Goal: Task Accomplishment & Management: Manage account settings

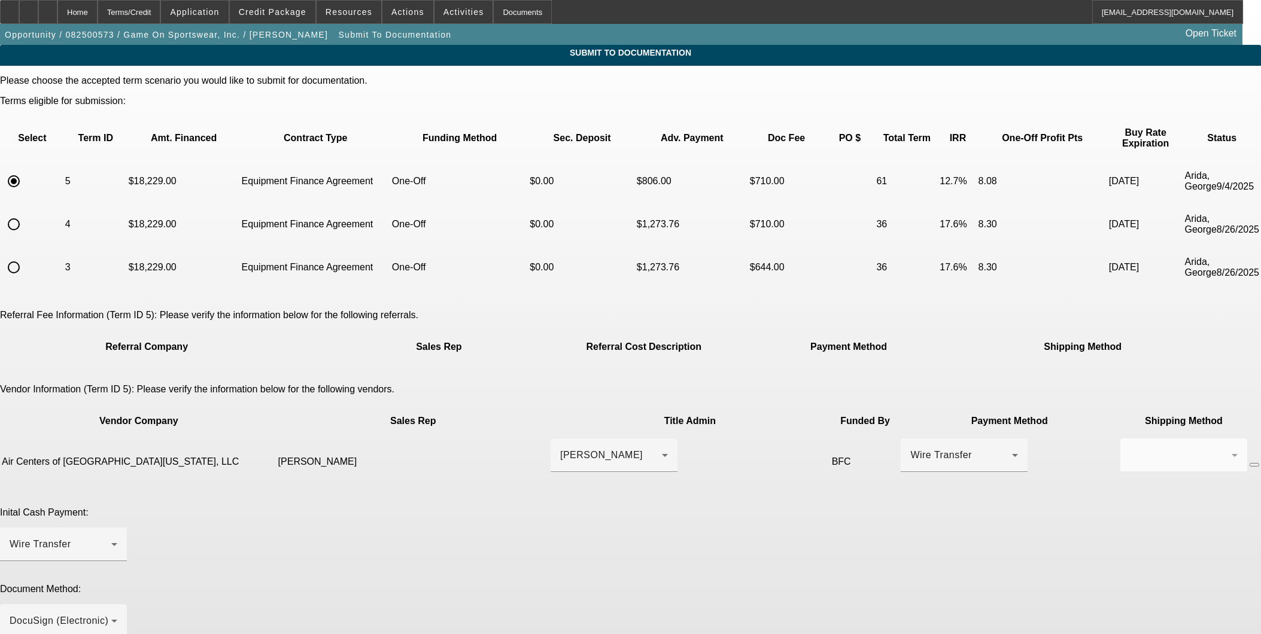
scroll to position [66, 0]
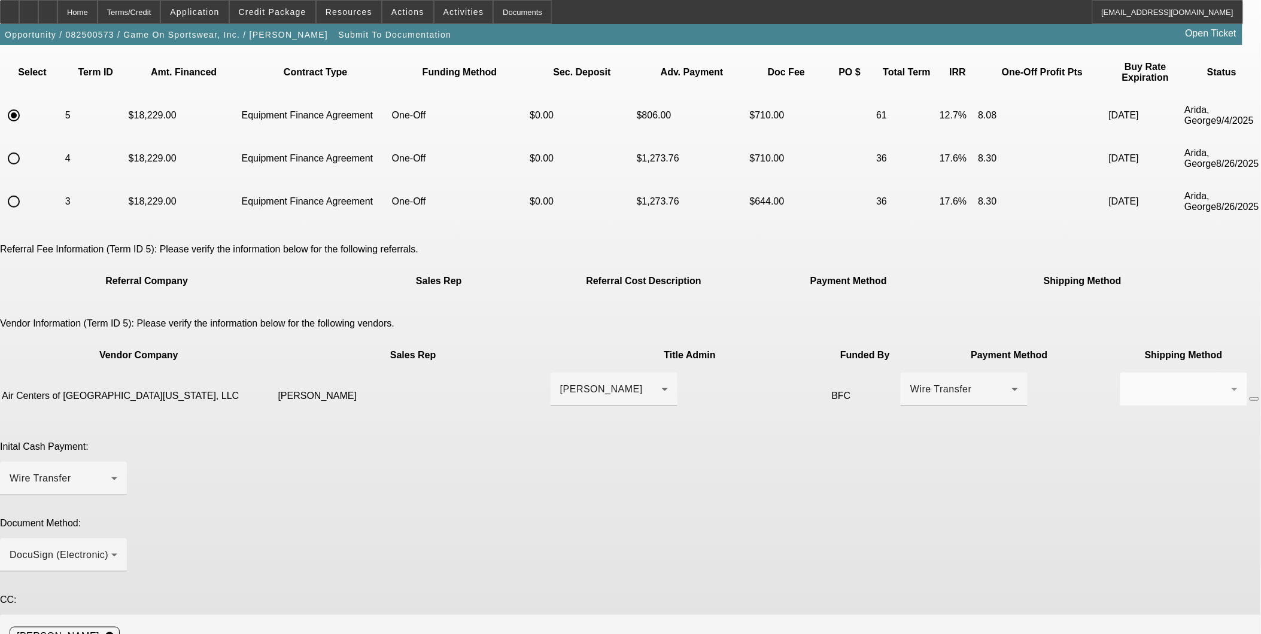
click at [875, 518] on div "Document Method: DocuSign (Electronic)" at bounding box center [630, 551] width 1261 height 67
click at [202, 7] on span at bounding box center [194, 12] width 67 height 29
drag, startPoint x: 599, startPoint y: 525, endPoint x: 591, endPoint y: 530, distance: 9.5
click at [599, 525] on div at bounding box center [630, 317] width 1261 height 634
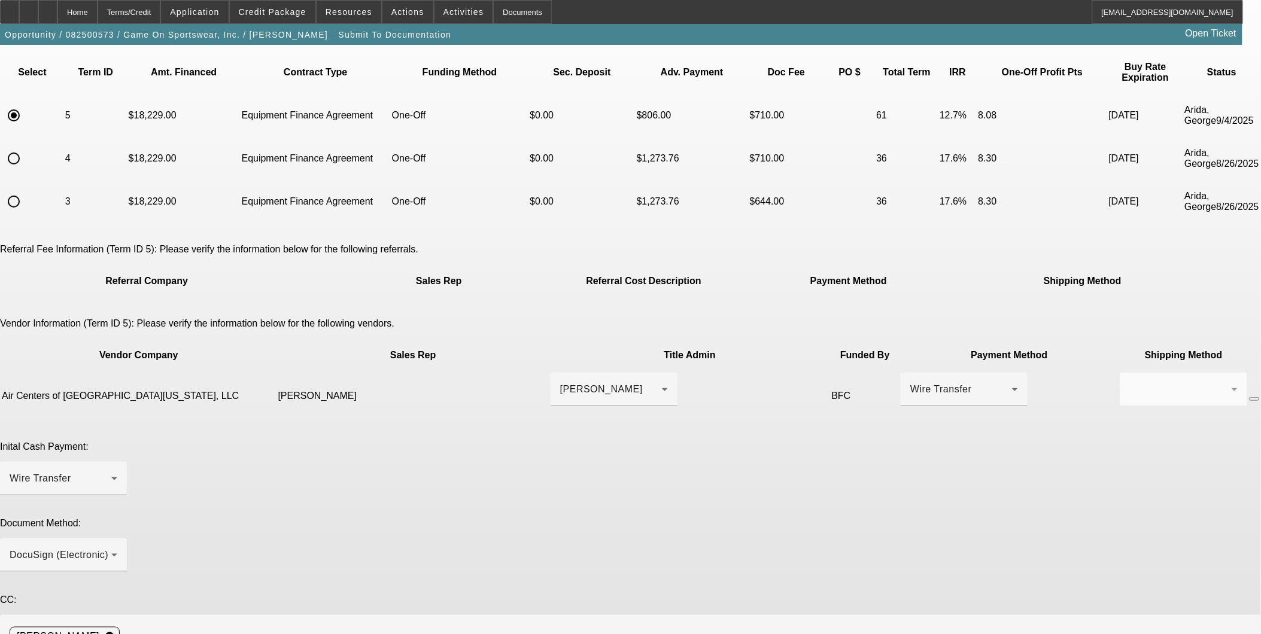
paste textarea "Daimel is the title admin d.alonso@acfpower.com and his number is 305-849-5266.…"
type textarea "Daimel is the title admin d.alonso@acfpower.com and his number is 305-849-5266.…"
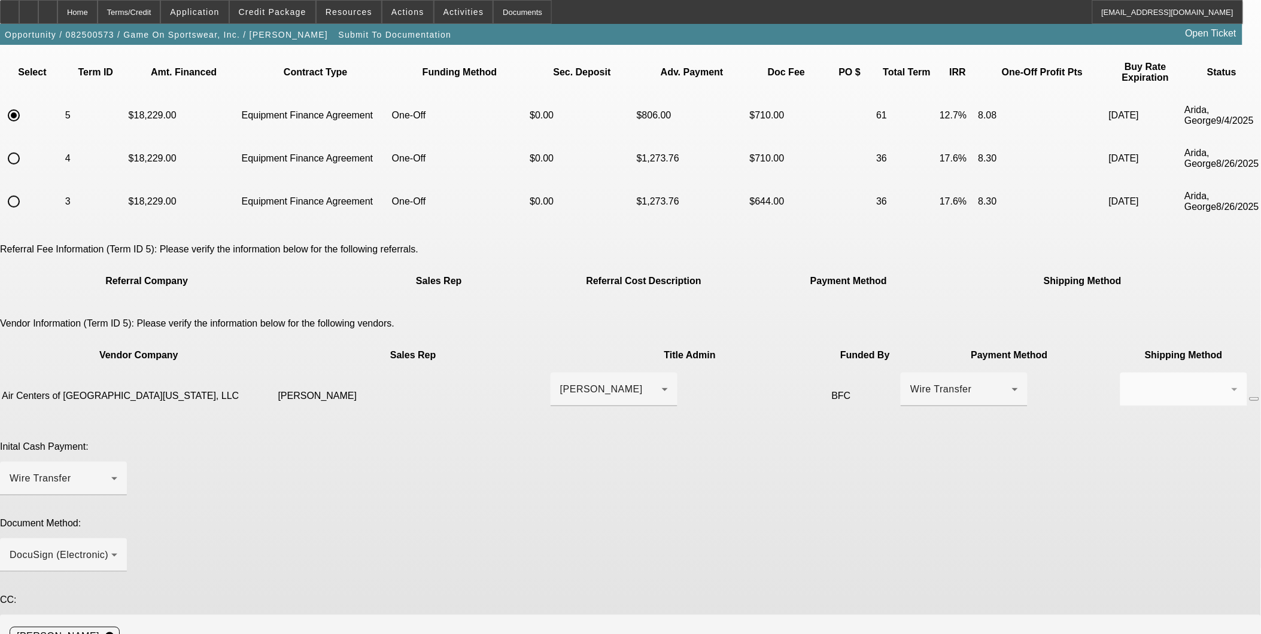
click at [869, 594] on div "Please choose the accepted term scenario you would like to submit for documenta…" at bounding box center [630, 404] width 1261 height 789
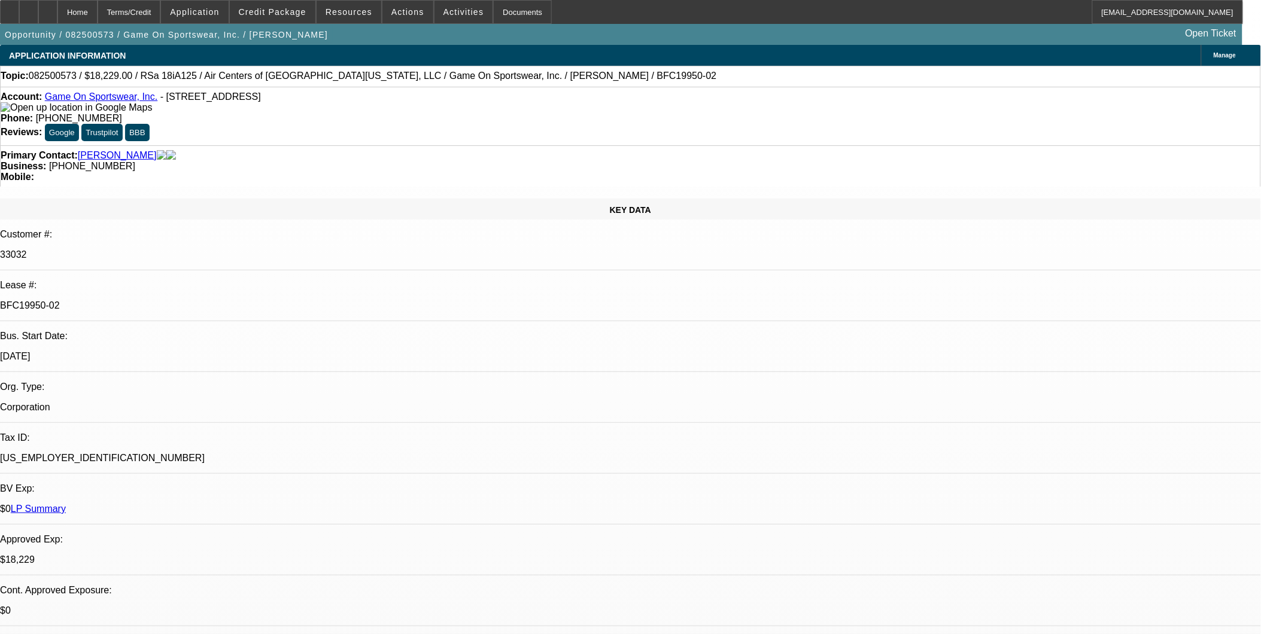
select select "0"
select select "6"
select select "0"
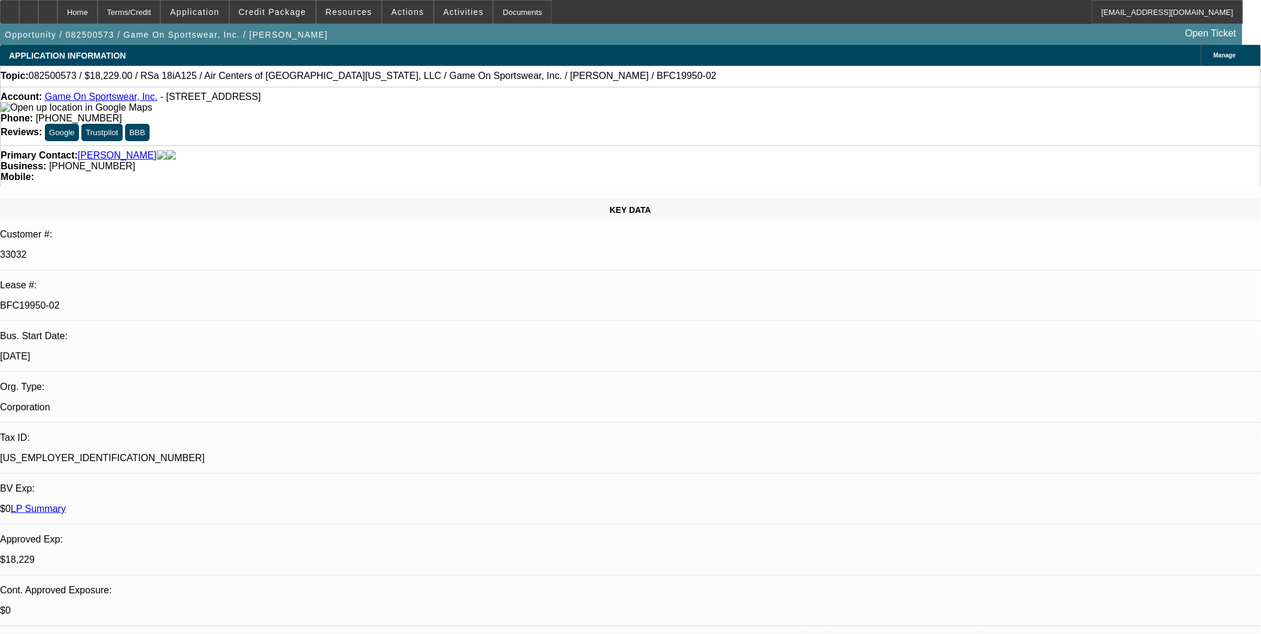
select select "0"
select select "6"
select select "0"
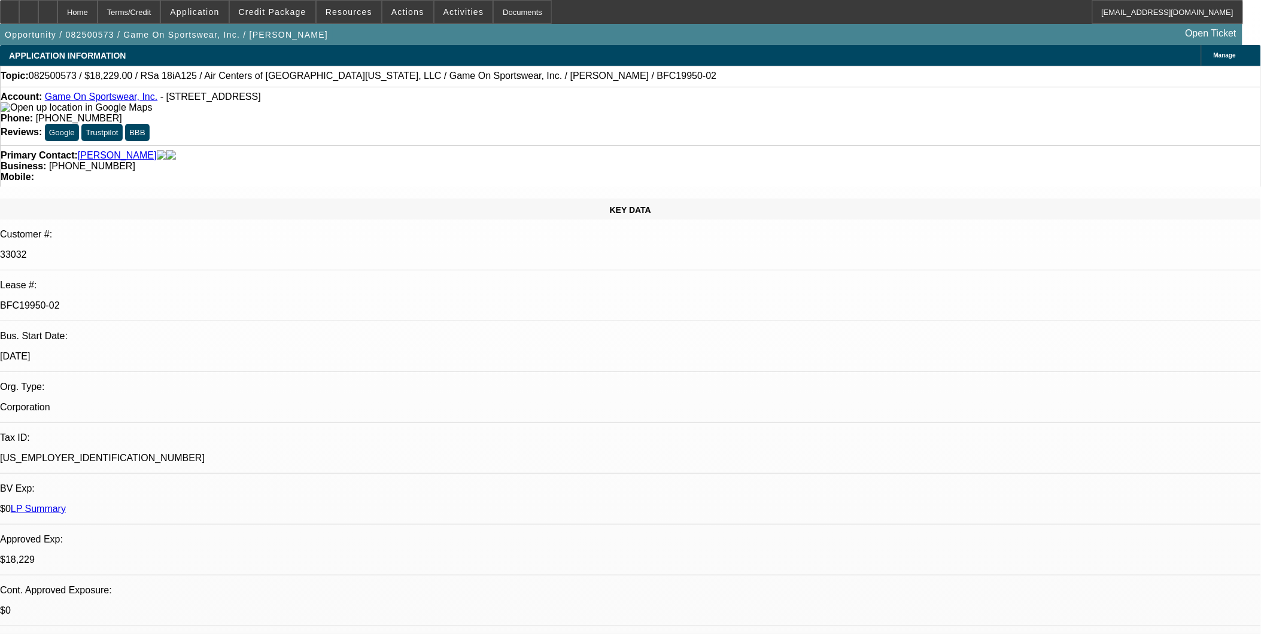
select select "0"
select select "6"
select select "0"
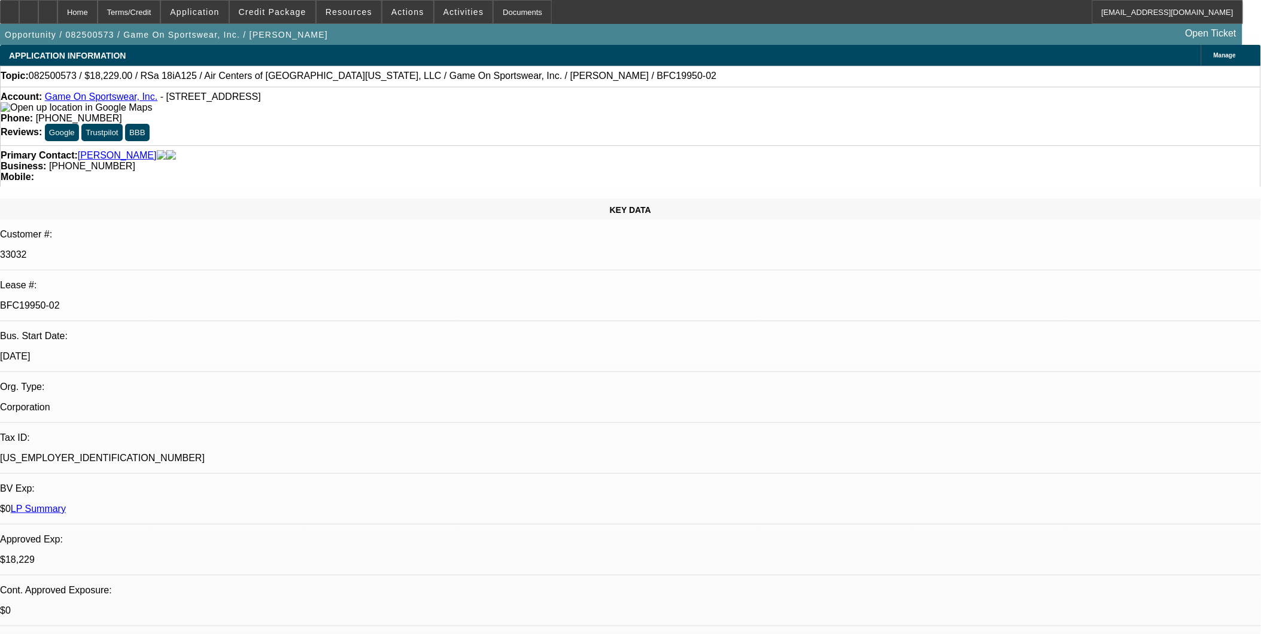
select select "6"
click at [292, 11] on span "Credit Package" at bounding box center [273, 12] width 68 height 10
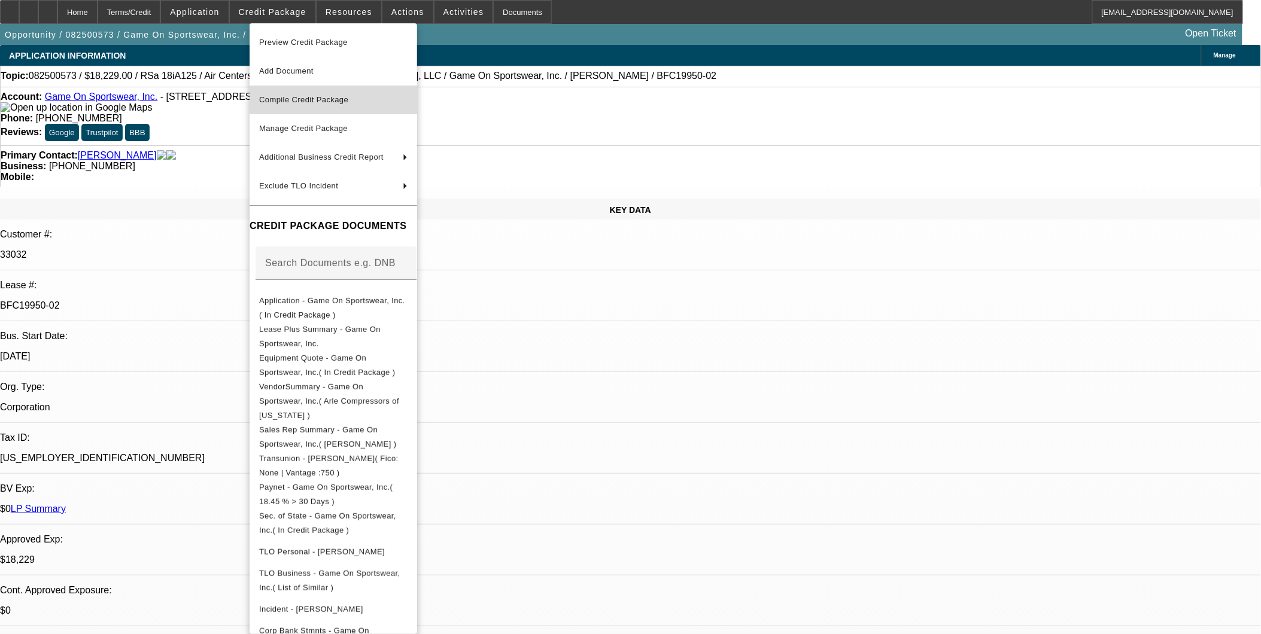
click at [331, 102] on span "Compile Credit Package" at bounding box center [303, 99] width 89 height 9
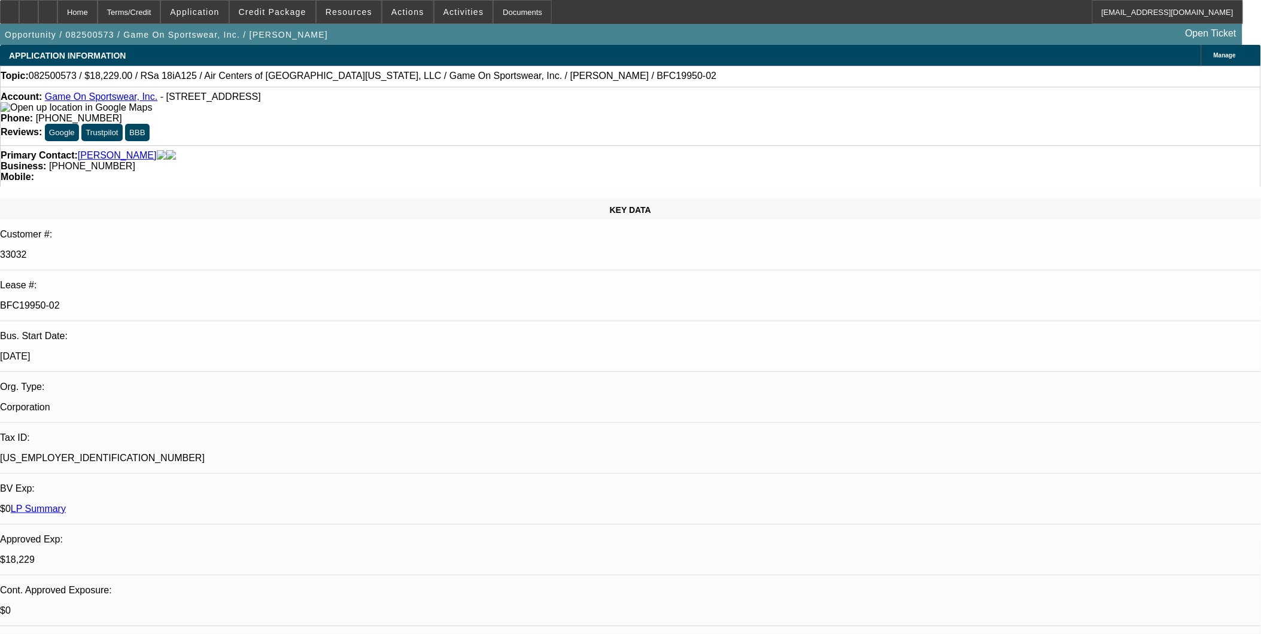
select select "0"
select select "6"
select select "0"
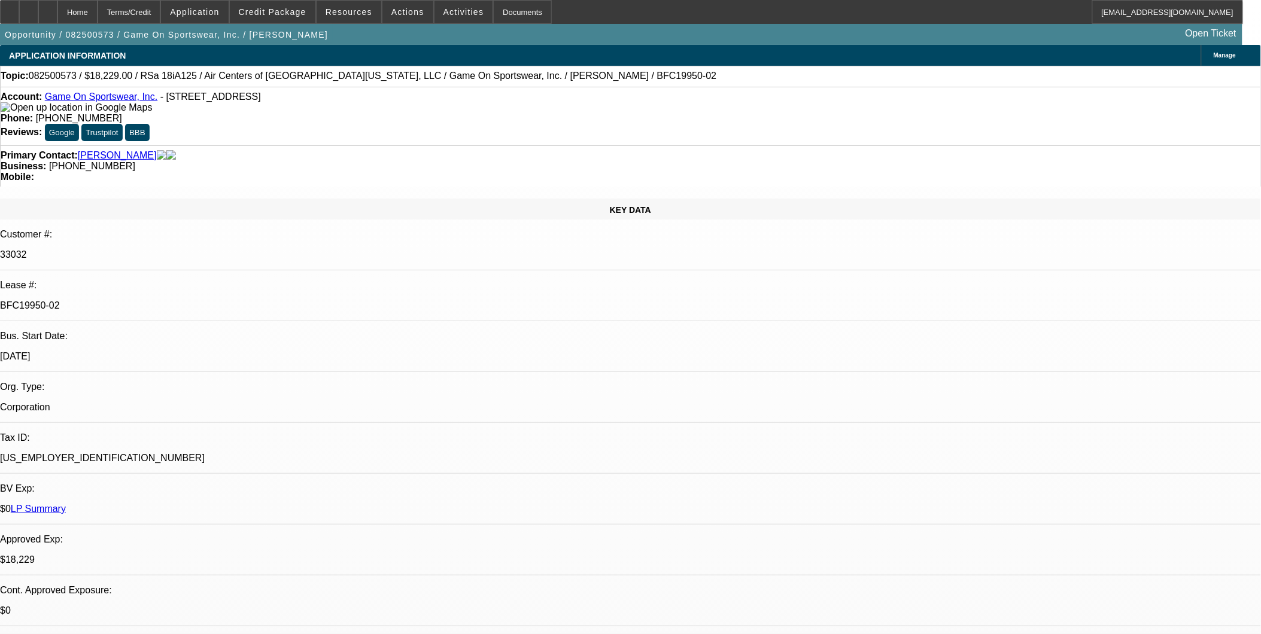
select select "0"
select select "6"
select select "0"
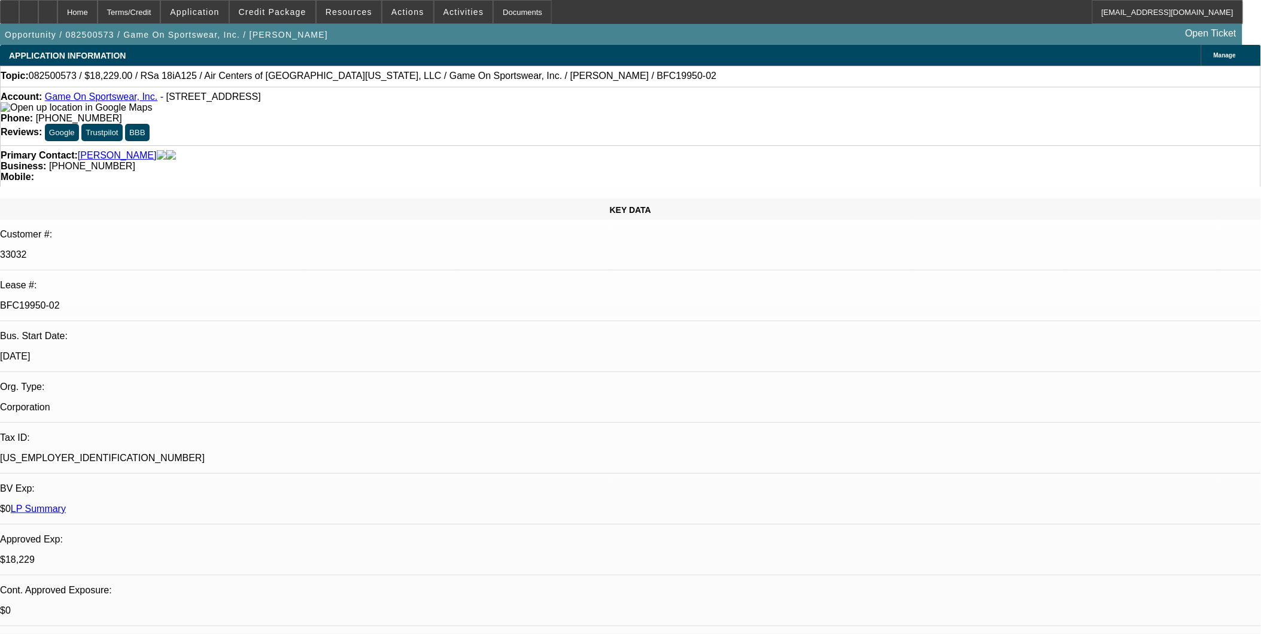
select select "0"
select select "6"
select select "0"
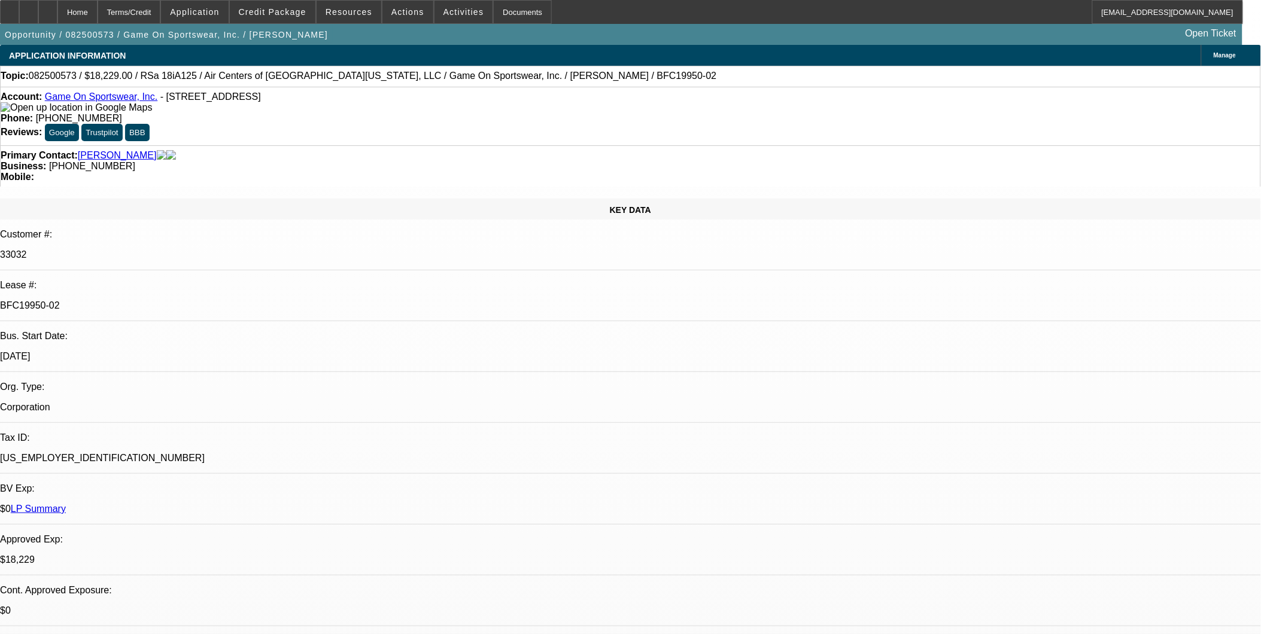
select select "6"
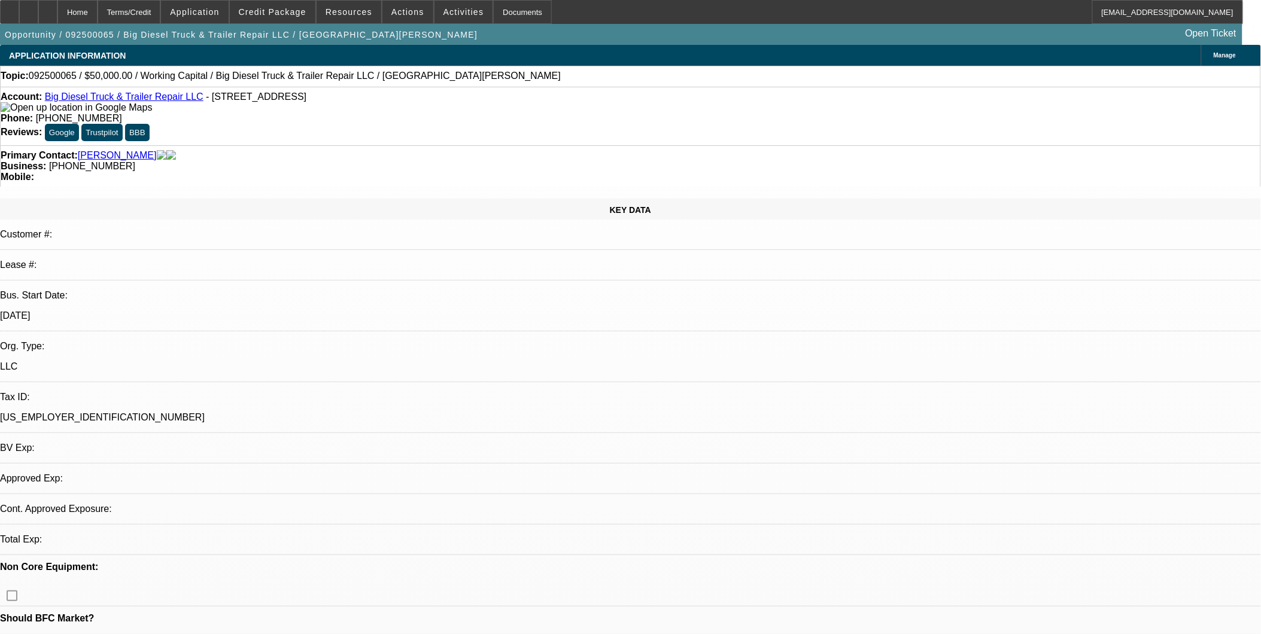
select select "0"
select select "1"
select select "2"
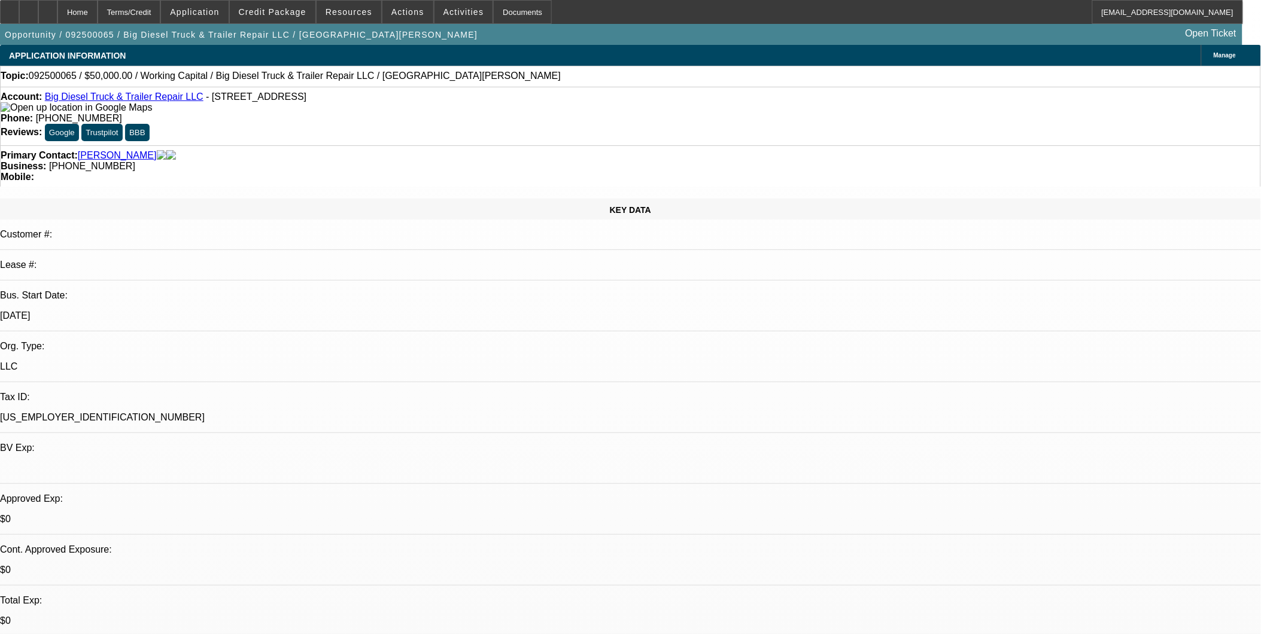
select select "6"
click at [150, 102] on link "Big Diesel Truck & Trailer Repair LLC" at bounding box center [124, 97] width 159 height 10
select select "0.2"
select select "2"
select select "0.1"
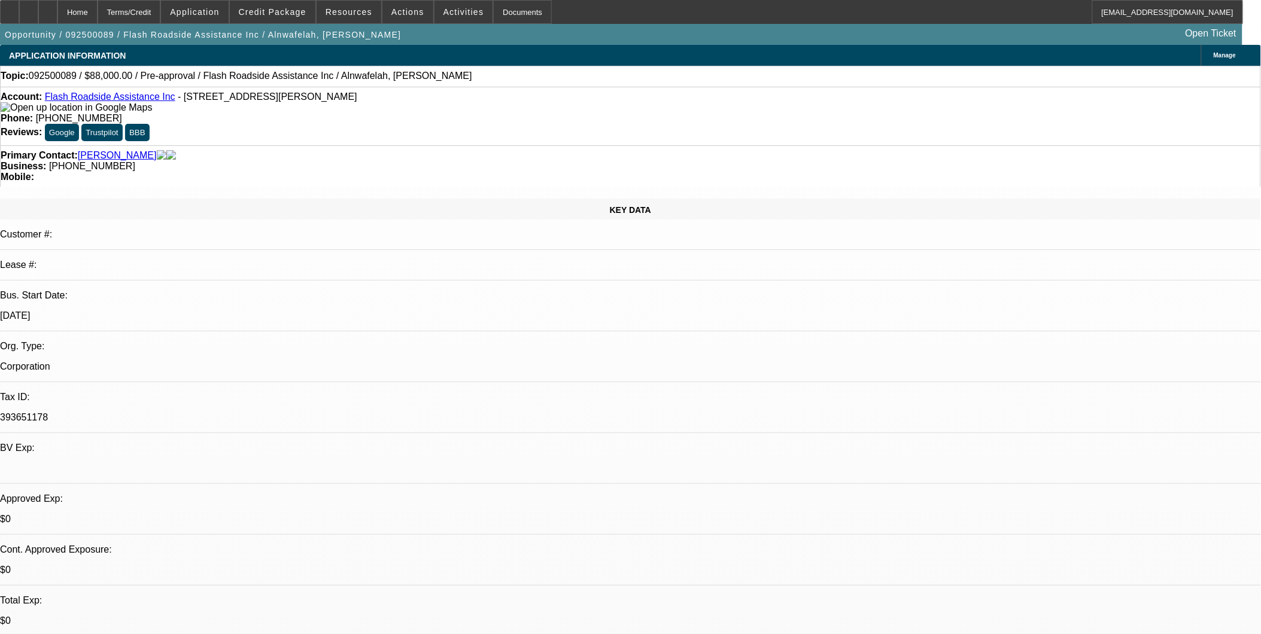
select select "0.2"
select select "2"
select select "0.1"
select select "1"
select select "2"
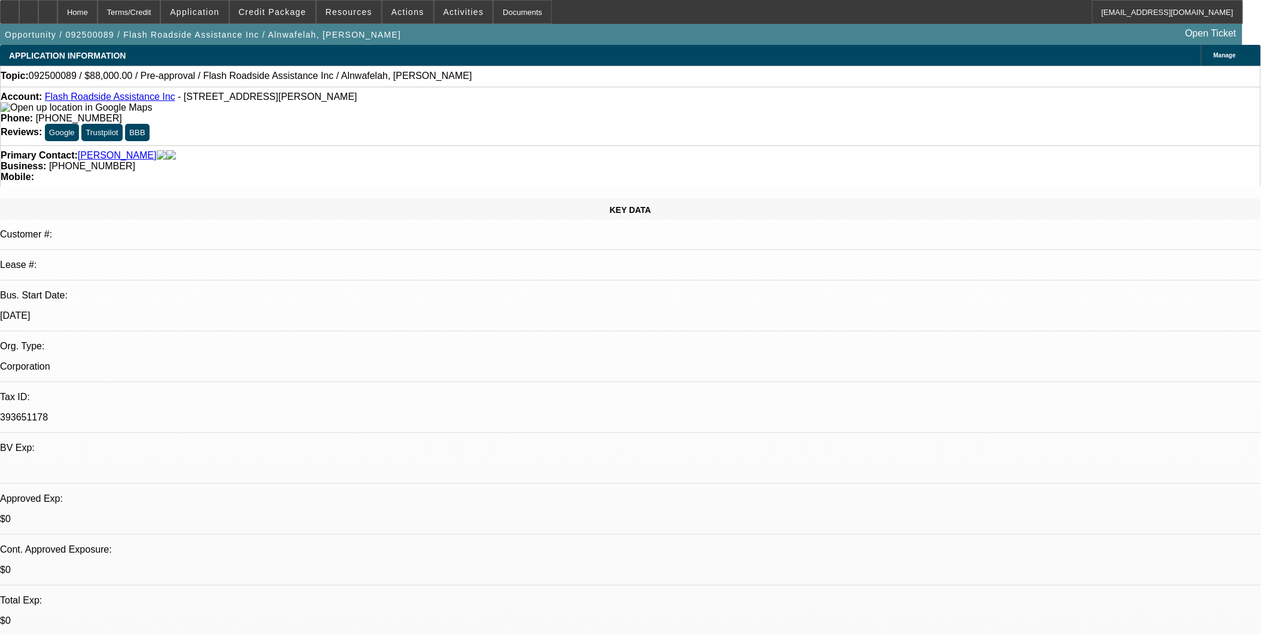
select select "4"
select select "1"
select select "2"
select select "4"
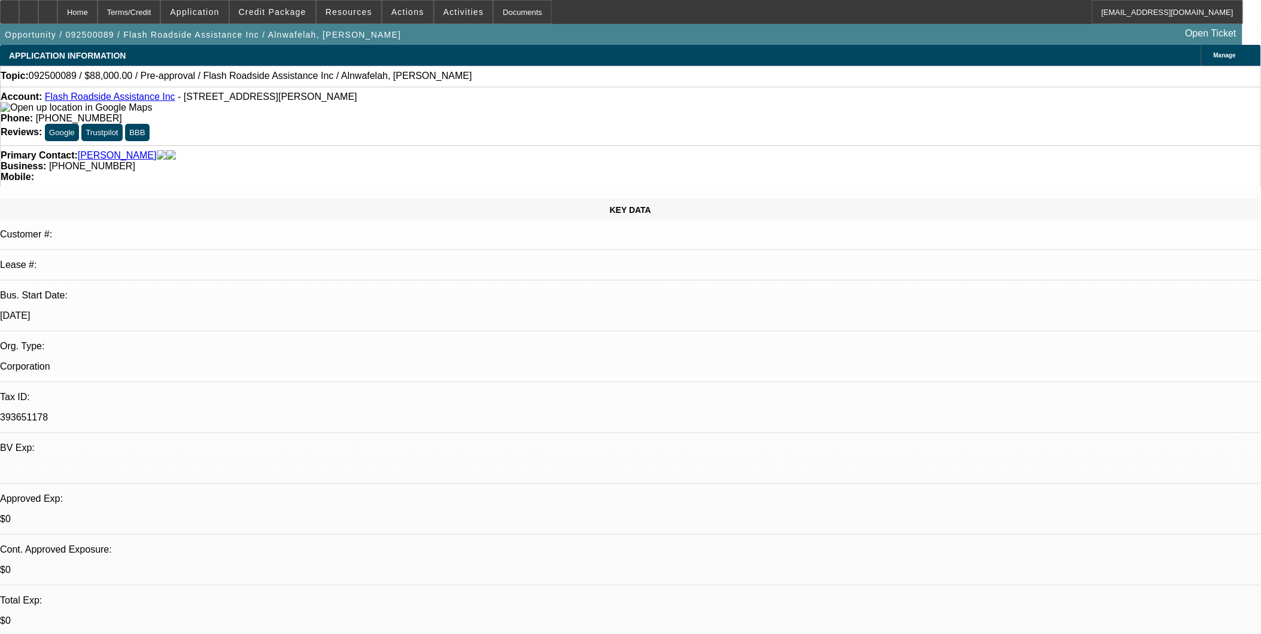
click at [135, 102] on link "Flash Roadside Assistance Inc" at bounding box center [110, 97] width 130 height 10
drag, startPoint x: 518, startPoint y: 322, endPoint x: 327, endPoint y: 151, distance: 256.4
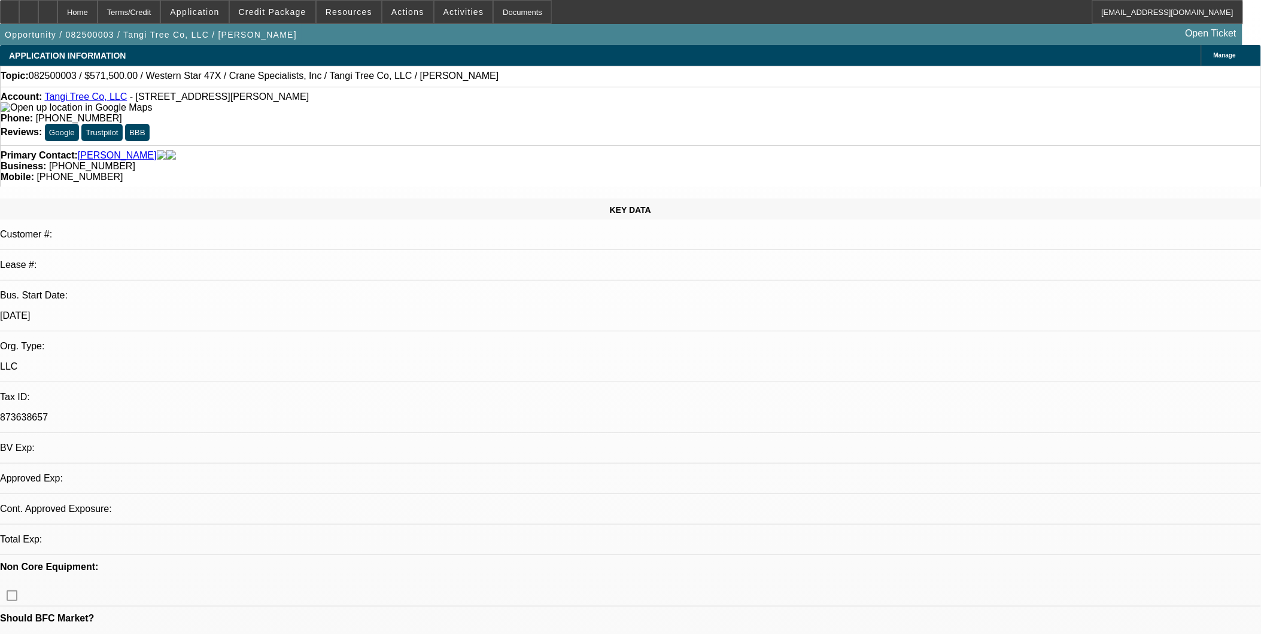
select select "0.1"
select select "2"
select select "0"
select select "6"
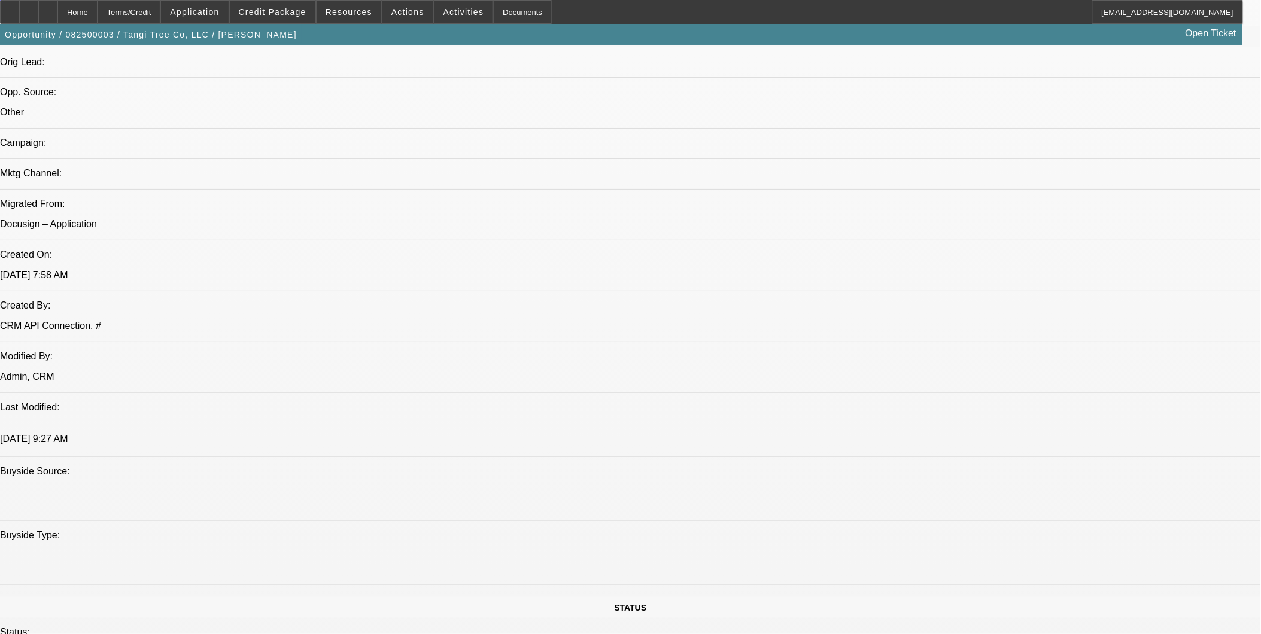
scroll to position [465, 0]
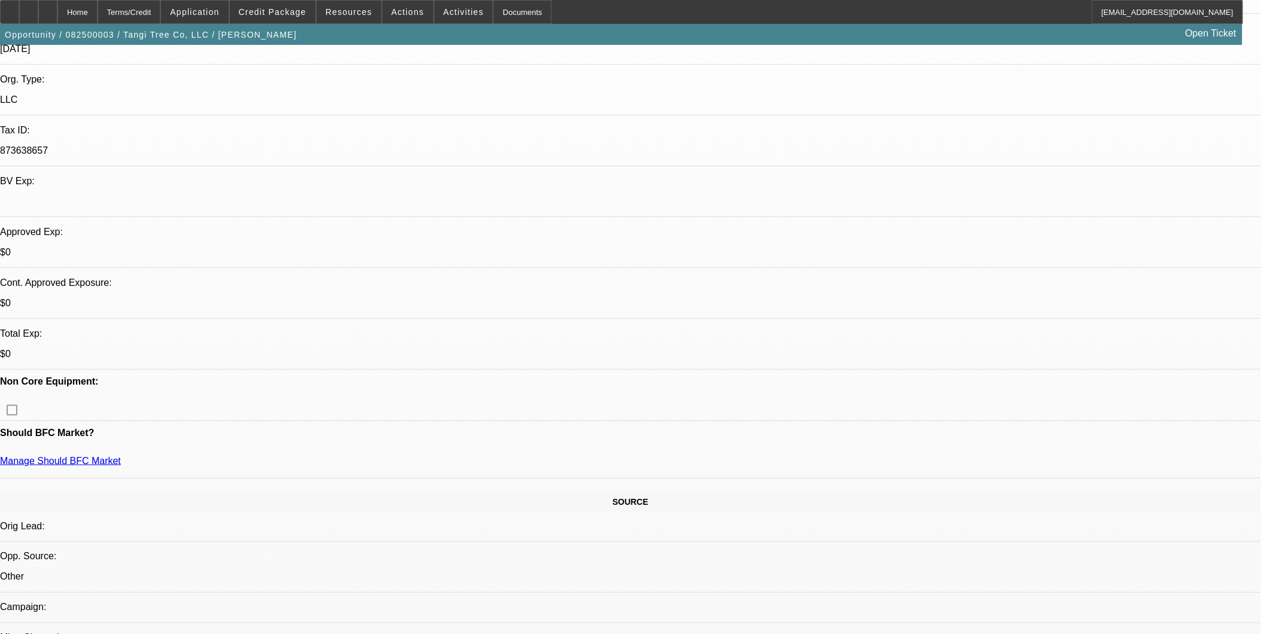
scroll to position [266, 0]
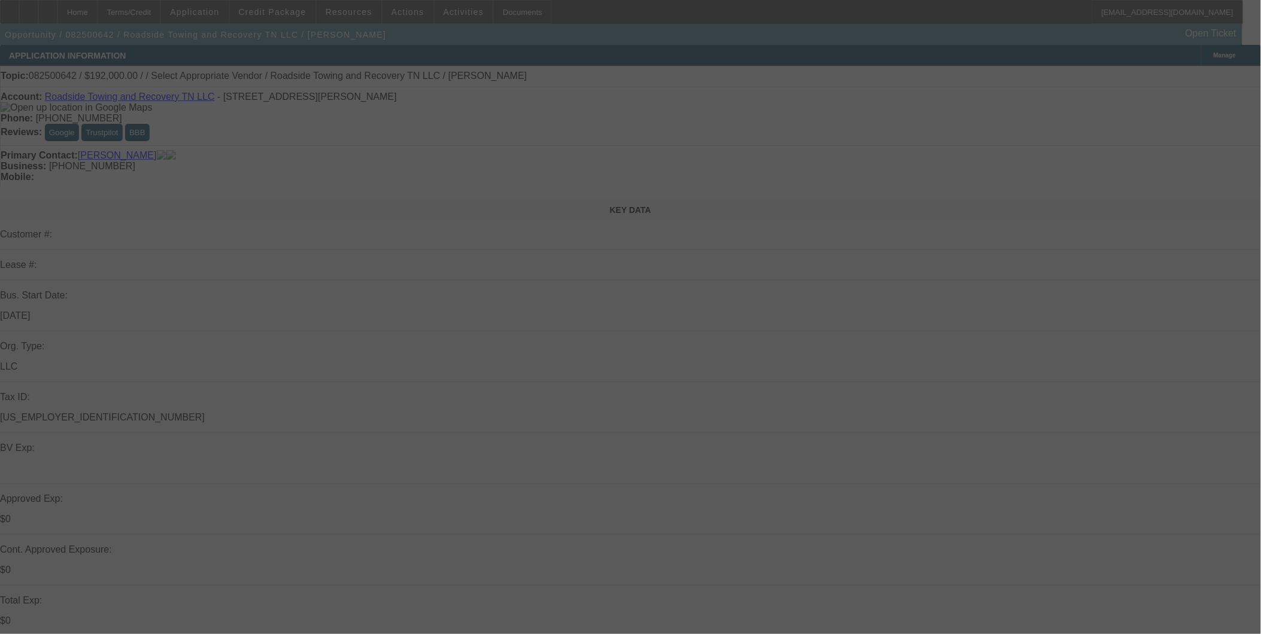
select select "0.2"
select select "2"
select select "0.1"
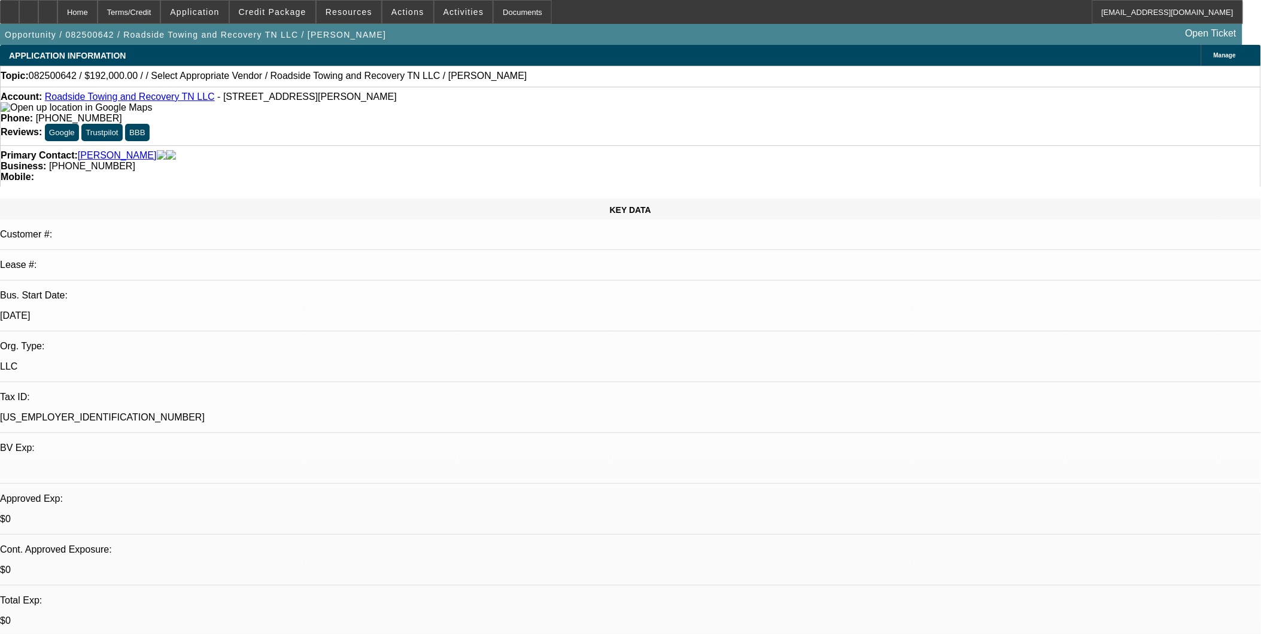
select select "4"
click at [90, 99] on link "Roadside Towing and Recovery TN LLC" at bounding box center [130, 97] width 170 height 10
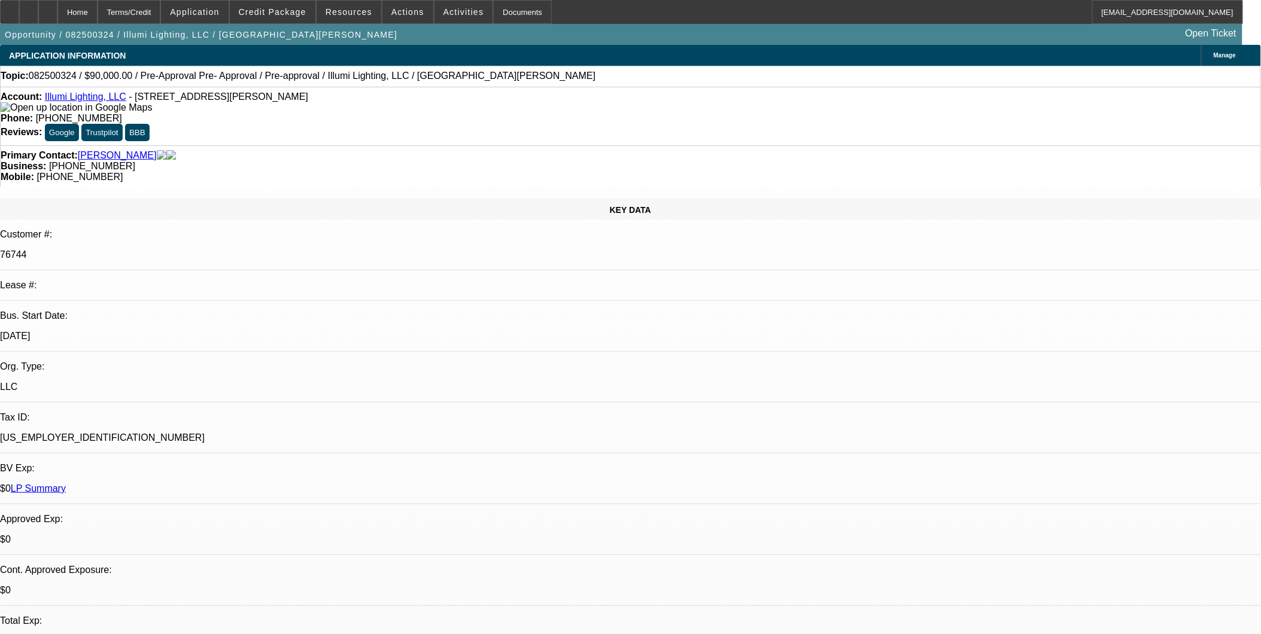
select select "0"
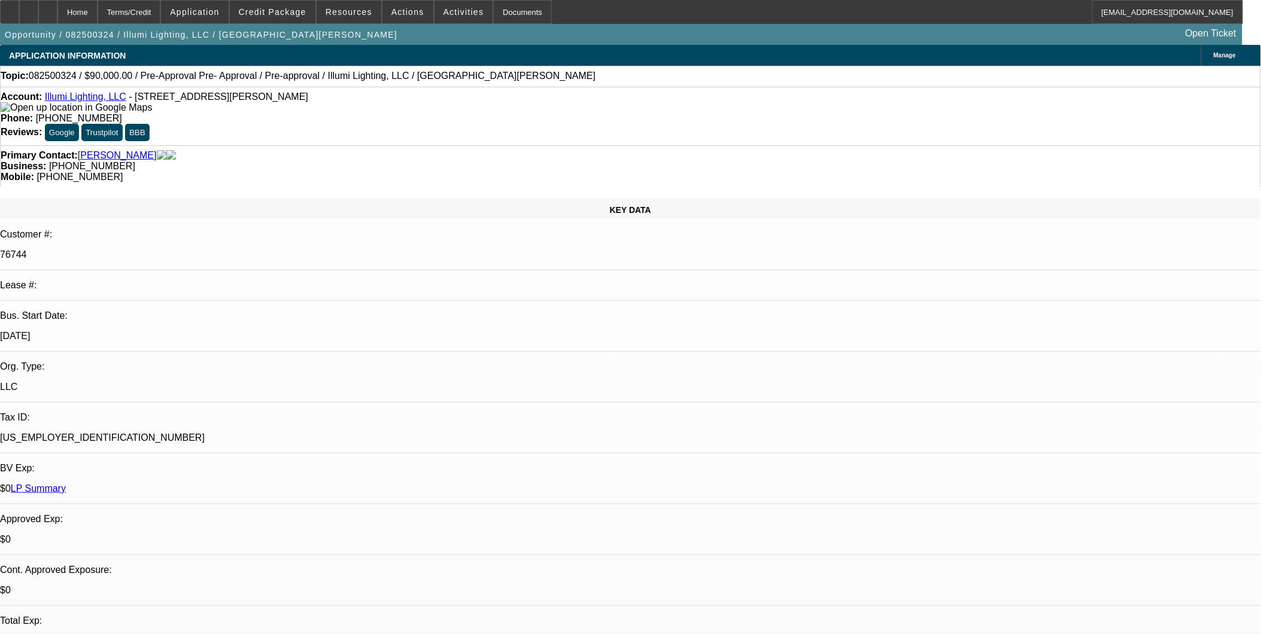
select select "0"
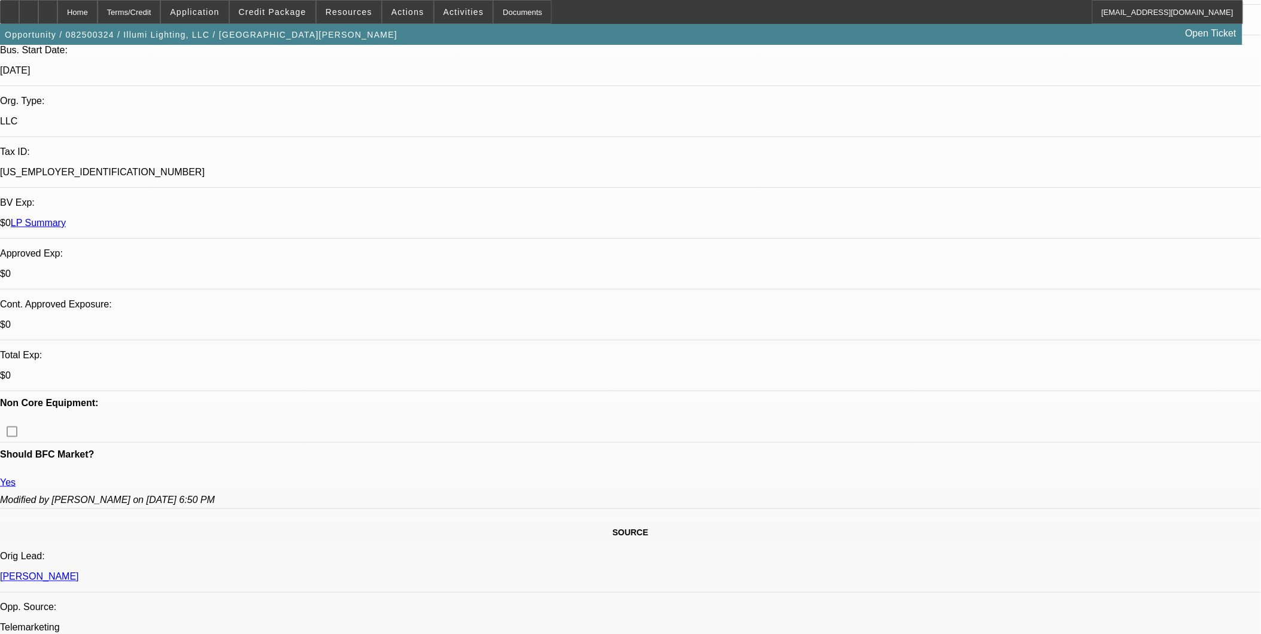
select select "1"
select select "3"
select select "6"
select select "1"
select select "3"
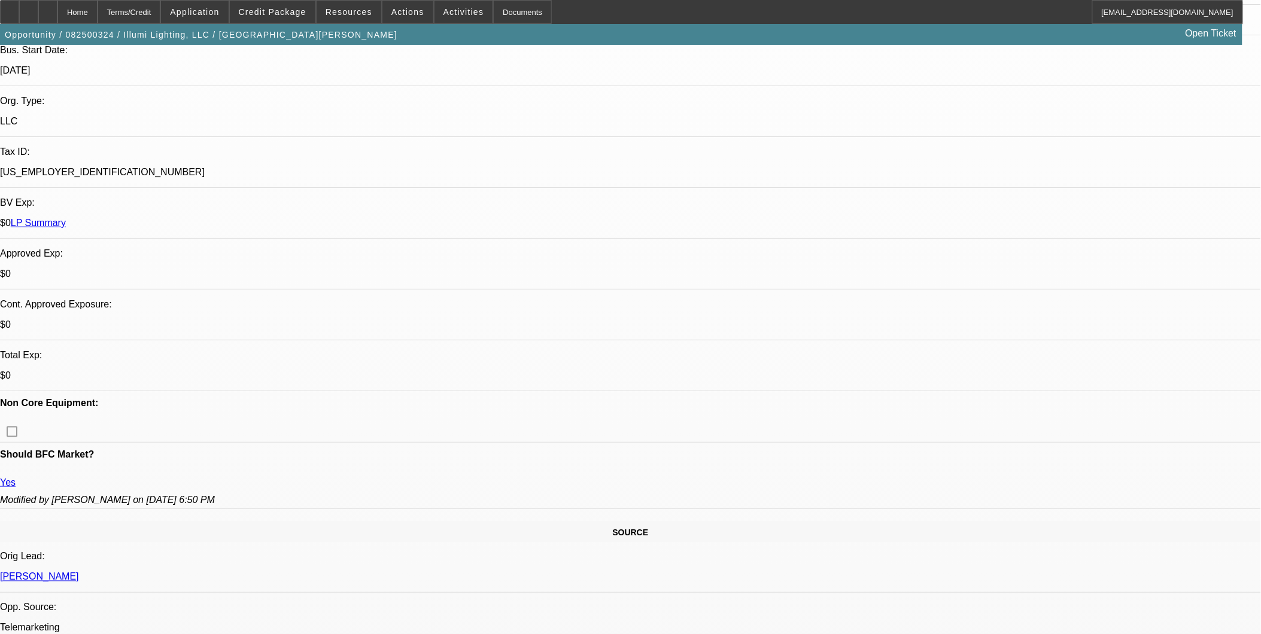
select select "6"
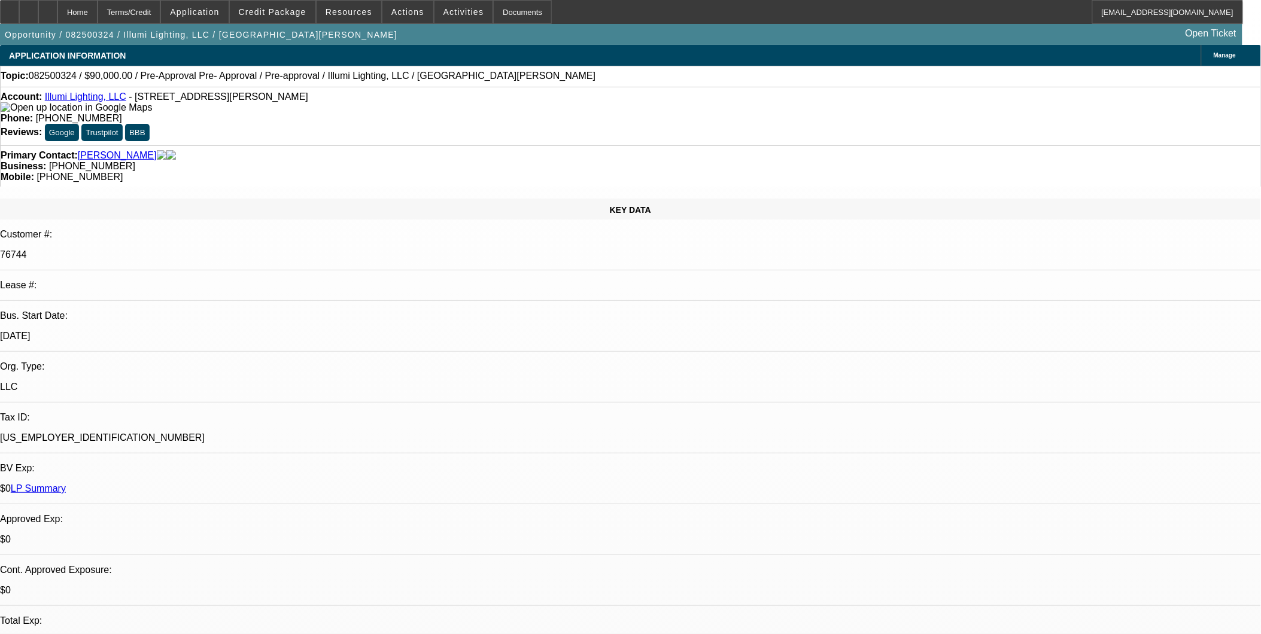
click at [96, 99] on link "Illumi Lighting, LLC" at bounding box center [85, 97] width 81 height 10
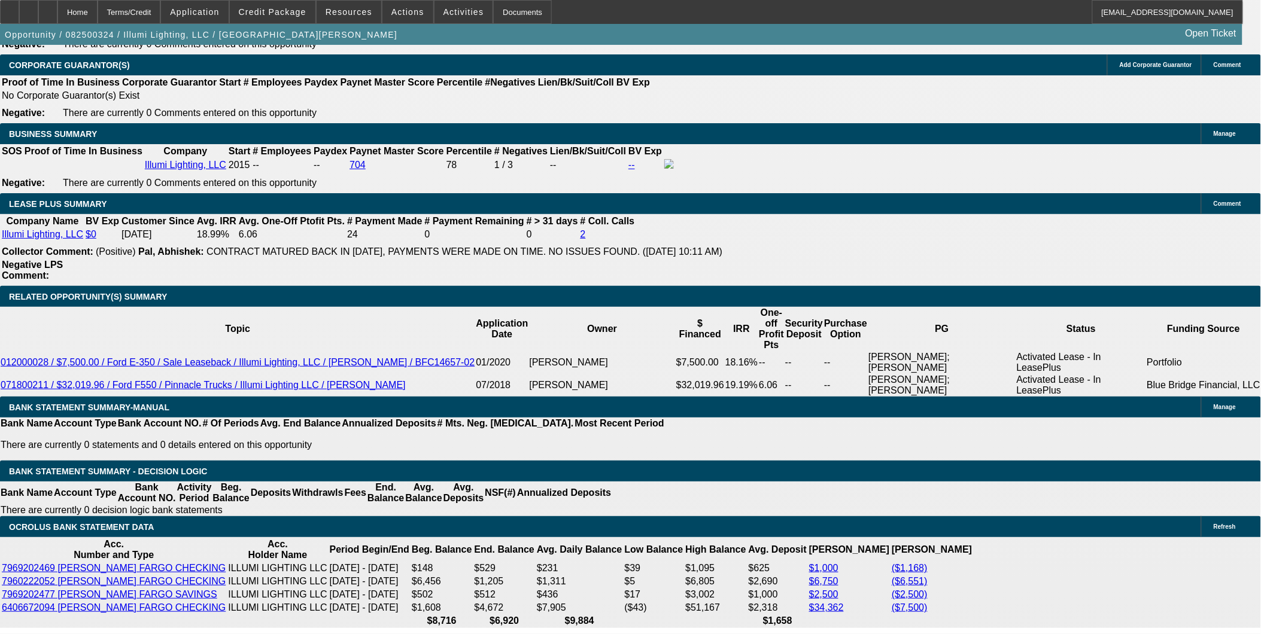
scroll to position [1995, 0]
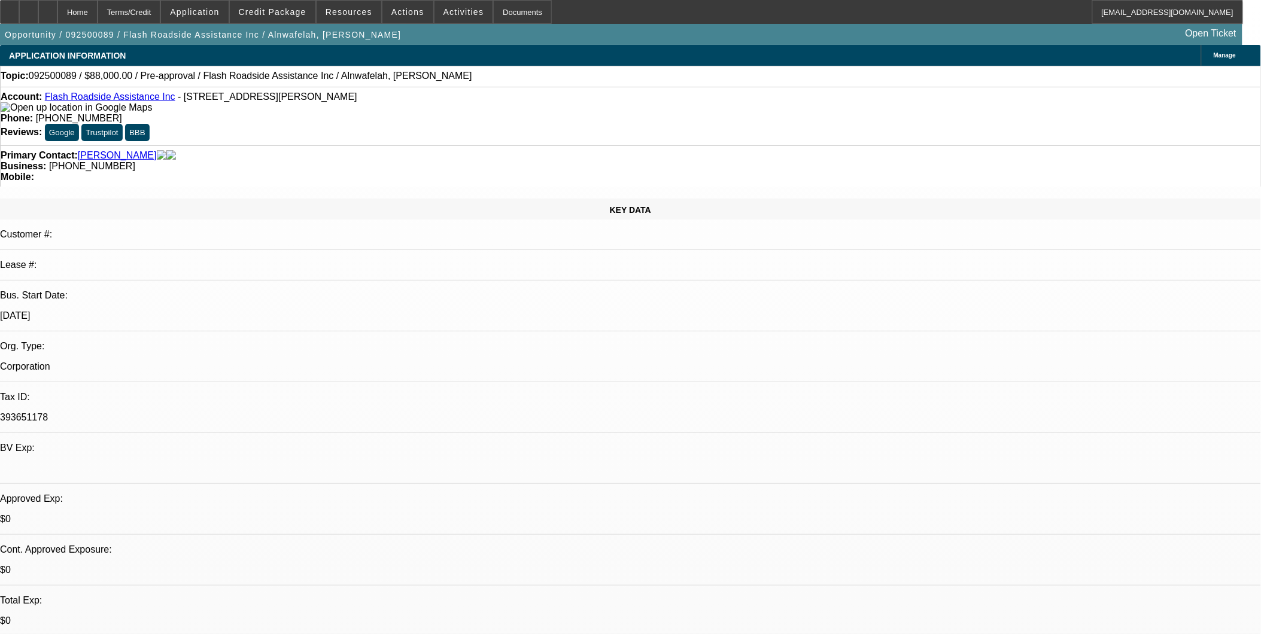
select select "0.2"
select select "2"
select select "0.1"
select select "0.2"
select select "2"
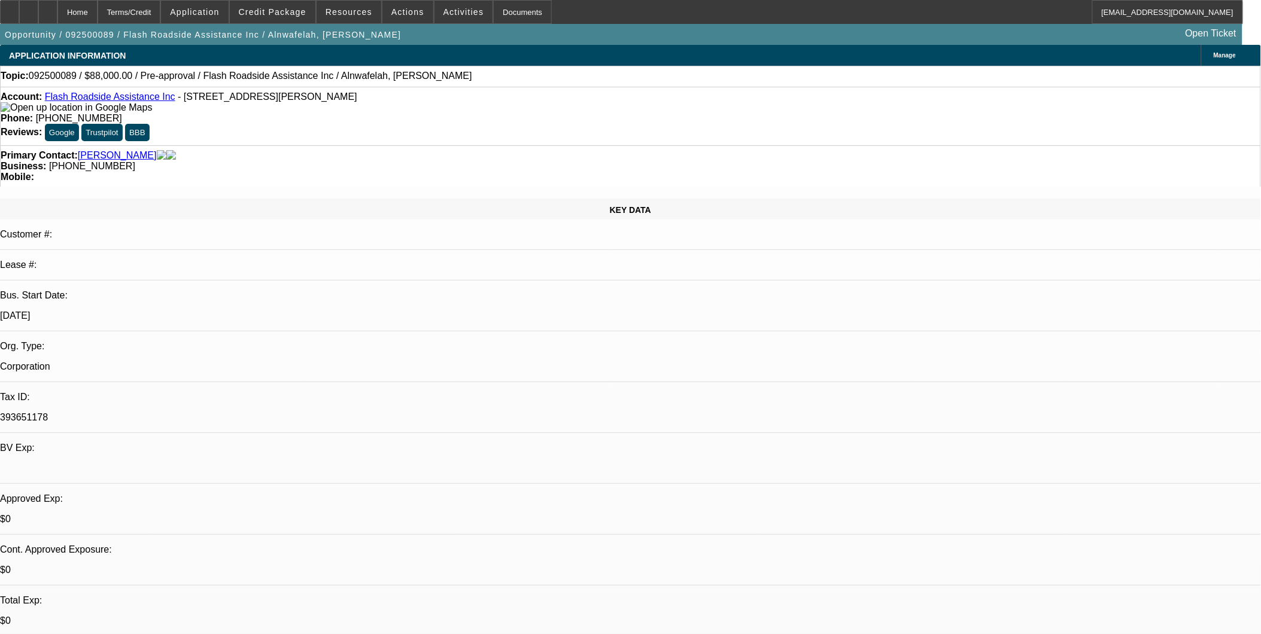
select select "0.1"
select select "1"
select select "2"
select select "4"
select select "1"
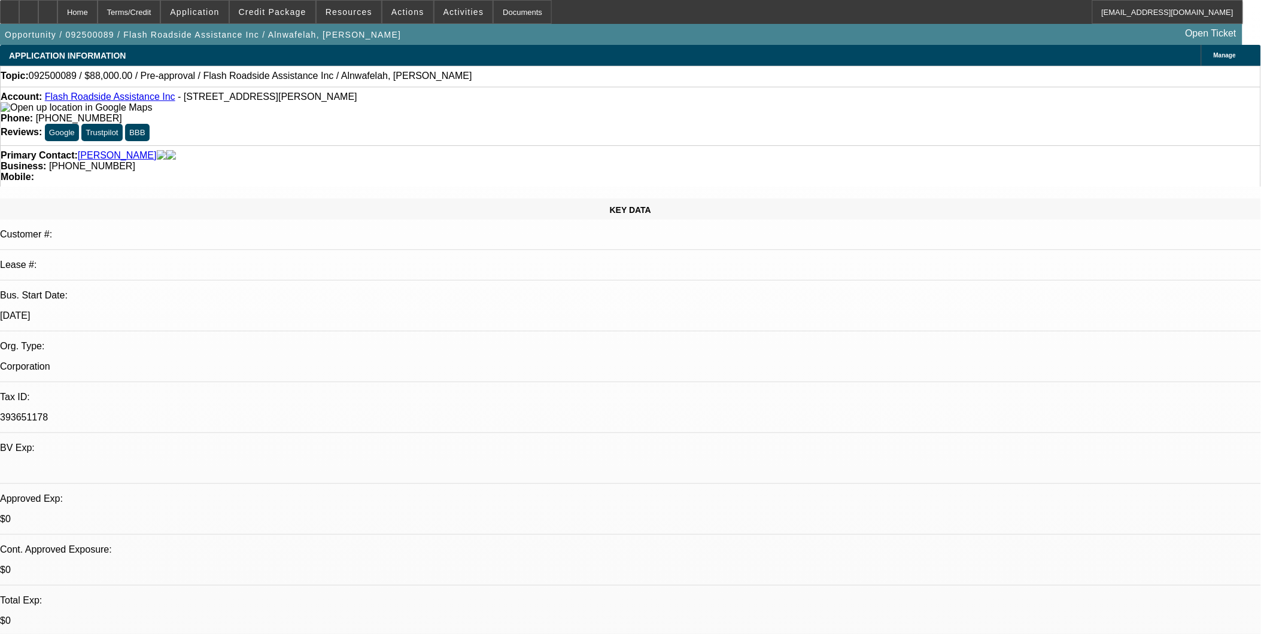
select select "2"
select select "4"
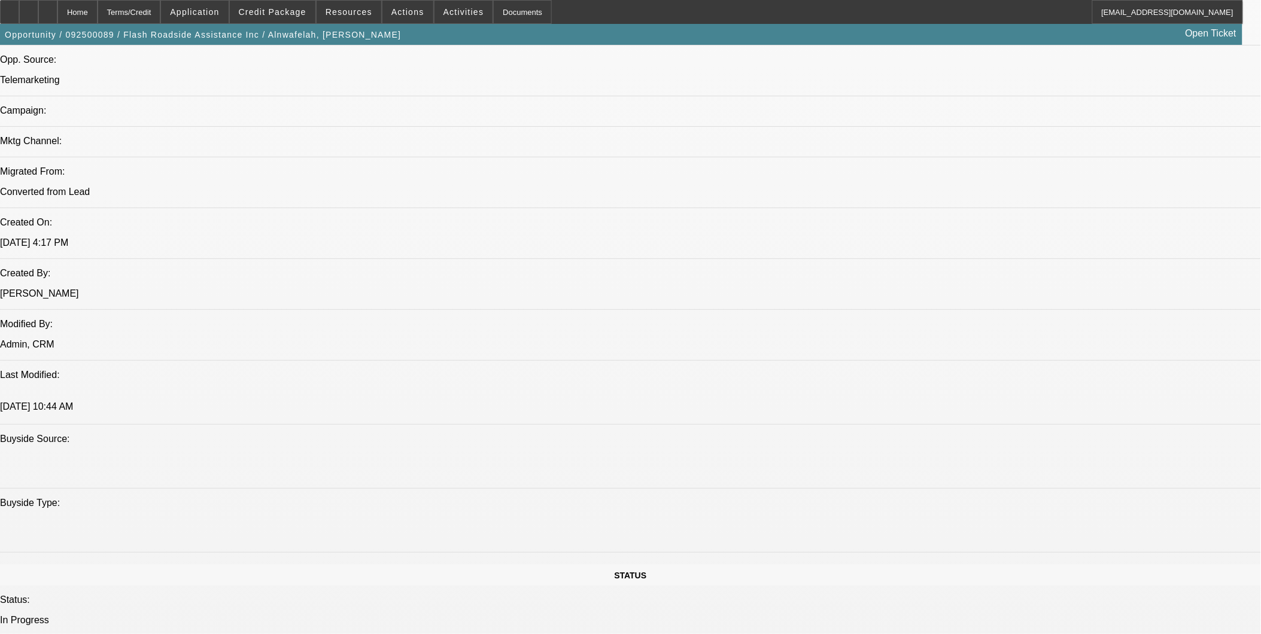
scroll to position [931, 0]
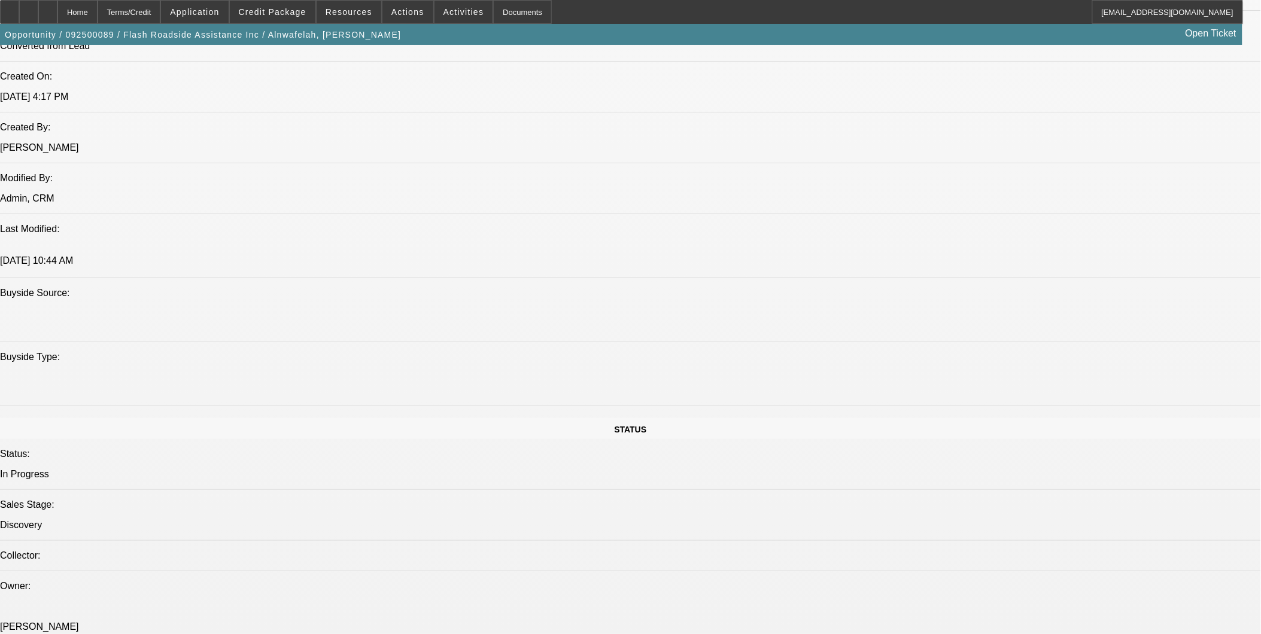
click at [57, 11] on div at bounding box center [47, 12] width 19 height 24
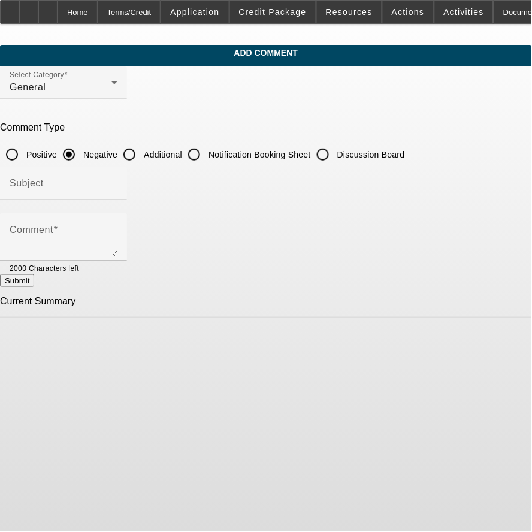
click at [141, 150] on input "Additional" at bounding box center [129, 154] width 24 height 24
radio input "true"
click at [117, 168] on div "Subject" at bounding box center [64, 183] width 108 height 34
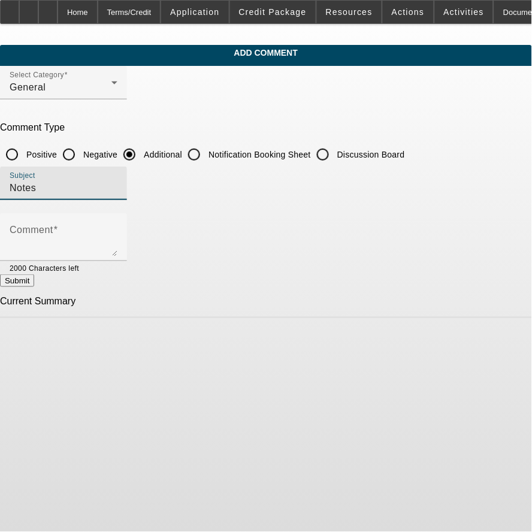
type input "Notes"
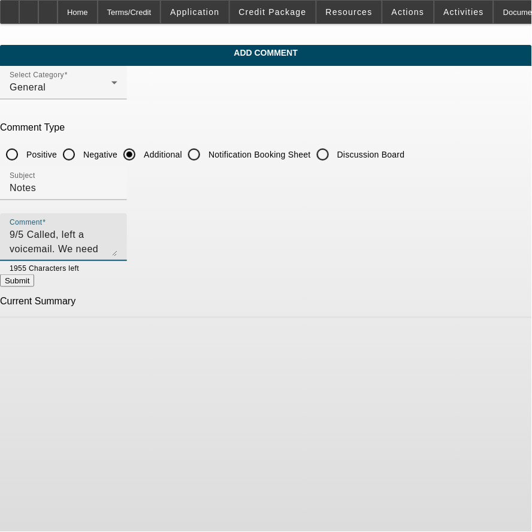
type textarea "9/5 Called, left a voicemail. We need banks."
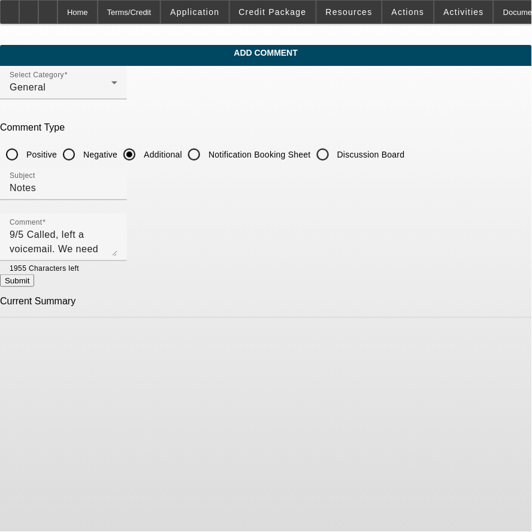
click at [34, 287] on button "Submit" at bounding box center [17, 280] width 34 height 13
radio input "true"
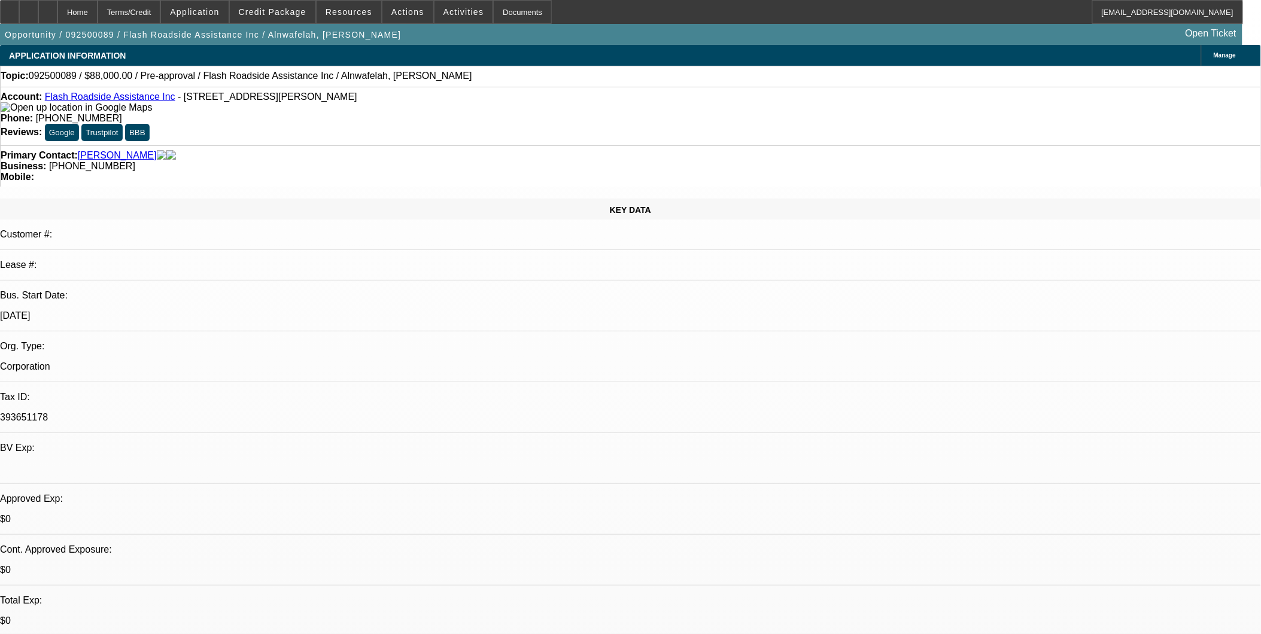
select select "0.2"
select select "2"
select select "0.1"
select select "0.2"
select select "2"
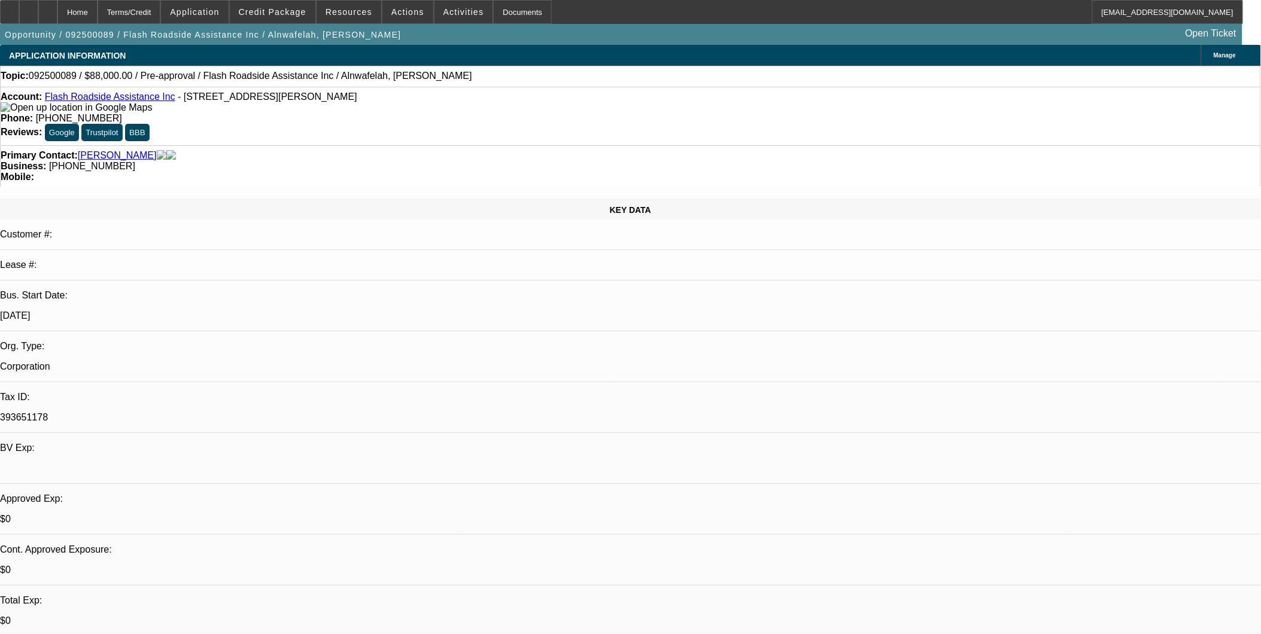
select select "0.1"
select select "1"
select select "2"
select select "4"
select select "1"
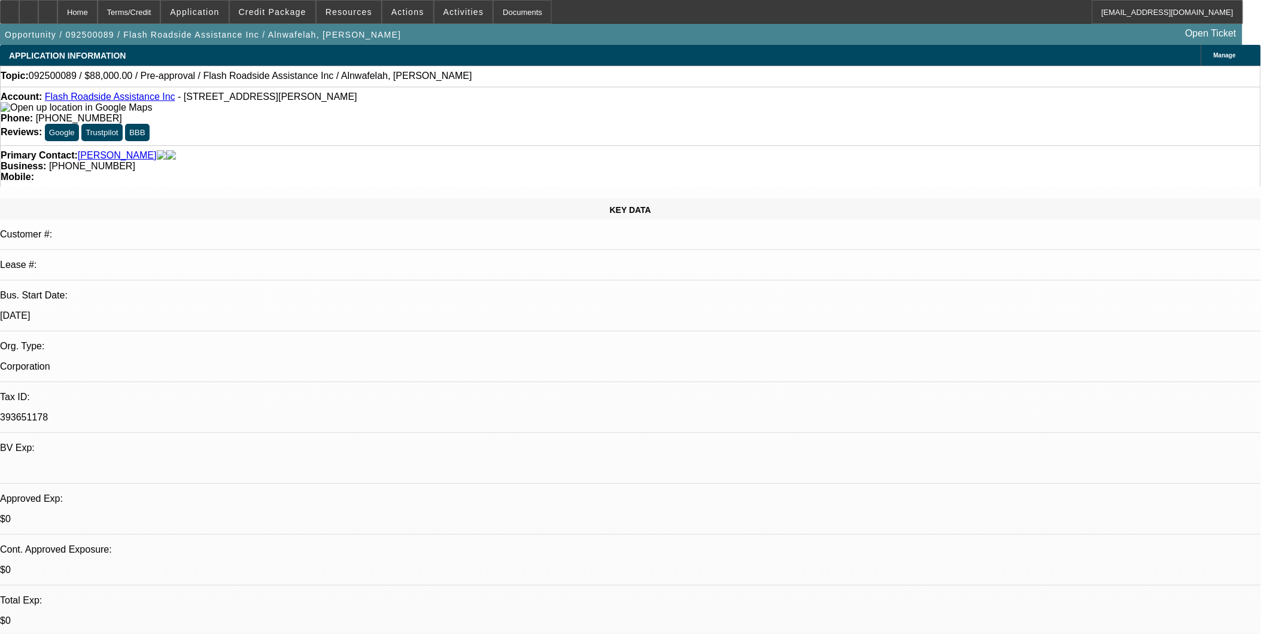
select select "2"
select select "4"
select select "0"
select select "2"
select select "0.1"
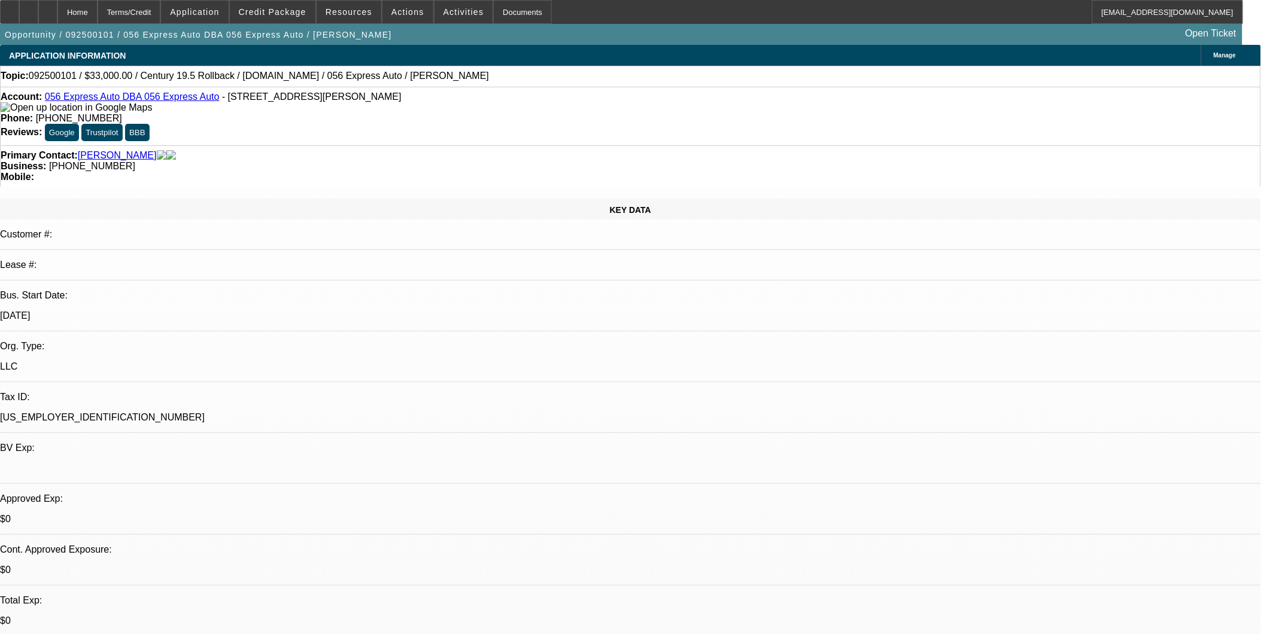
select select "1"
select select "2"
select select "4"
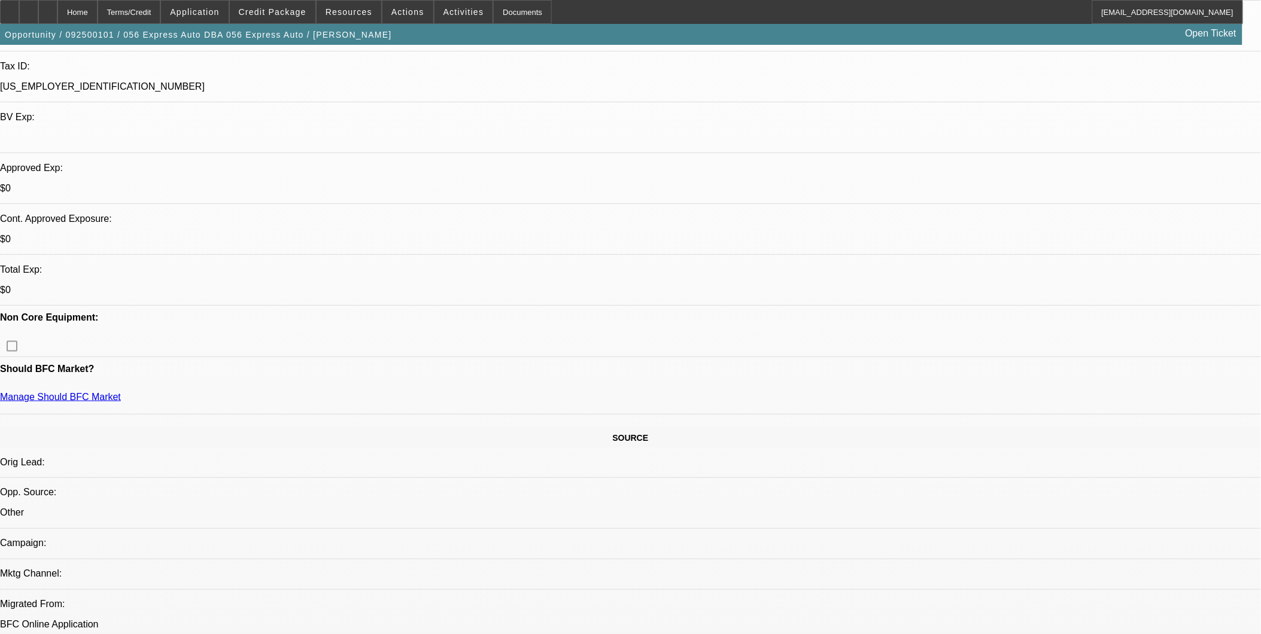
scroll to position [332, 0]
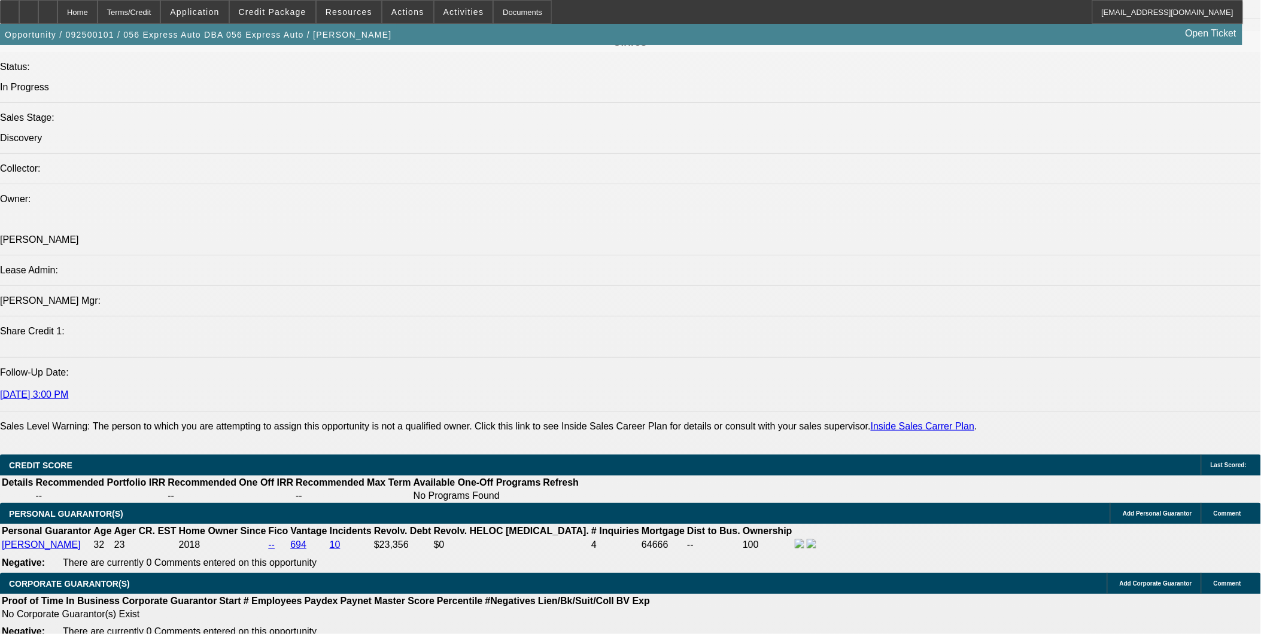
scroll to position [1330, 0]
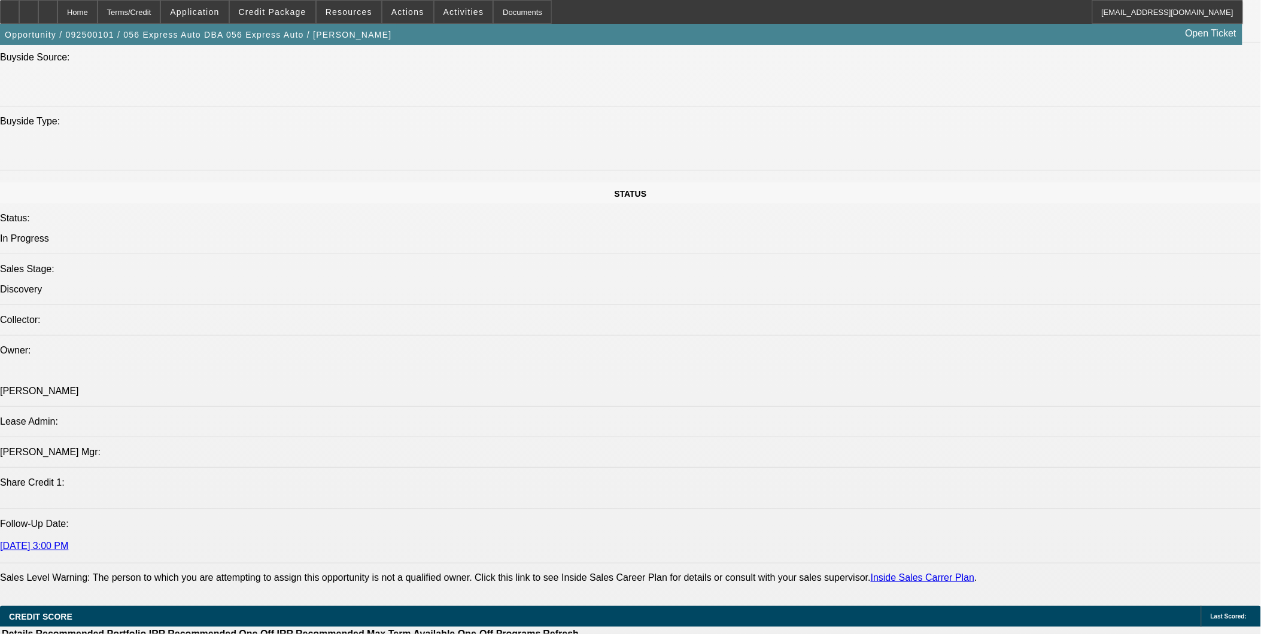
scroll to position [133, 0]
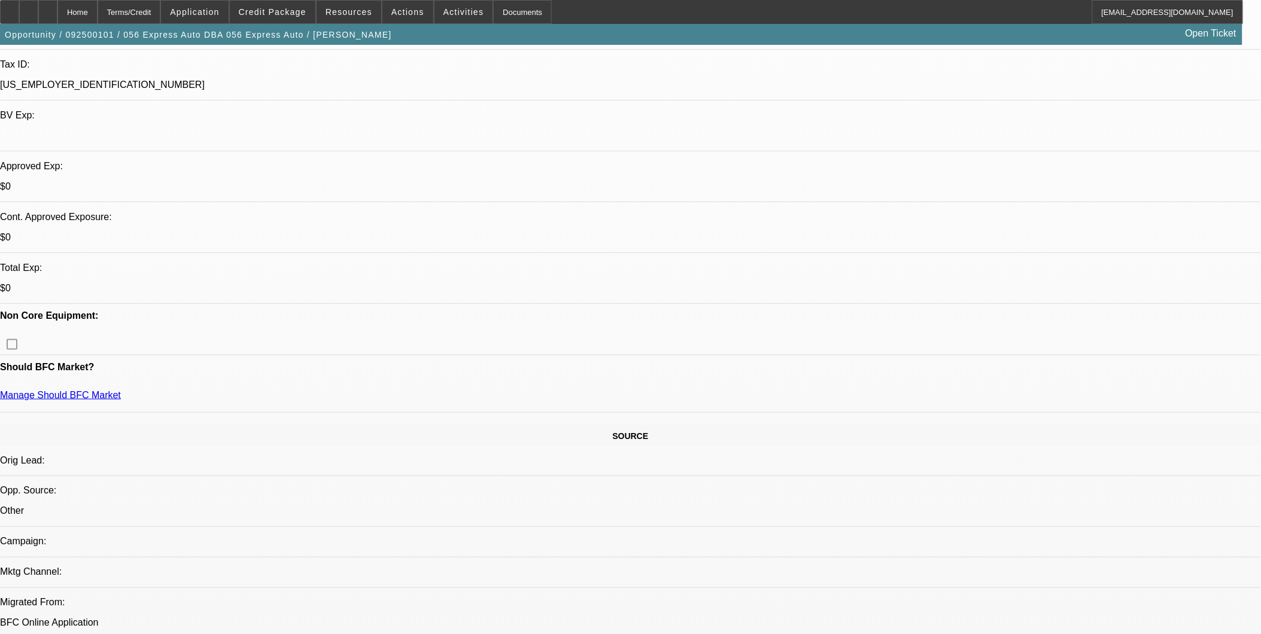
scroll to position [332, 0]
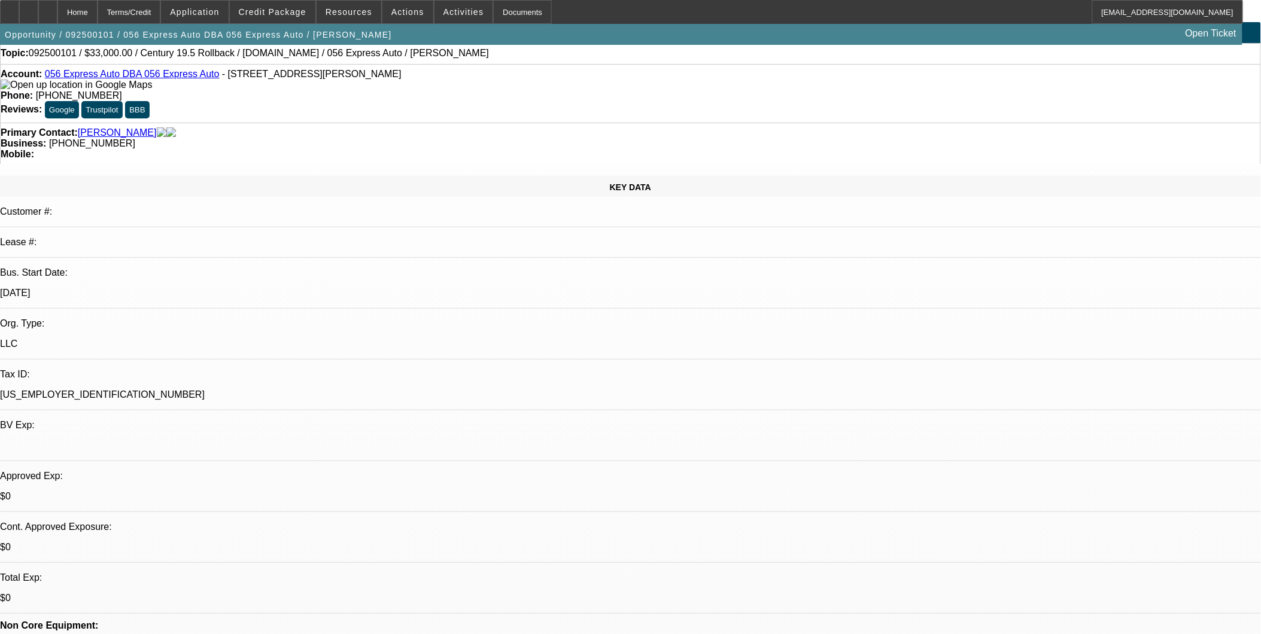
scroll to position [0, 0]
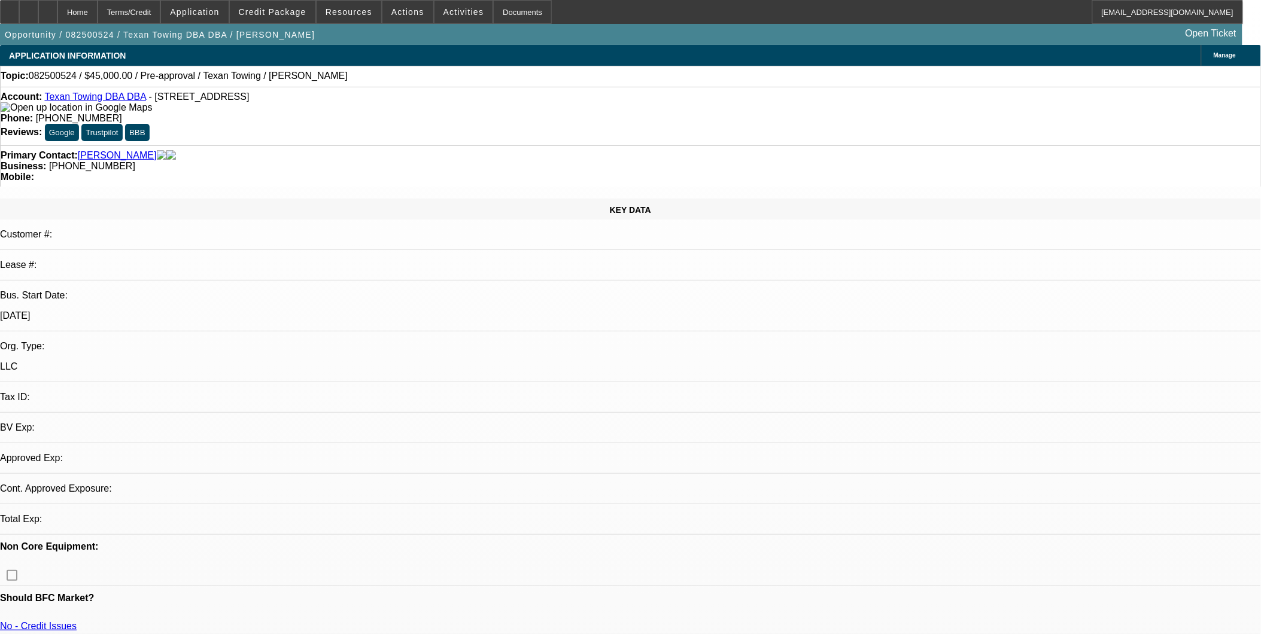
select select "0"
select select "2"
select select "0.1"
select select "1"
select select "2"
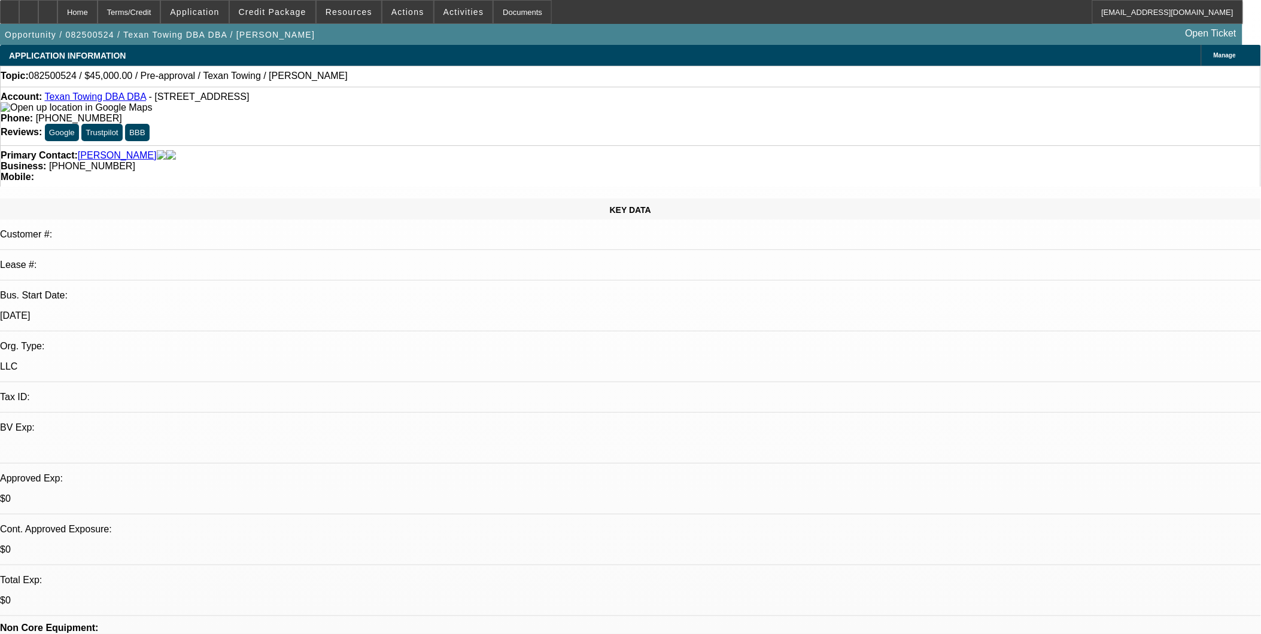
select select "4"
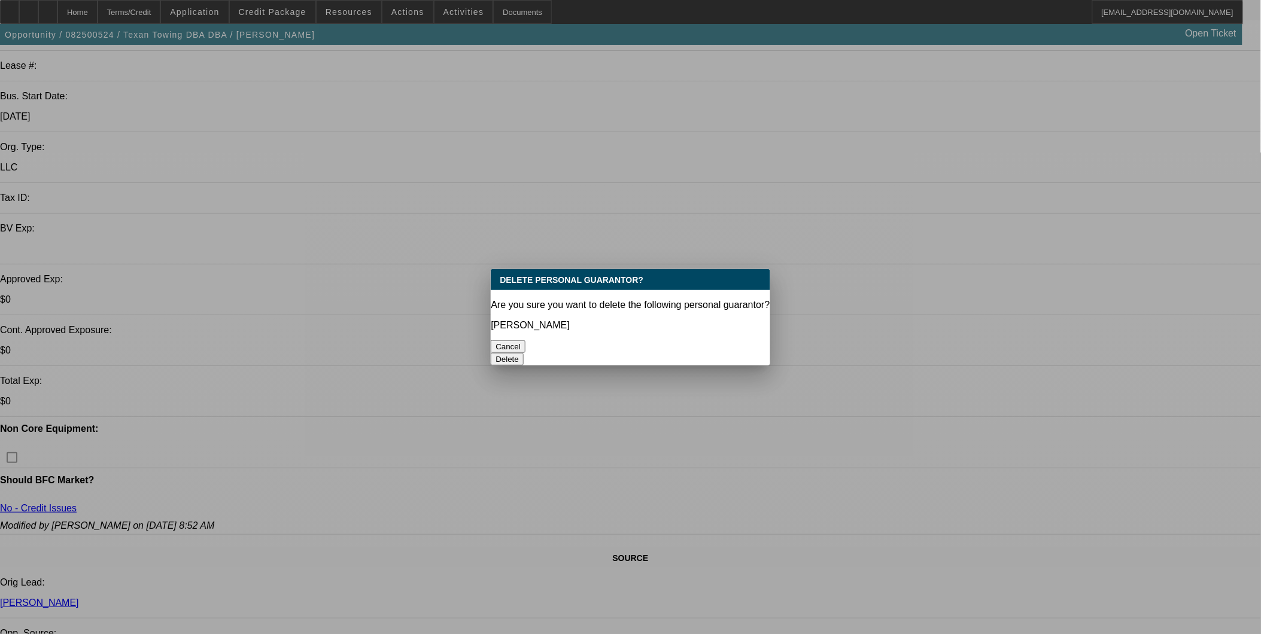
scroll to position [0, 0]
click at [524, 353] on button "Delete" at bounding box center [507, 359] width 33 height 13
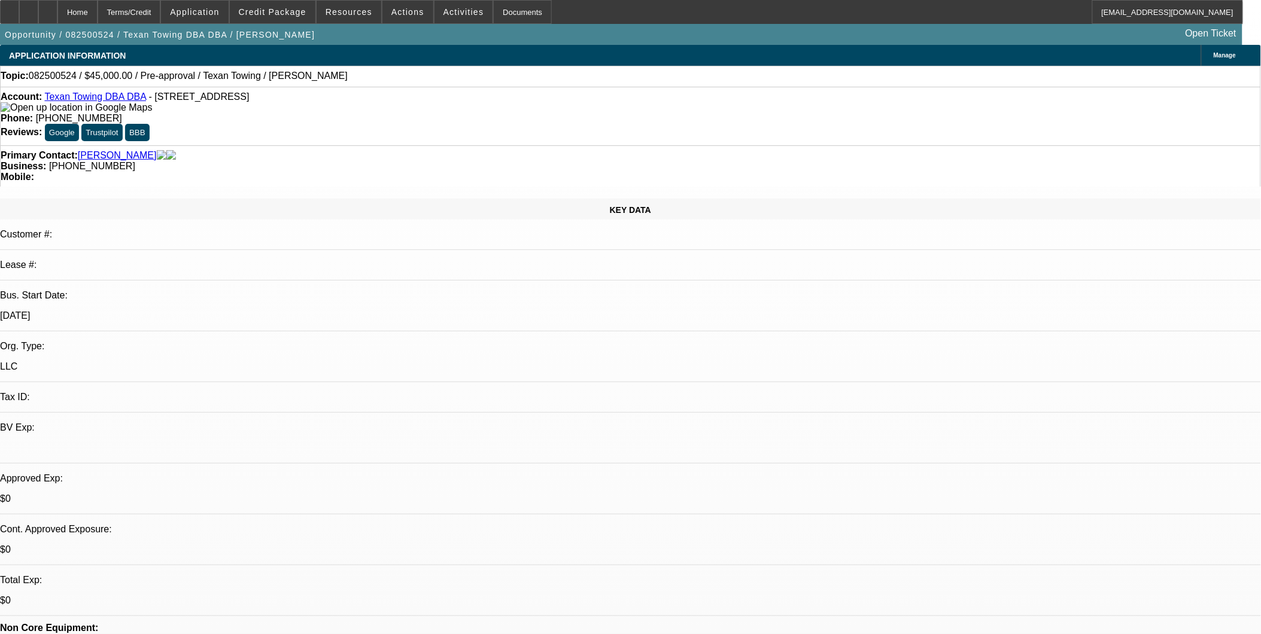
scroll to position [199, 0]
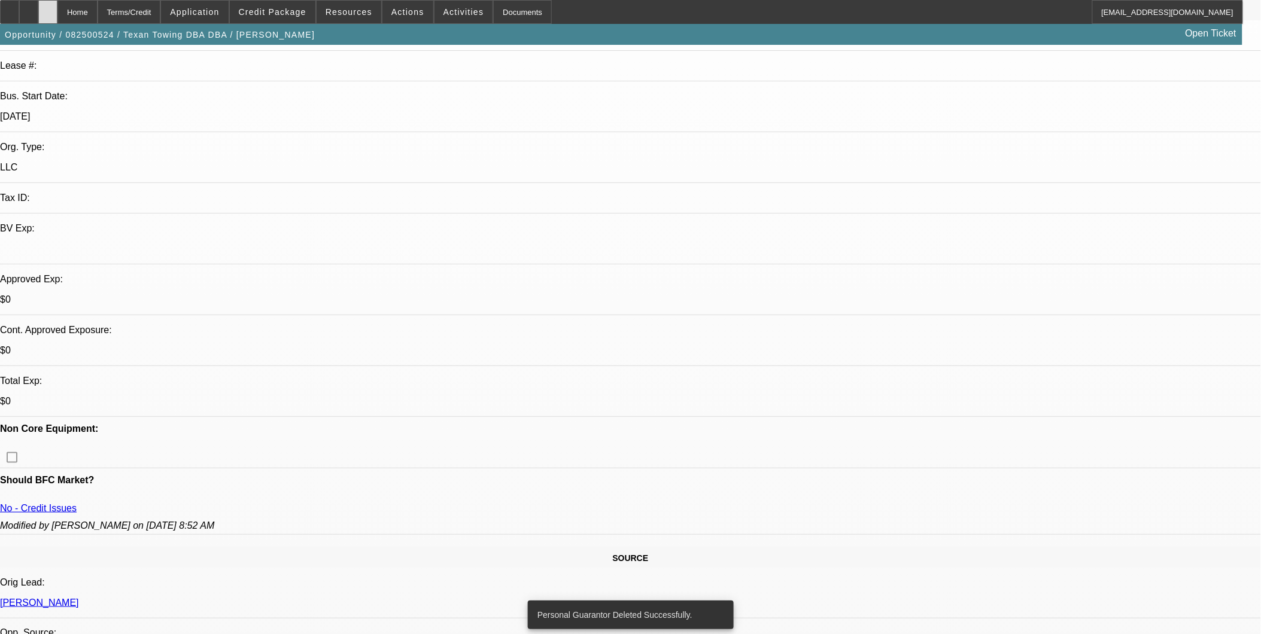
click at [57, 12] on div at bounding box center [47, 12] width 19 height 24
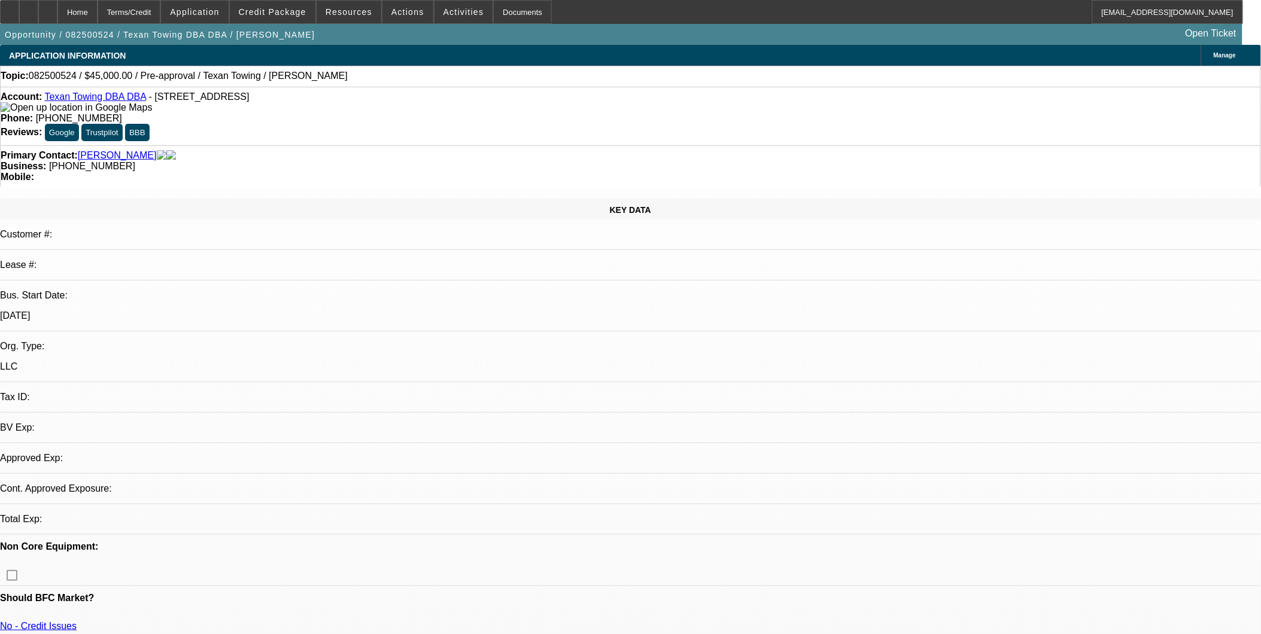
select select "0"
select select "2"
select select "0.1"
select select "1"
select select "2"
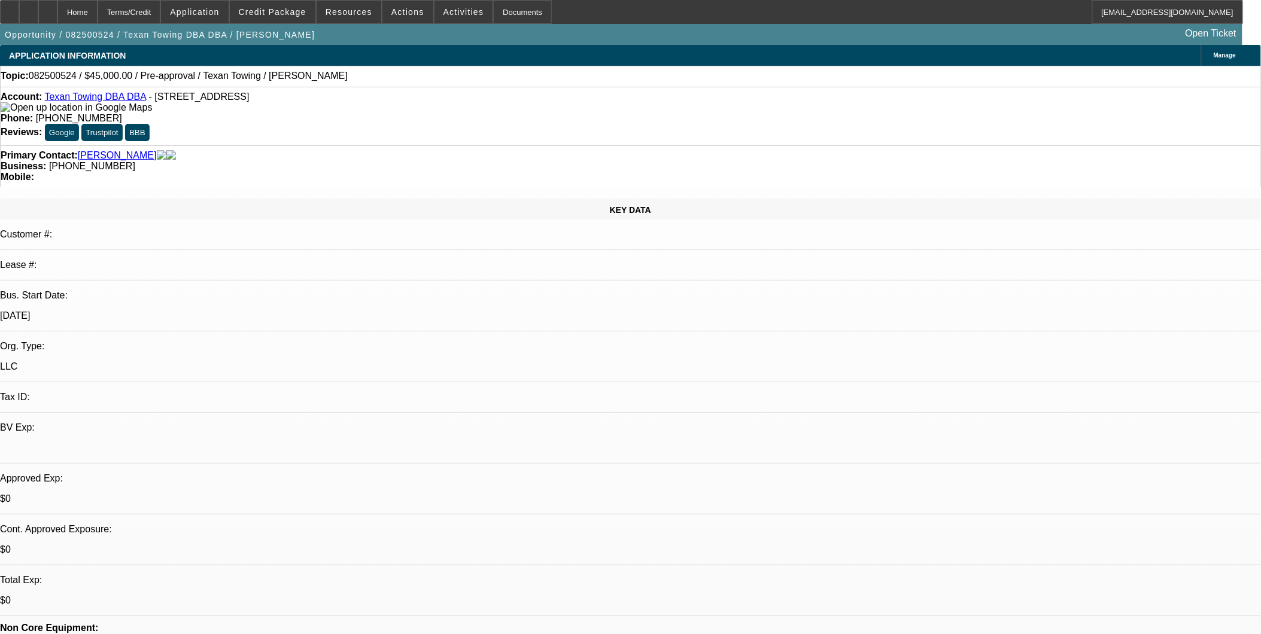
select select "4"
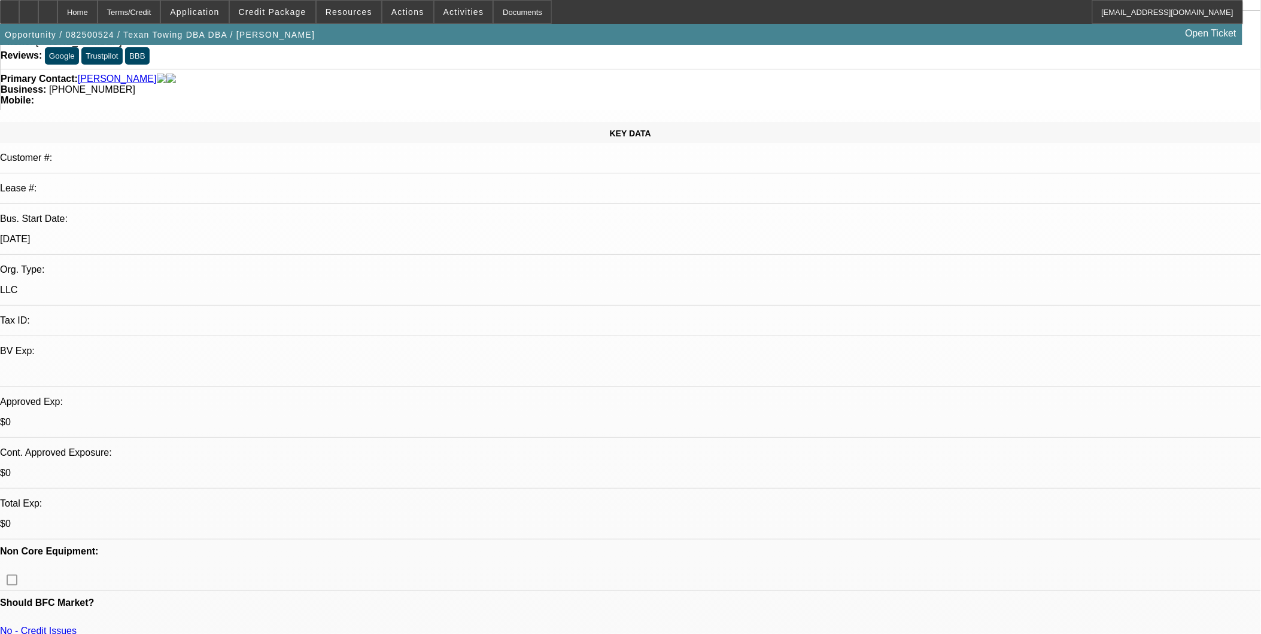
scroll to position [199, 0]
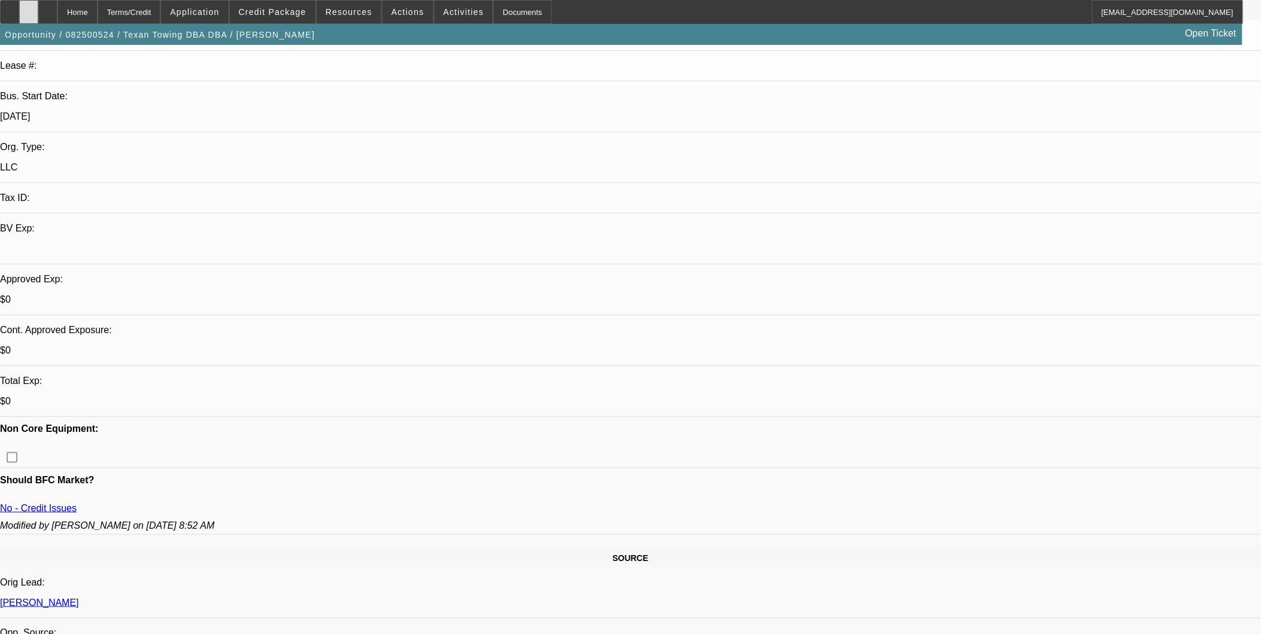
click at [29, 8] on icon at bounding box center [29, 8] width 0 height 0
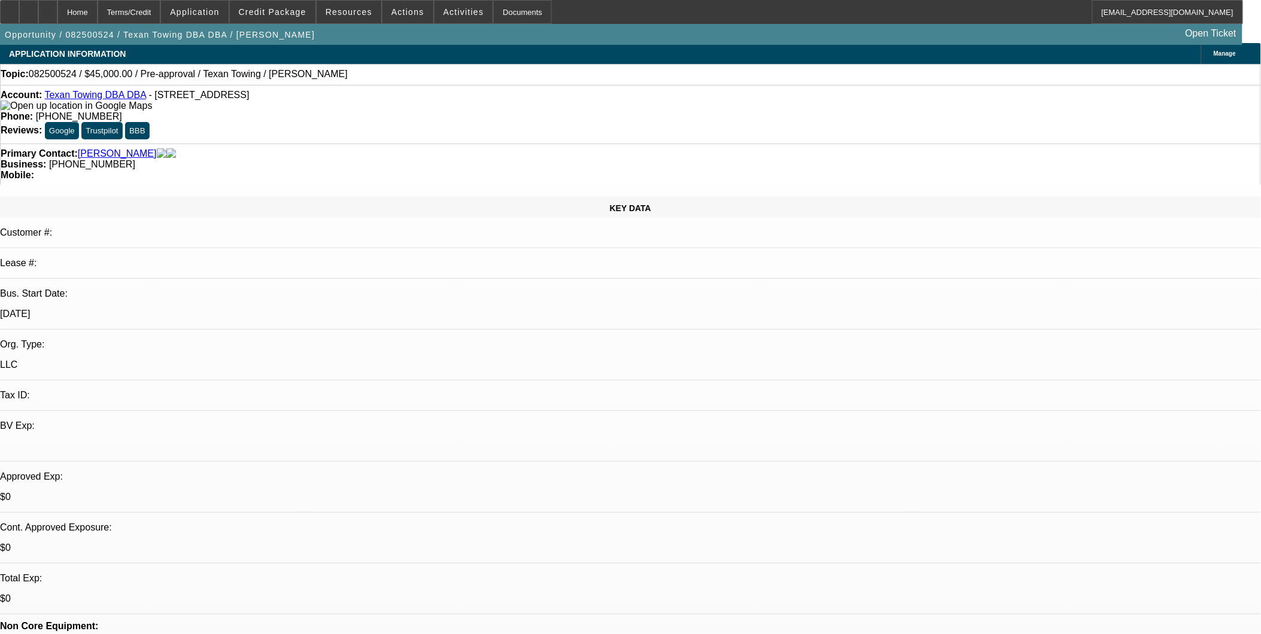
scroll to position [0, 0]
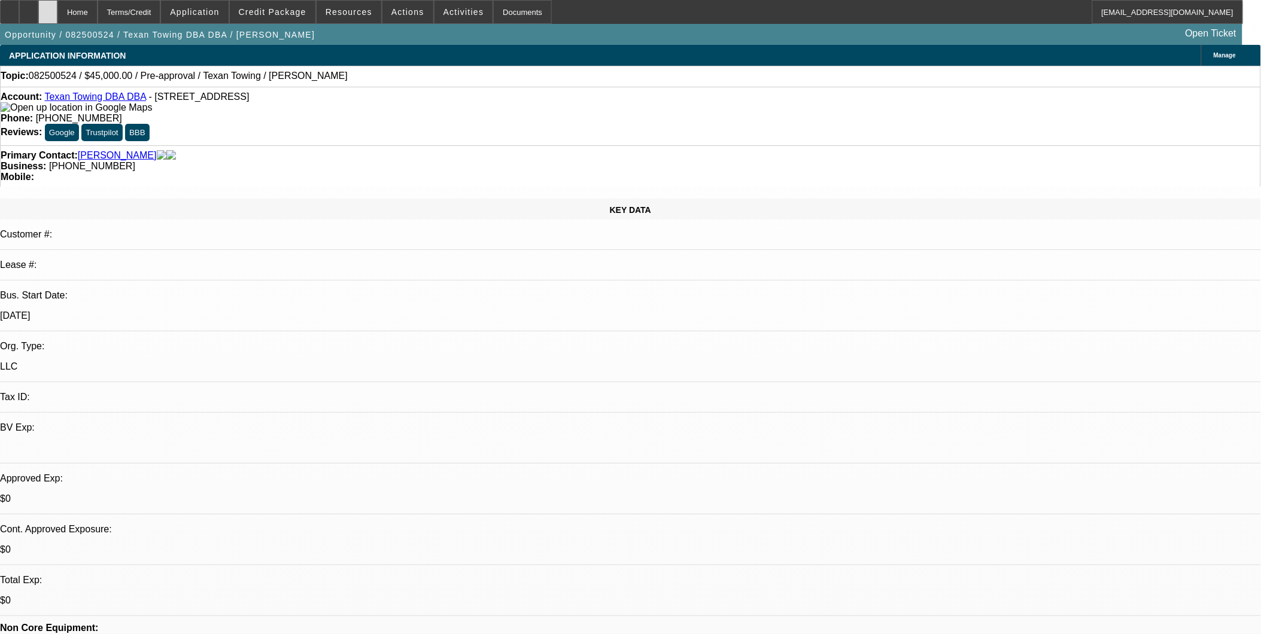
click at [57, 16] on div at bounding box center [47, 12] width 19 height 24
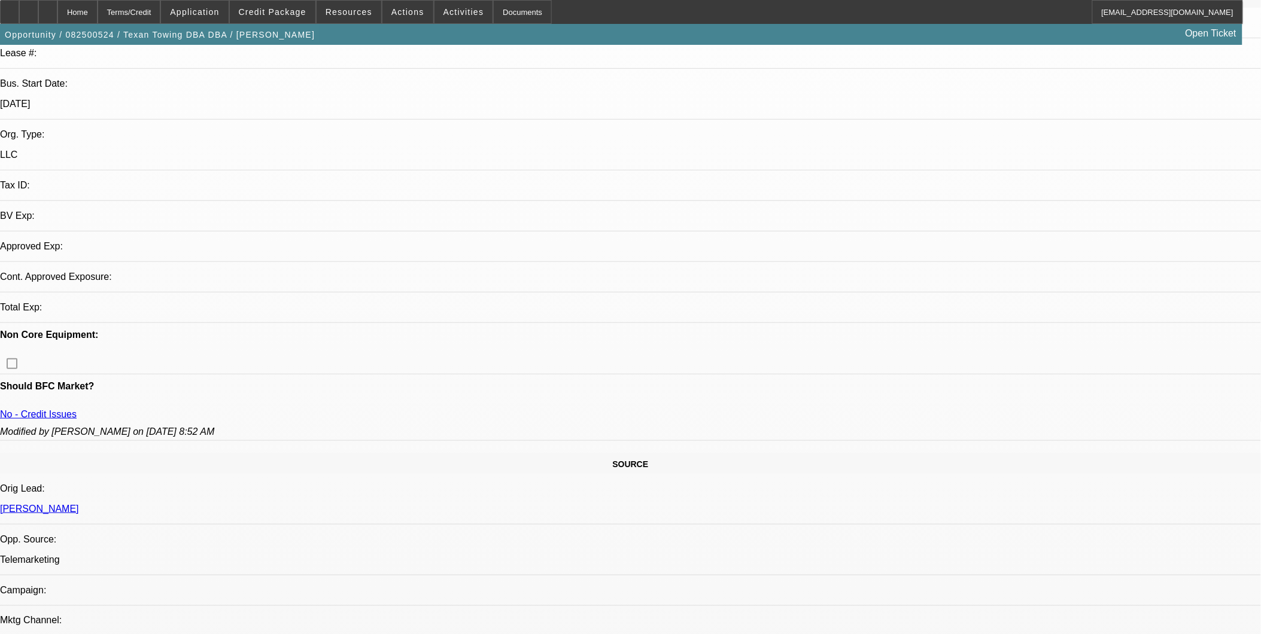
select select "0"
select select "2"
select select "0.1"
select select "4"
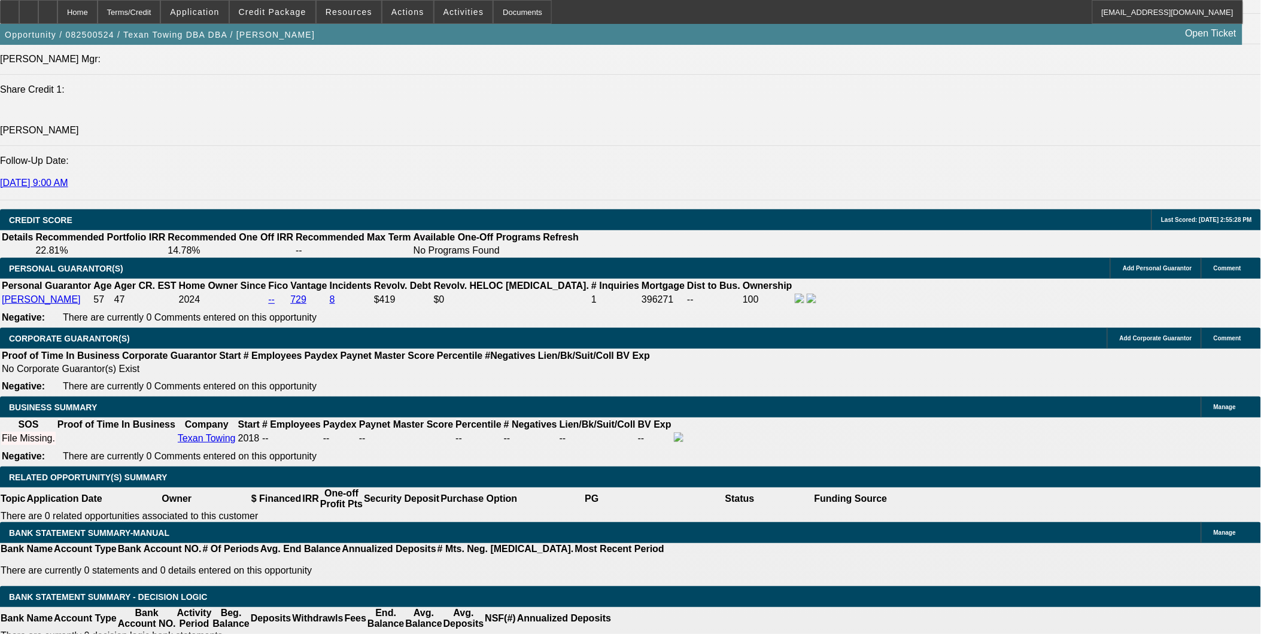
scroll to position [1463, 0]
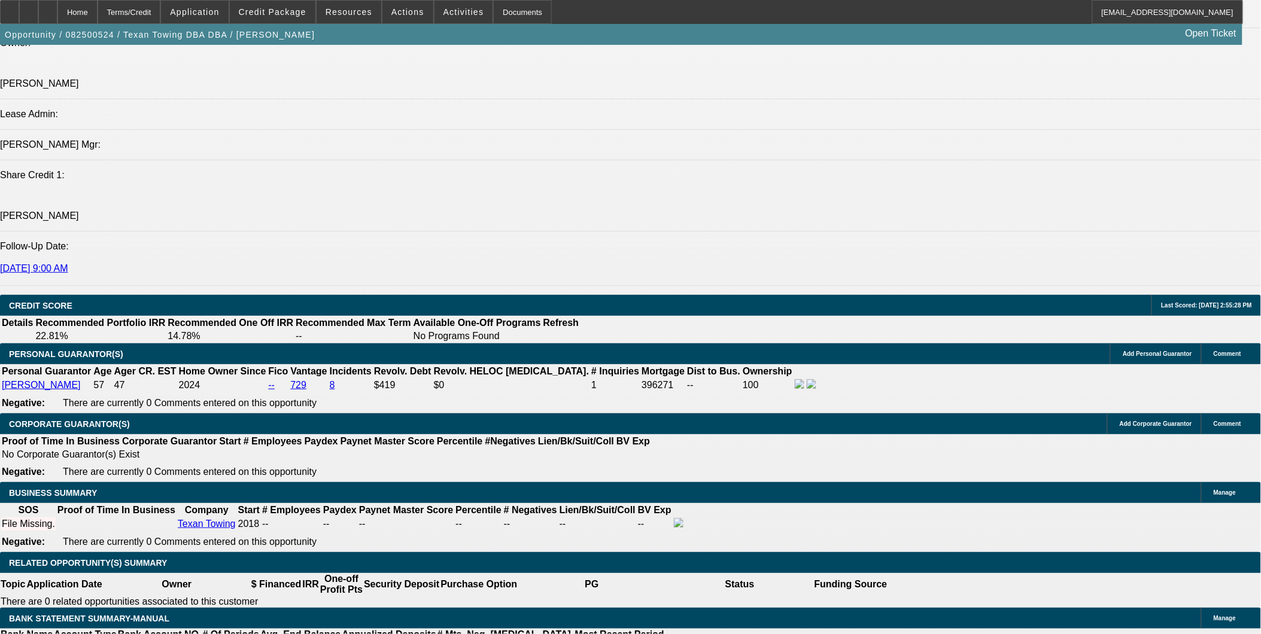
click at [29, 8] on icon at bounding box center [29, 8] width 0 height 0
drag, startPoint x: 617, startPoint y: 241, endPoint x: 136, endPoint y: 115, distance: 497.0
click at [29, 8] on icon at bounding box center [29, 8] width 0 height 0
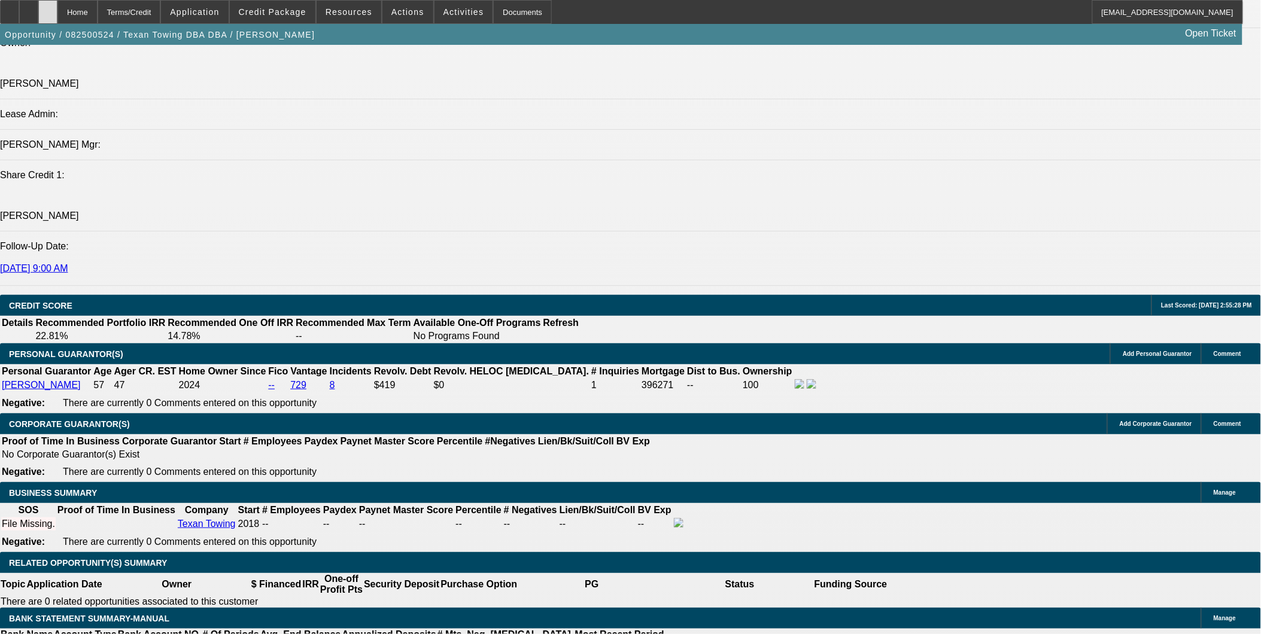
click at [57, 16] on div at bounding box center [47, 12] width 19 height 24
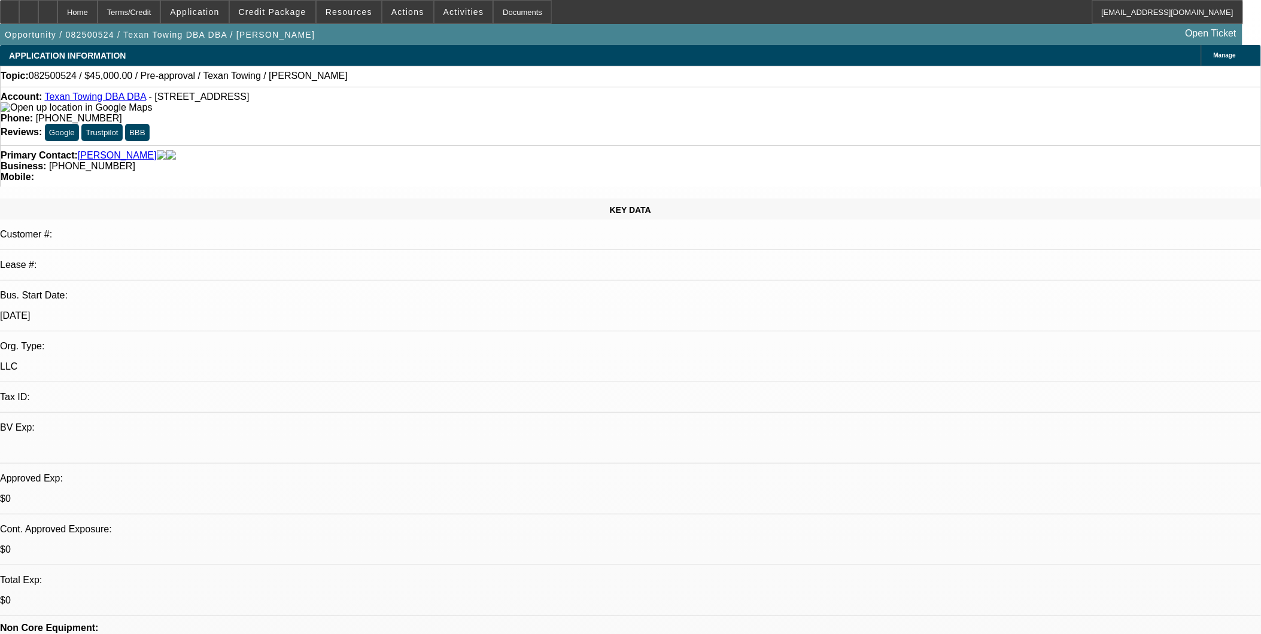
select select "0"
select select "2"
select select "0.1"
select select "1"
select select "2"
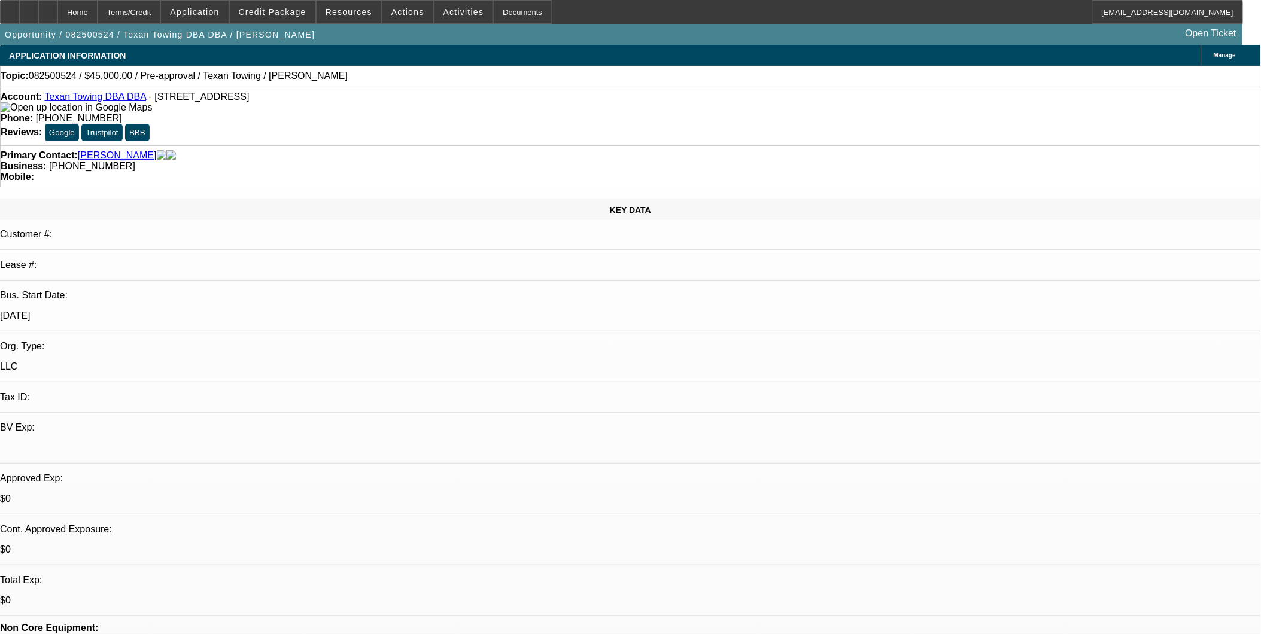
select select "4"
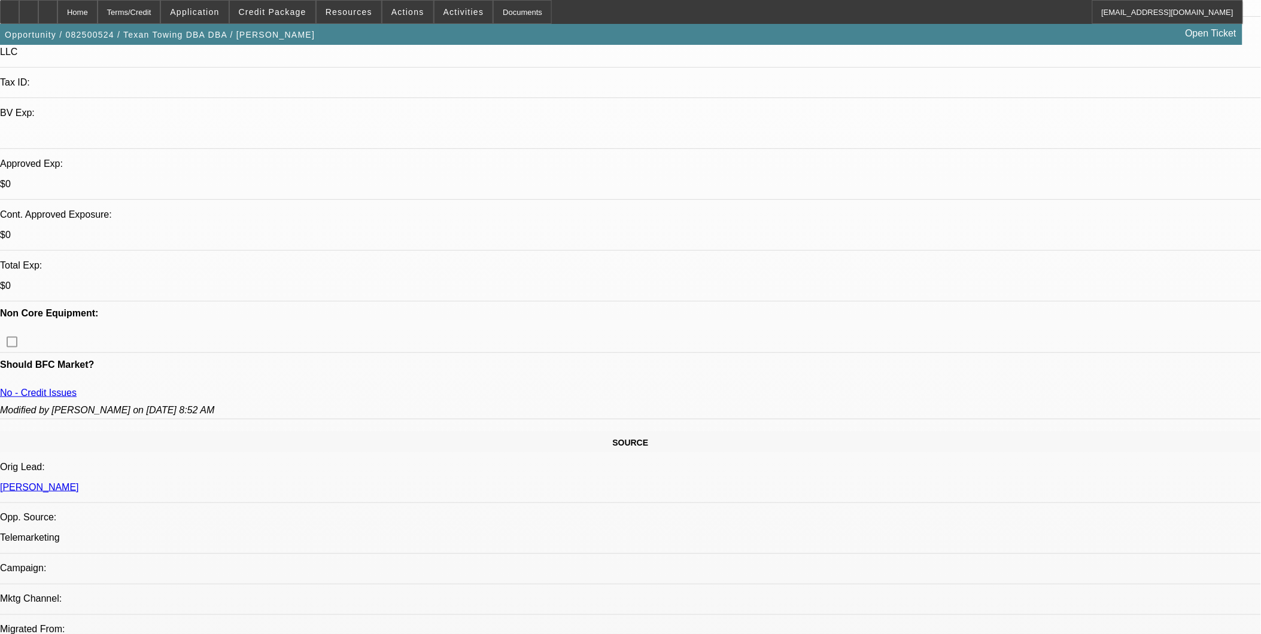
scroll to position [332, 0]
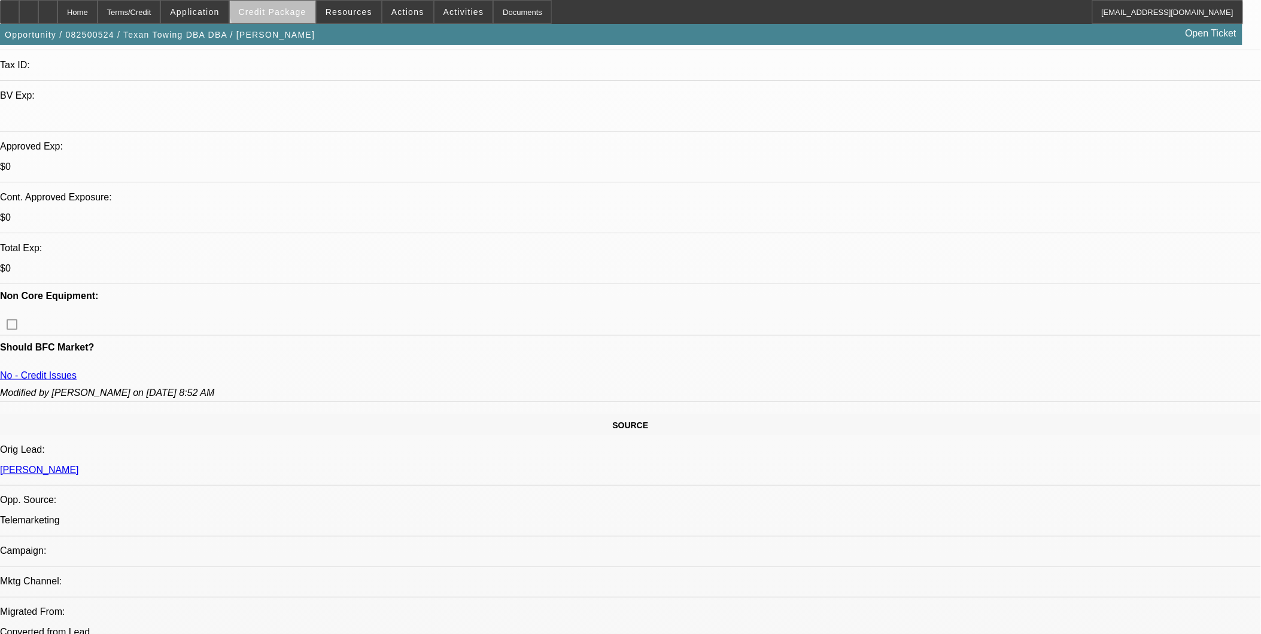
click at [295, 7] on span "Credit Package" at bounding box center [273, 12] width 68 height 10
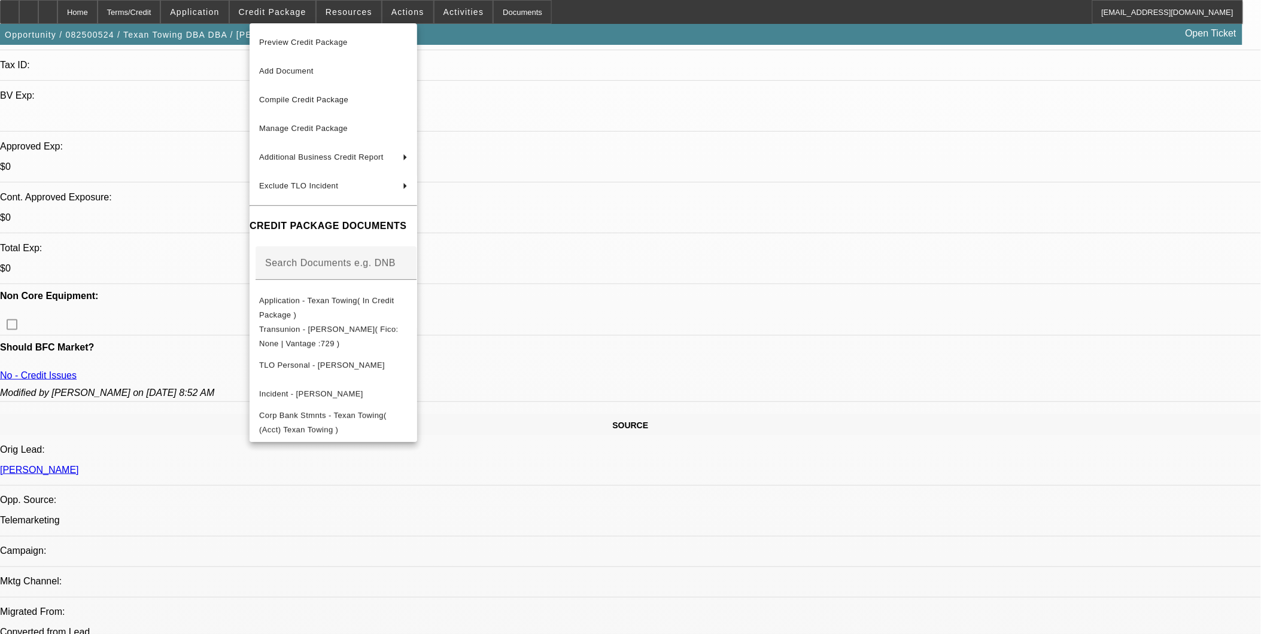
click at [679, 338] on div at bounding box center [630, 317] width 1261 height 634
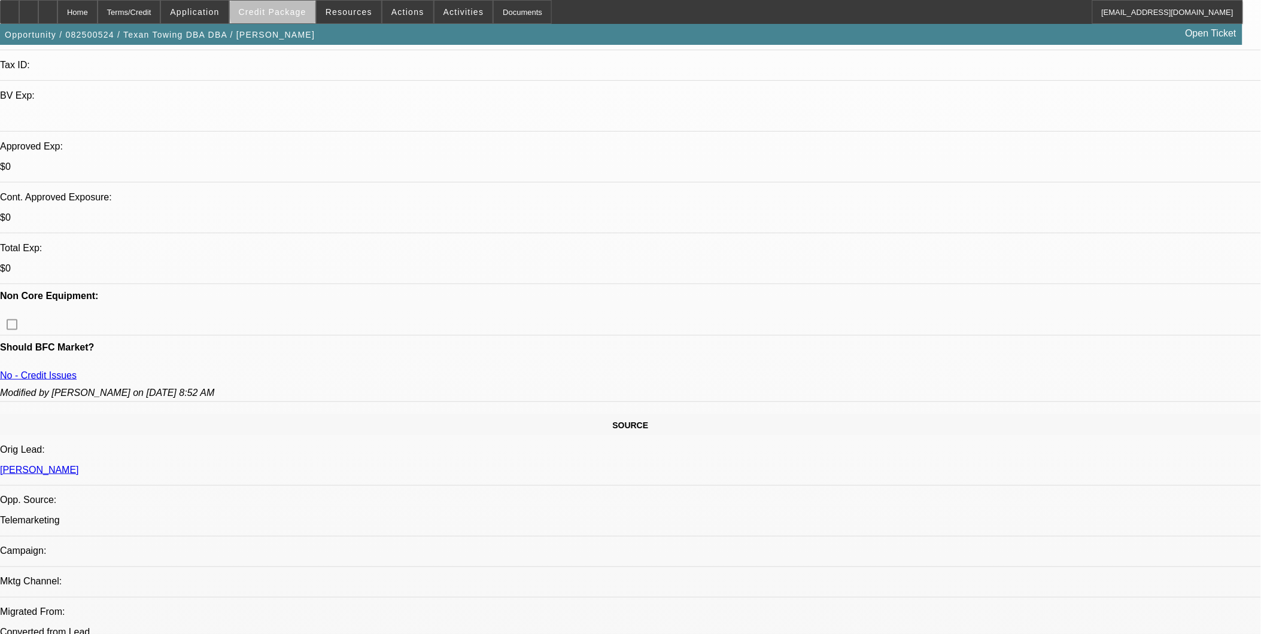
click at [294, 11] on span "Credit Package" at bounding box center [273, 12] width 68 height 10
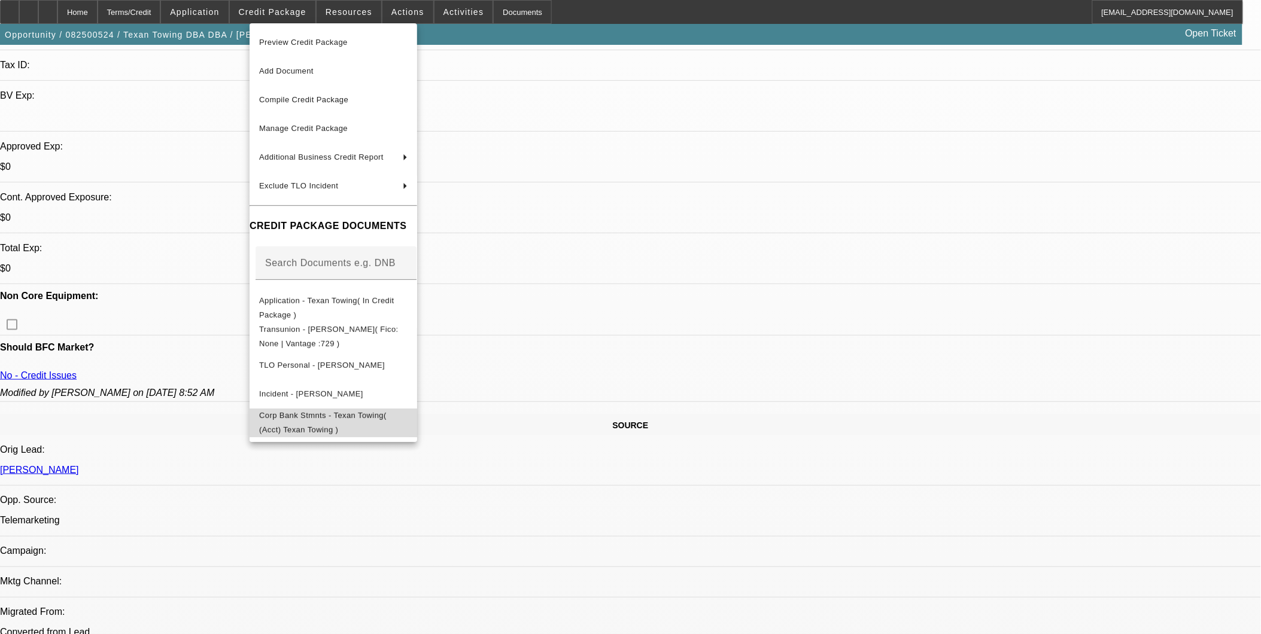
click at [327, 420] on span "Corp Bank Stmnts - Texan Towing( (Acct) Texan Towing )" at bounding box center [322, 422] width 127 height 23
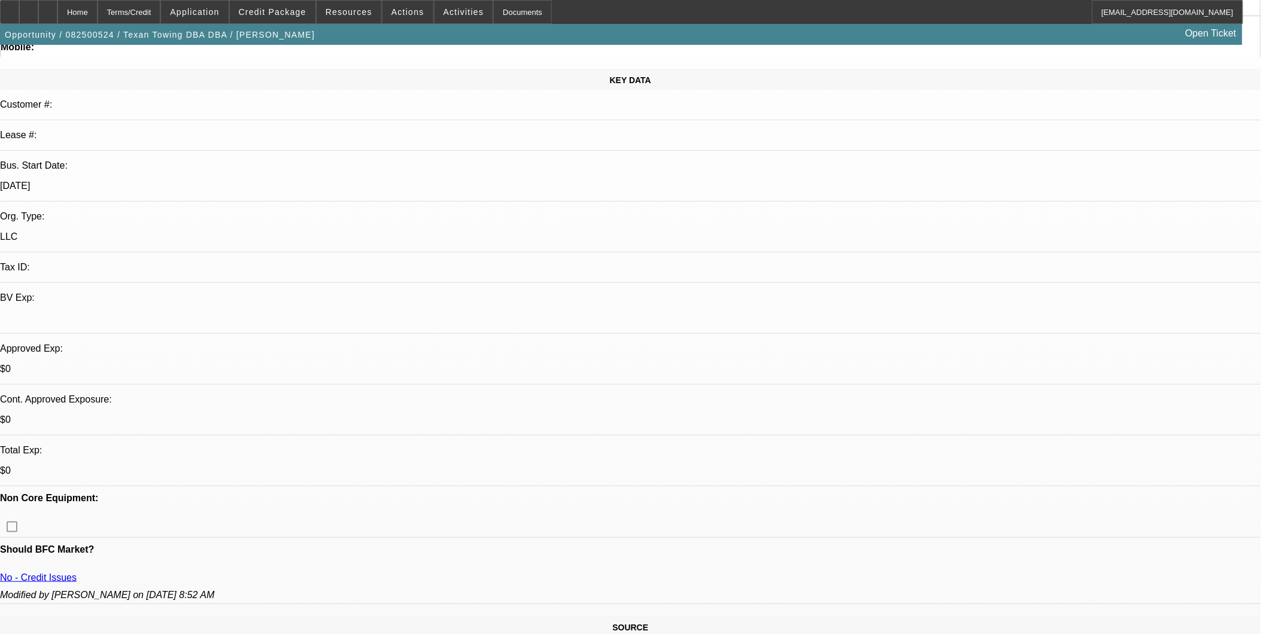
scroll to position [0, 0]
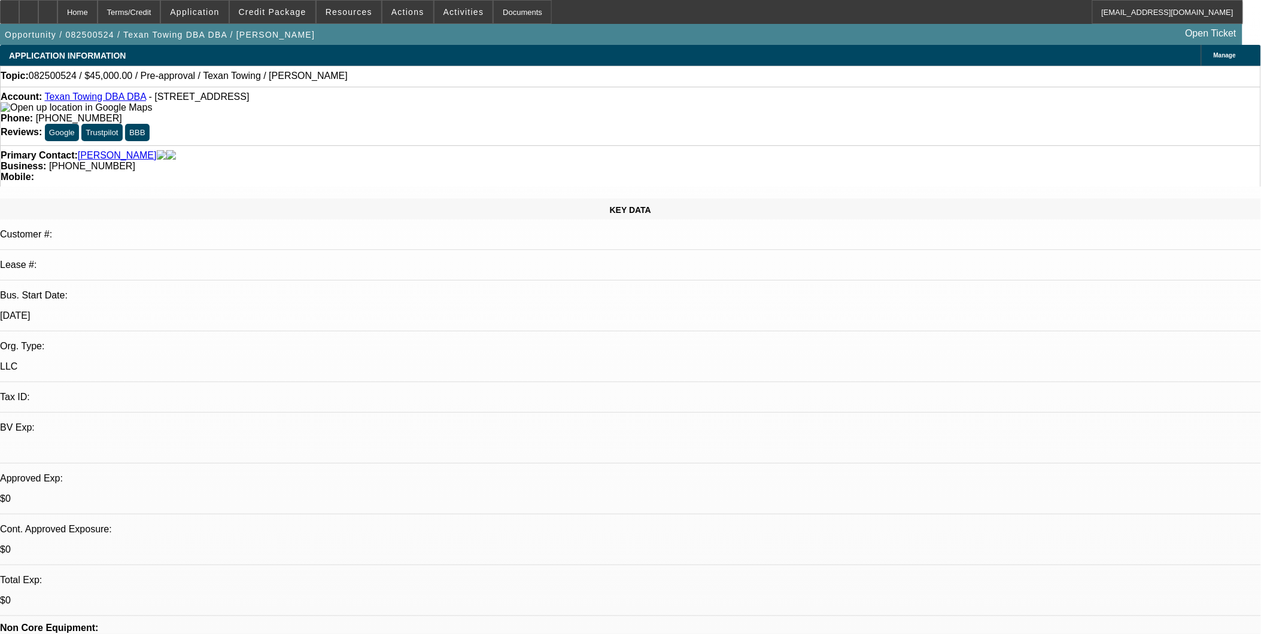
drag, startPoint x: 144, startPoint y: 97, endPoint x: 302, endPoint y: 90, distance: 158.2
click at [302, 90] on div "Account: Texan Towing DBA DBA - 20518 Noble Ranch Ct, Richmond, TX 77407 Phone:…" at bounding box center [630, 116] width 1261 height 59
copy span "20518 Noble Ranch Ct, Richmond, TX 77407"
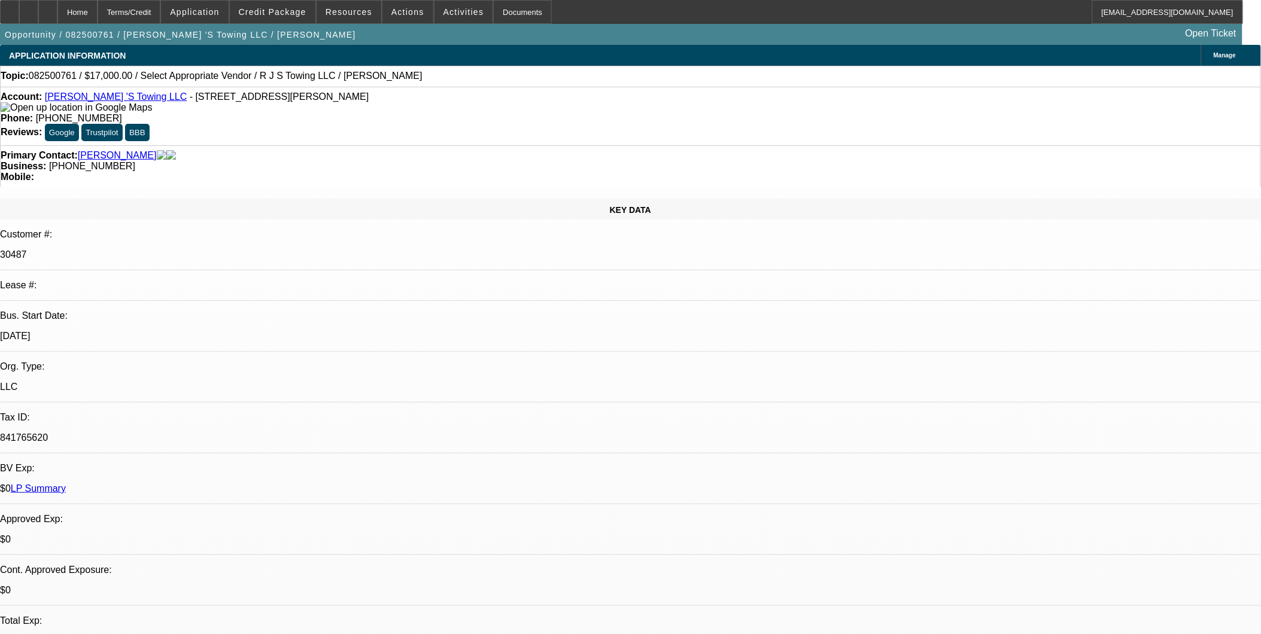
select select "0"
select select "2"
select select "0.1"
select select "4"
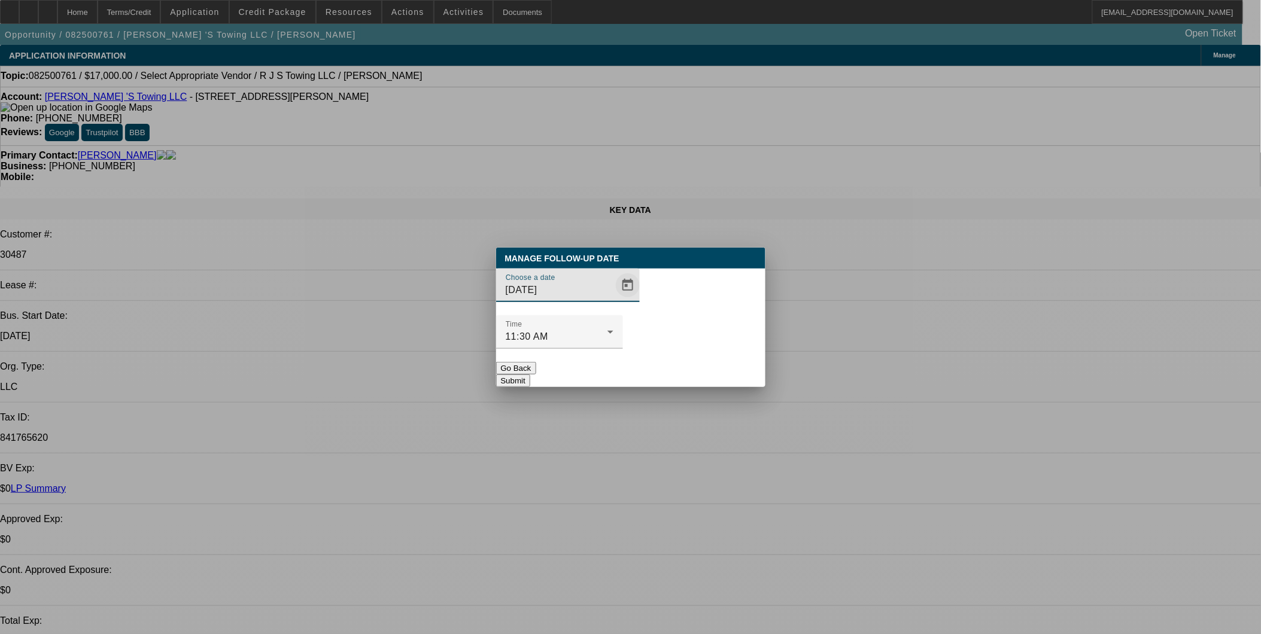
click at [614, 300] on span "Open calendar" at bounding box center [628, 285] width 29 height 29
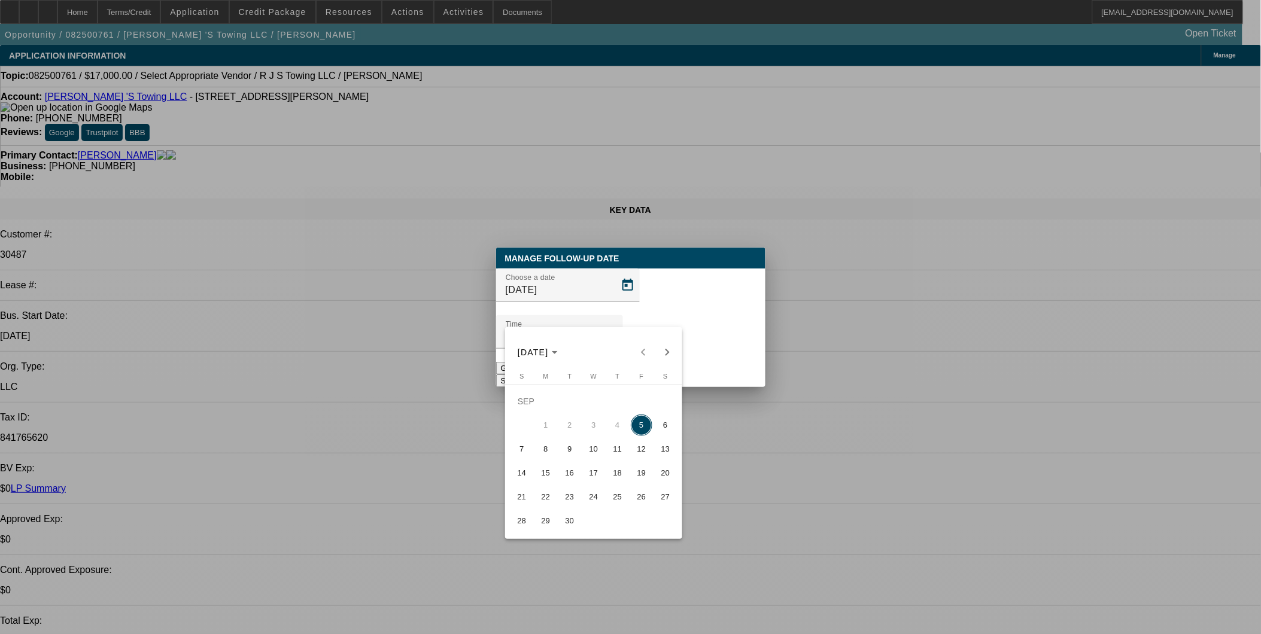
click at [639, 455] on span "12" at bounding box center [642, 450] width 22 height 22
type input "[DATE]"
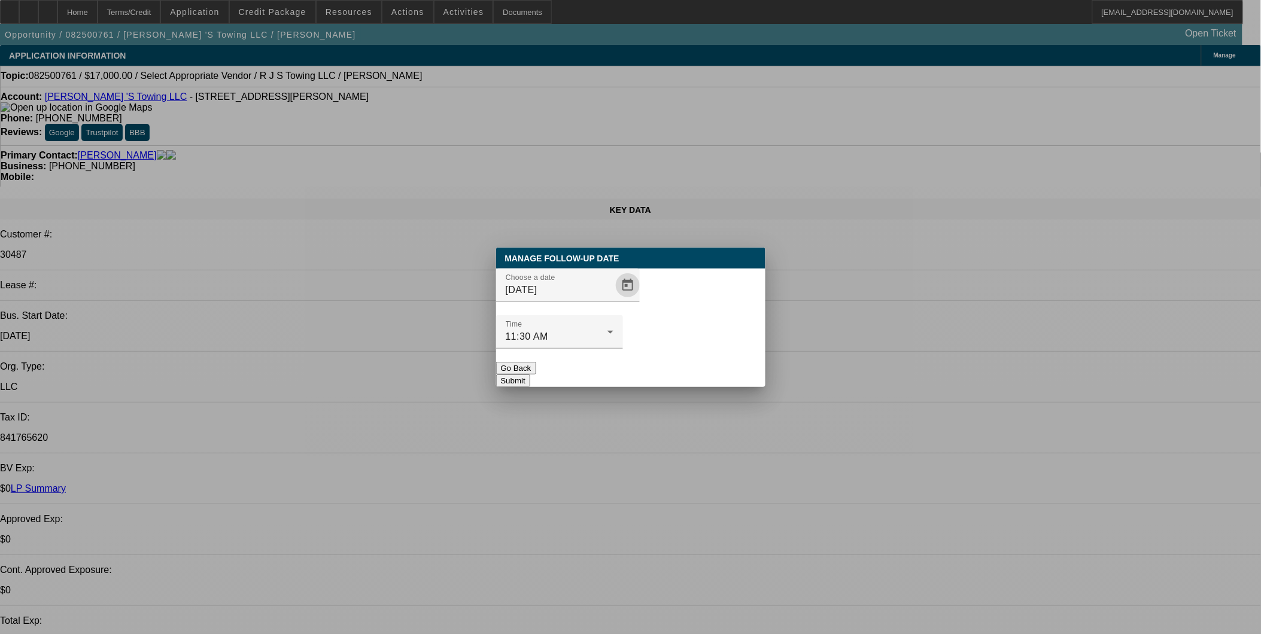
click at [530, 375] on button "Submit" at bounding box center [513, 381] width 34 height 13
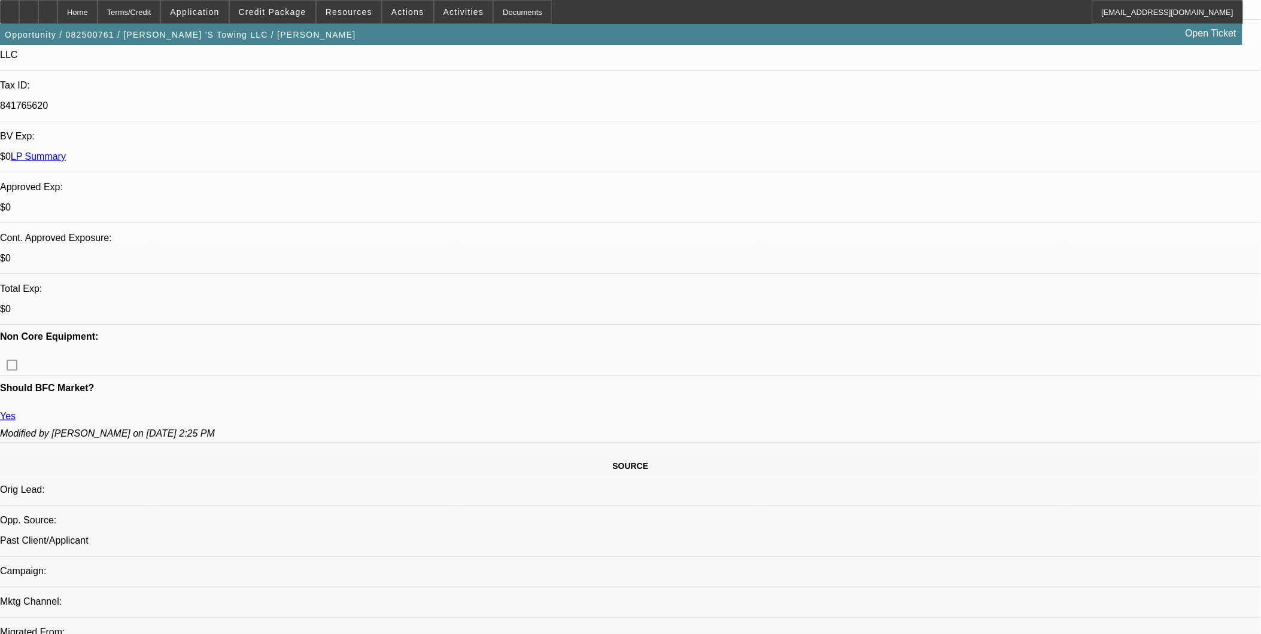
scroll to position [599, 0]
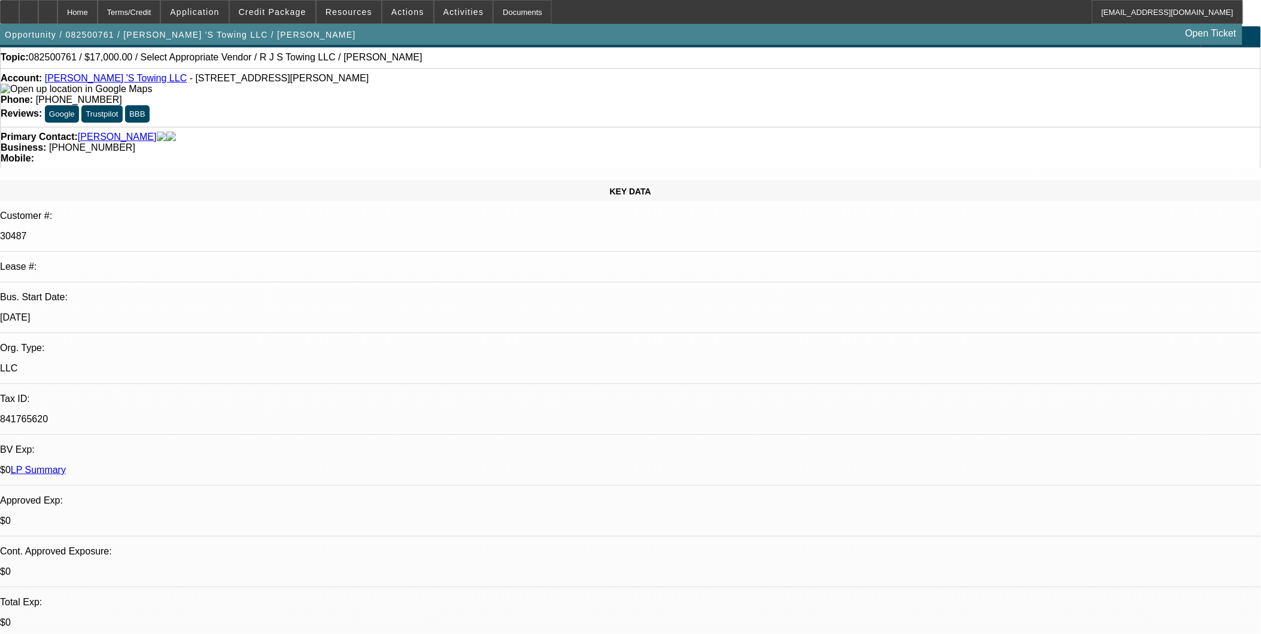
scroll to position [0, 0]
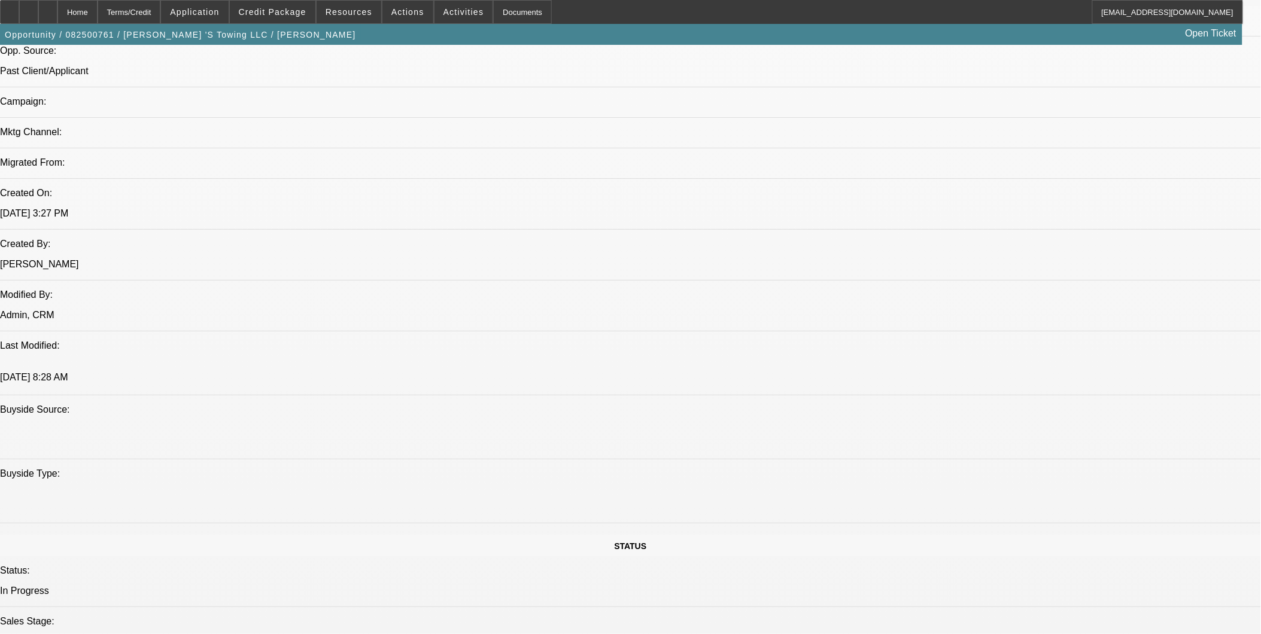
scroll to position [997, 0]
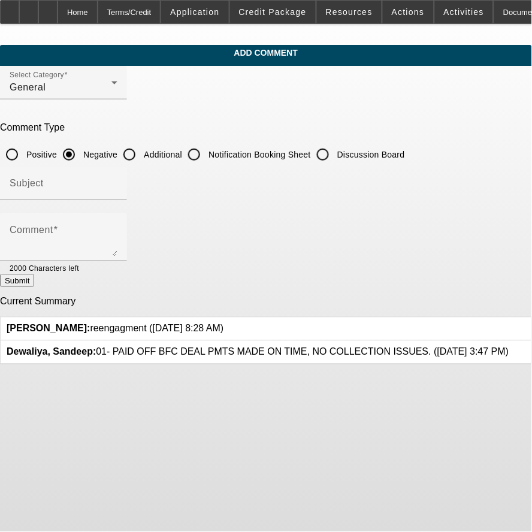
click at [141, 152] on input "Additional" at bounding box center [129, 154] width 24 height 24
radio input "true"
click at [117, 193] on div "Subject" at bounding box center [64, 183] width 108 height 34
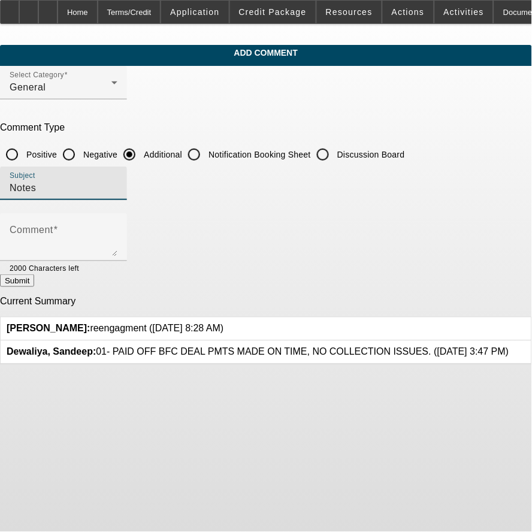
type input "Notes"
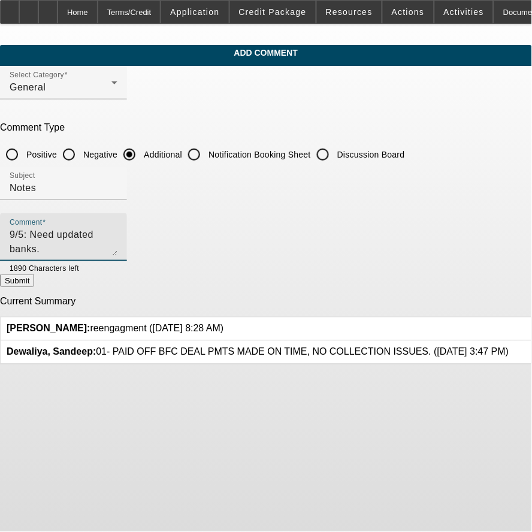
type textarea "9/5: Need updated banks. [PERSON_NAME] is almost never serious about giving me …"
click at [34, 280] on button "Submit" at bounding box center [17, 280] width 34 height 13
radio input "true"
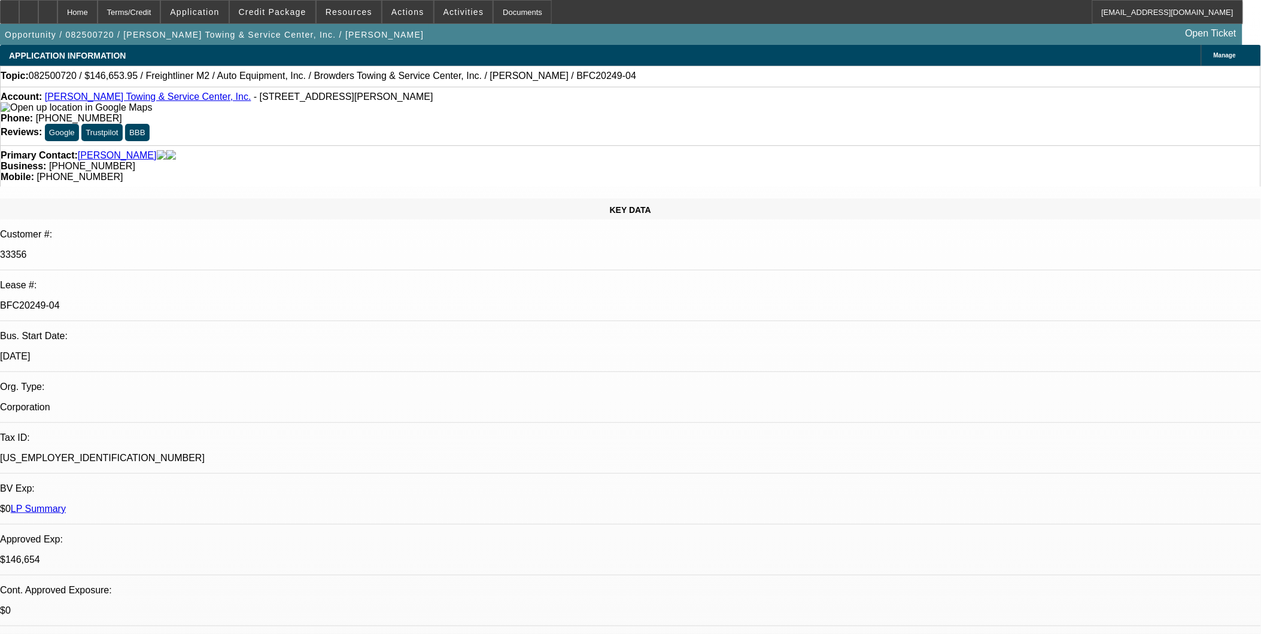
select select "0"
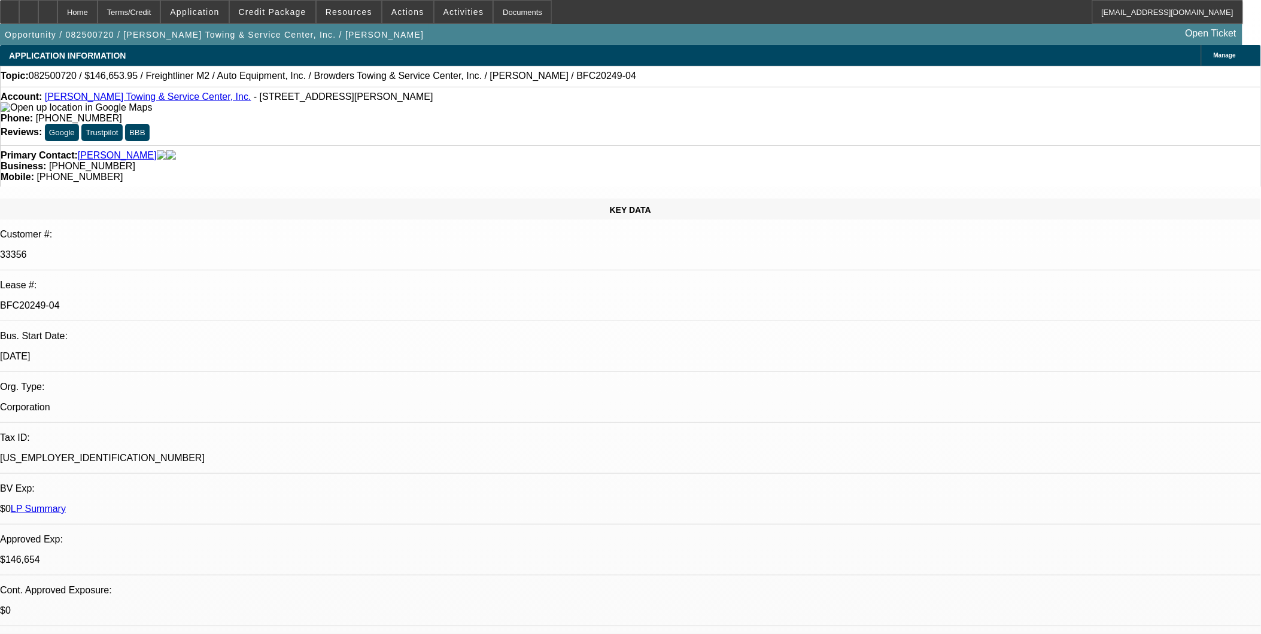
select select "0"
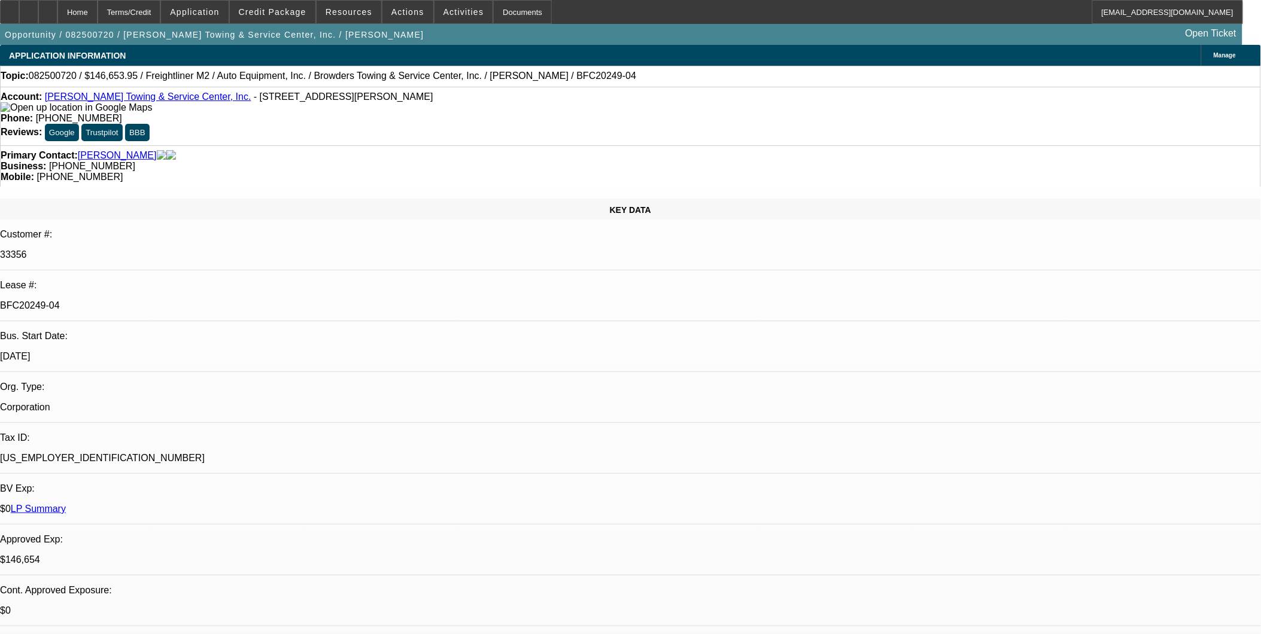
select select "0"
select select "1"
select select "2"
select select "6"
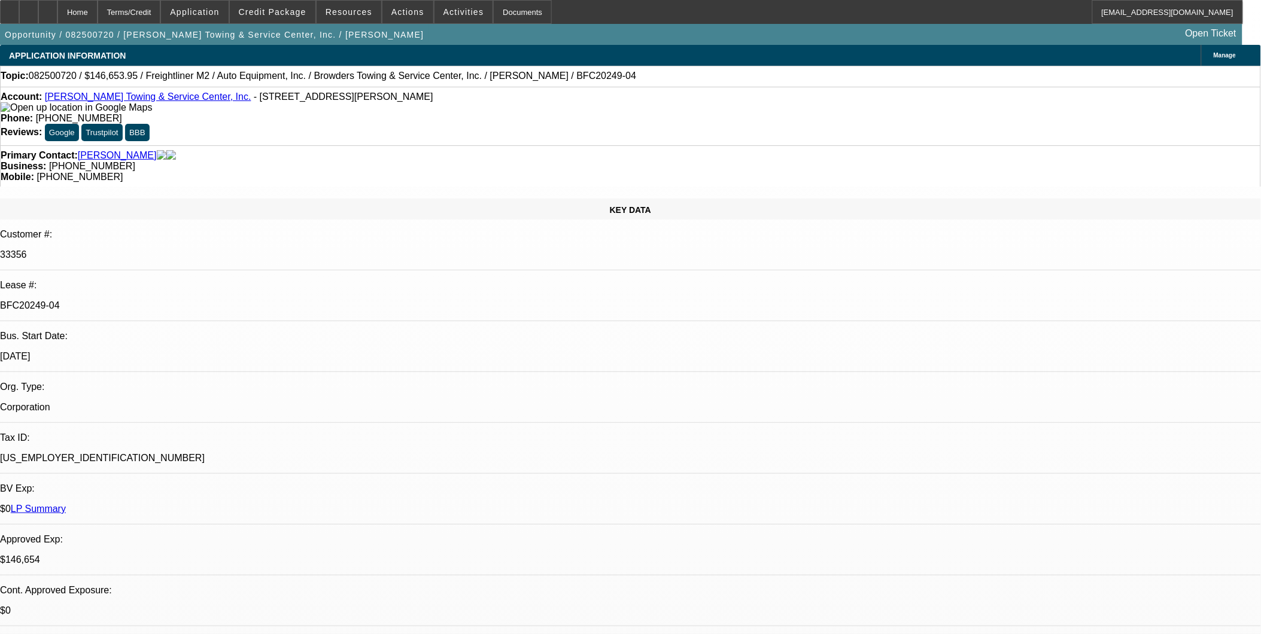
select select "1"
select select "2"
select select "6"
select select "1"
select select "2"
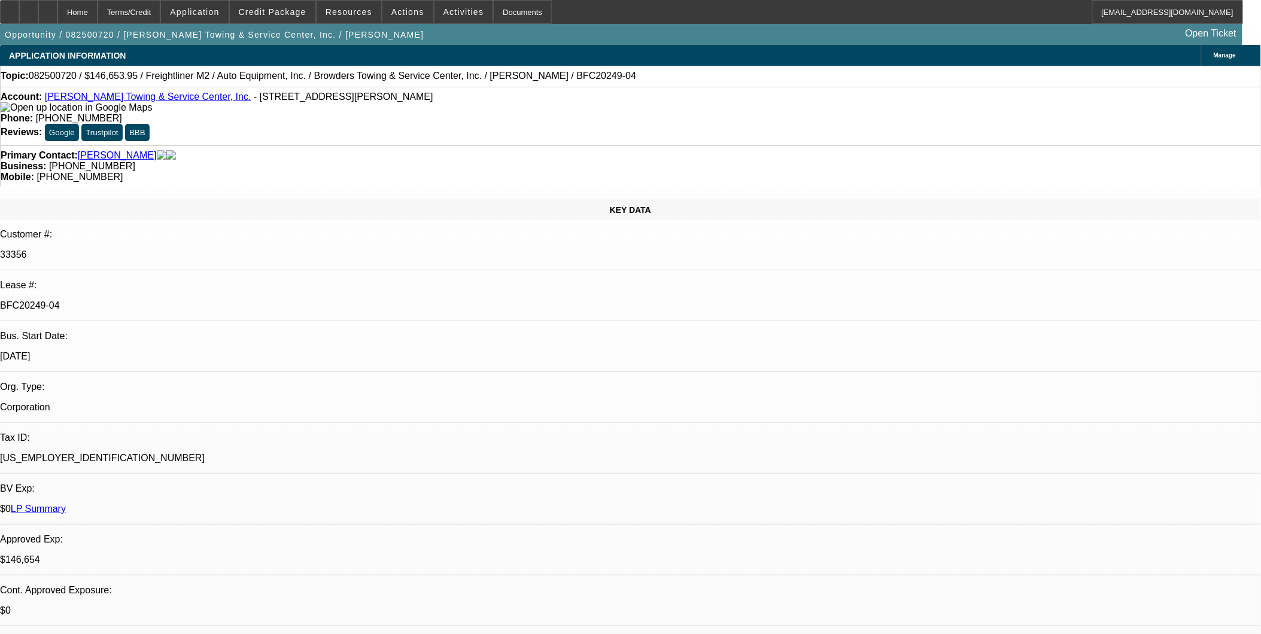
select select "6"
select select "1"
select select "2"
select select "6"
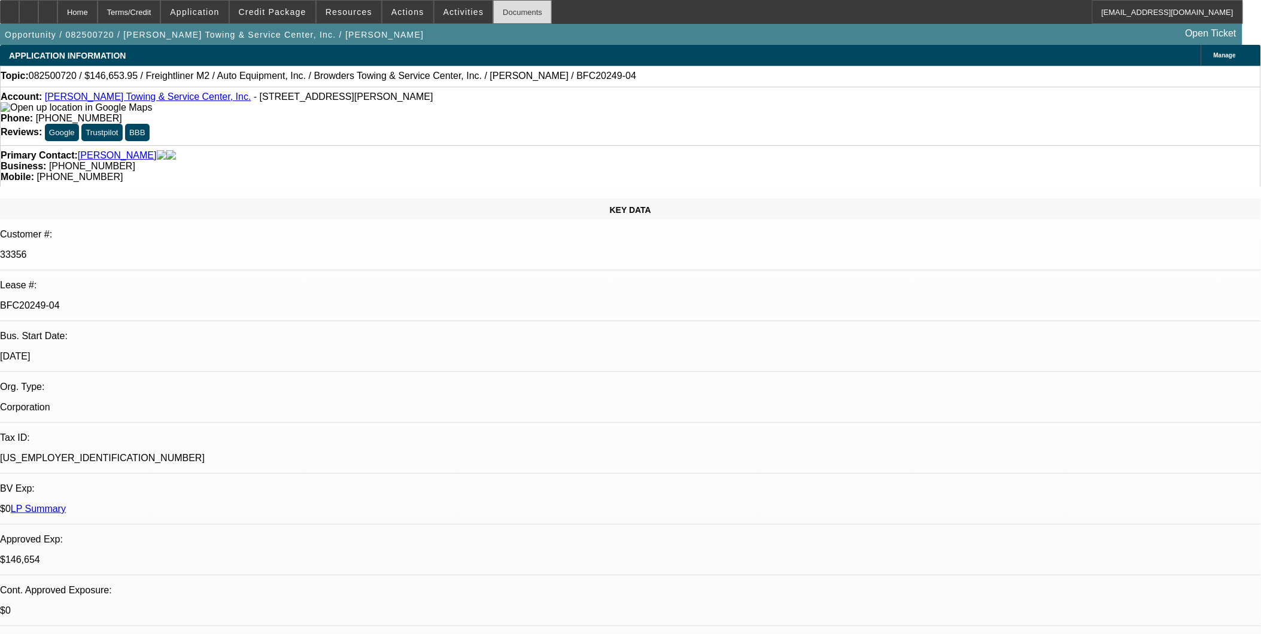
click at [517, 17] on div "Documents" at bounding box center [522, 12] width 59 height 24
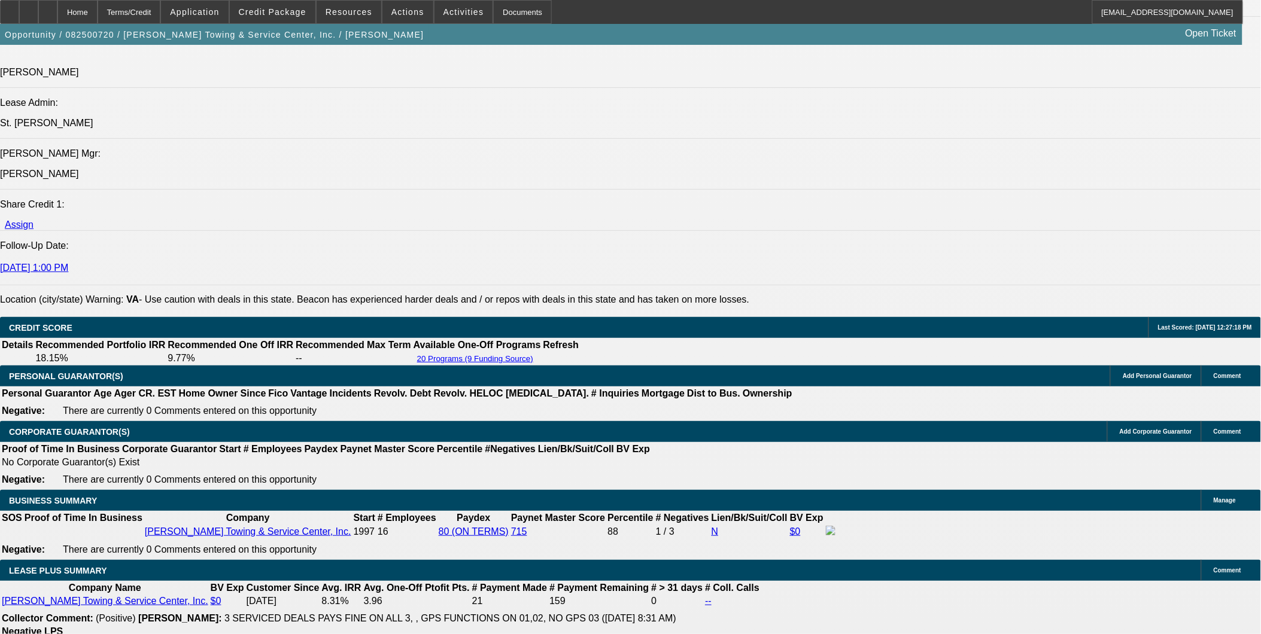
scroll to position [1729, 0]
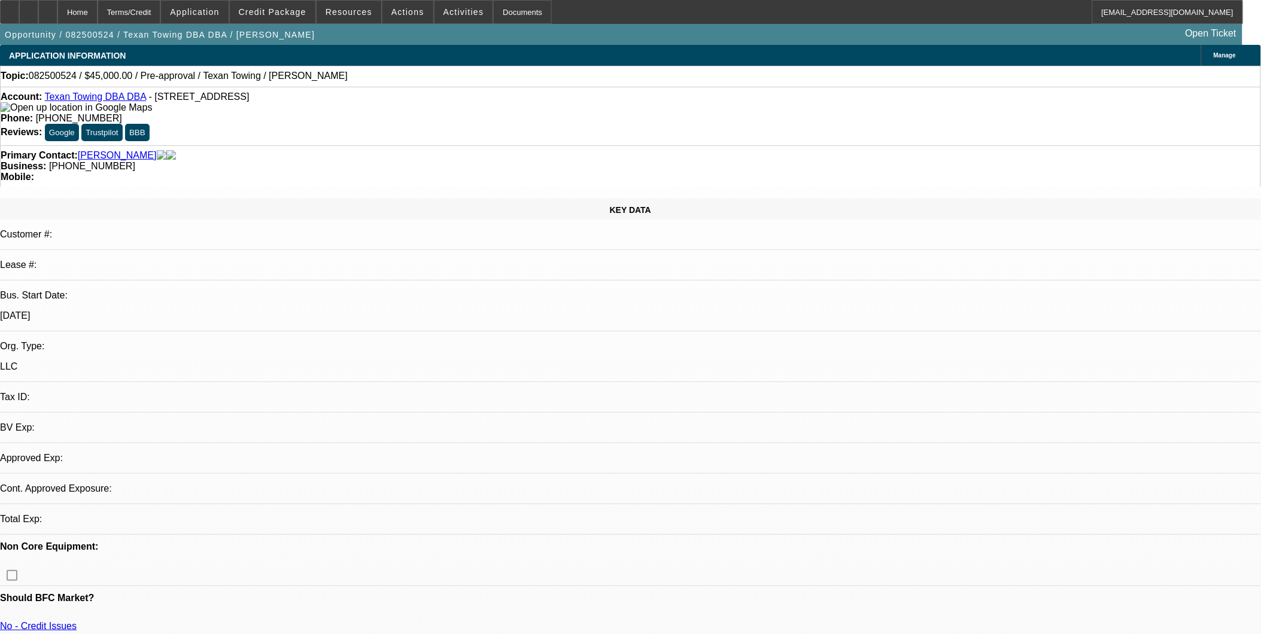
select select "0"
select select "2"
select select "0.1"
select select "4"
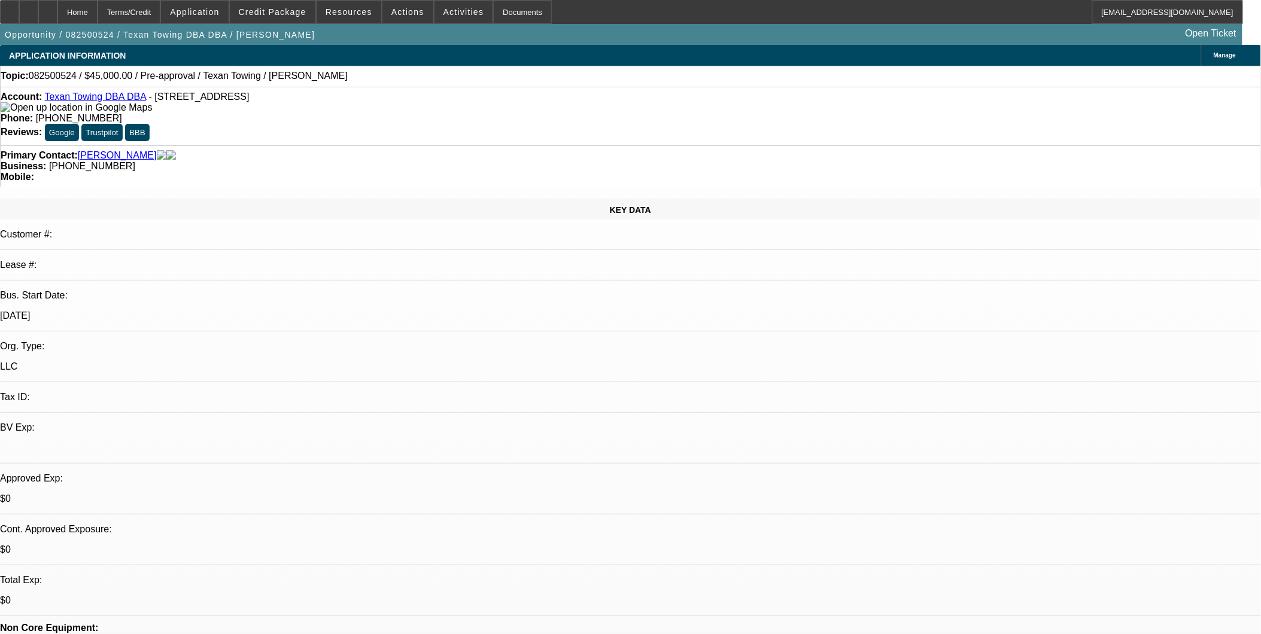
drag, startPoint x: 475, startPoint y: 356, endPoint x: 475, endPoint y: 368, distance: 11.4
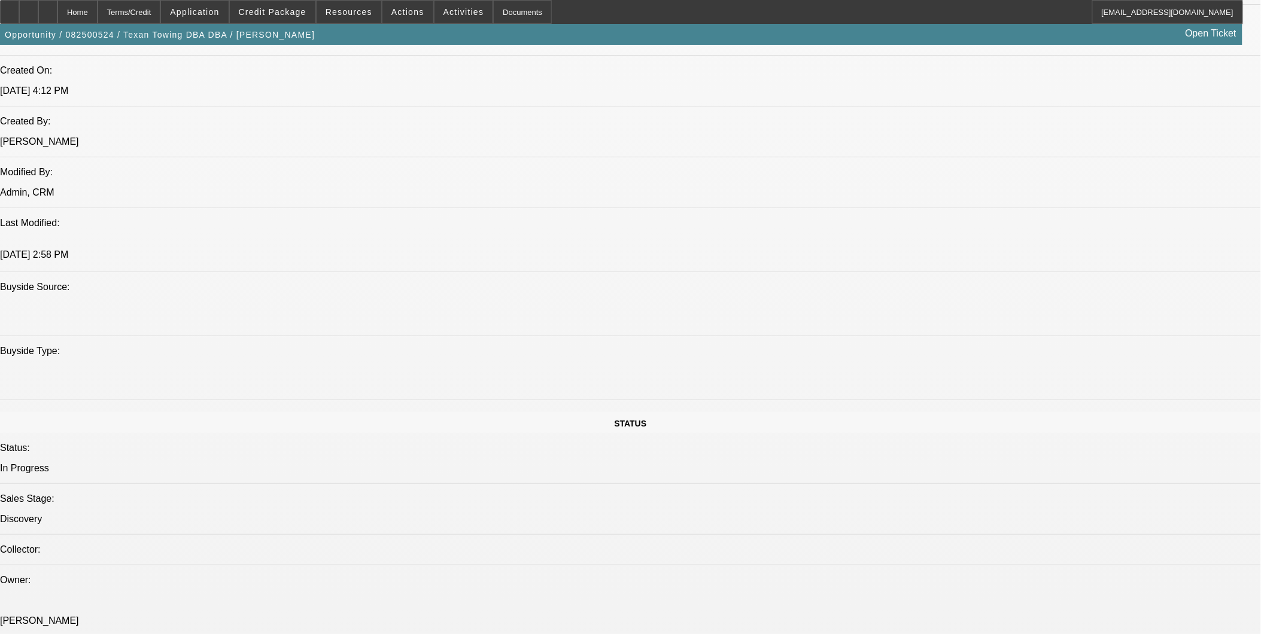
scroll to position [931, 0]
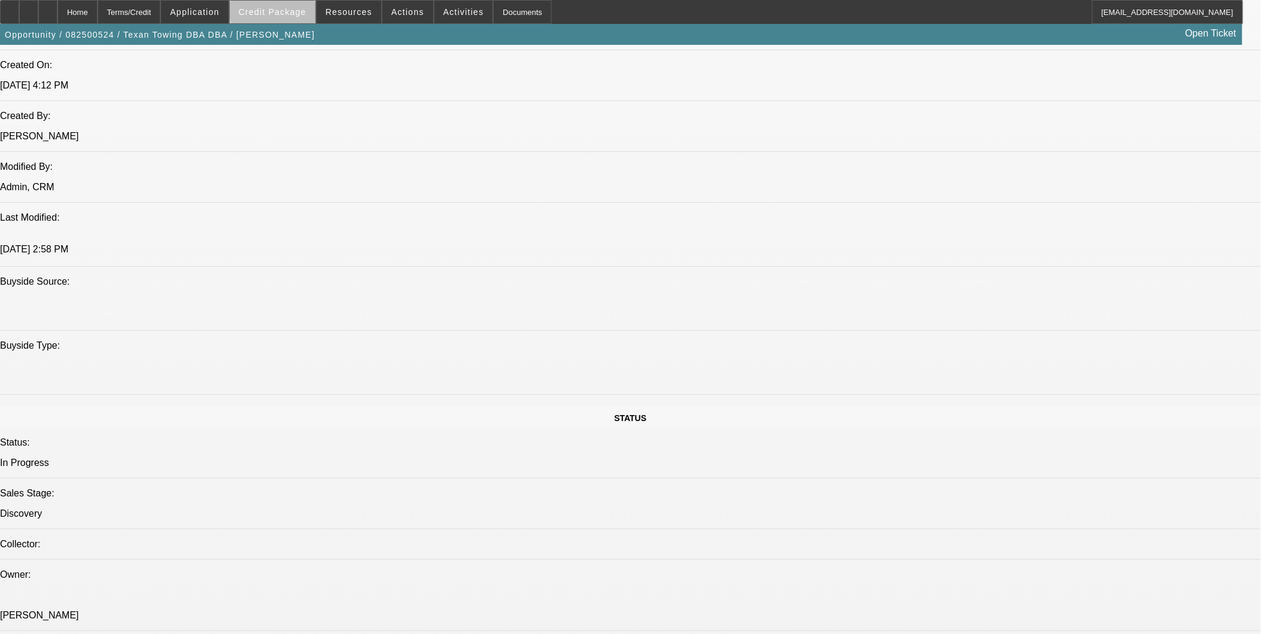
click at [303, 12] on span "Credit Package" at bounding box center [273, 12] width 68 height 10
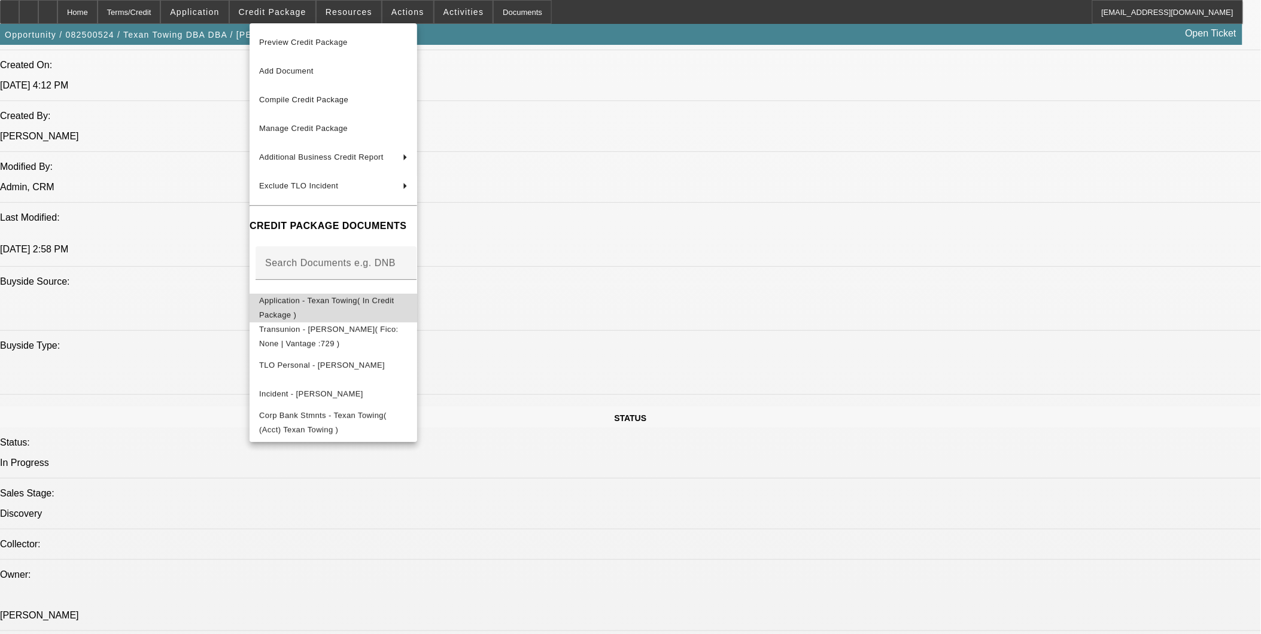
click at [338, 296] on span "Application - Texan Towing( In Credit Package )" at bounding box center [333, 307] width 148 height 29
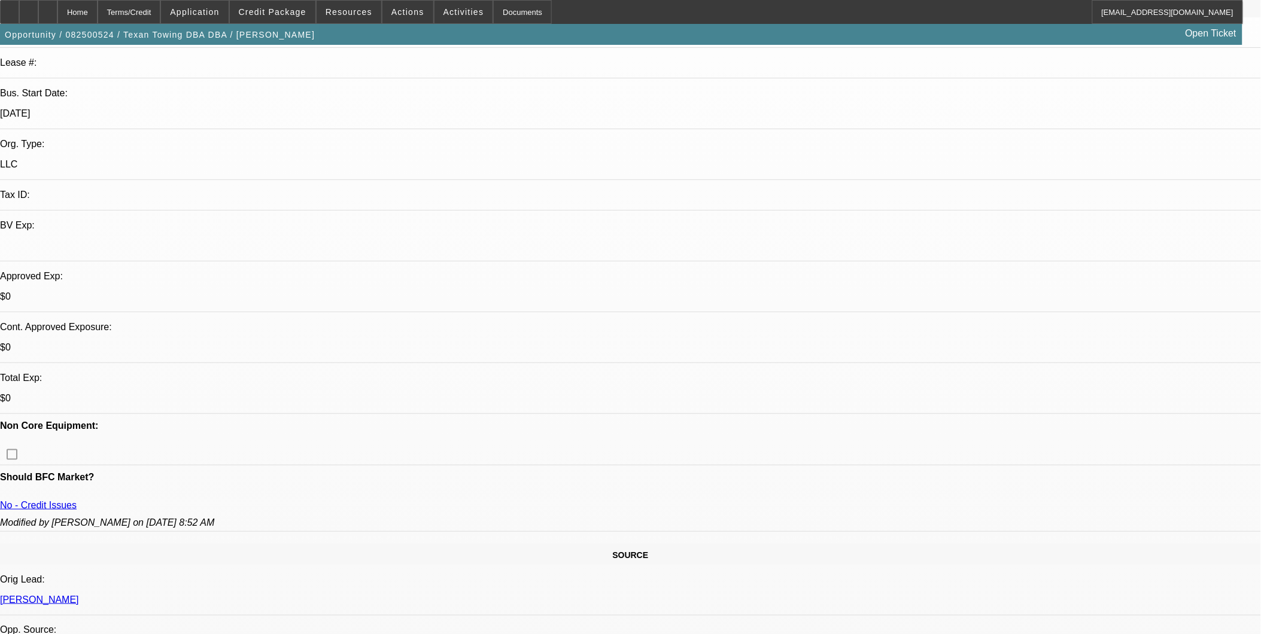
scroll to position [199, 0]
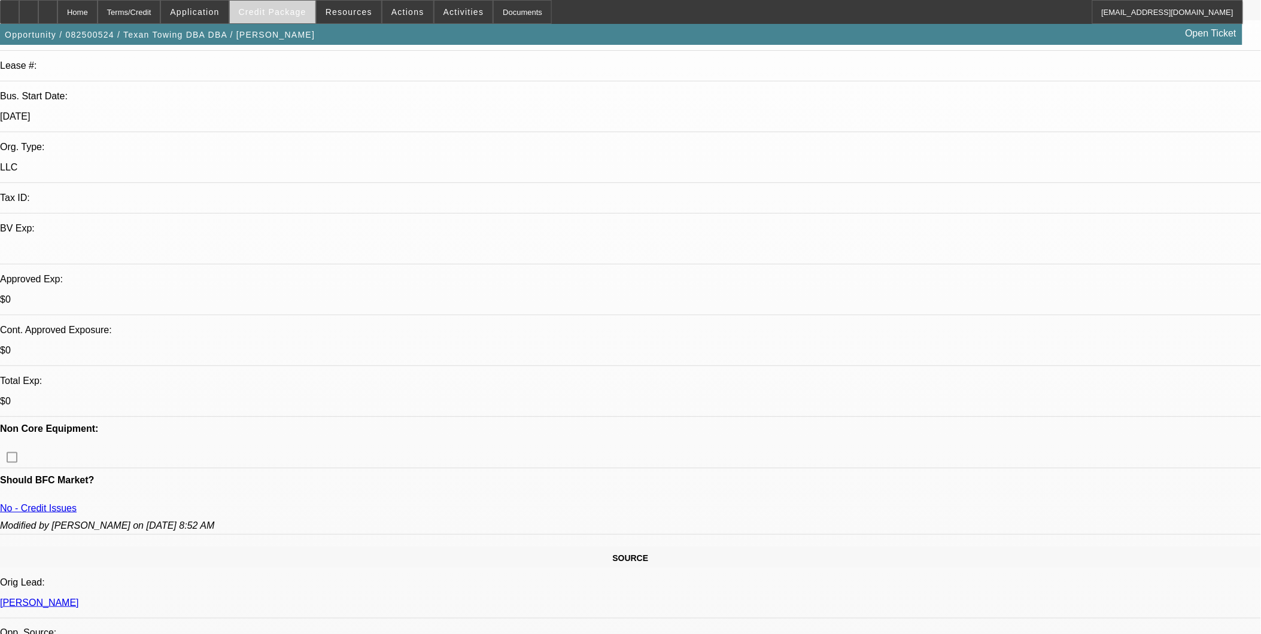
click at [293, 9] on span "Credit Package" at bounding box center [273, 12] width 68 height 10
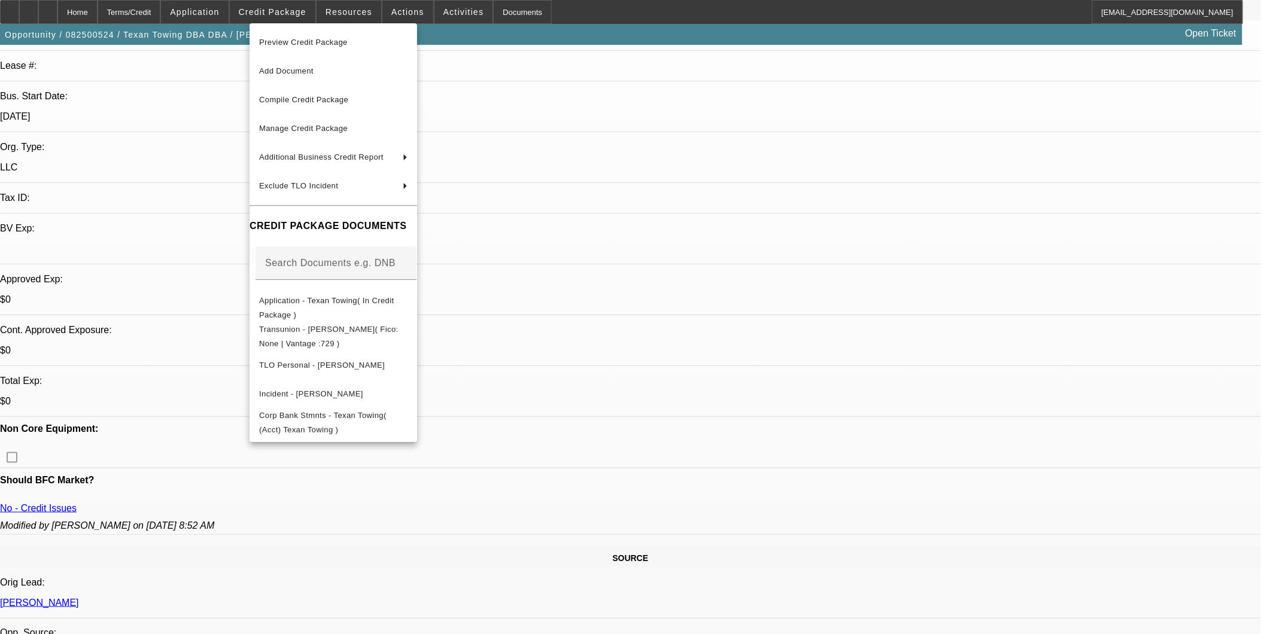
click at [587, 375] on div at bounding box center [630, 317] width 1261 height 634
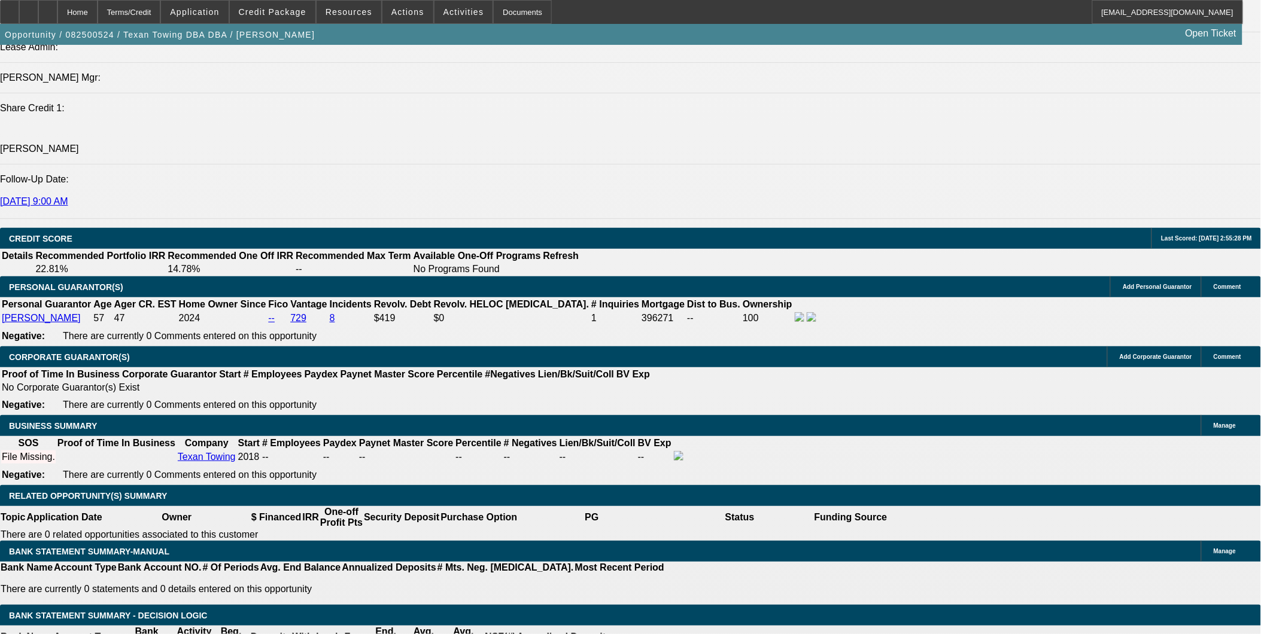
scroll to position [1529, 0]
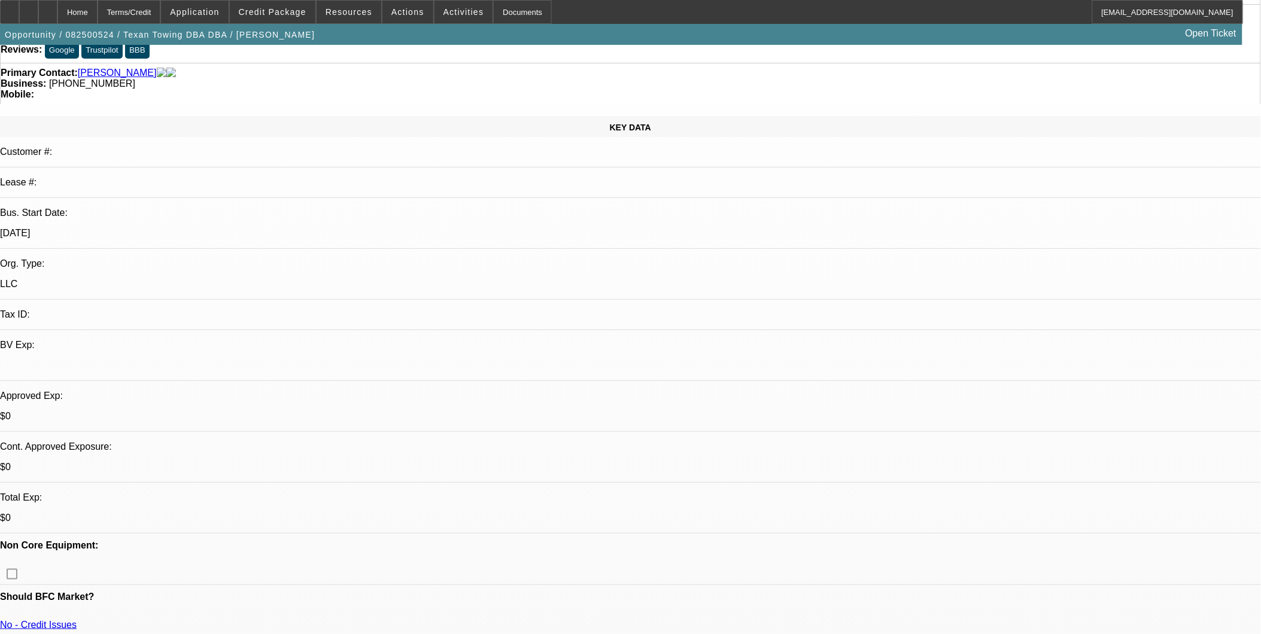
scroll to position [0, 0]
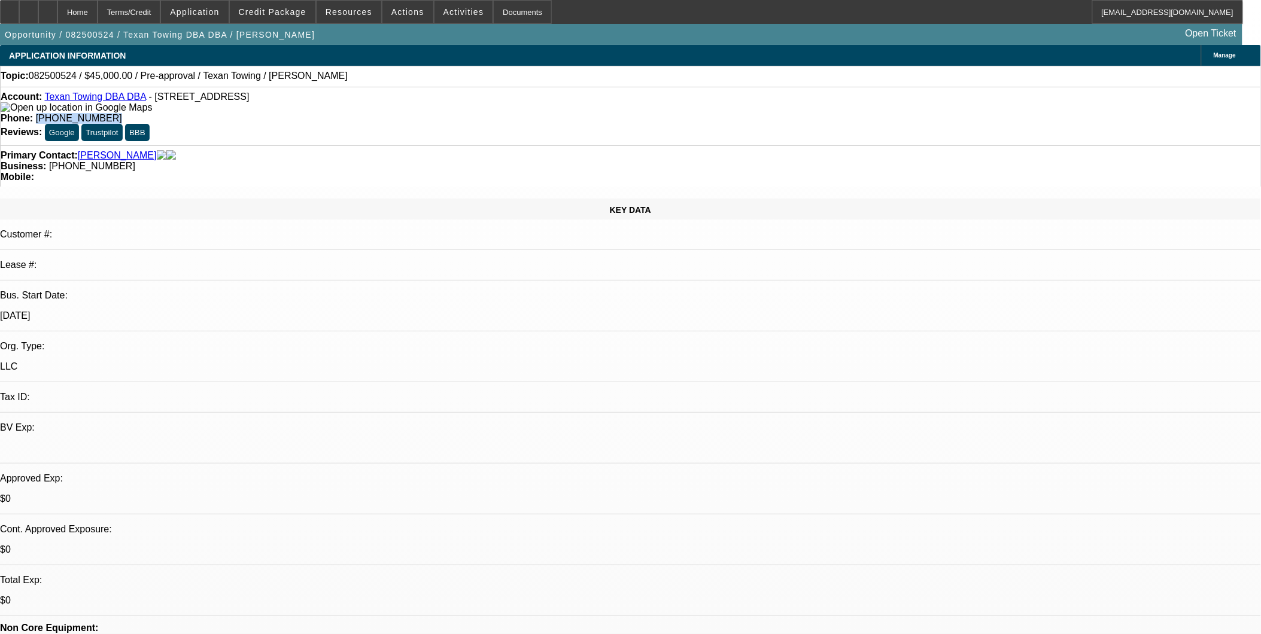
drag, startPoint x: 457, startPoint y: 97, endPoint x: 512, endPoint y: 104, distance: 55.5
click at [512, 113] on div "Phone: (832) 290-1017" at bounding box center [631, 118] width 1260 height 11
copy span "(832) 290-1017"
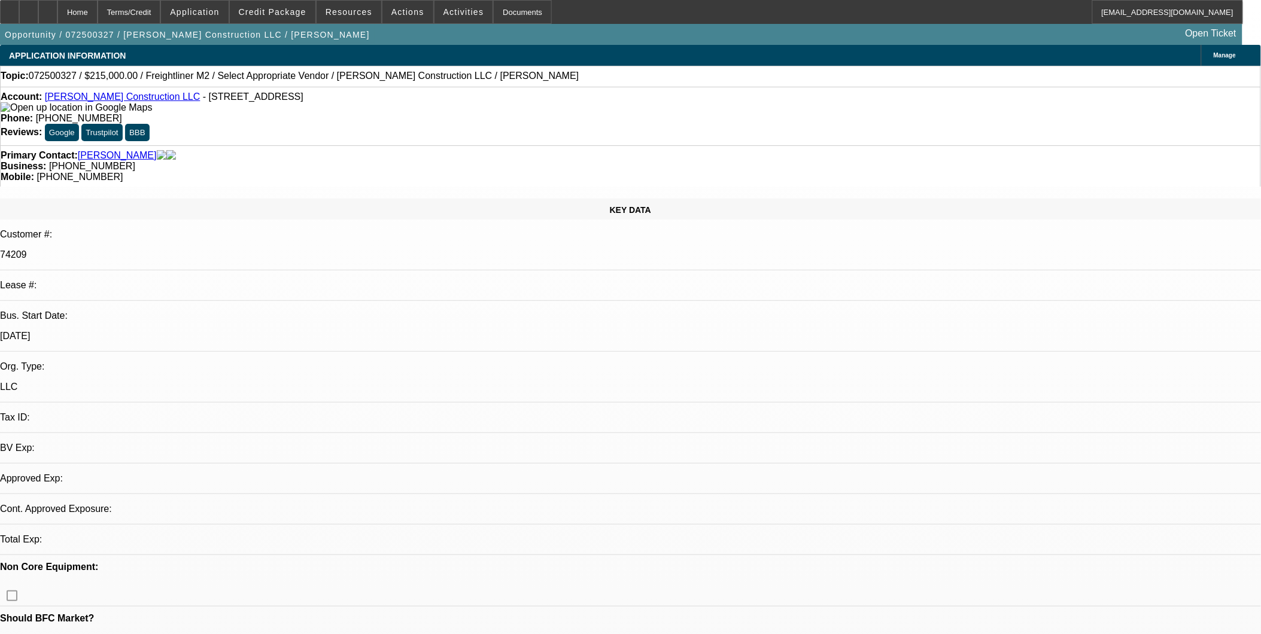
select select "0"
select select "2"
select select "0.1"
select select "1"
select select "2"
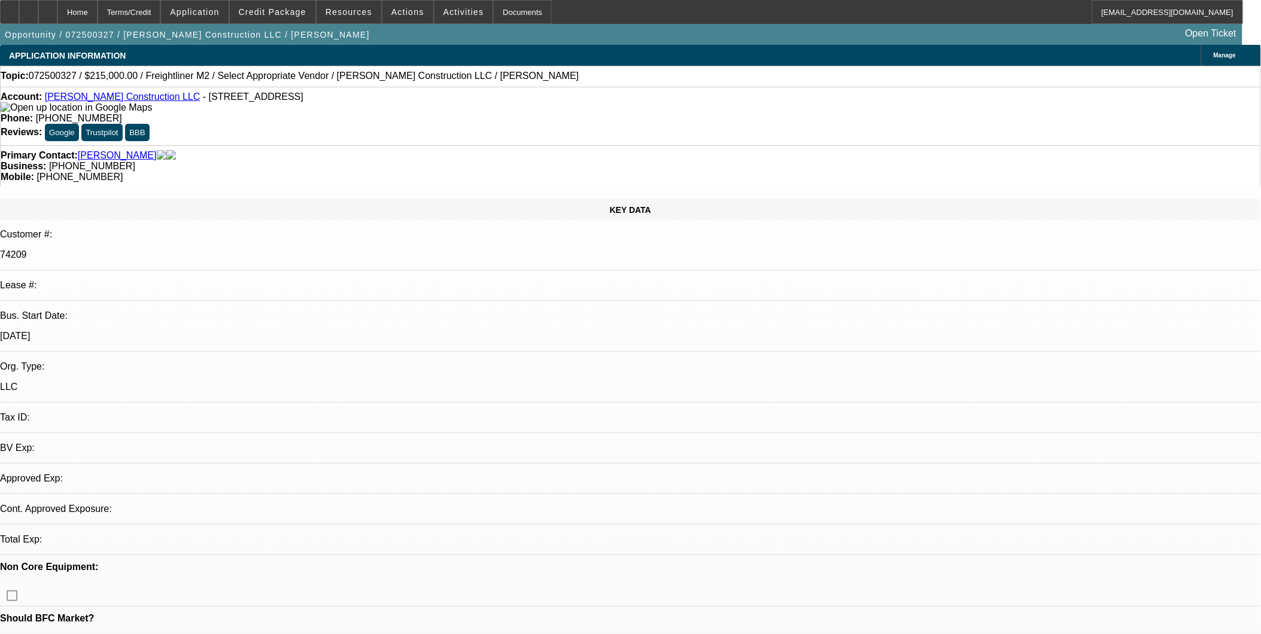
select select "4"
drag, startPoint x: 991, startPoint y: 587, endPoint x: 991, endPoint y: 581, distance: 6.0
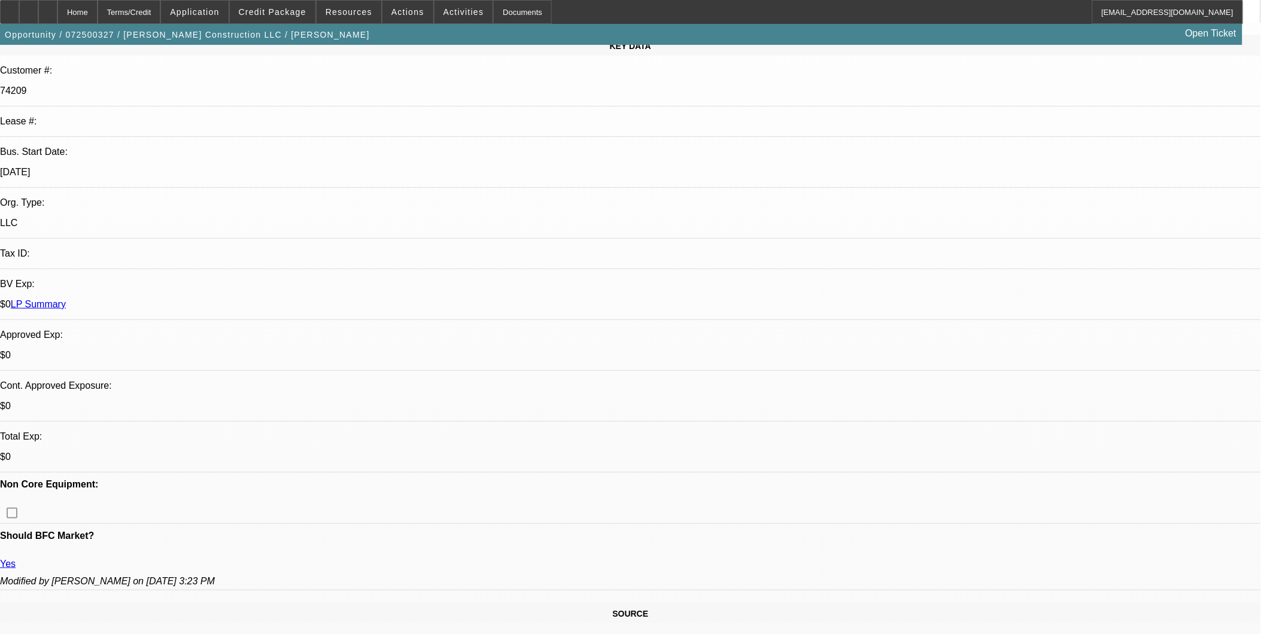
scroll to position [332, 0]
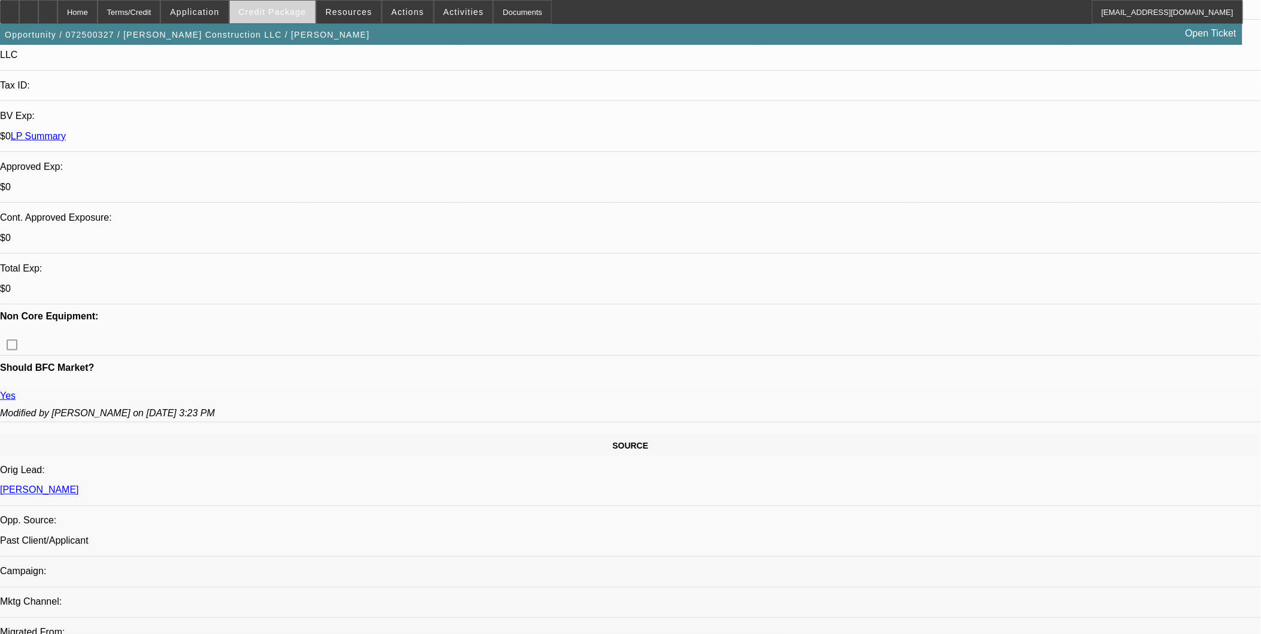
click at [297, 14] on span "Credit Package" at bounding box center [273, 12] width 68 height 10
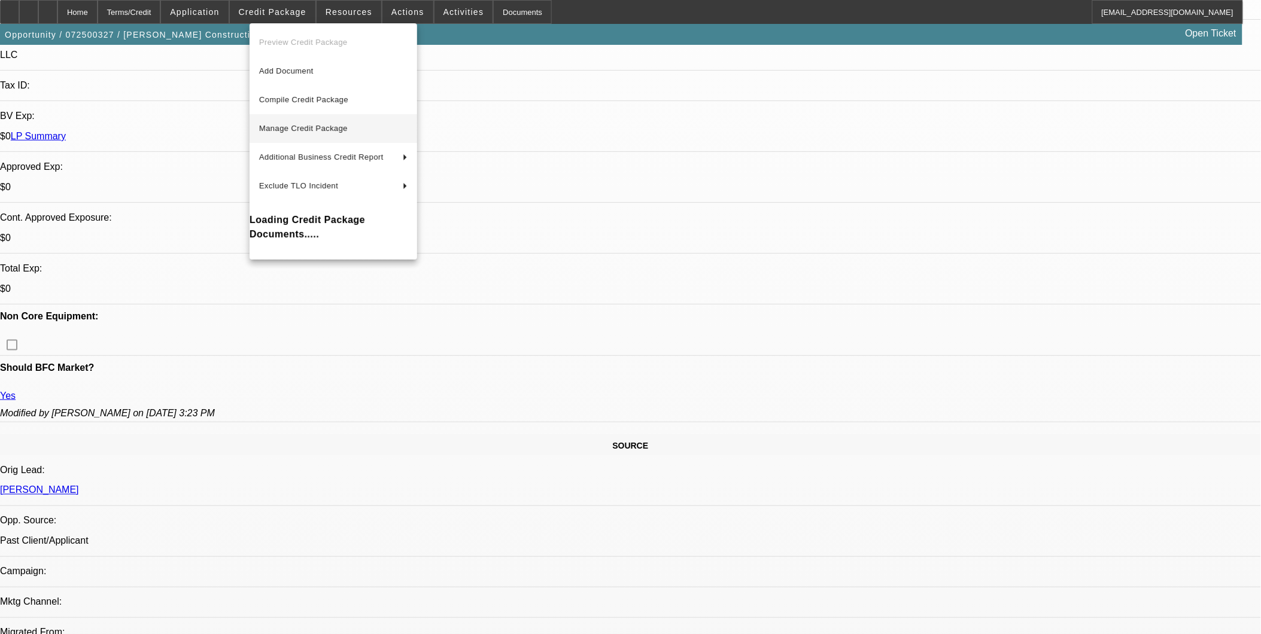
click at [335, 133] on span "Manage Credit Package" at bounding box center [333, 129] width 148 height 14
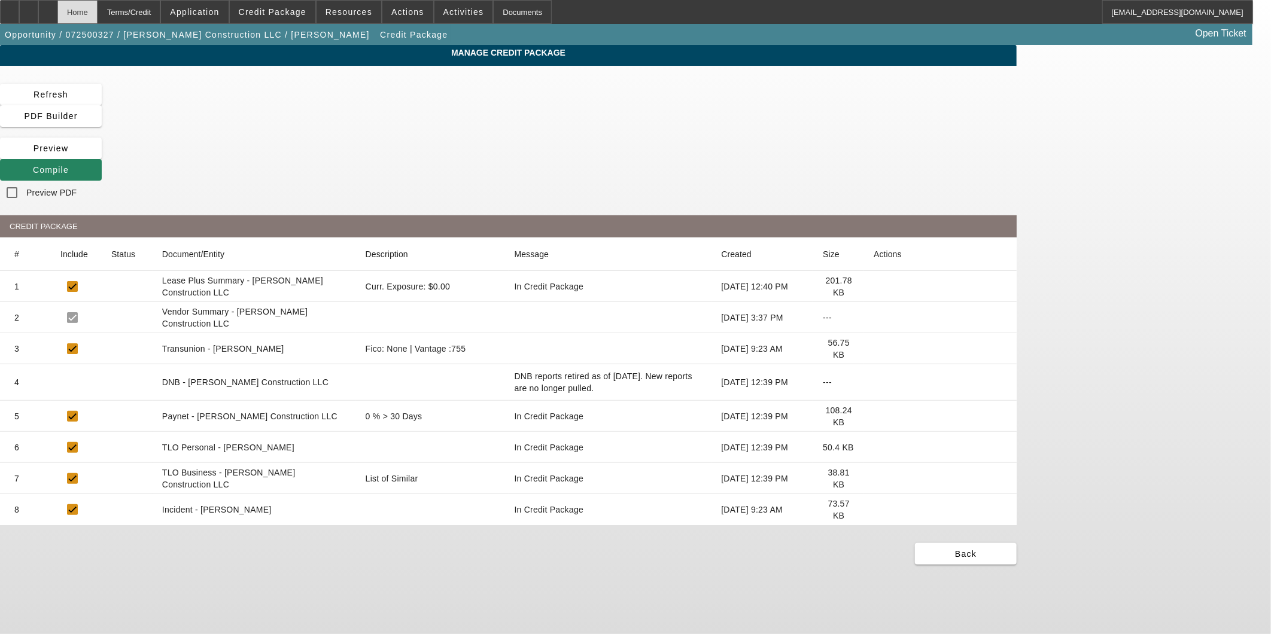
click at [98, 5] on div "Home" at bounding box center [77, 12] width 40 height 24
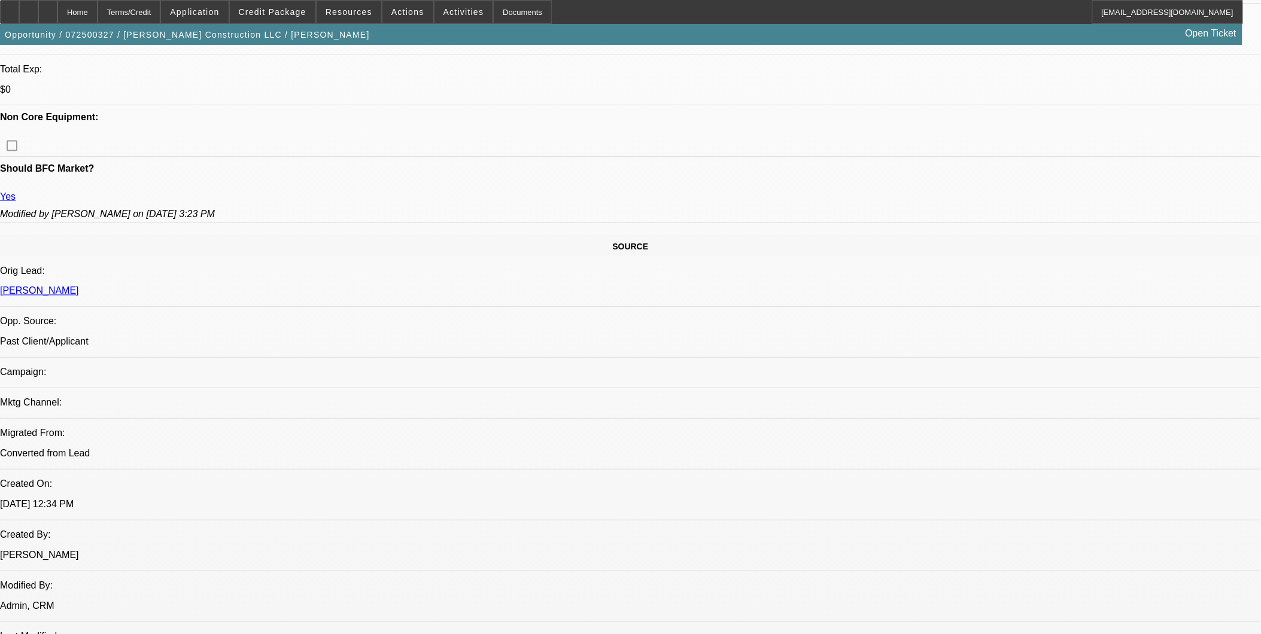
select select "0"
select select "2"
select select "0.1"
select select "4"
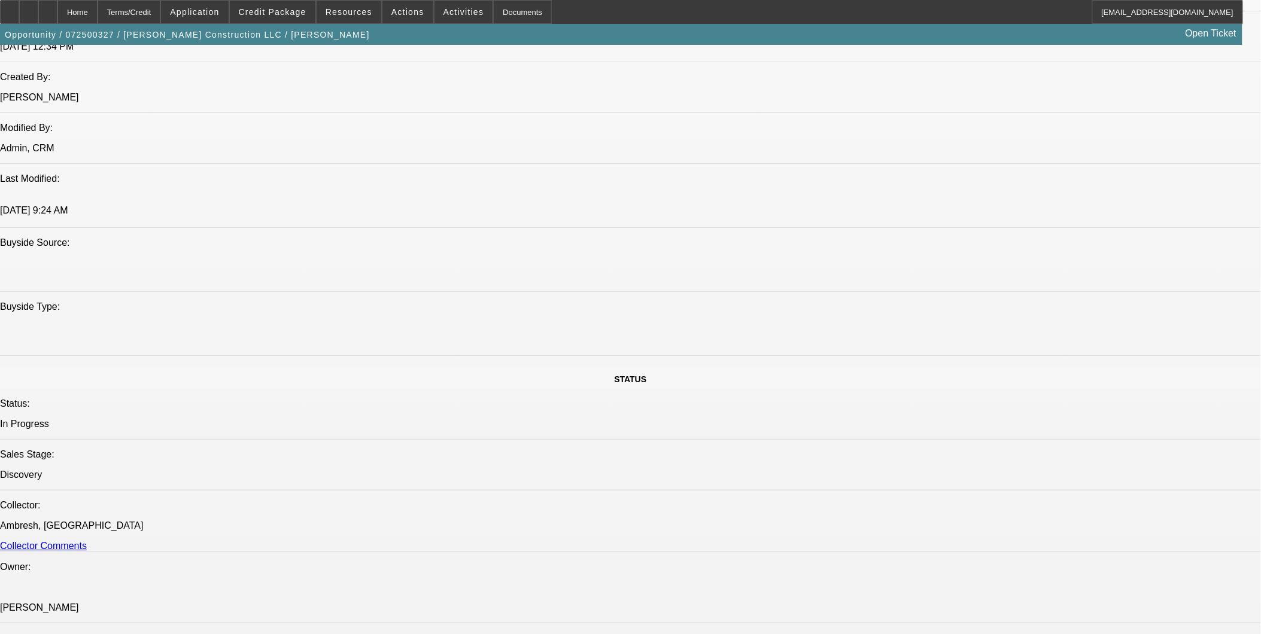
scroll to position [792, 0]
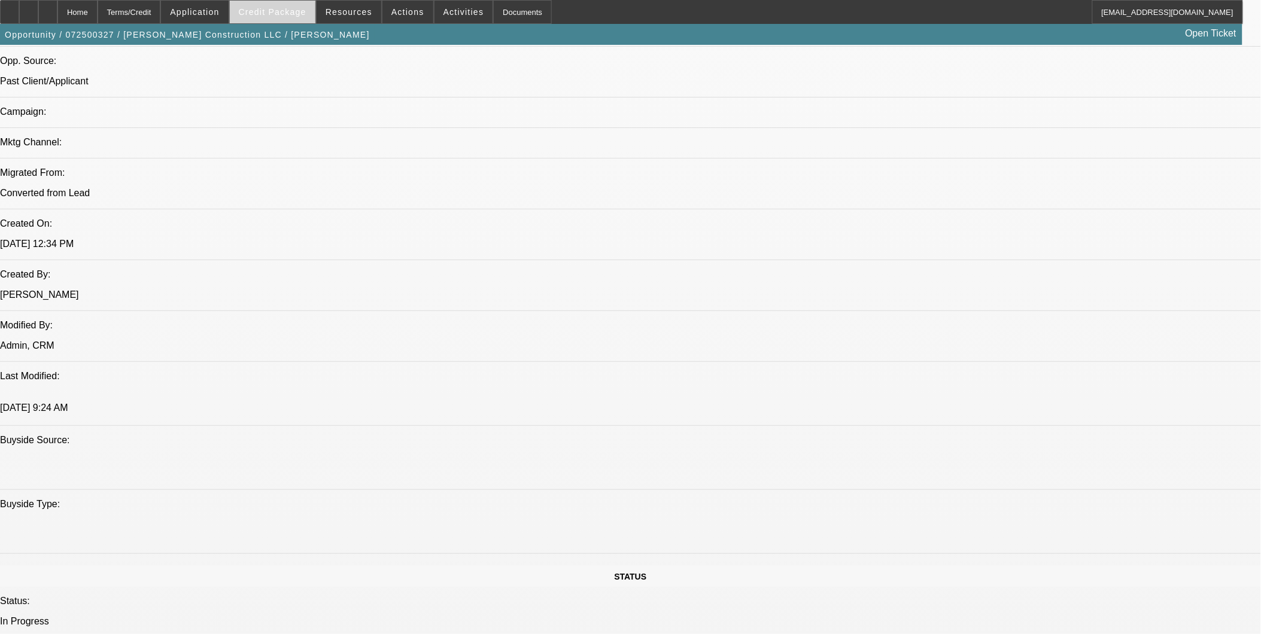
drag, startPoint x: 302, startPoint y: 29, endPoint x: 304, endPoint y: 21, distance: 8.1
click at [302, 27] on div "Opportunity / 072500327 / McCoy Construction LLC / McCoy, Jason Open Ticket" at bounding box center [621, 34] width 1243 height 21
click at [306, 17] on span at bounding box center [273, 12] width 86 height 29
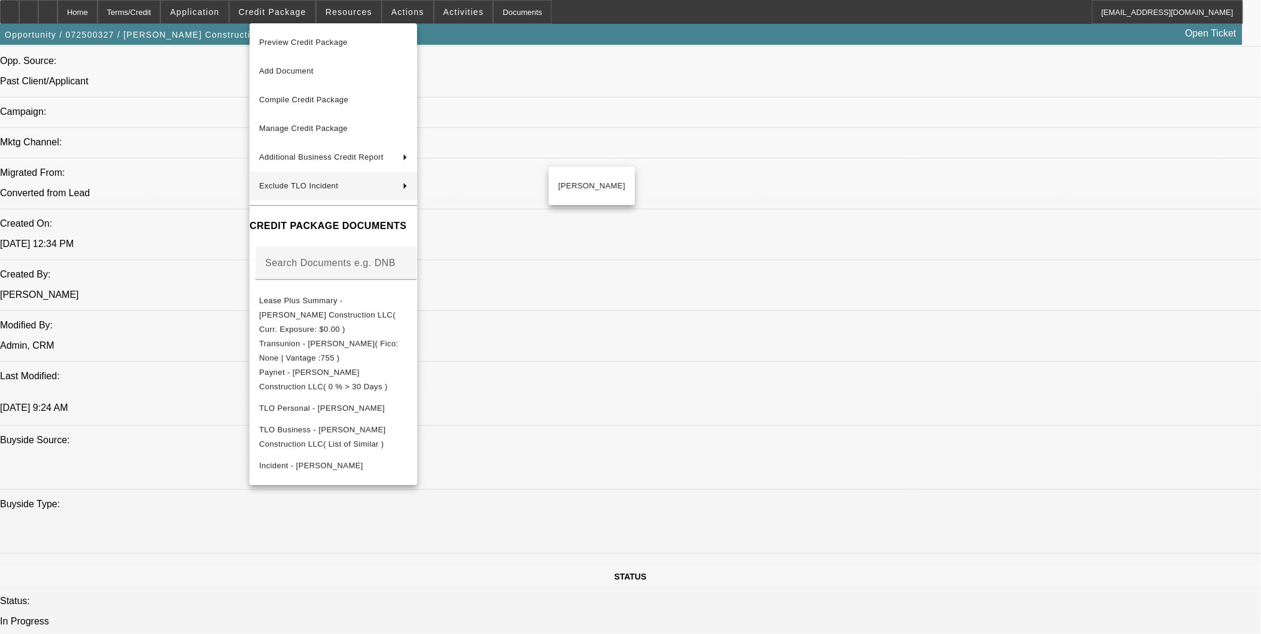
click at [664, 333] on div at bounding box center [630, 317] width 1261 height 634
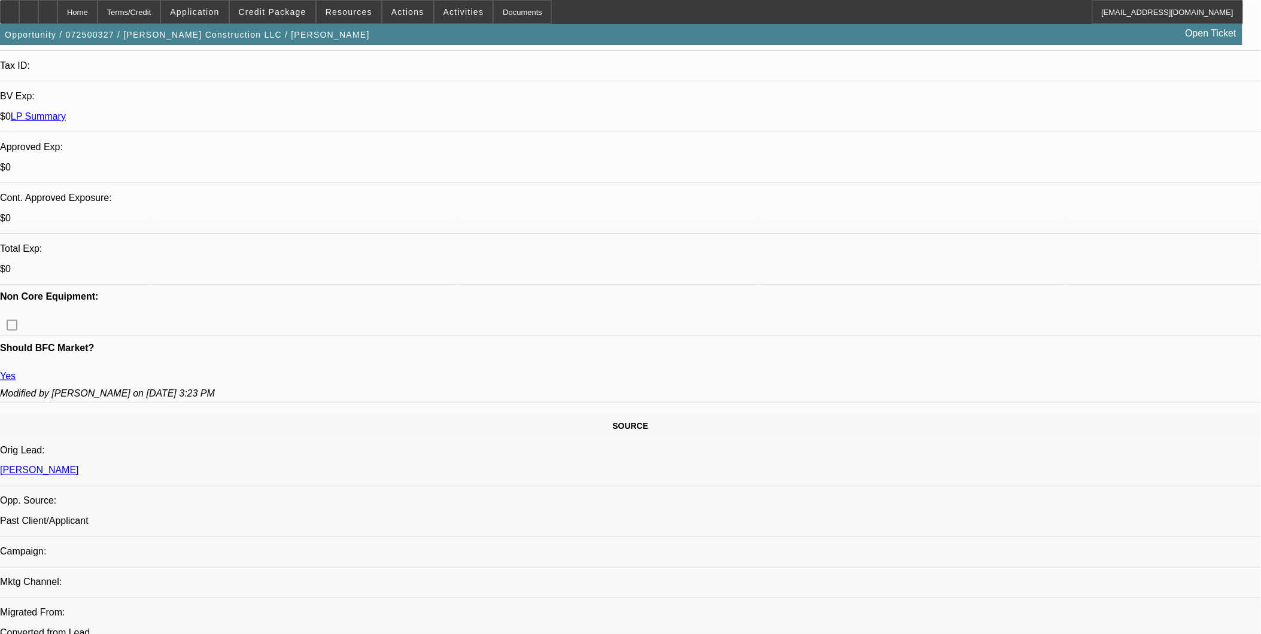
scroll to position [459, 0]
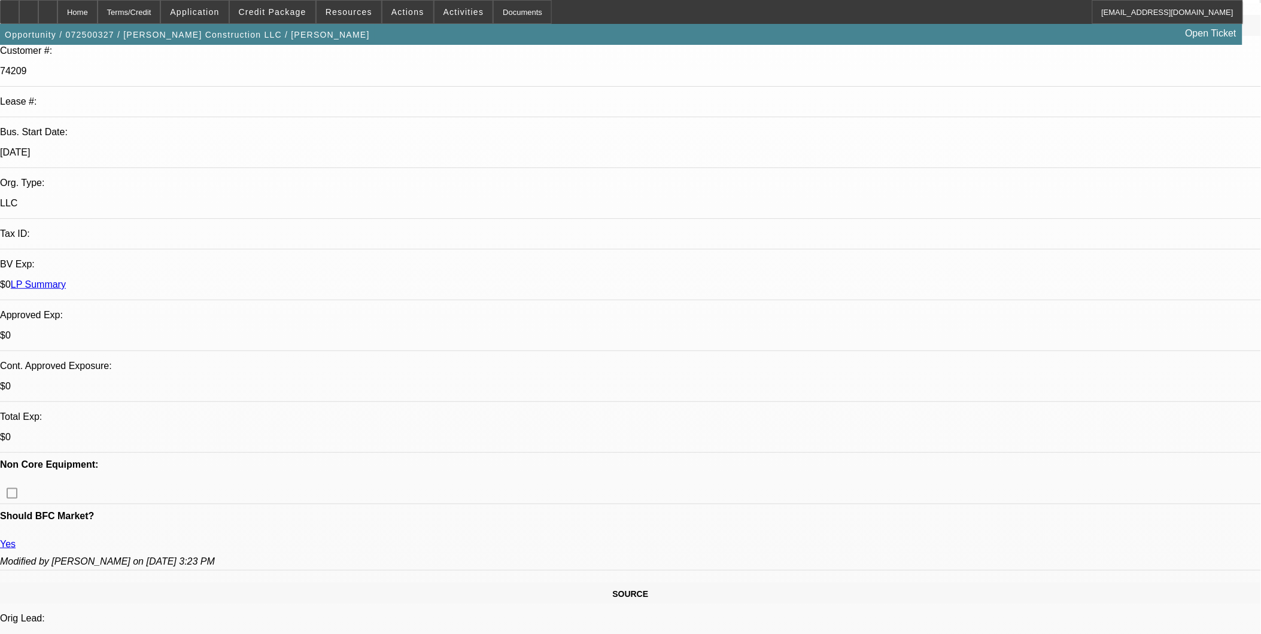
scroll to position [0, 0]
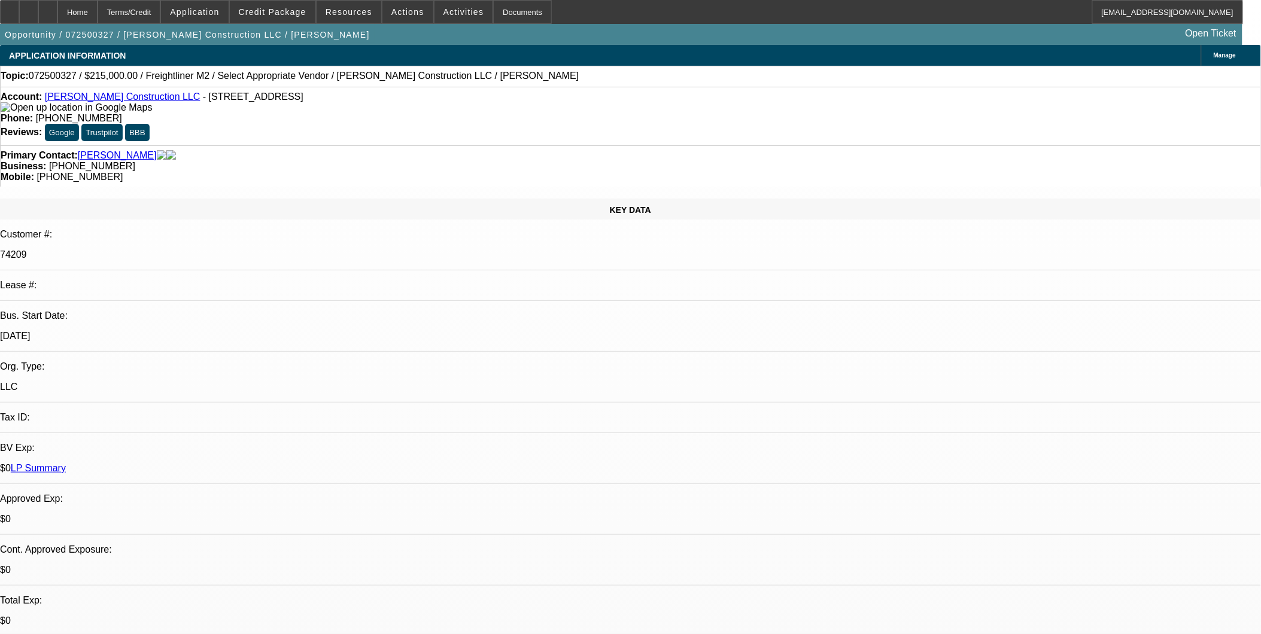
click at [135, 100] on link "McCoy Construction LLC" at bounding box center [123, 97] width 156 height 10
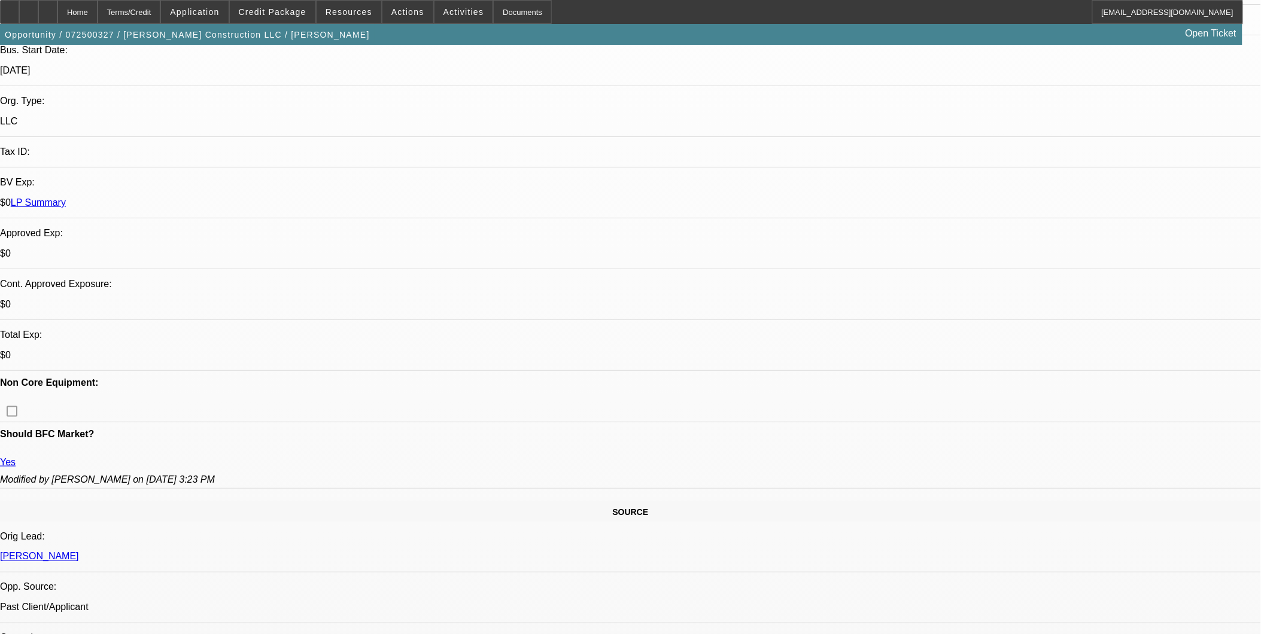
scroll to position [399, 0]
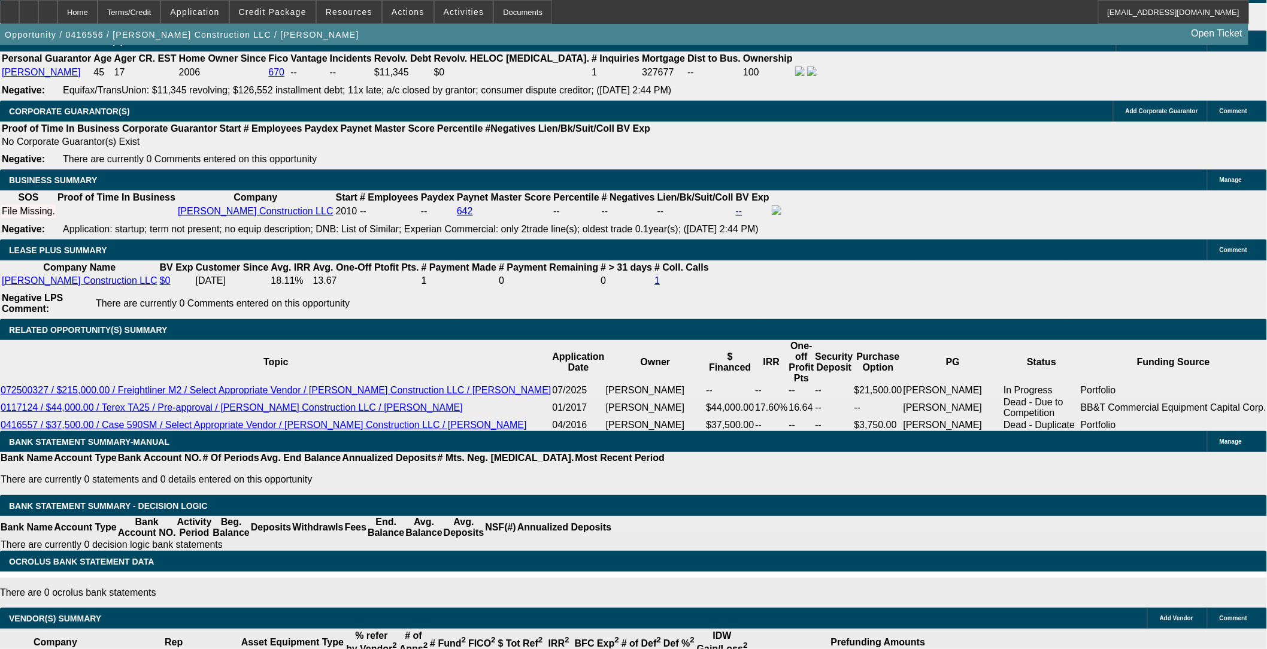
select select "0"
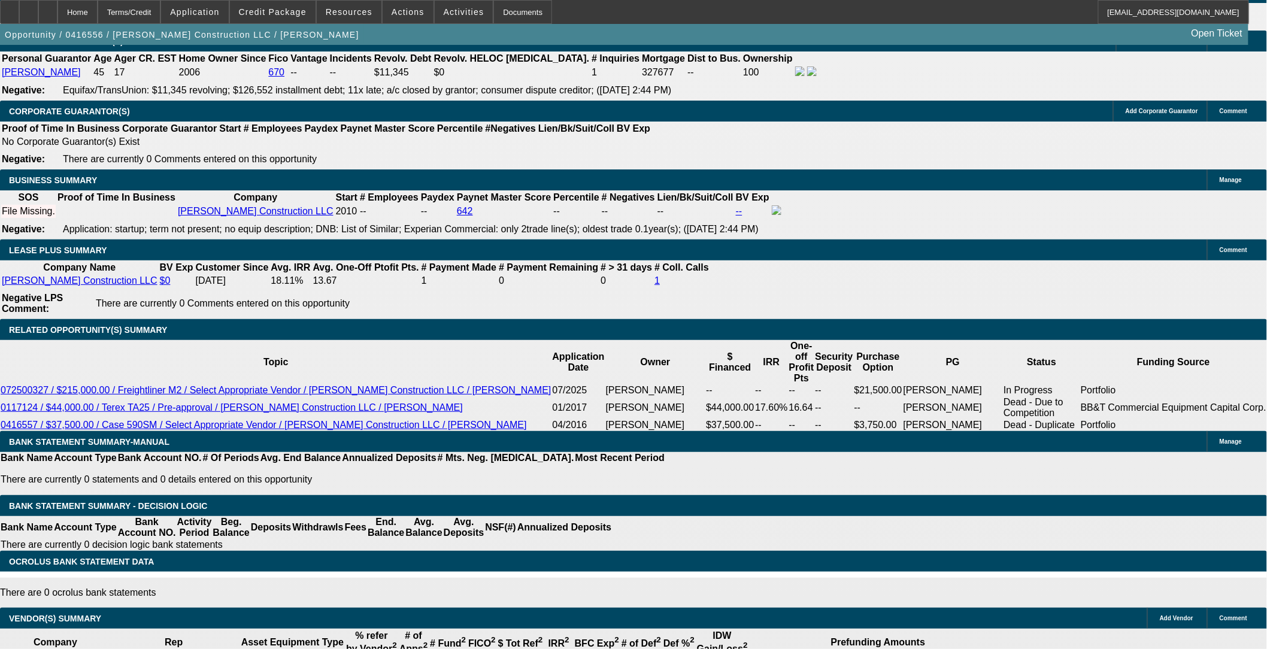
select select "0"
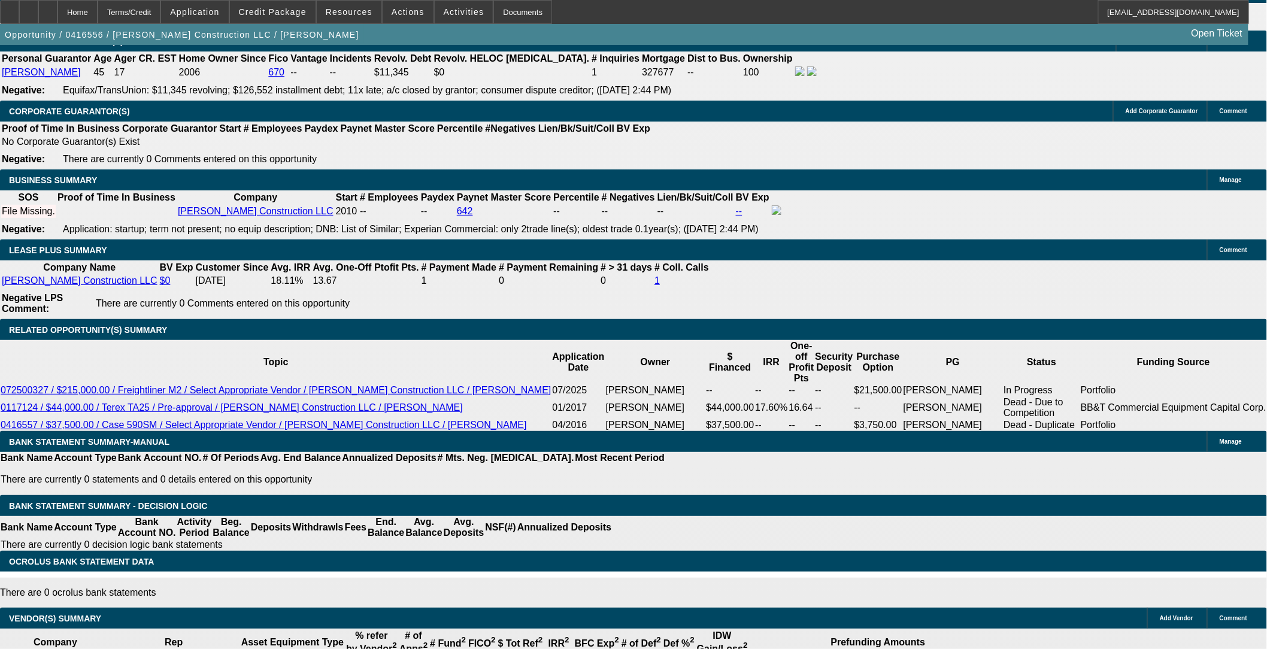
select select "0"
select select "0.1"
select select "1"
select select "6"
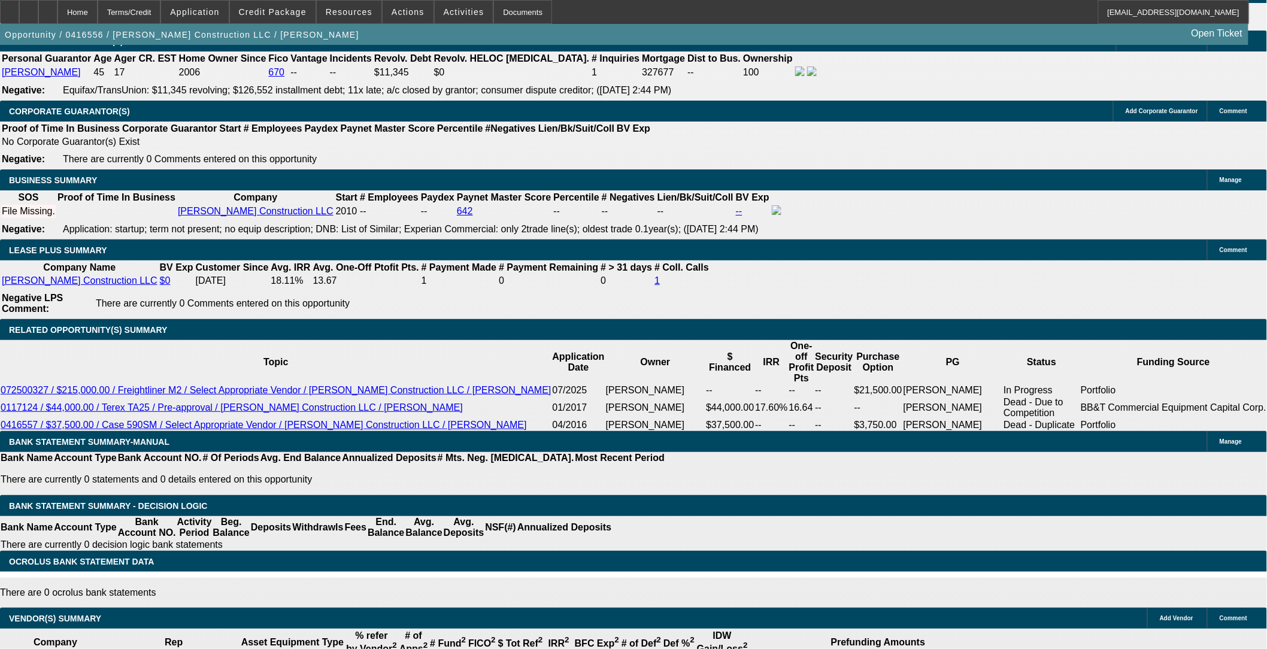
select select "1"
select select "6"
select select "1"
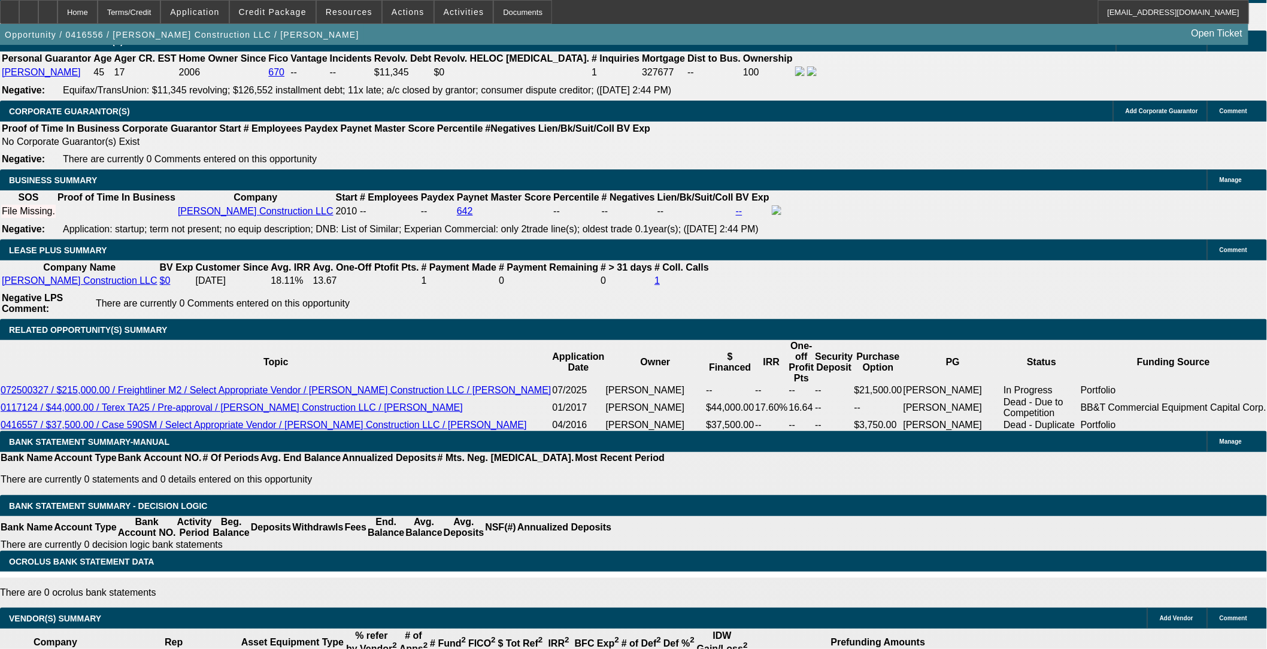
select select "6"
select select "1"
select select "4"
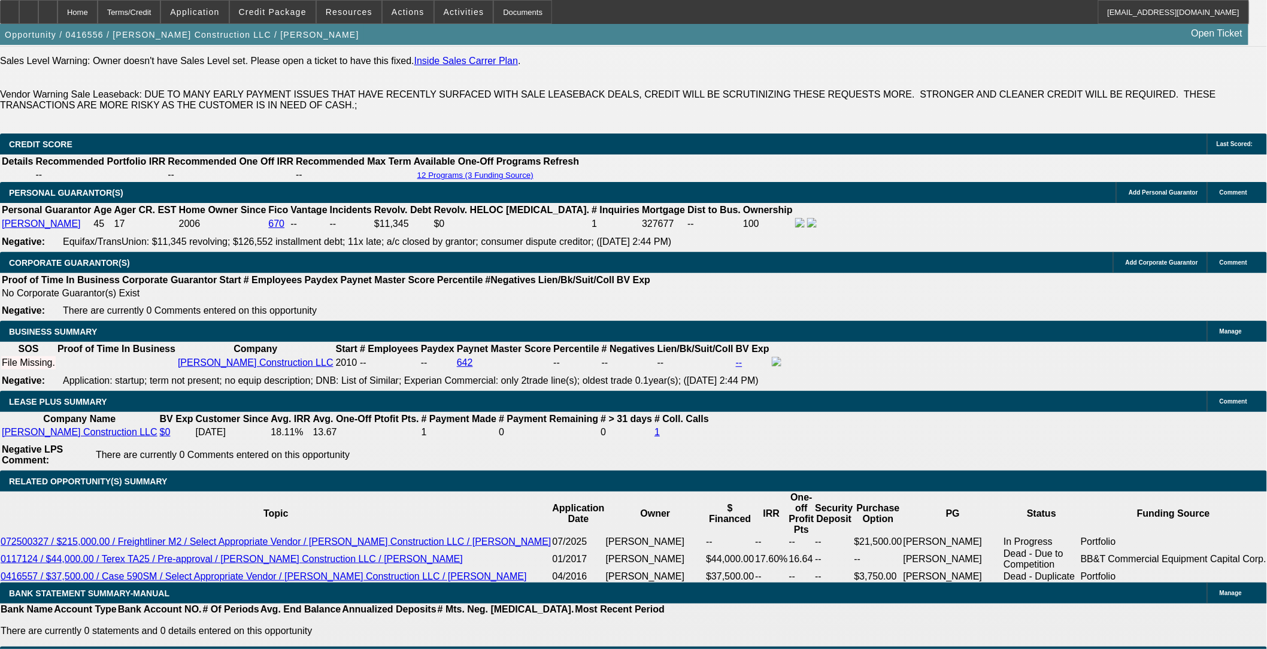
scroll to position [1808, 0]
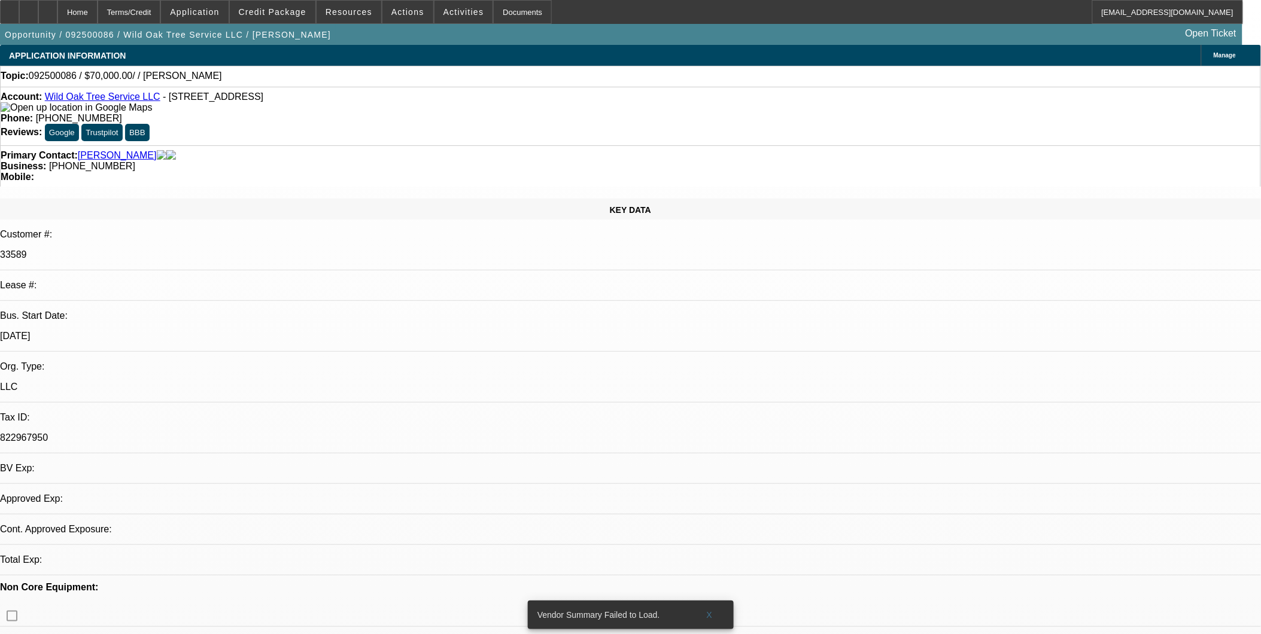
select select "0"
select select "2"
select select "0.1"
select select "1"
select select "2"
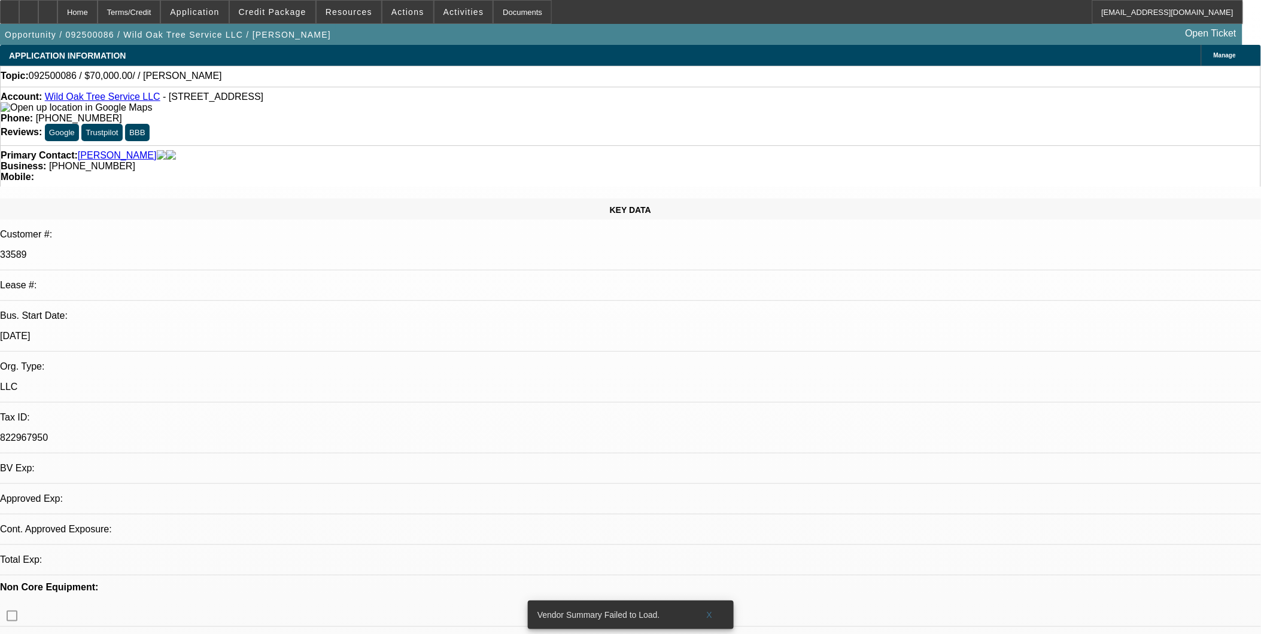
select select "4"
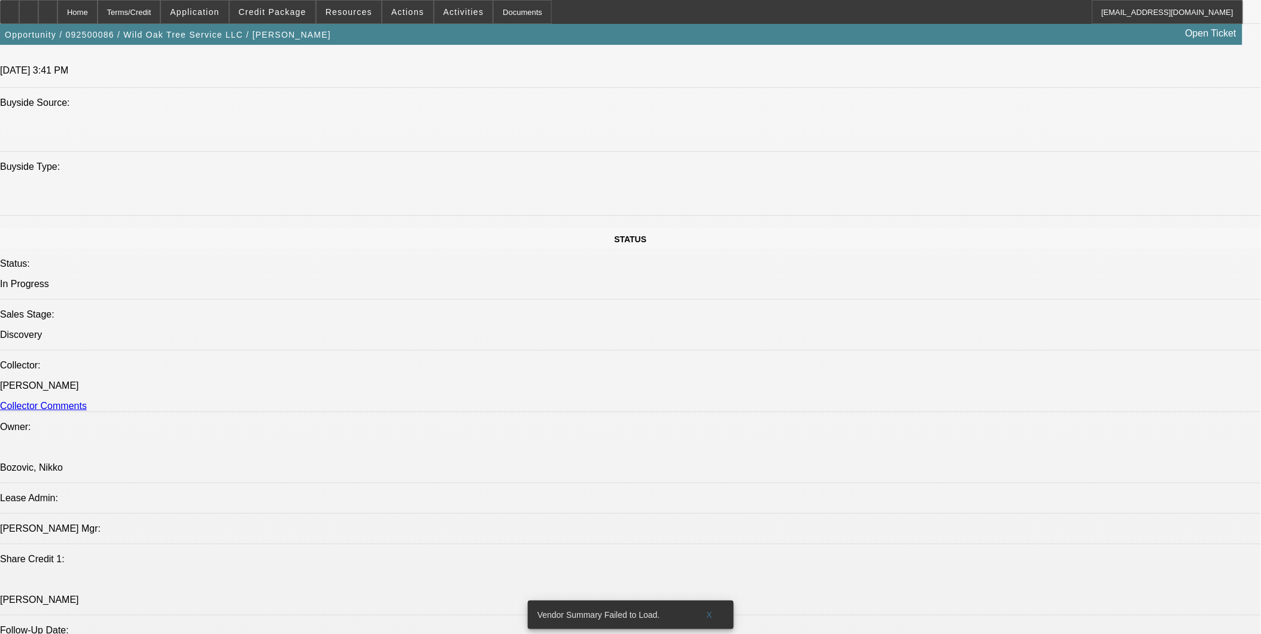
scroll to position [1463, 0]
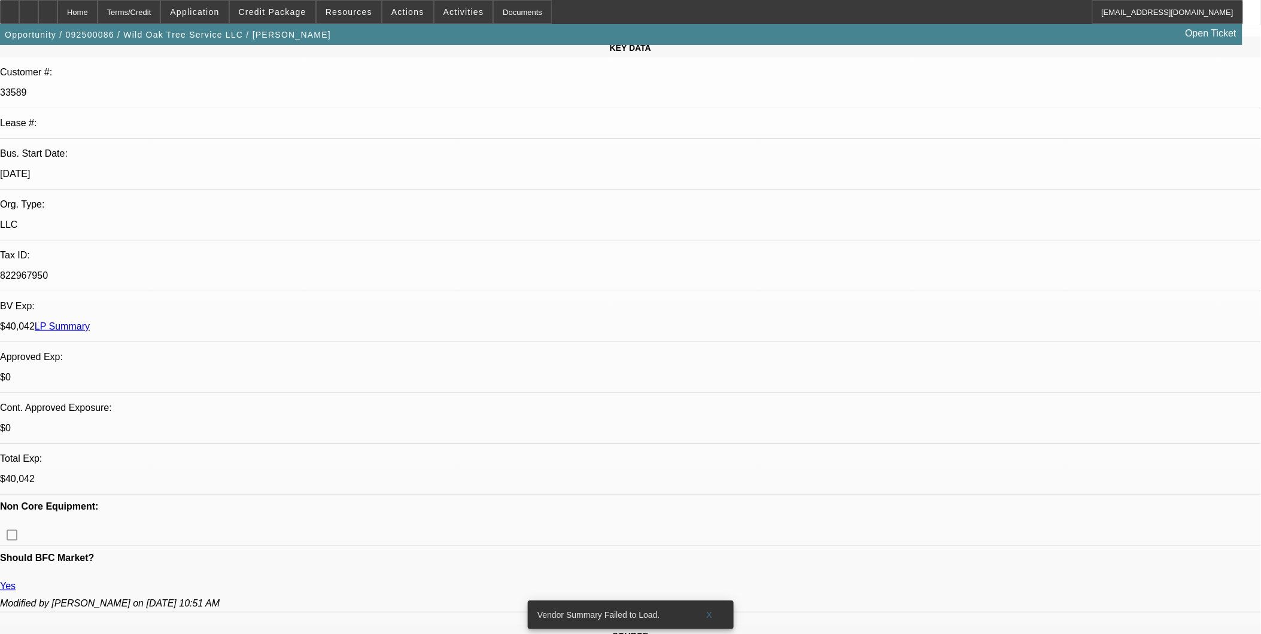
scroll to position [66, 0]
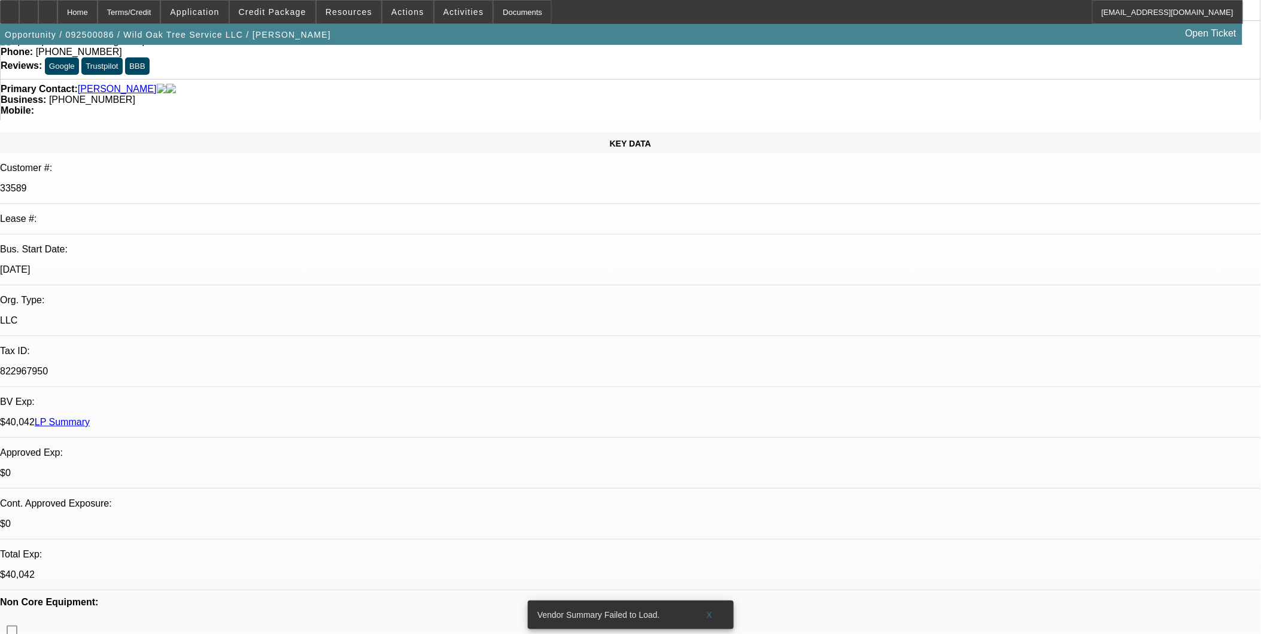
click at [412, 19] on span at bounding box center [407, 12] width 51 height 29
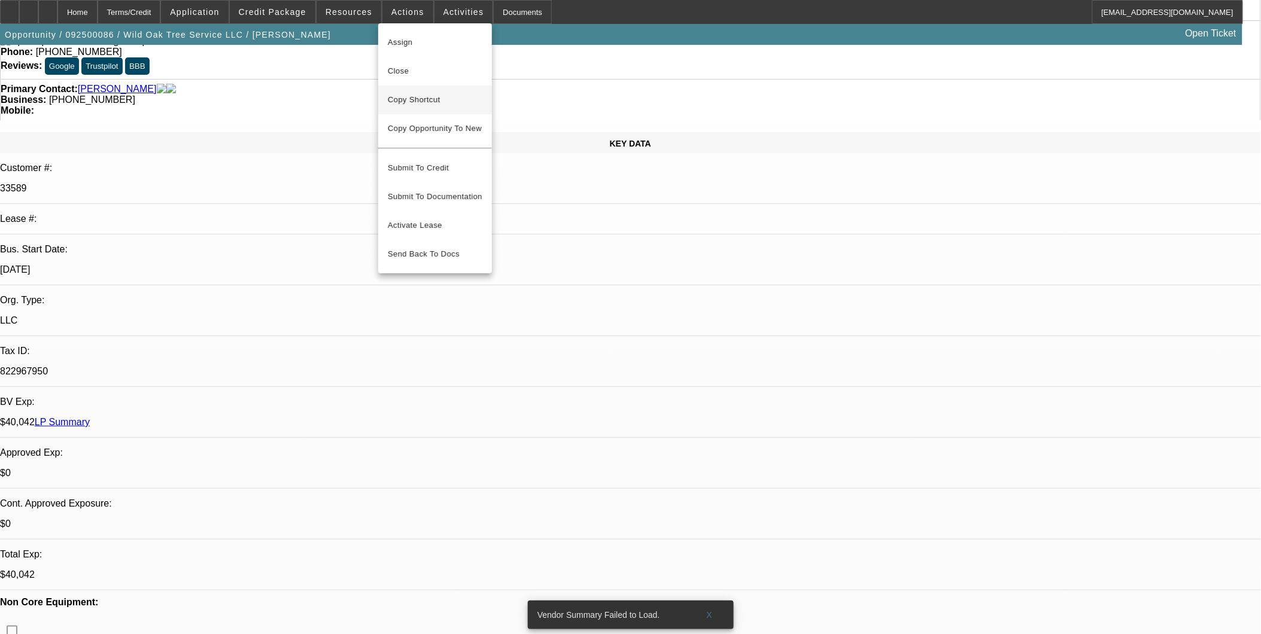
click at [426, 99] on span "Copy Shortcut" at bounding box center [435, 100] width 95 height 14
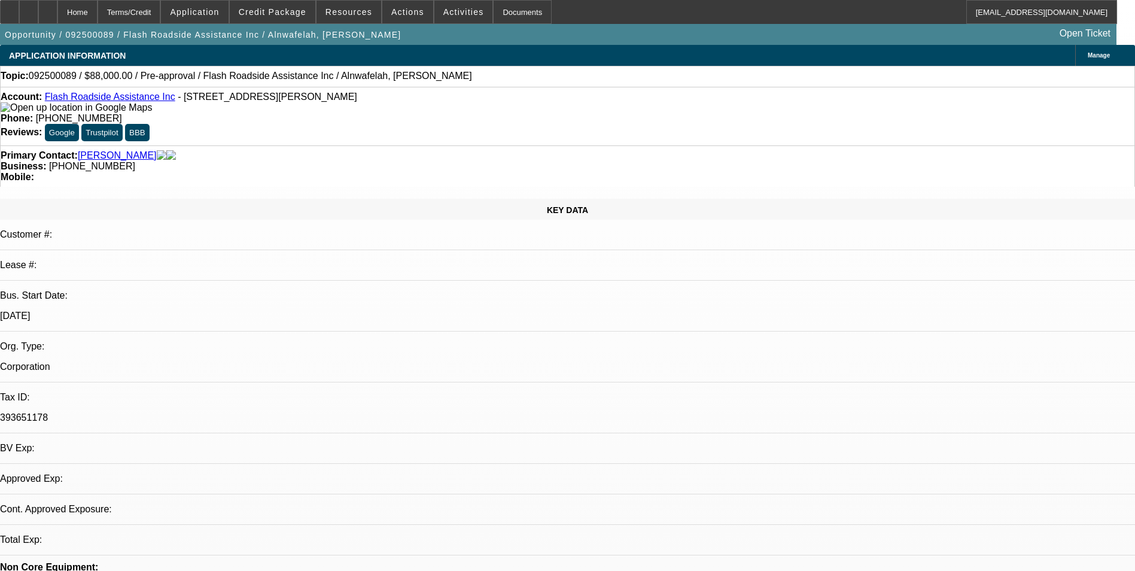
select select "0.2"
select select "2"
select select "0.1"
select select "4"
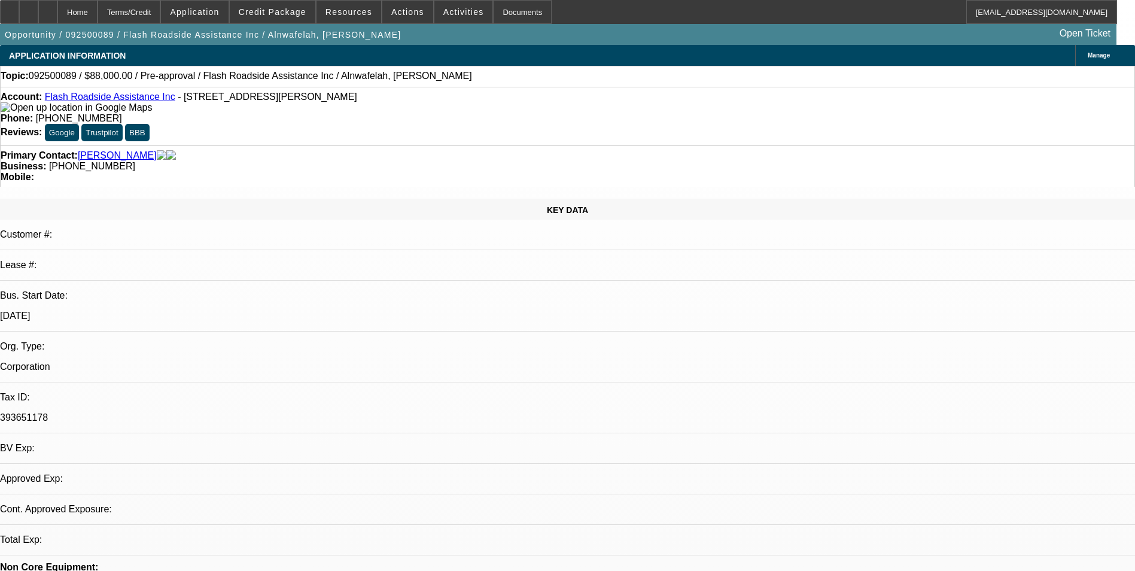
select select "0.2"
select select "2"
select select "0.1"
select select "4"
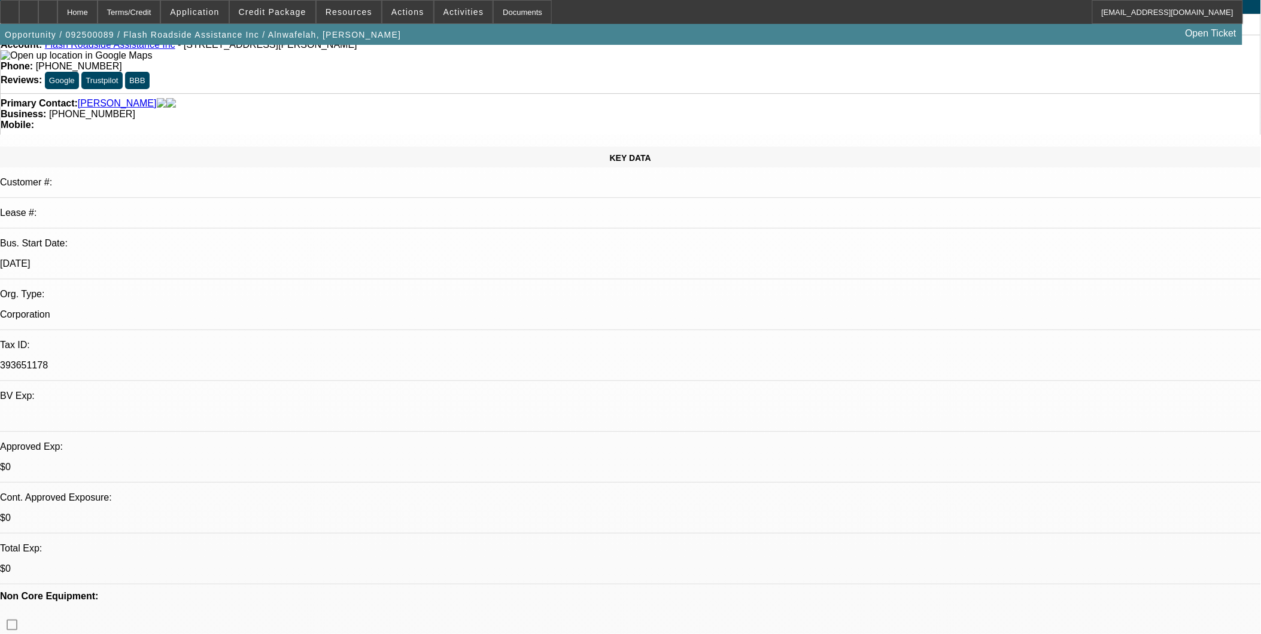
scroll to position [199, 0]
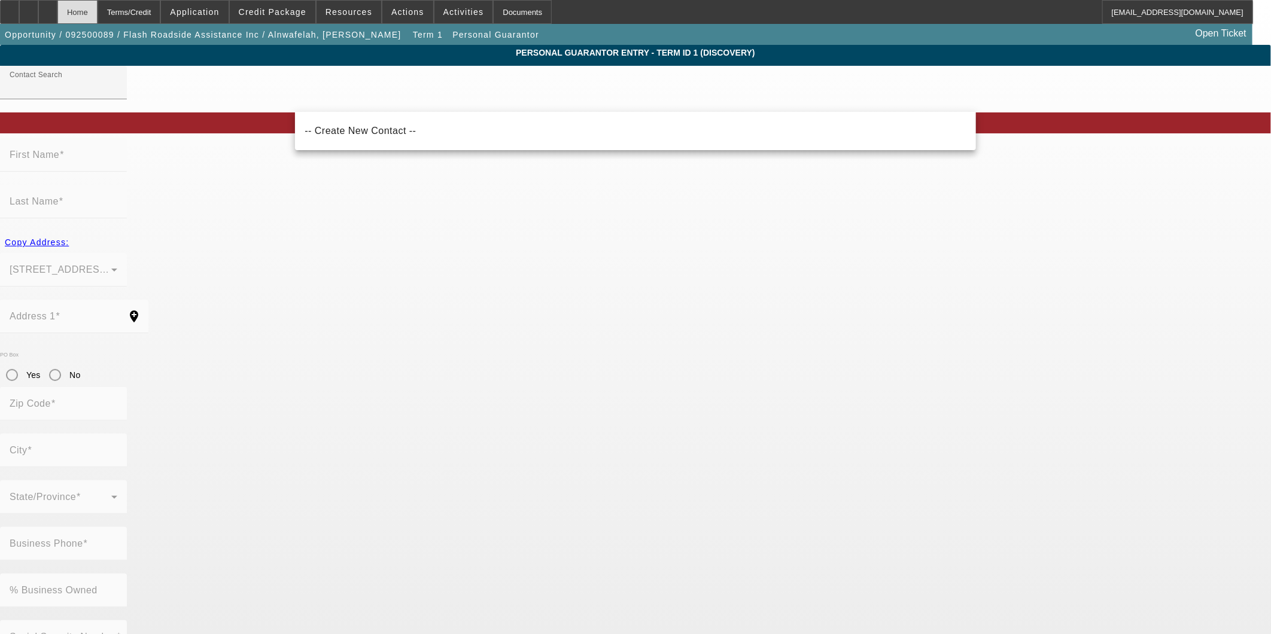
click at [98, 4] on div "Home" at bounding box center [77, 12] width 40 height 24
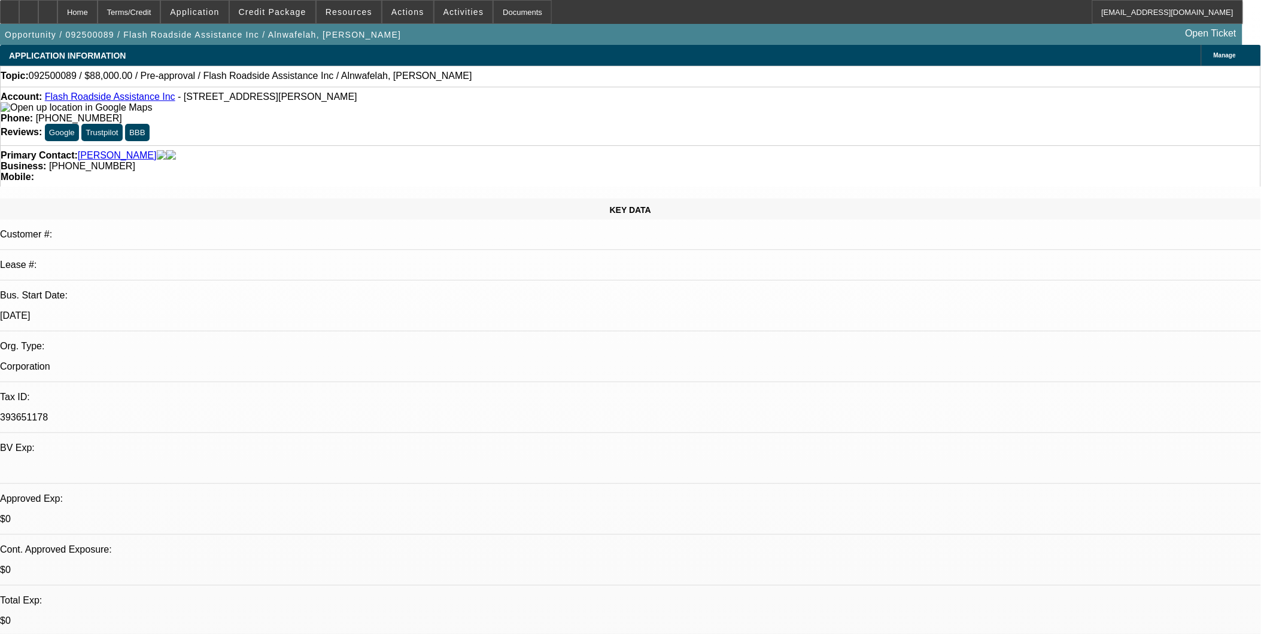
select select "0.2"
select select "2"
select select "0.1"
select select "4"
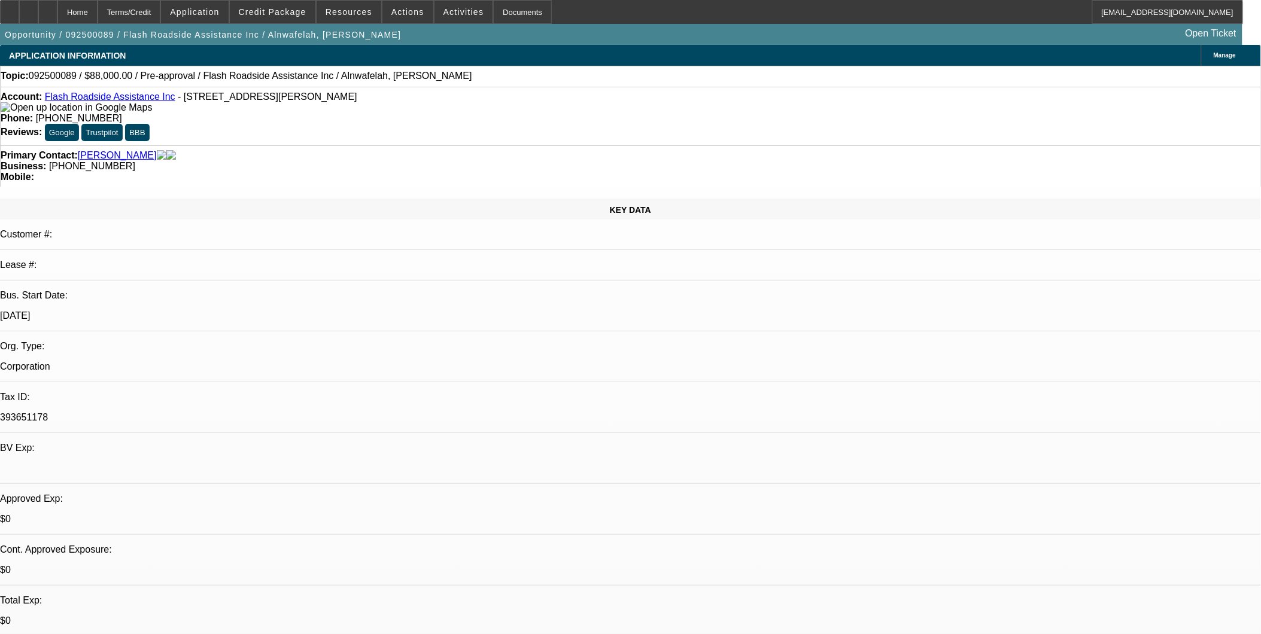
select select "0.2"
select select "2"
select select "0.1"
select select "4"
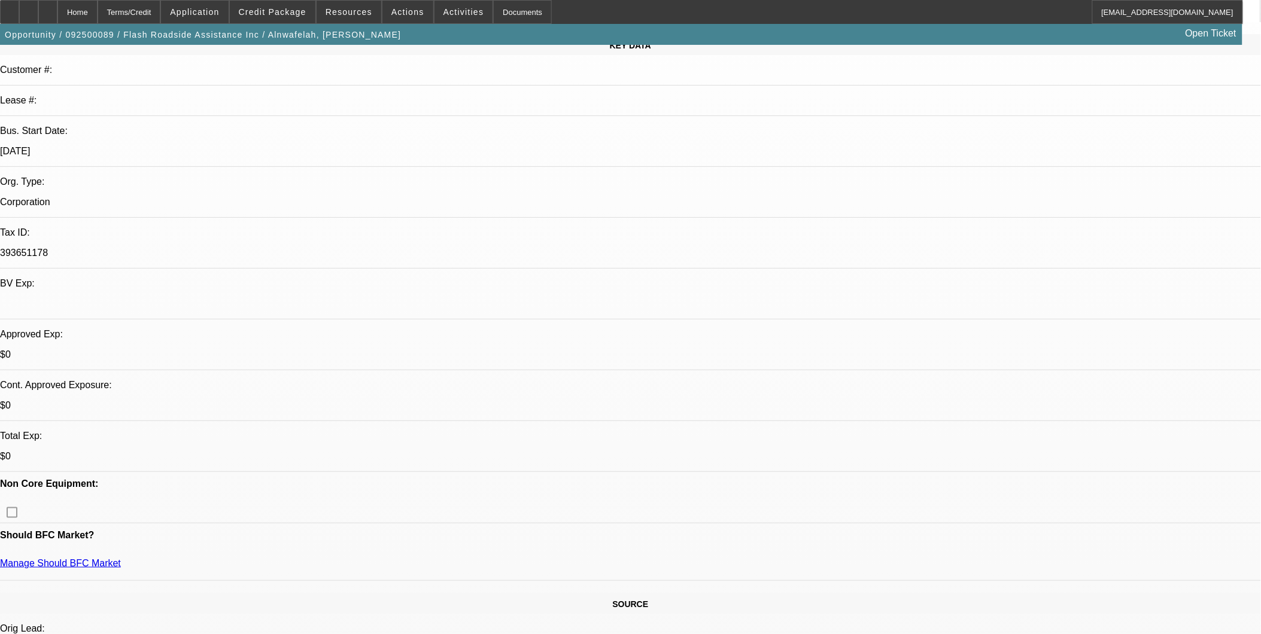
scroll to position [133, 0]
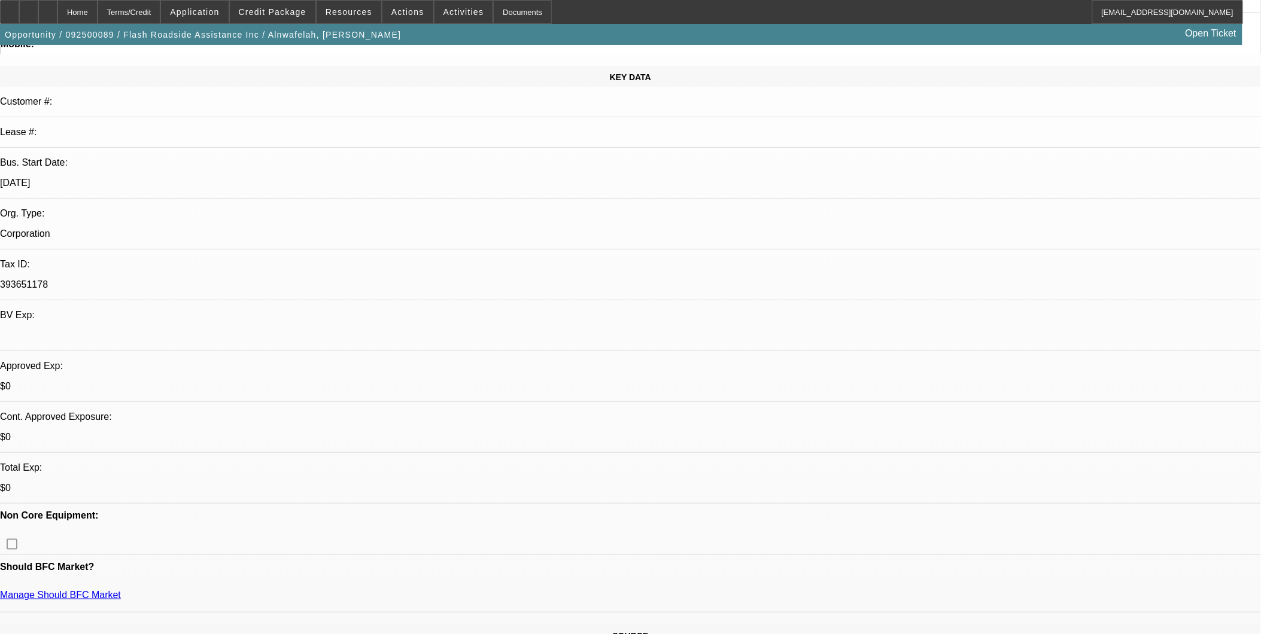
click at [444, 13] on span "Activities" at bounding box center [464, 12] width 41 height 10
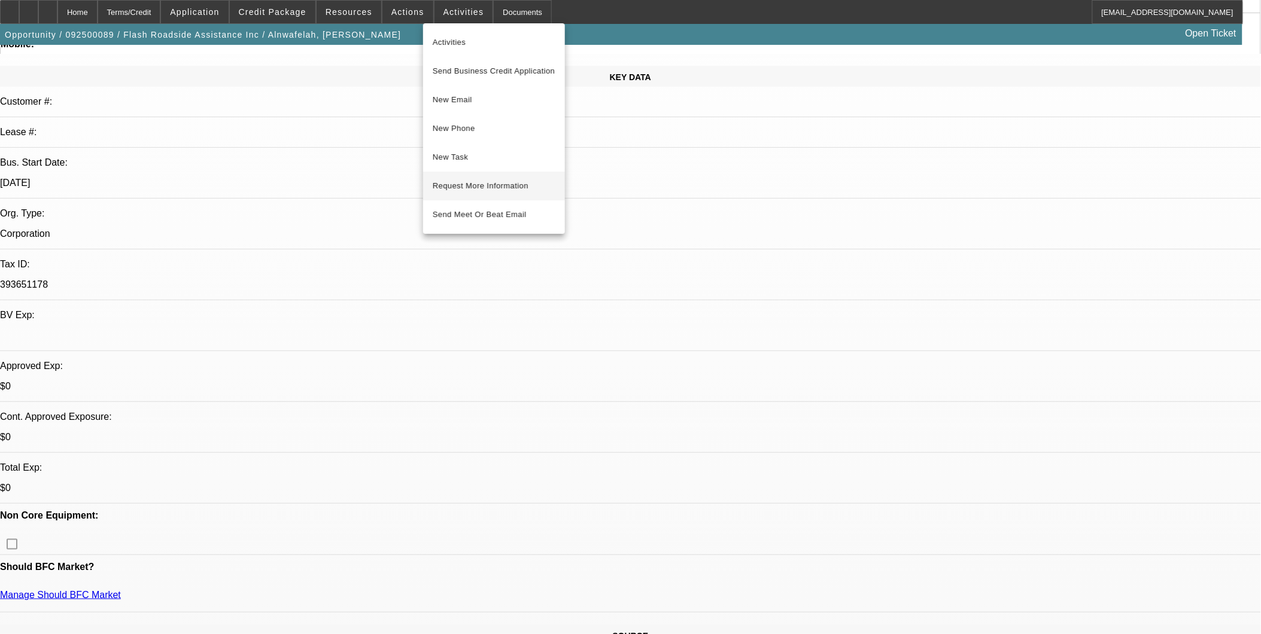
click at [494, 181] on span "Request More Information" at bounding box center [494, 186] width 123 height 14
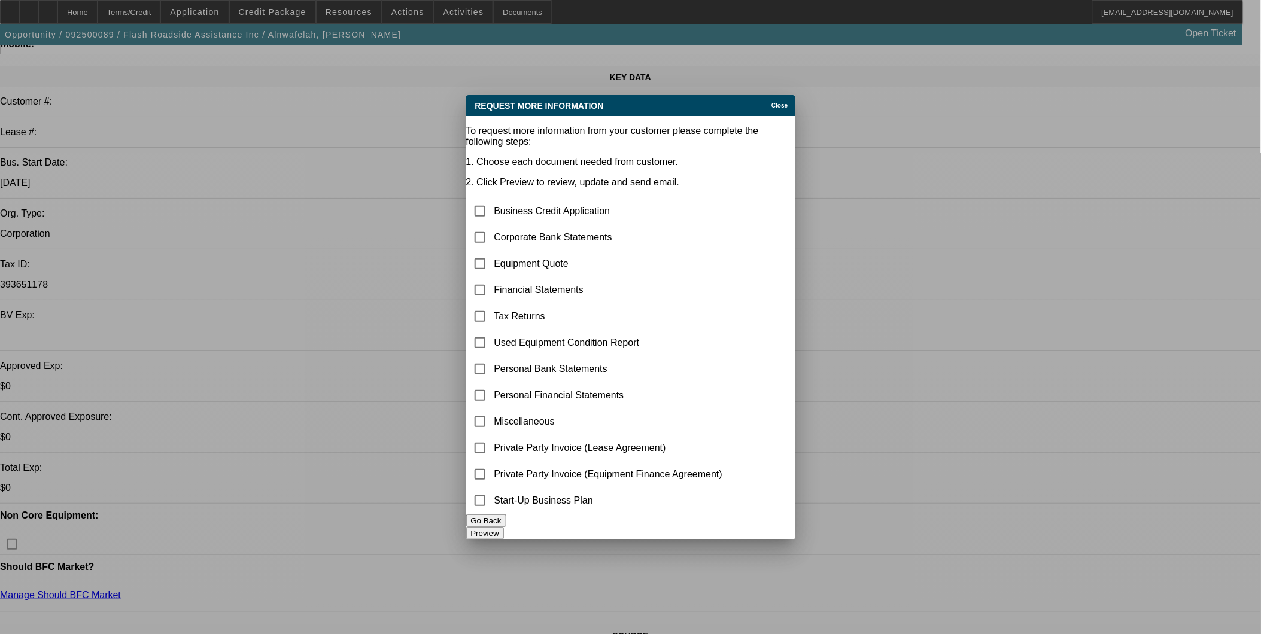
click at [789, 99] on div "Close" at bounding box center [782, 102] width 26 height 14
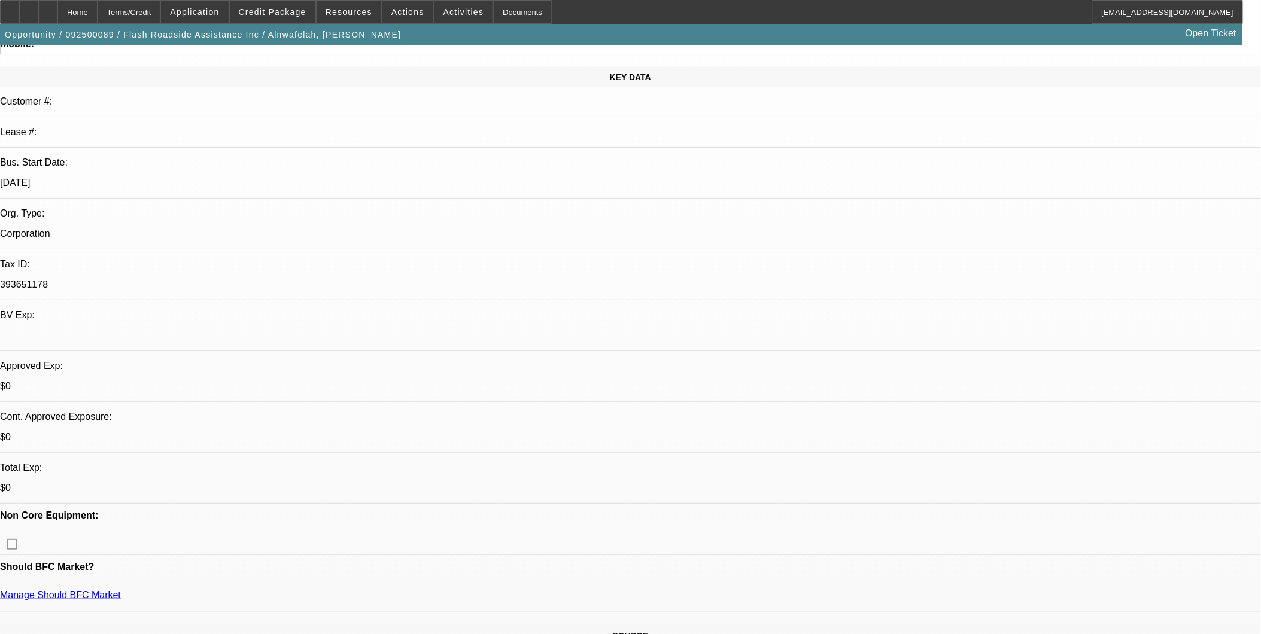
scroll to position [133, 0]
click at [228, 14] on span at bounding box center [194, 12] width 67 height 29
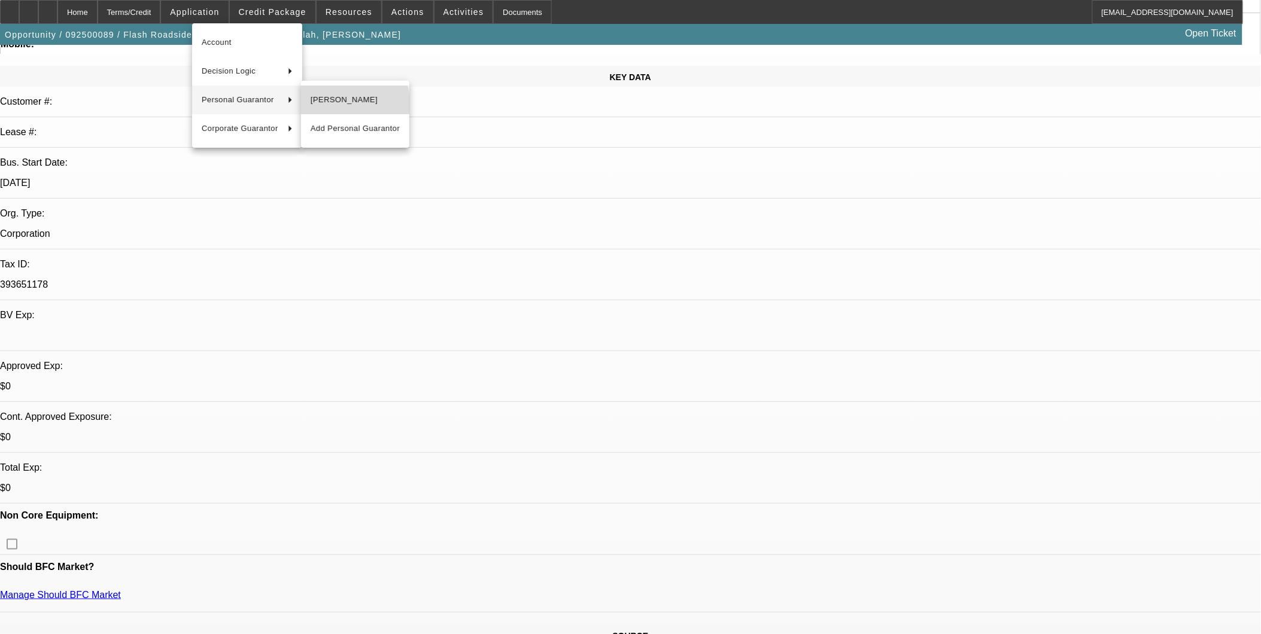
click at [351, 104] on span "Mohammad Alnwafelah" at bounding box center [355, 100] width 89 height 14
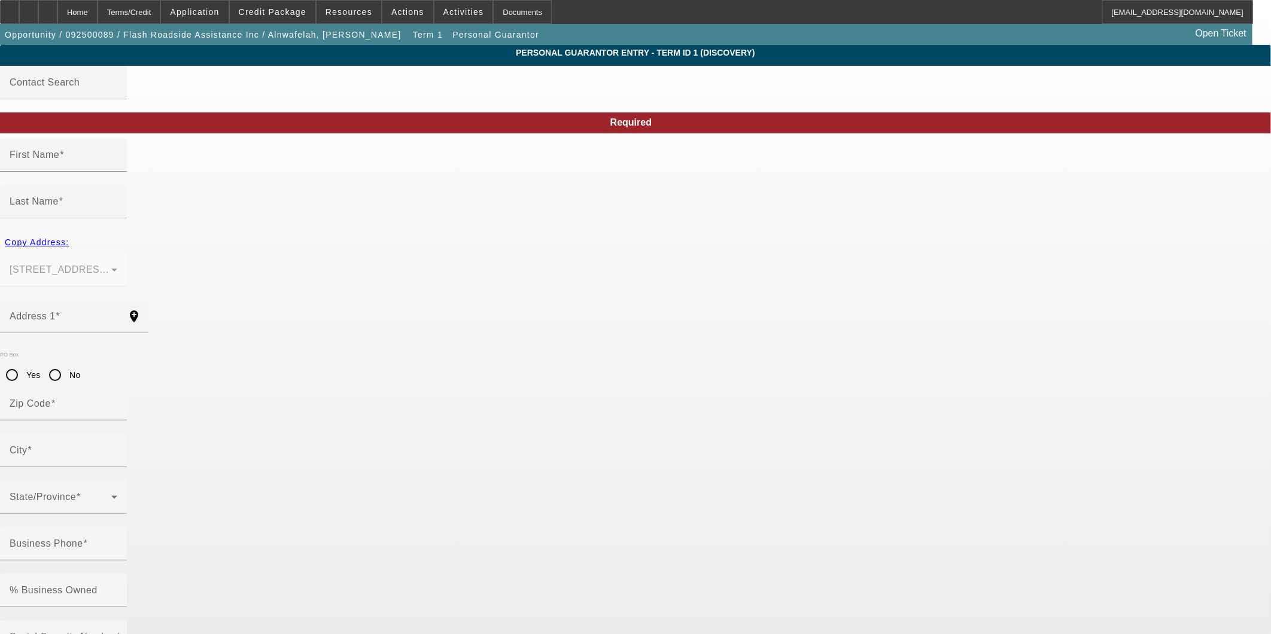
type input "Mohammad"
type input "Alnwafelah"
type input "8213 Mayfield ave"
radio input "true"
type input "60459"
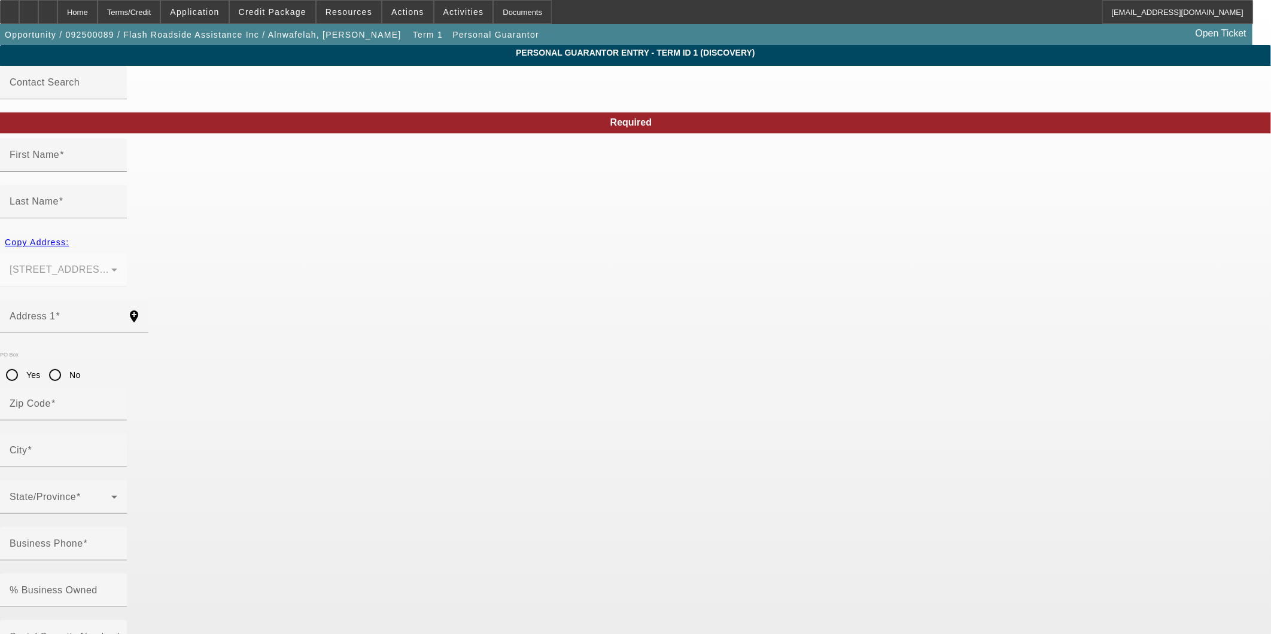
type input "Burbank"
type input "(347) 207-6119"
type input "100"
type input "846-85-8227"
type input "mohammadalnwafelah@gmail.com"
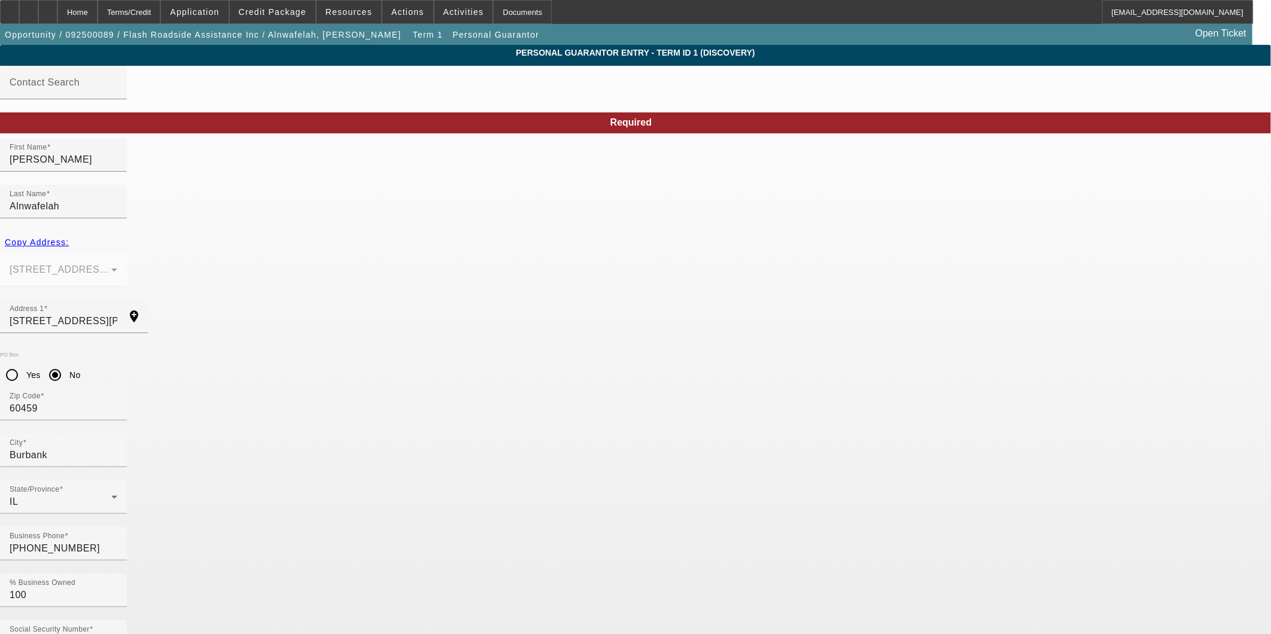
click at [1135, 531] on body "Home Terms/Credit Application Credit Package Resources Actions Activities Docum…" at bounding box center [635, 616] width 1271 height 1232
click at [98, 6] on div "Home" at bounding box center [77, 12] width 40 height 24
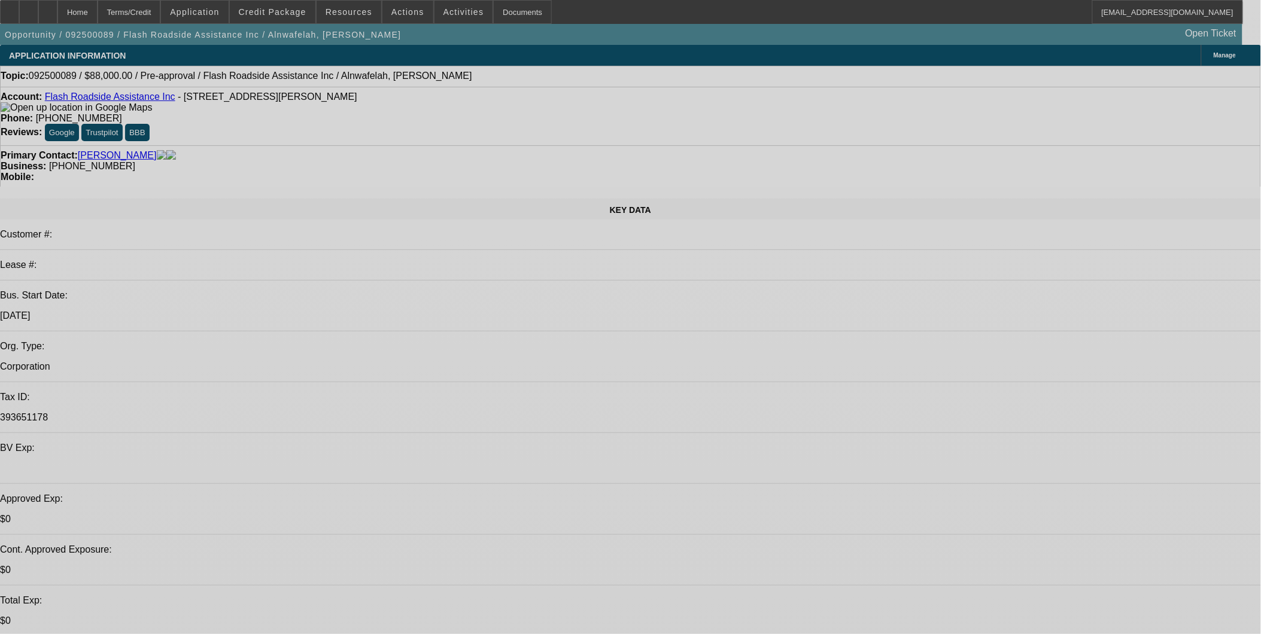
select select "0.2"
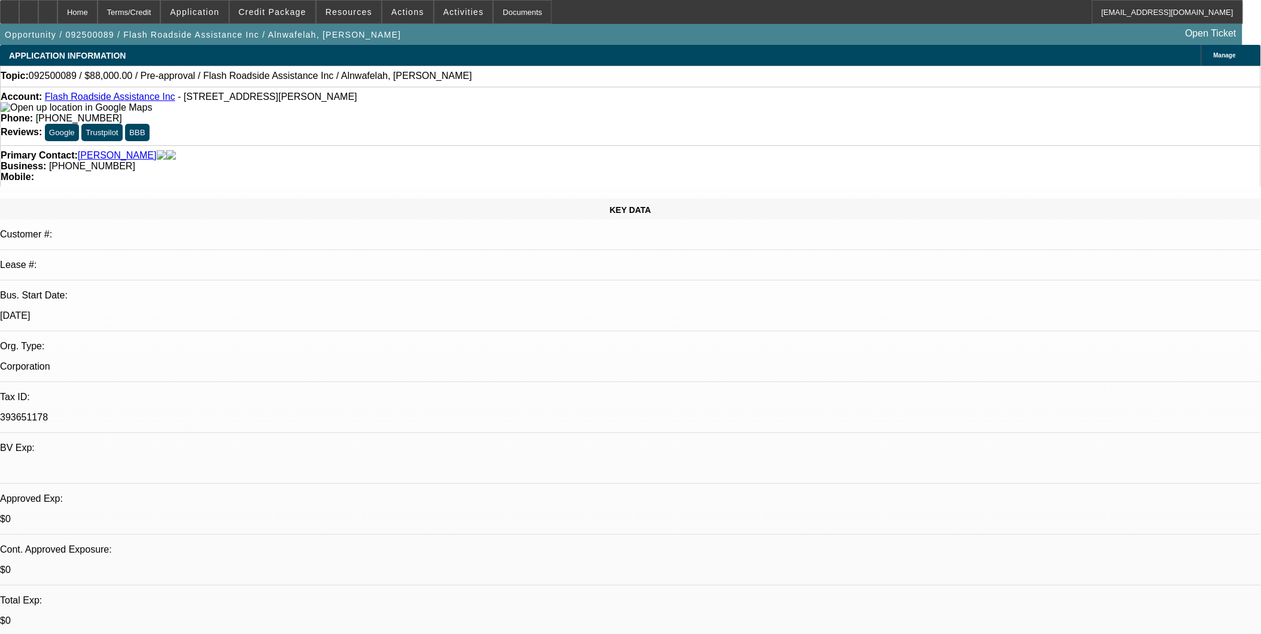
select select "2"
select select "0.1"
select select "4"
select select "0.2"
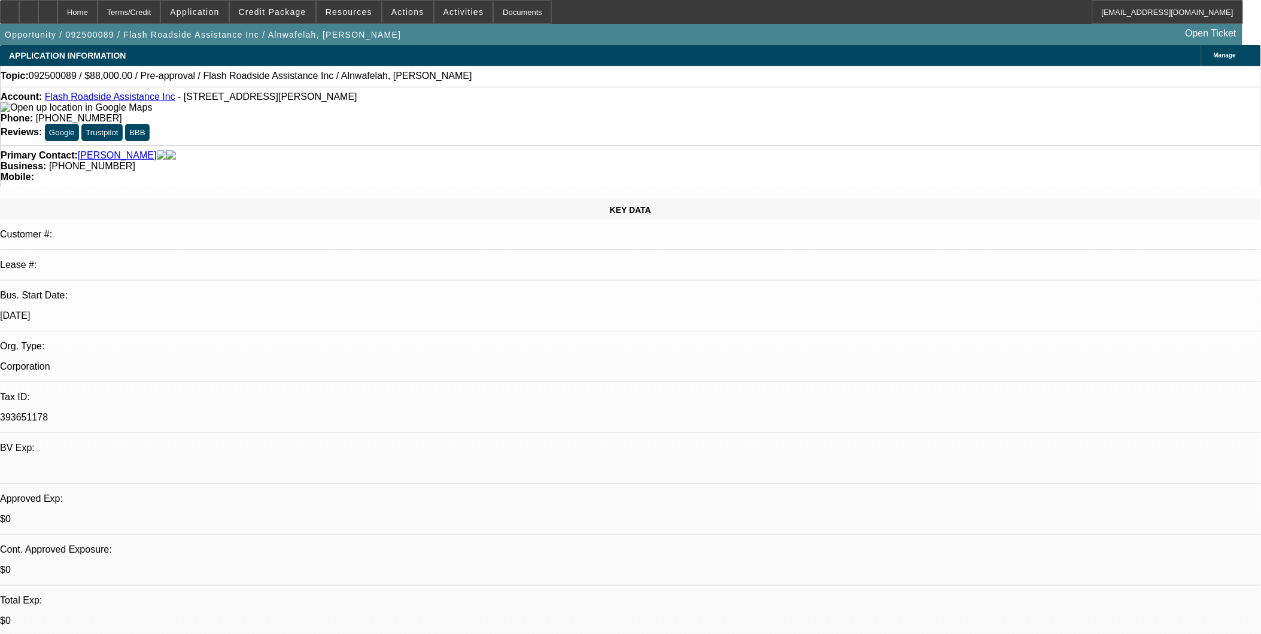
select select "2"
select select "0.1"
select select "4"
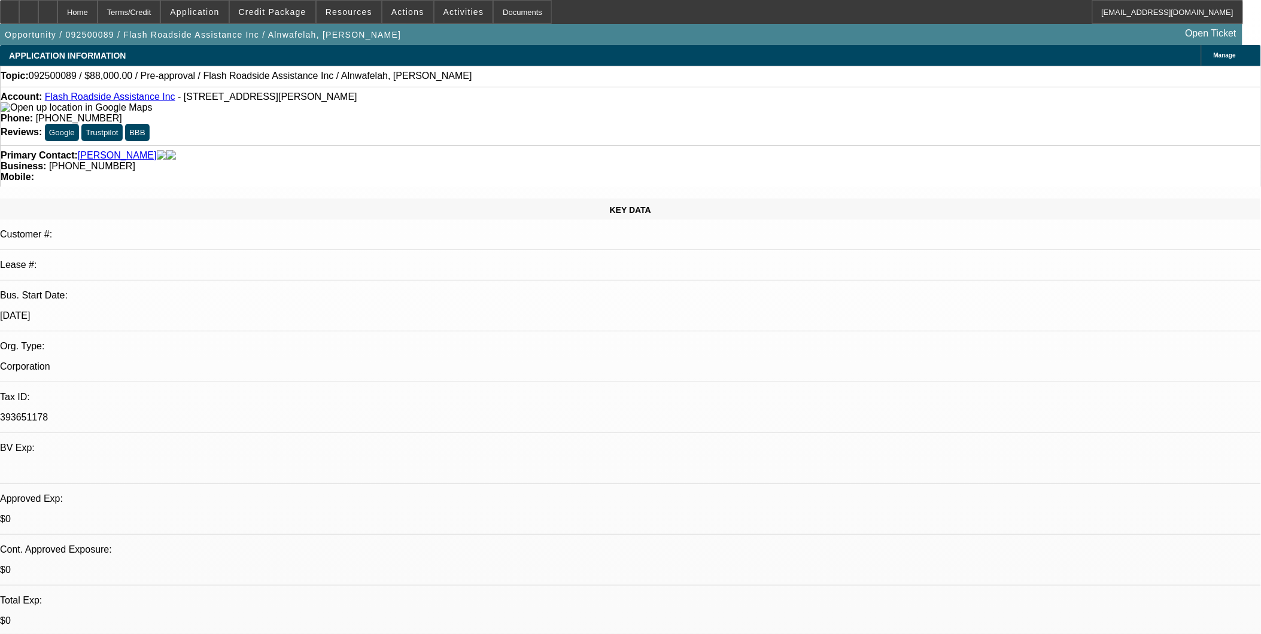
click at [121, 98] on link "Flash Roadside Assistance Inc" at bounding box center [110, 97] width 130 height 10
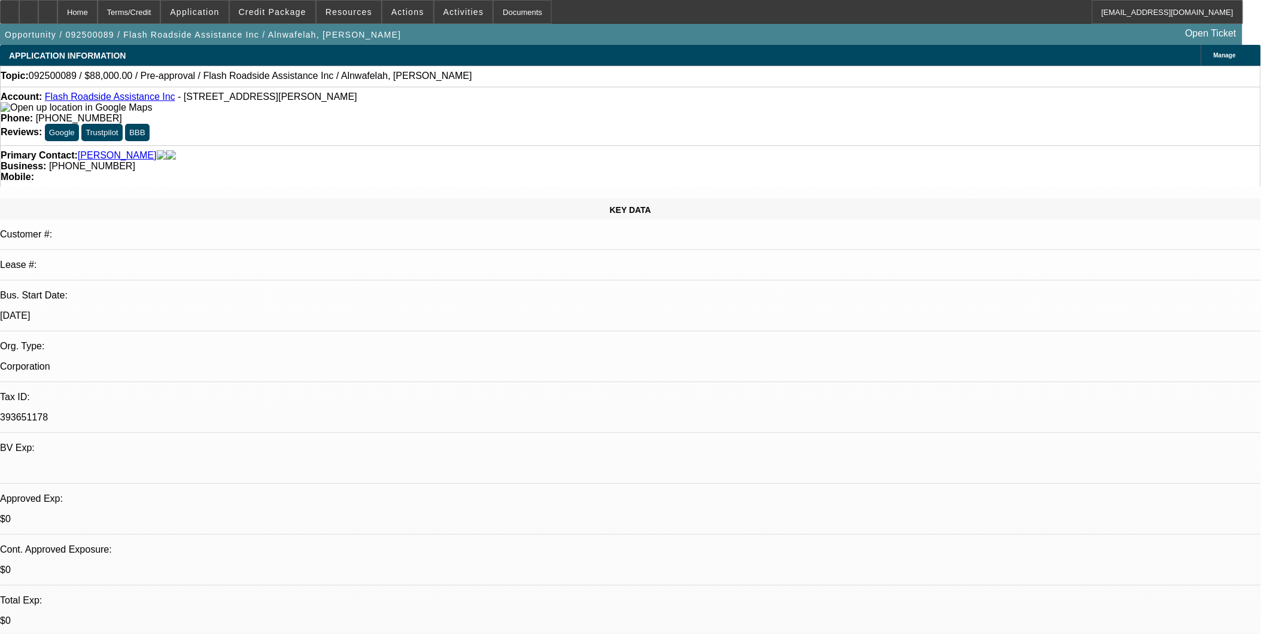
copy body "9/5 Called, left a voicemail. We need banks."
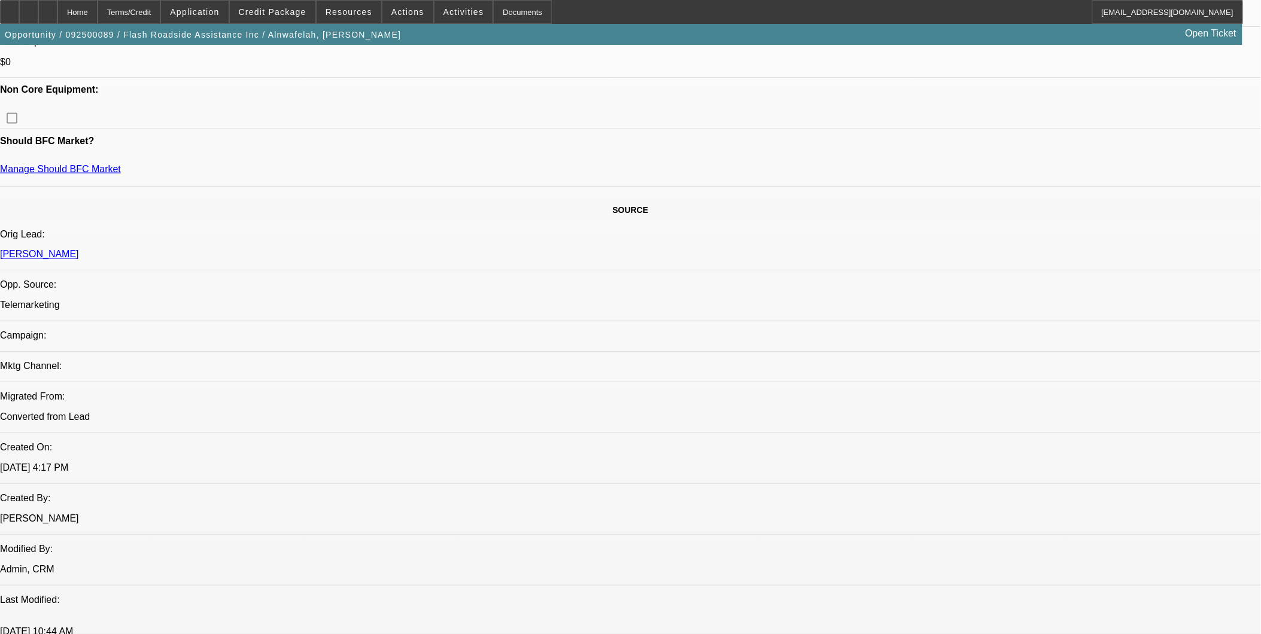
scroll to position [798, 0]
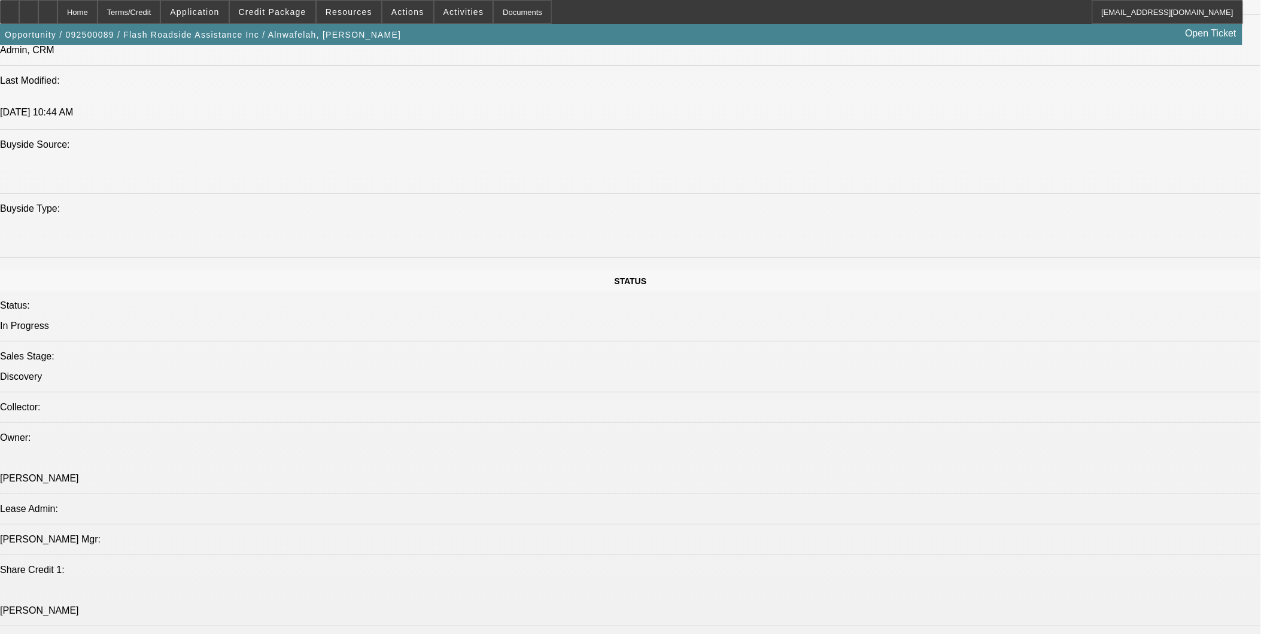
scroll to position [1197, 0]
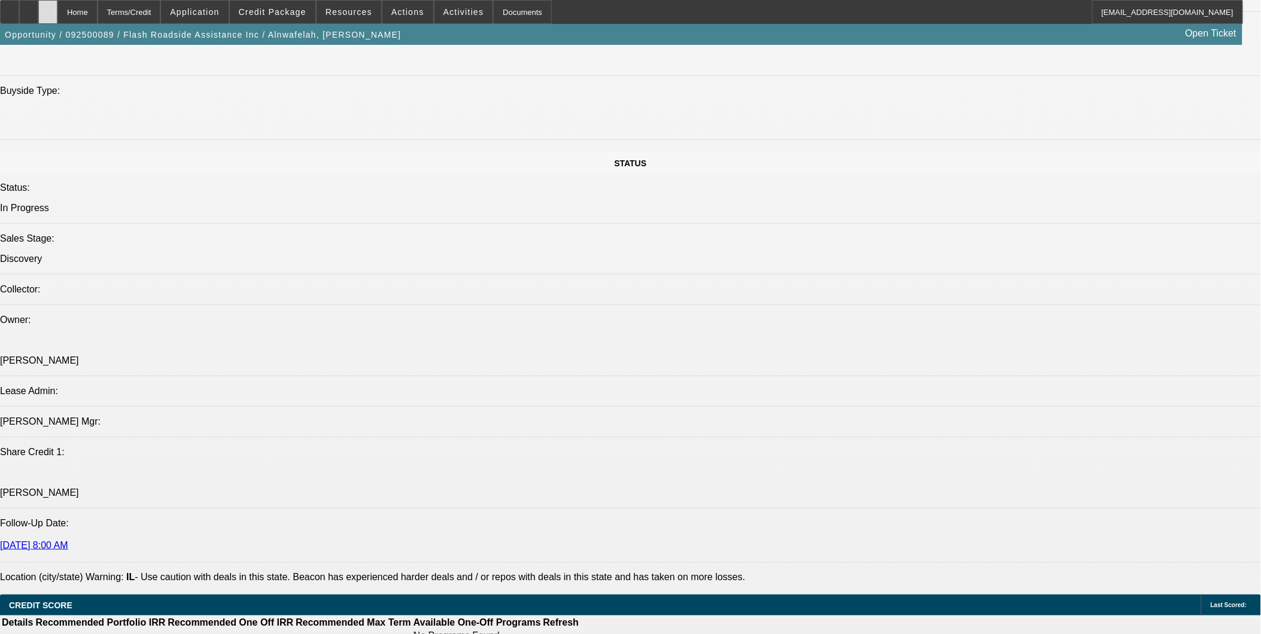
click at [48, 8] on icon at bounding box center [48, 8] width 0 height 0
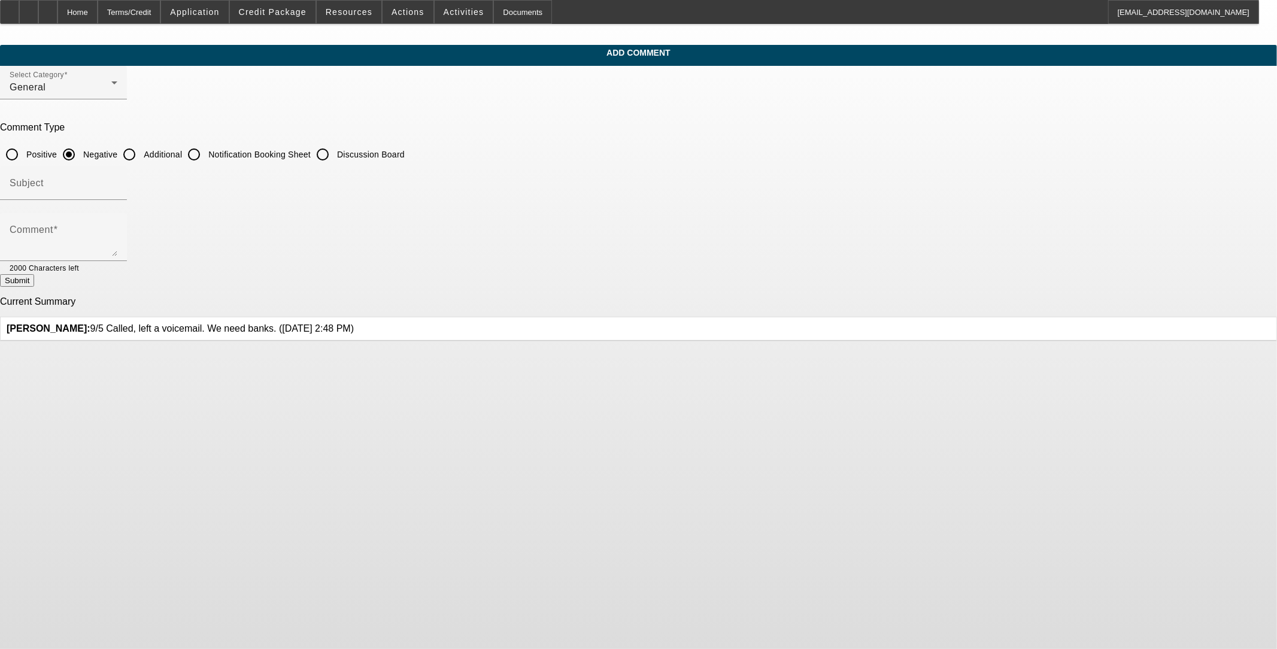
click at [141, 153] on input "Additional" at bounding box center [129, 154] width 24 height 24
radio input "true"
click at [117, 181] on input "Subject" at bounding box center [64, 188] width 108 height 14
type input "Notes"
paste textarea "9/5 Called, left a voicemail. We need banks."
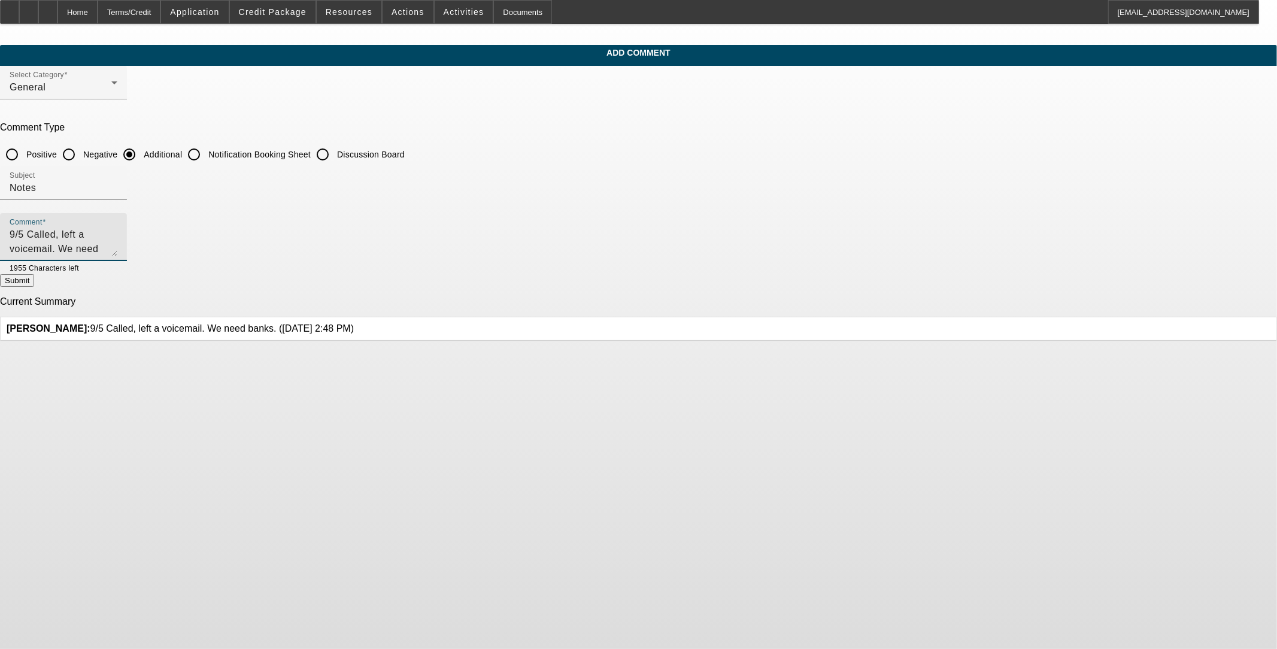
click at [117, 232] on textarea "9/5 Called, left a voicemail. We need banks." at bounding box center [64, 241] width 108 height 29
click at [127, 232] on div "Comment 9/5 Called, left a voicemail. We need banks." at bounding box center [63, 237] width 127 height 48
click at [117, 232] on textarea "9/5 Called, left a voicemail. We need banks." at bounding box center [64, 241] width 108 height 29
type textarea "9/5: PG picked up my call and i resent an email; he told me that he would send …"
click at [34, 274] on button "Submit" at bounding box center [17, 280] width 34 height 13
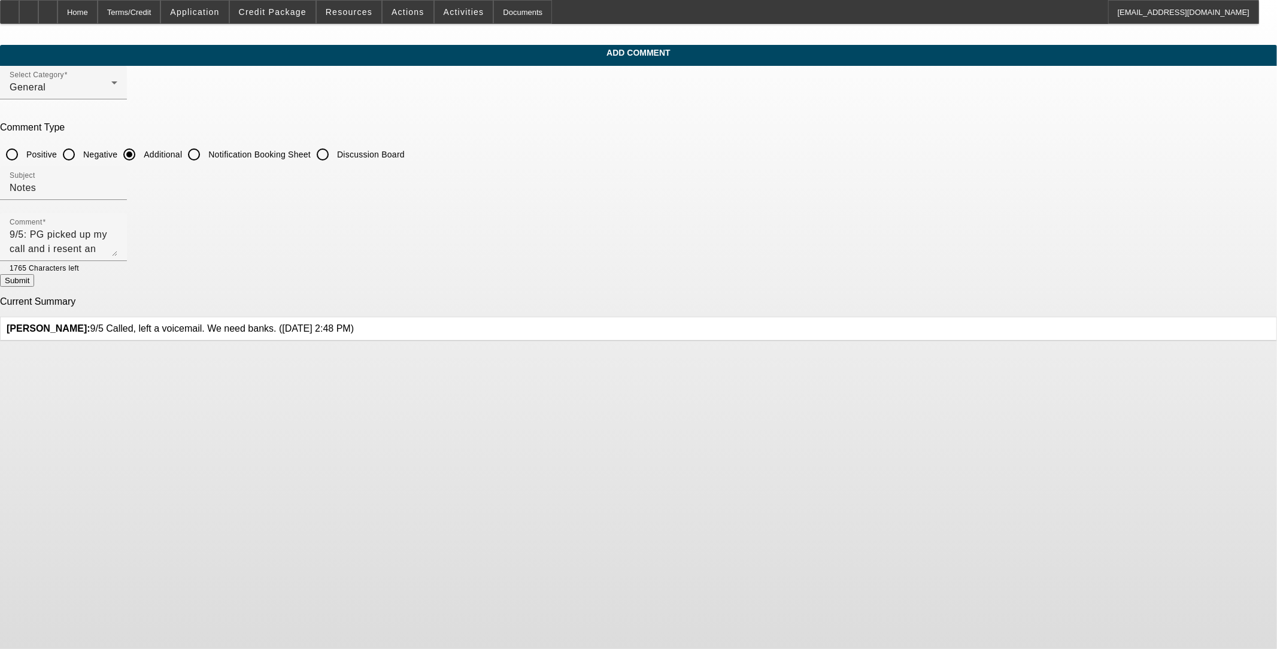
radio input "true"
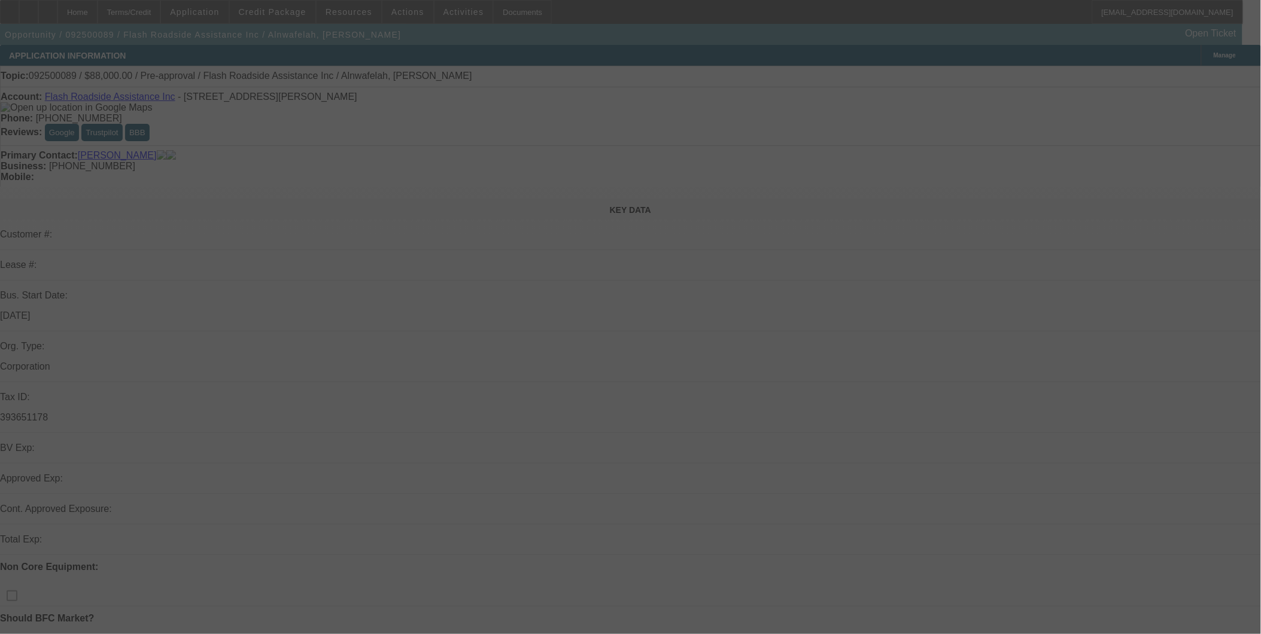
select select "0.2"
select select "2"
select select "0.1"
select select "4"
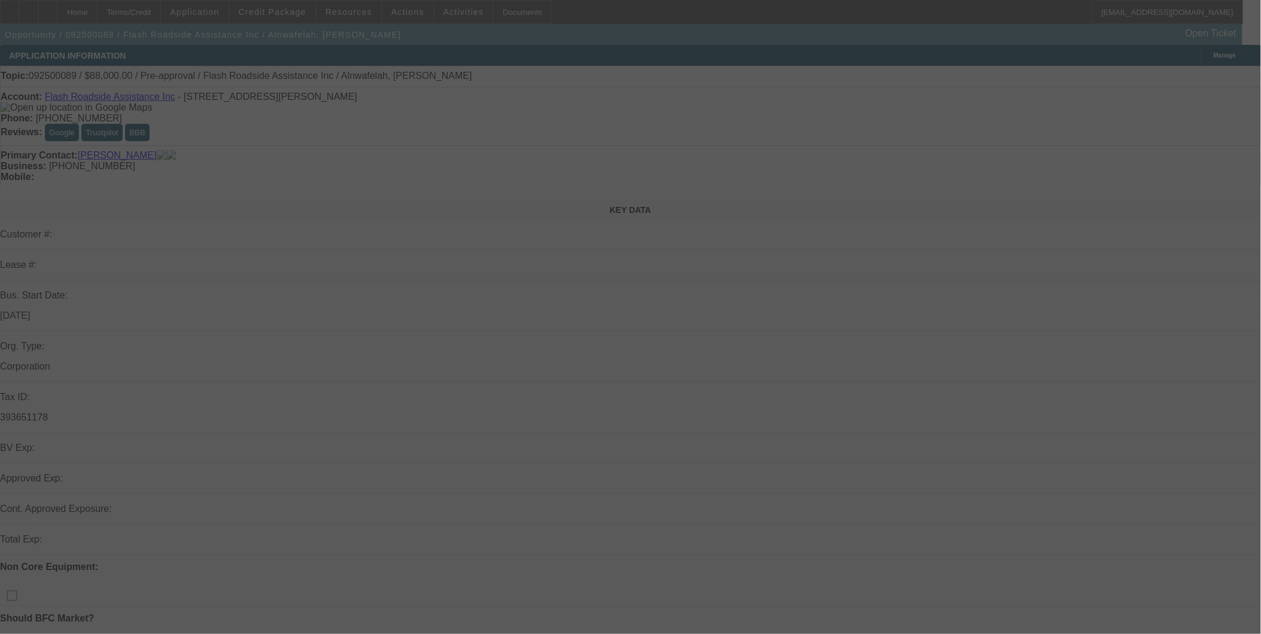
select select "0.2"
select select "2"
select select "0.1"
select select "4"
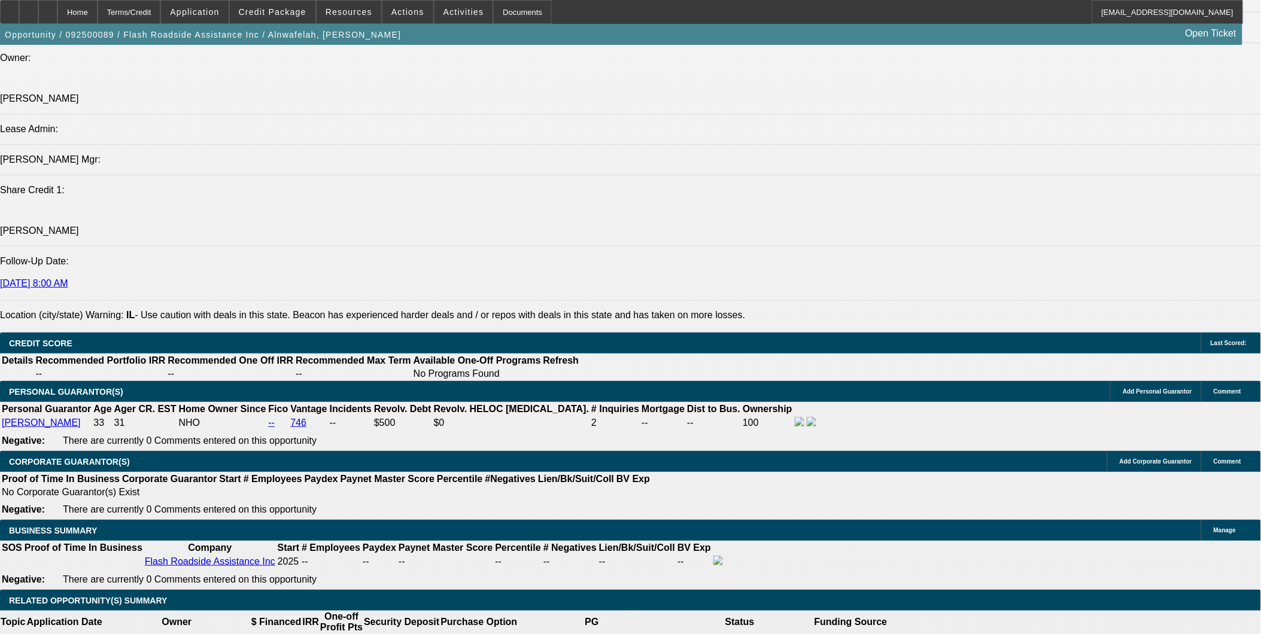
scroll to position [1264, 0]
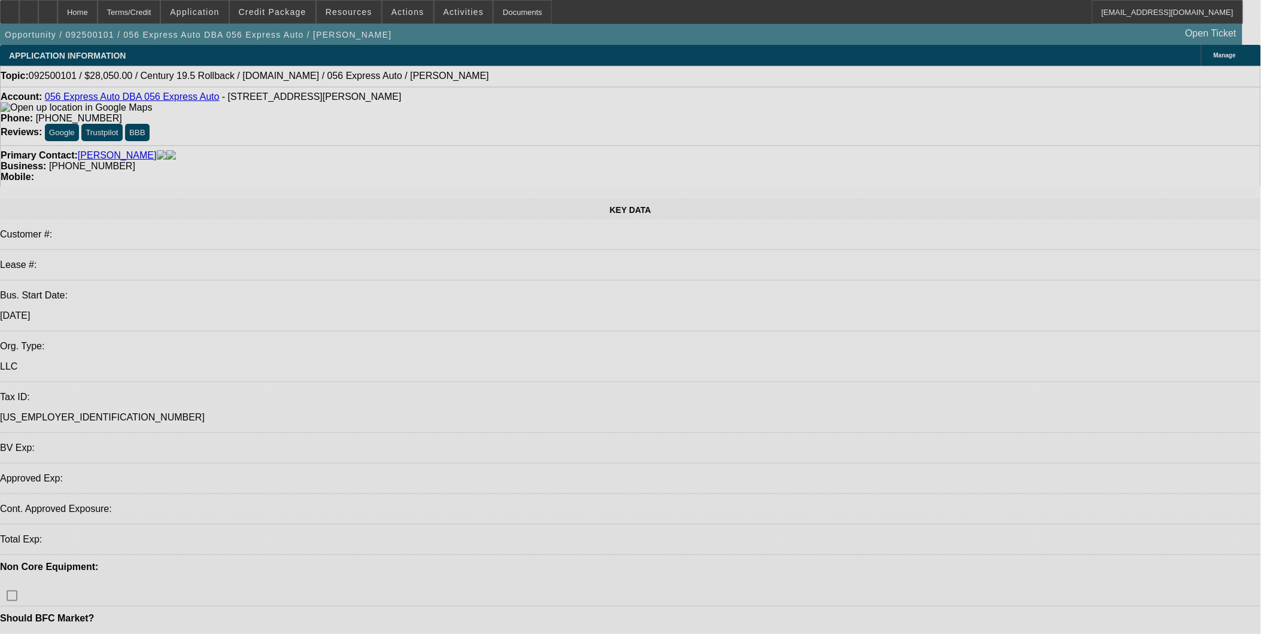
select select "0.15"
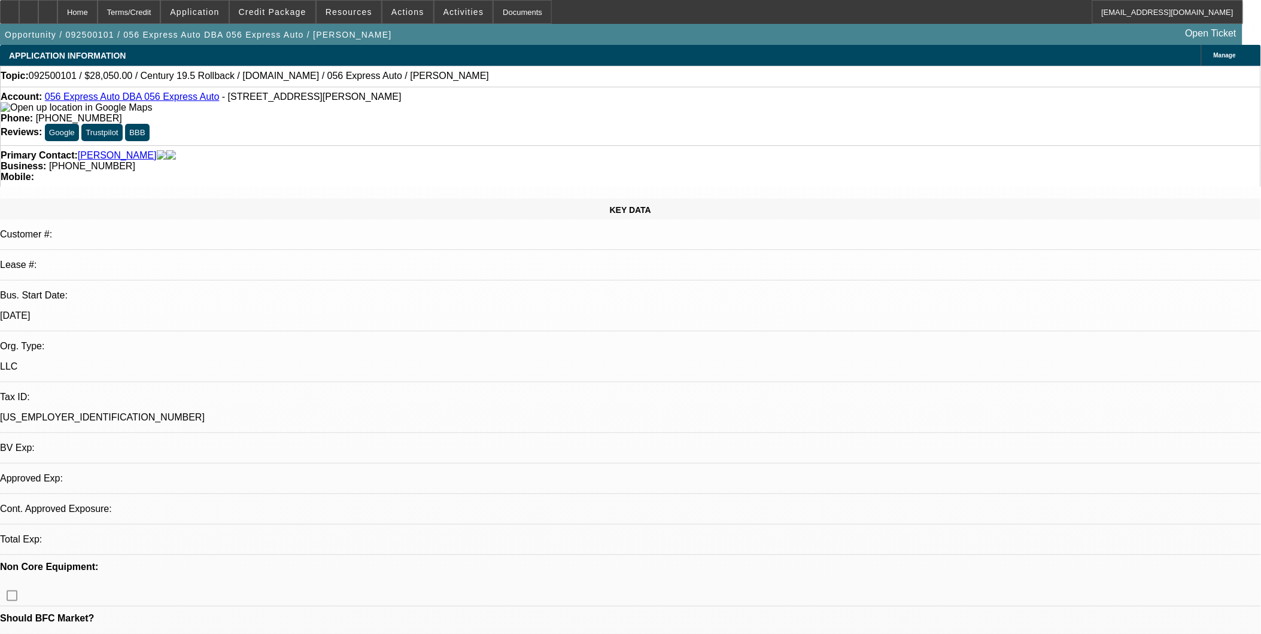
select select "2"
select select "0.1"
select select "1"
select select "2"
select select "4"
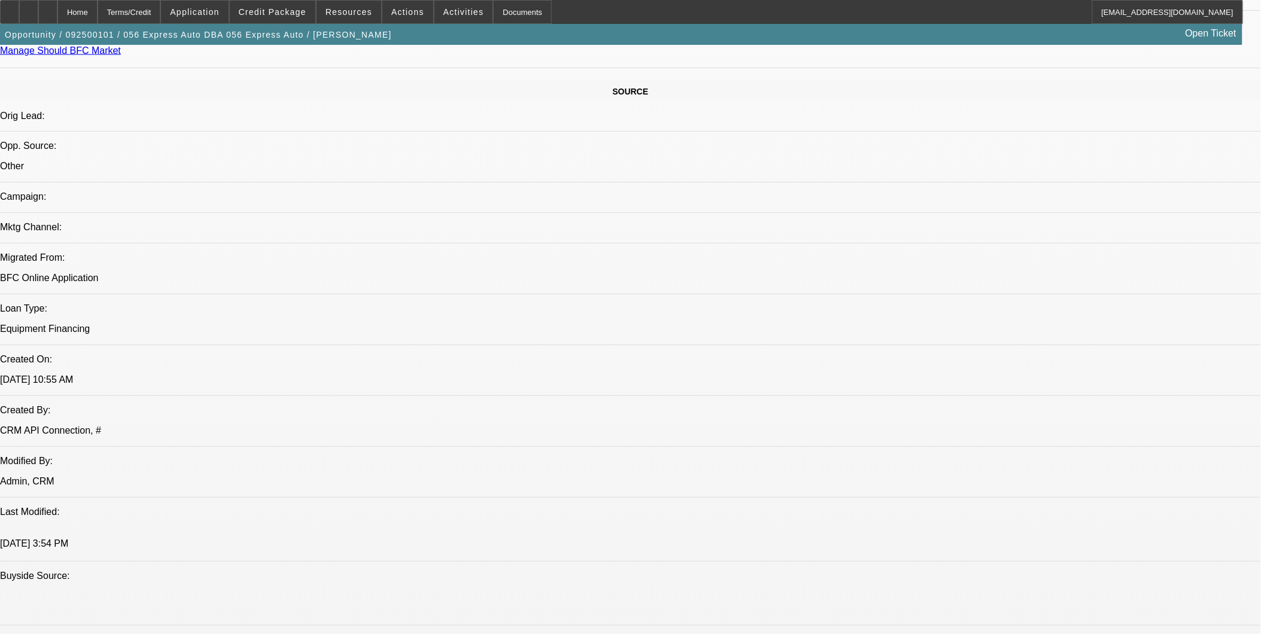
scroll to position [532, 0]
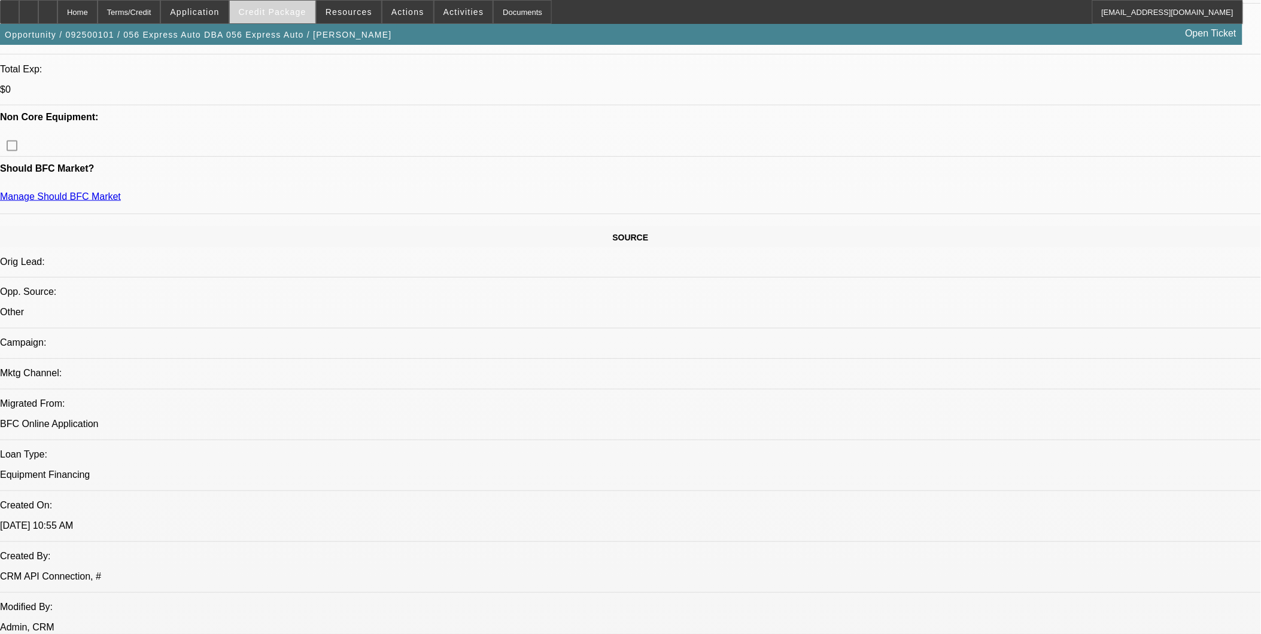
click at [297, 13] on span "Credit Package" at bounding box center [273, 12] width 68 height 10
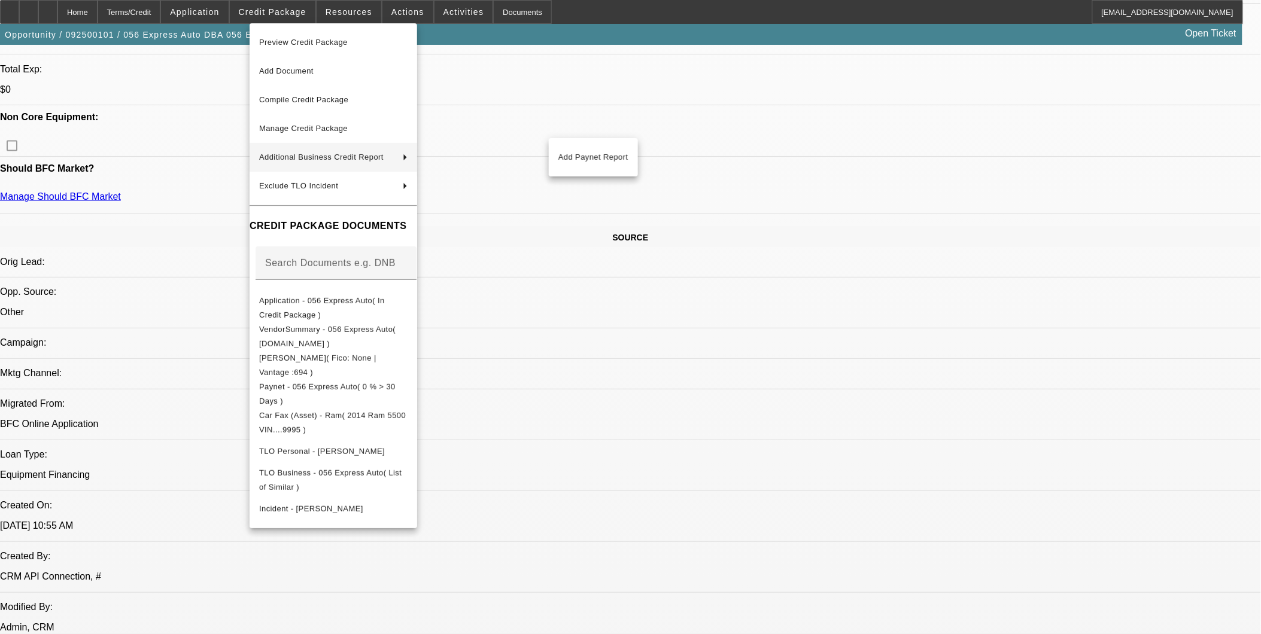
drag, startPoint x: 955, startPoint y: 507, endPoint x: 655, endPoint y: 479, distance: 300.6
click at [954, 508] on div at bounding box center [630, 317] width 1261 height 634
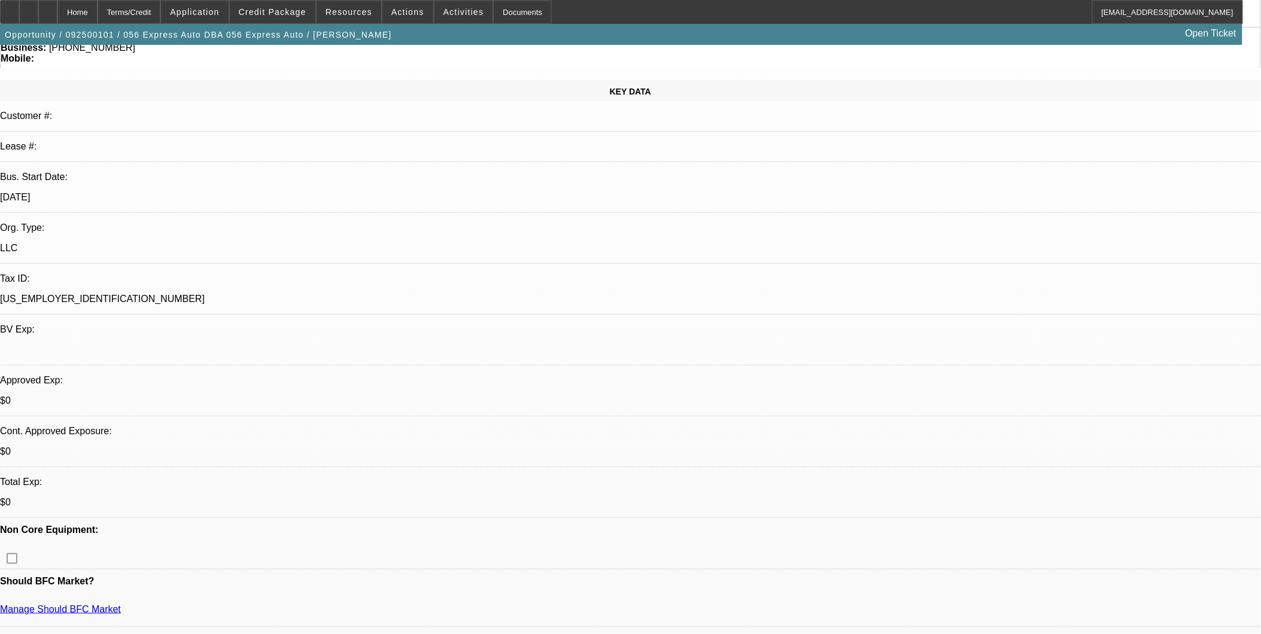
scroll to position [0, 0]
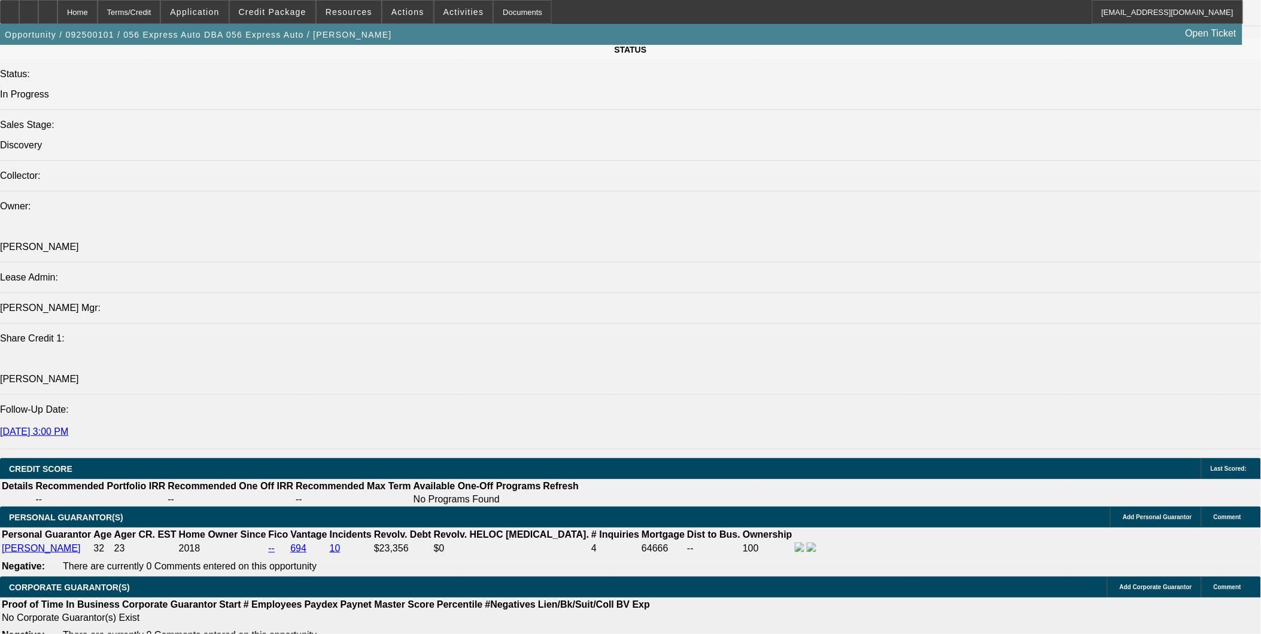
scroll to position [1529, 0]
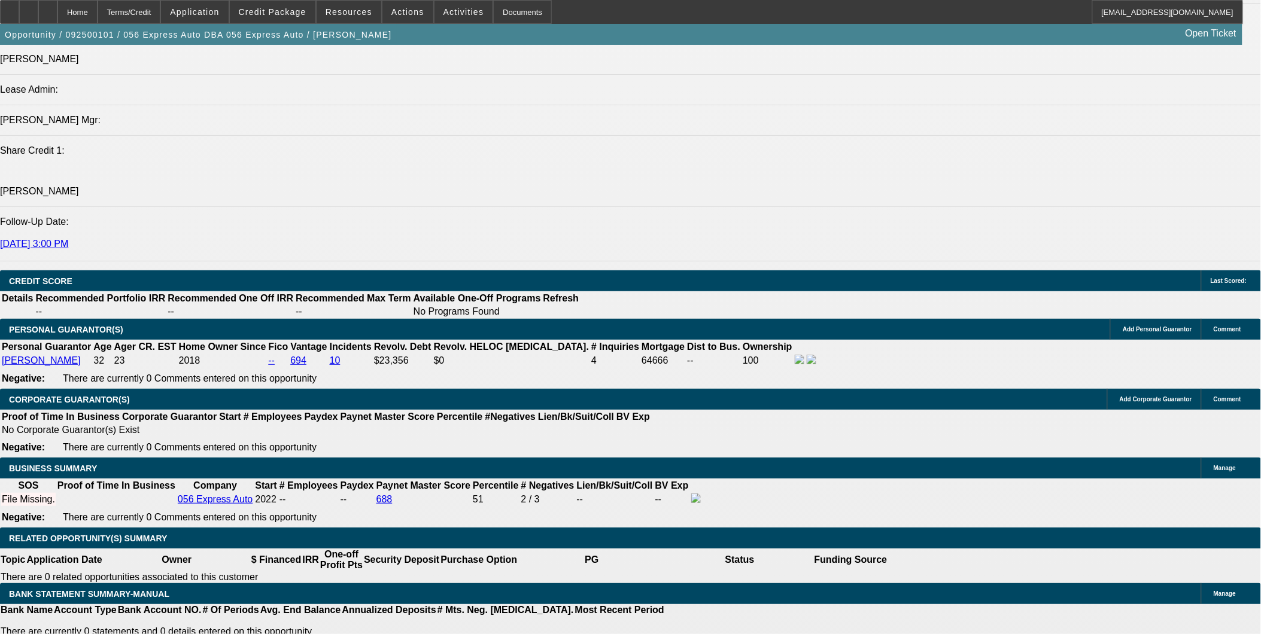
drag, startPoint x: 533, startPoint y: 391, endPoint x: 518, endPoint y: 371, distance: 25.3
click at [57, 7] on div at bounding box center [47, 12] width 19 height 24
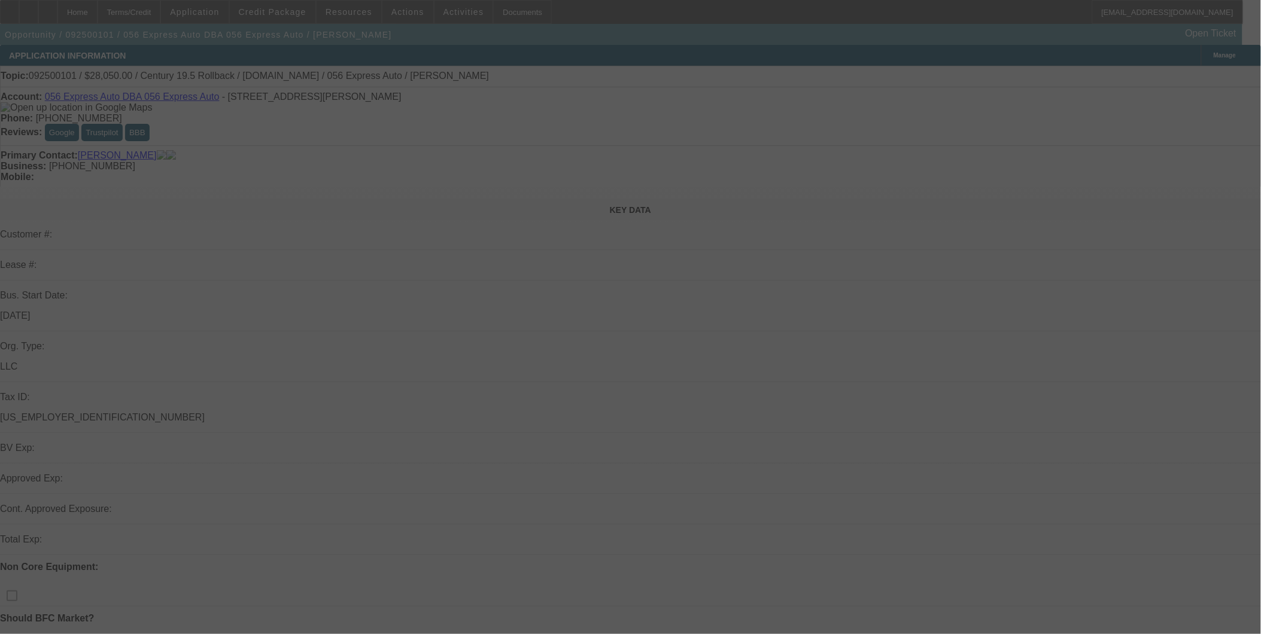
select select "0.15"
select select "2"
select select "0.1"
select select "4"
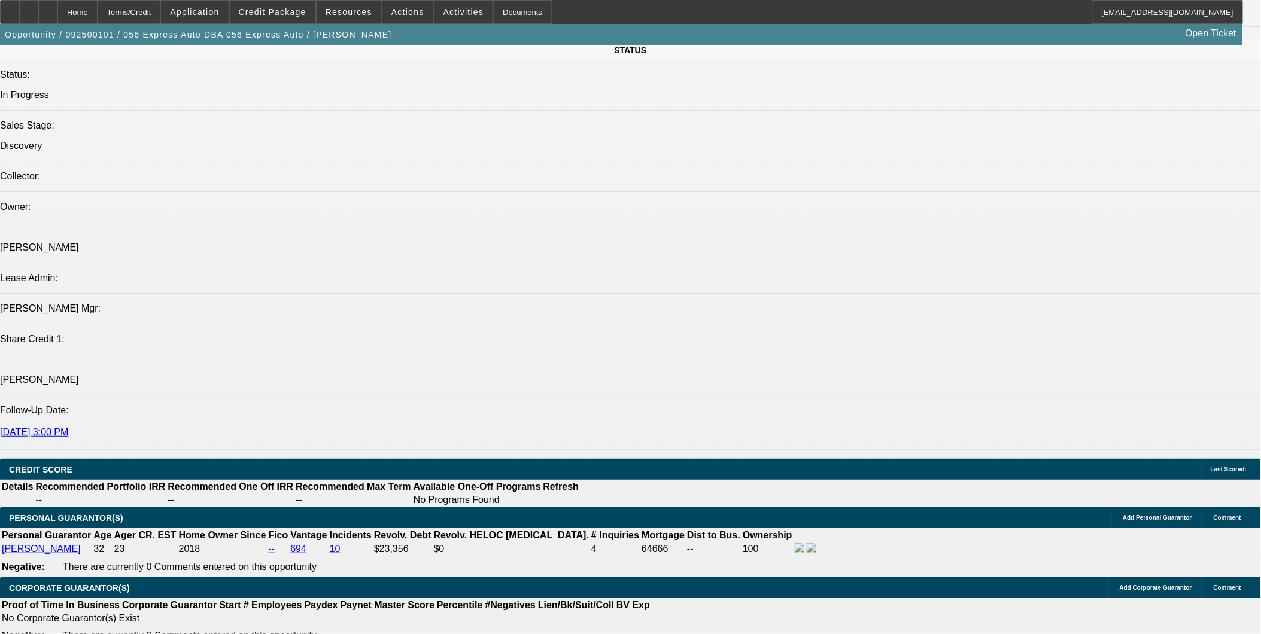
scroll to position [1529, 0]
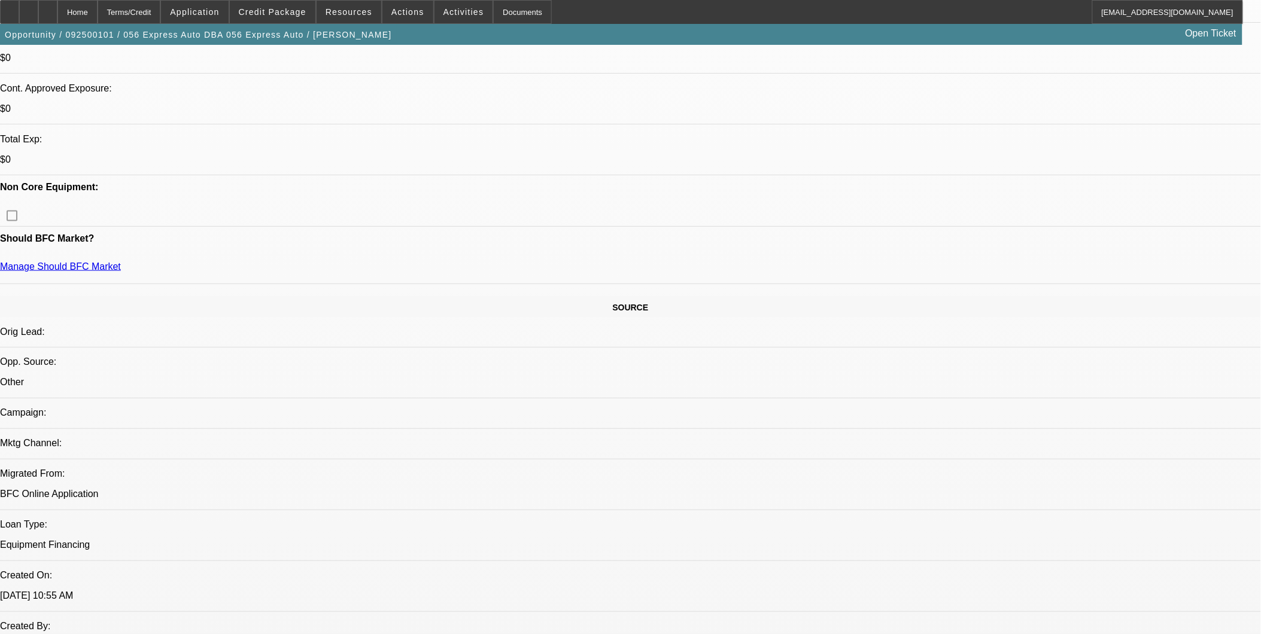
scroll to position [133, 0]
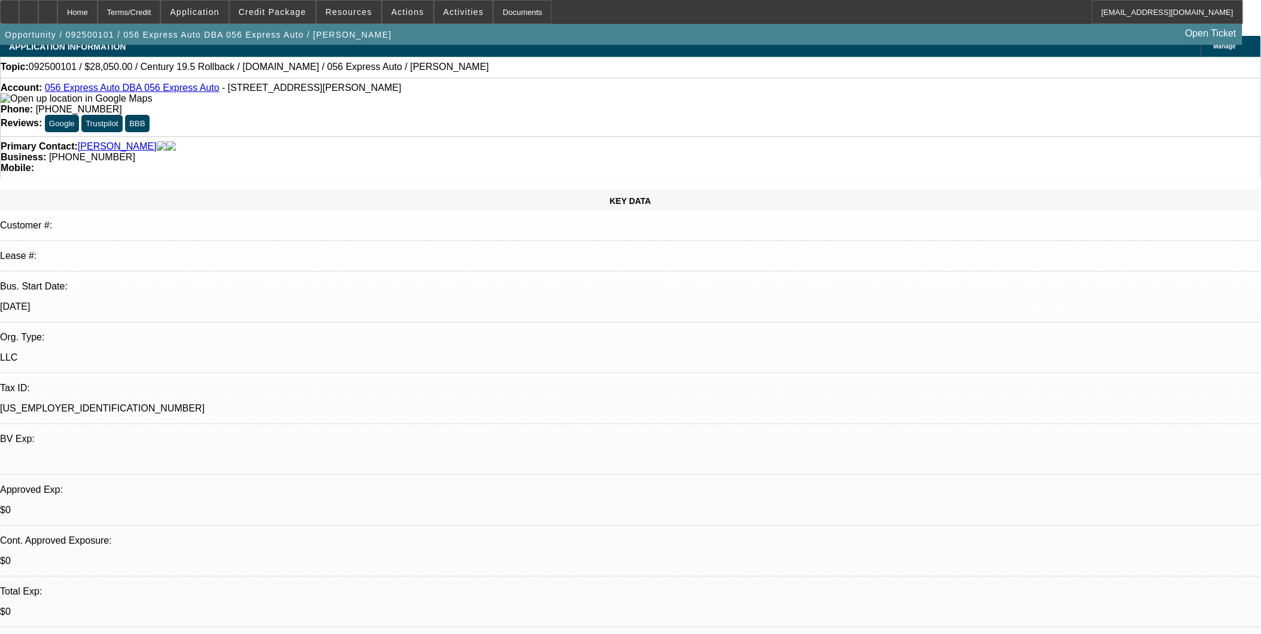
scroll to position [0, 0]
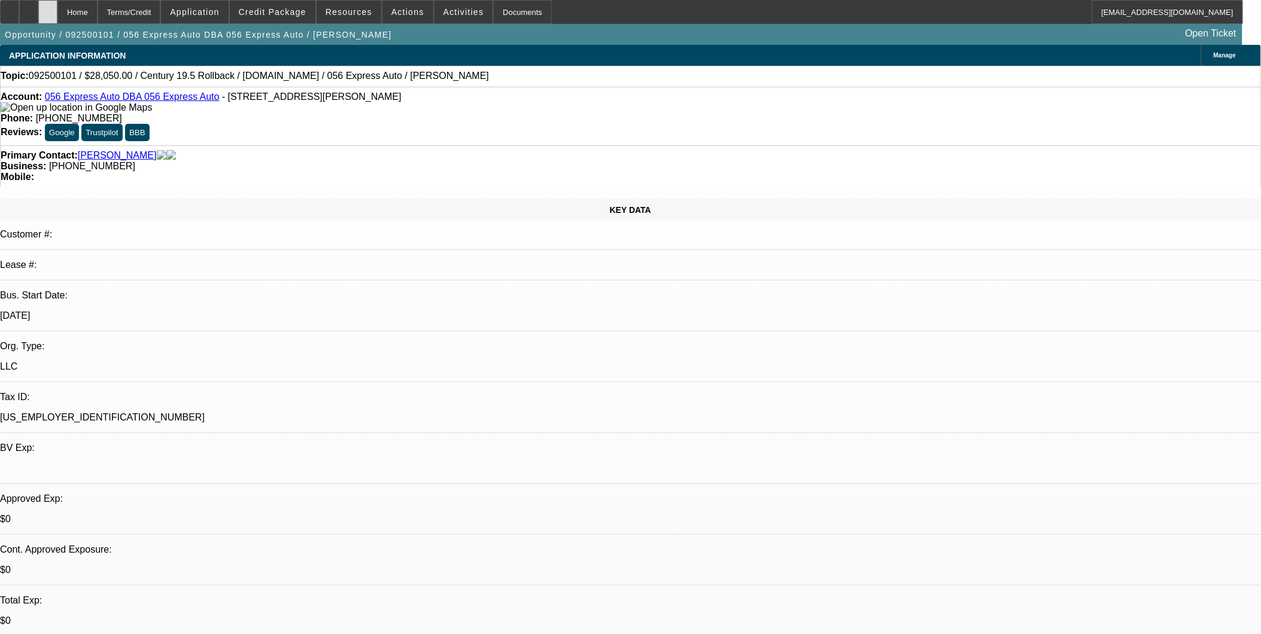
click at [57, 10] on div at bounding box center [47, 12] width 19 height 24
select select "0.2"
select select "2"
select select "0.1"
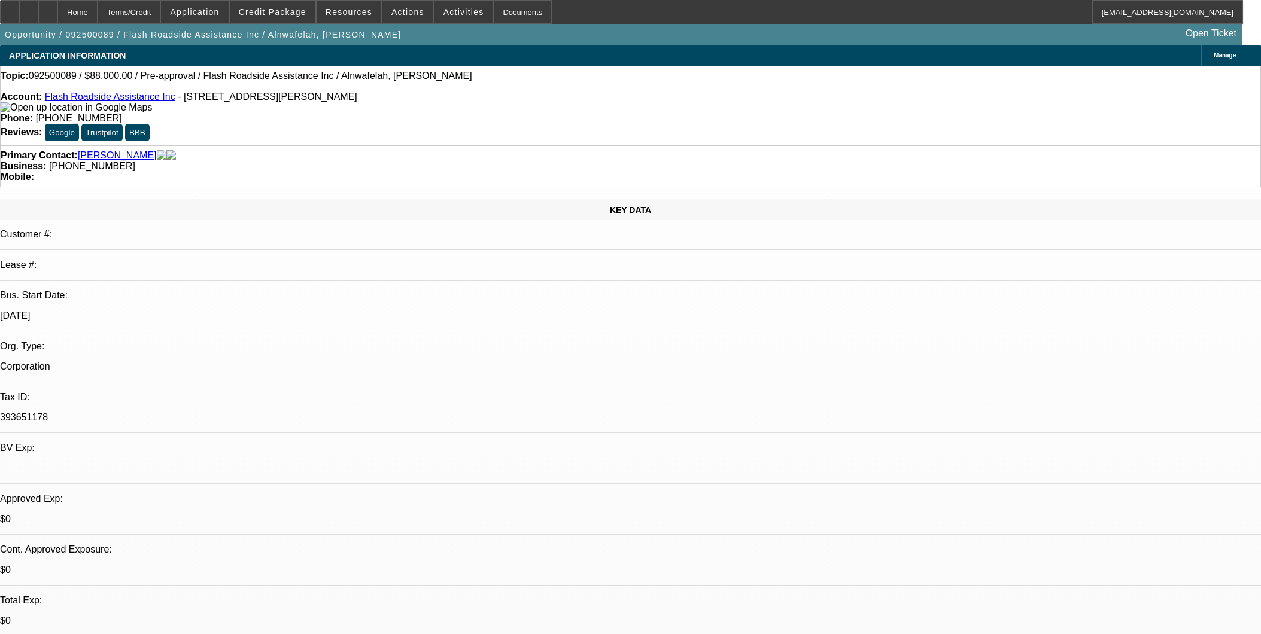
select select "4"
select select "0.2"
select select "2"
select select "0.1"
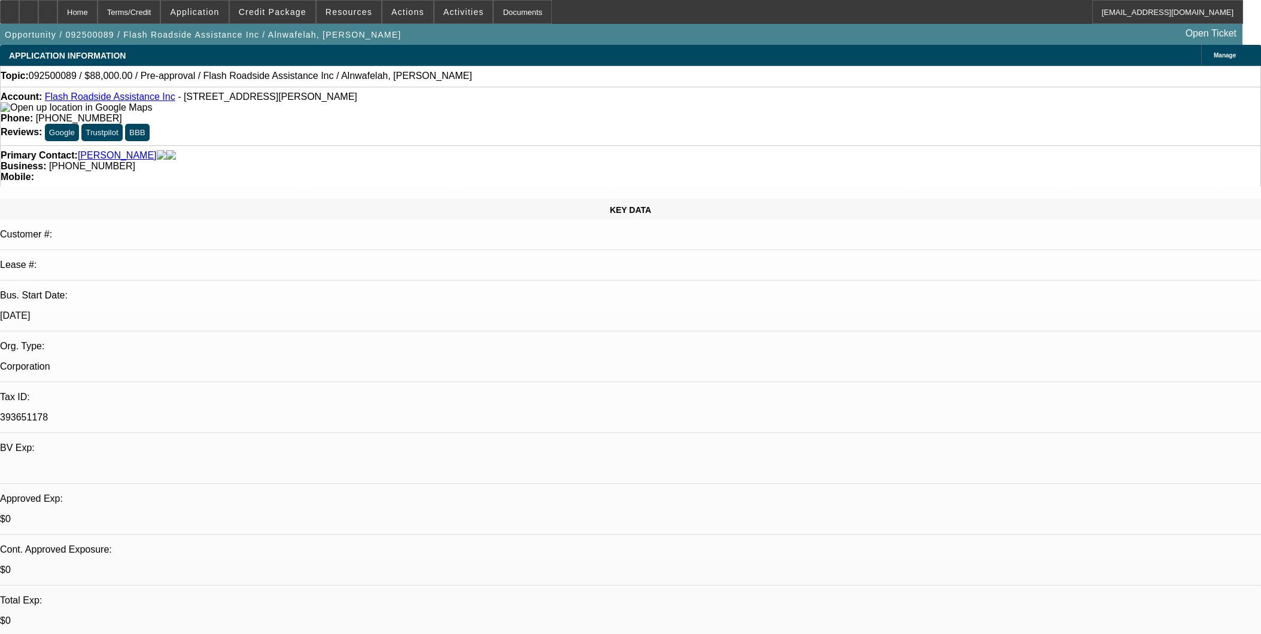
select select "4"
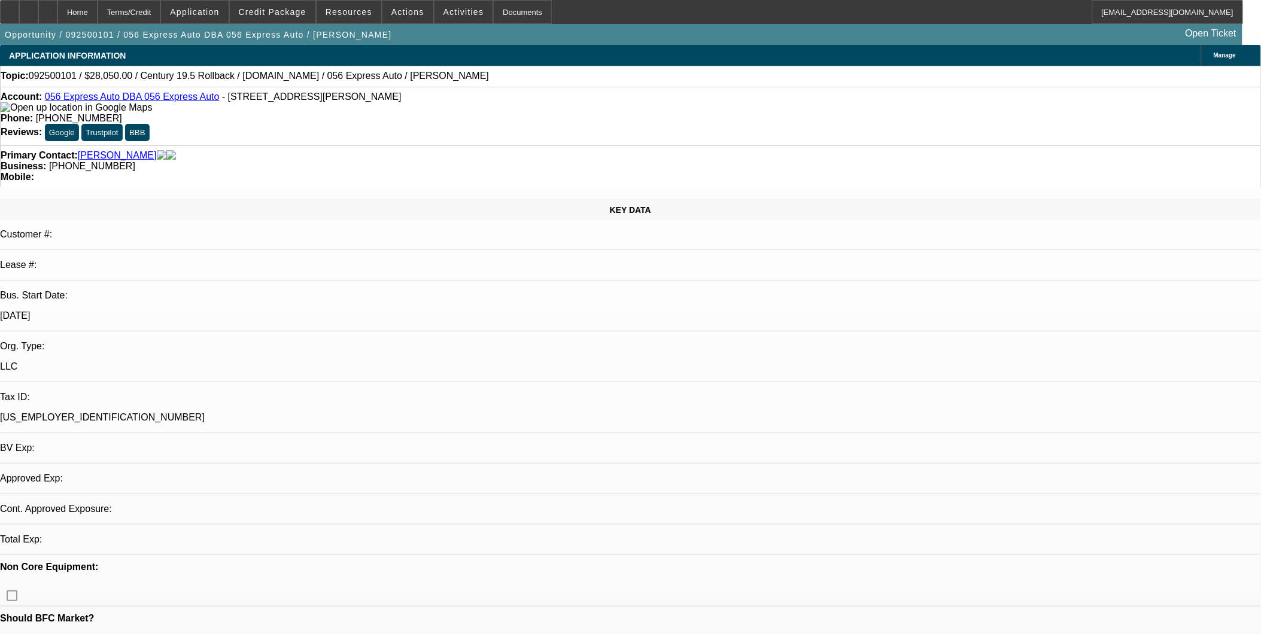
select select "0.15"
select select "2"
select select "0.1"
select select "4"
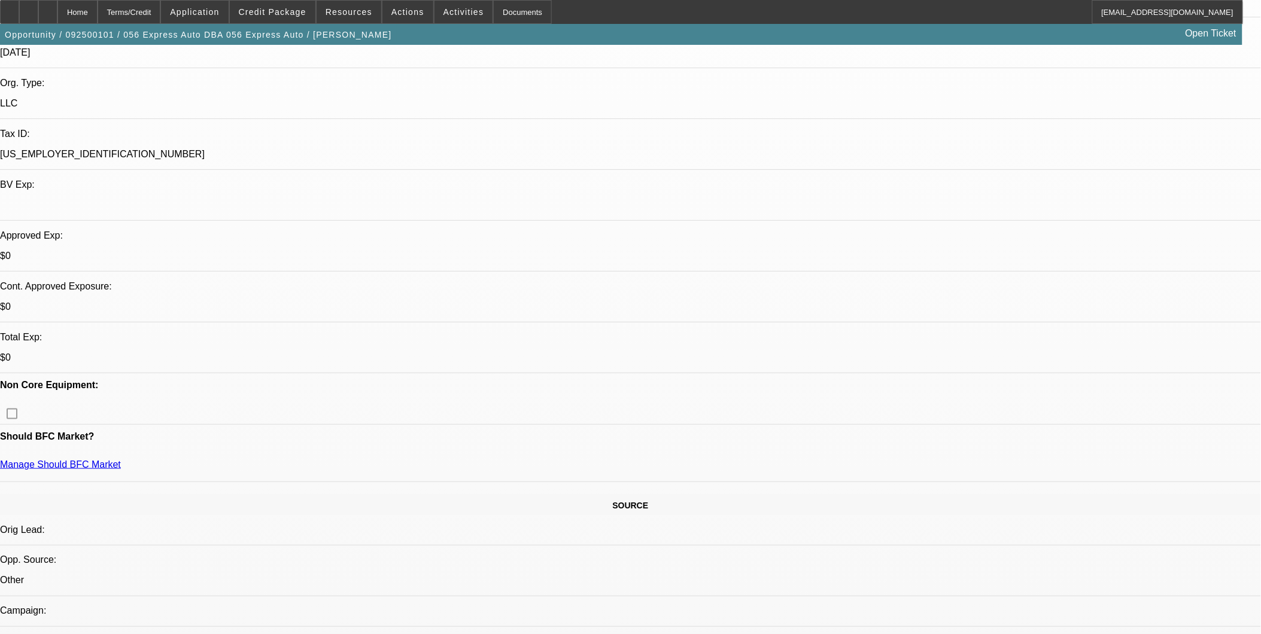
scroll to position [399, 0]
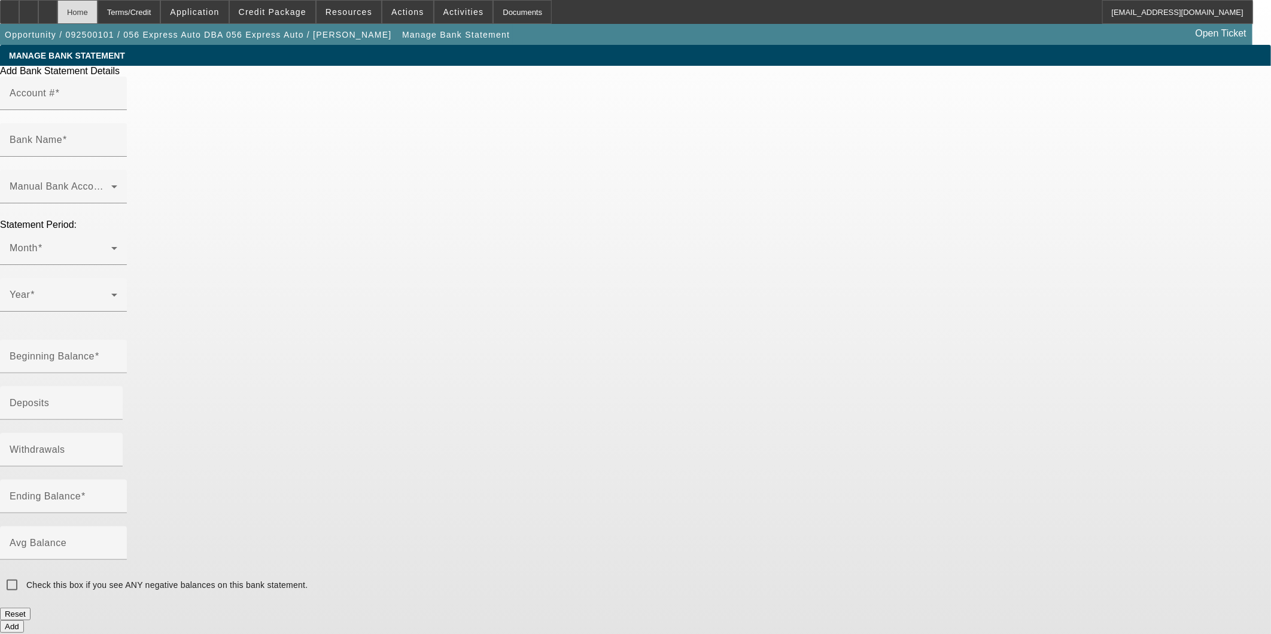
click at [98, 14] on div "Home" at bounding box center [77, 12] width 40 height 24
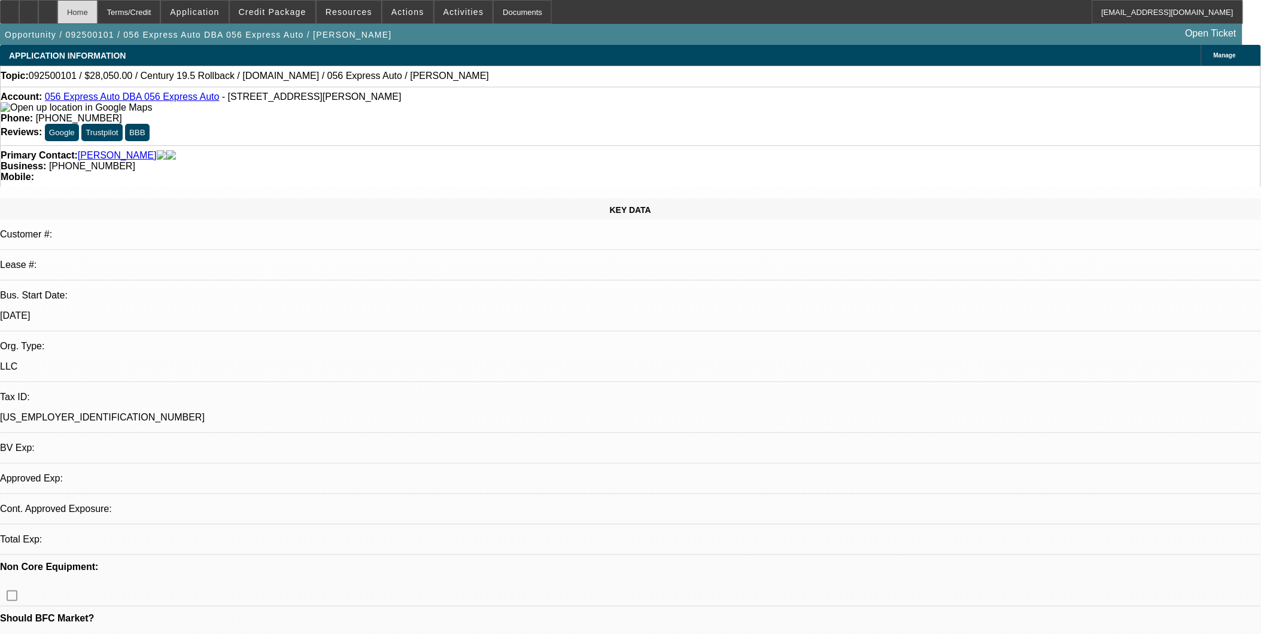
select select "0.15"
select select "2"
select select "0.1"
select select "4"
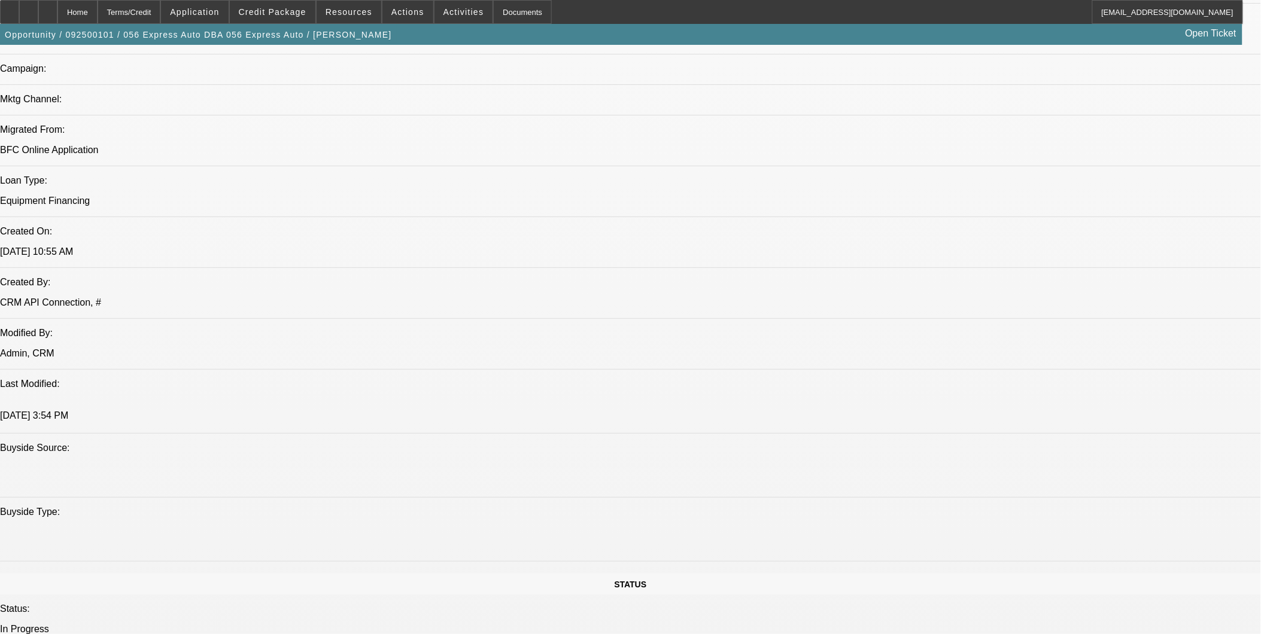
scroll to position [931, 0]
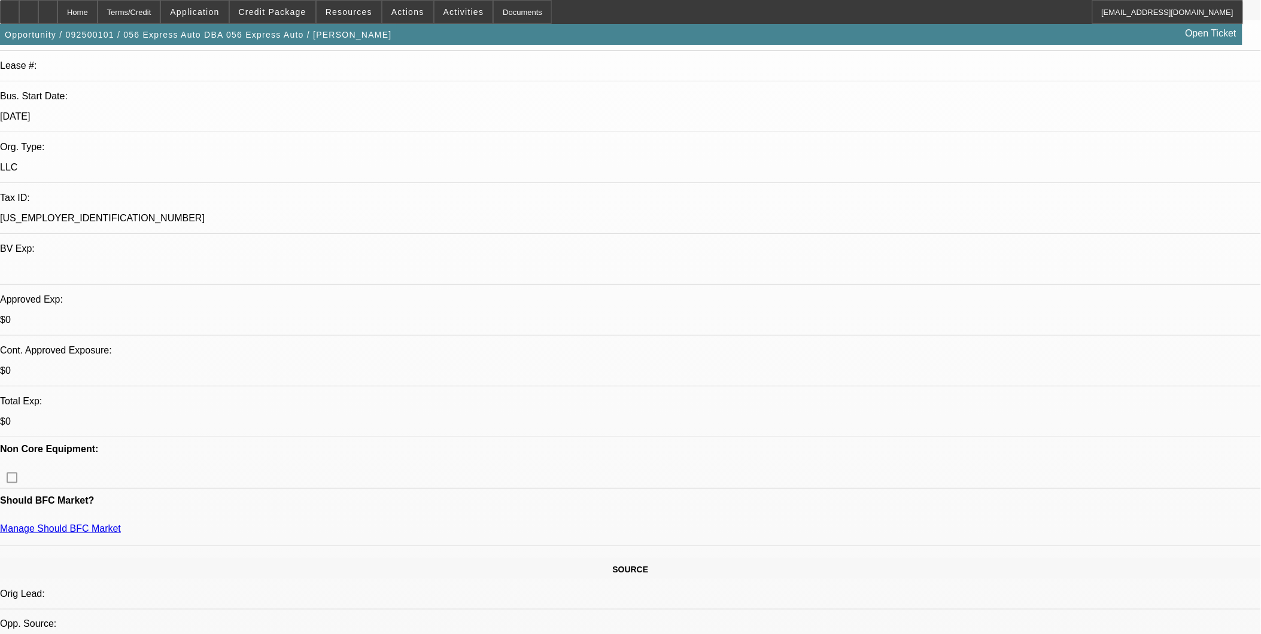
scroll to position [0, 0]
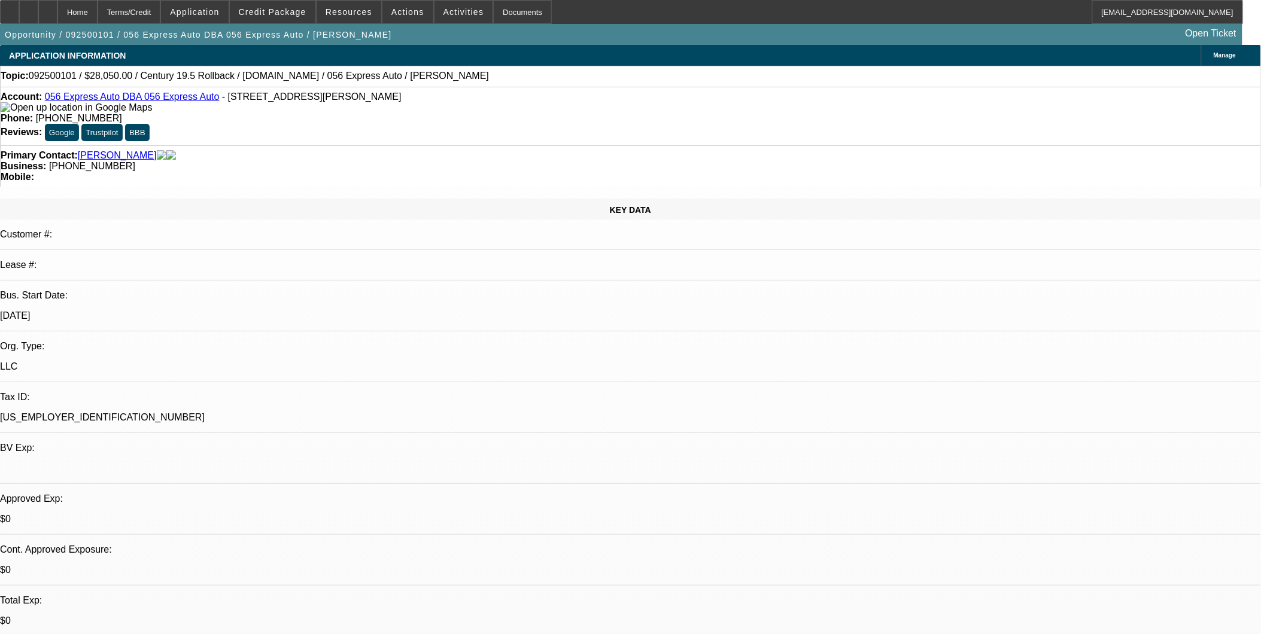
click at [397, 17] on span at bounding box center [407, 12] width 51 height 29
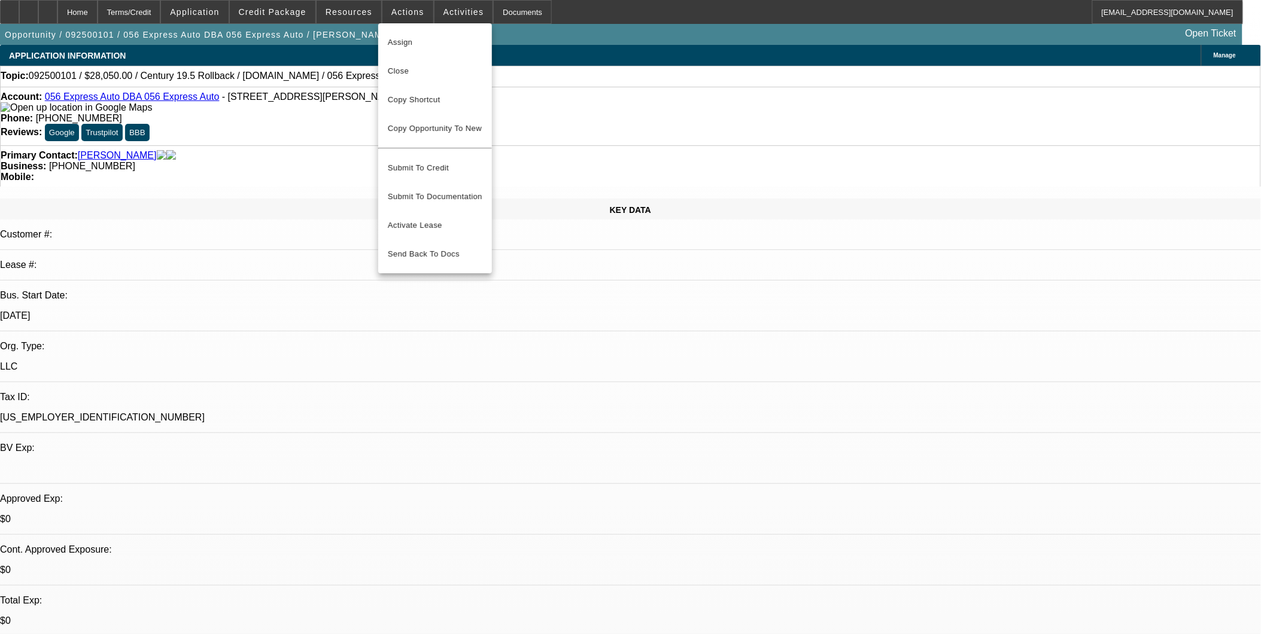
click at [339, 104] on div at bounding box center [630, 317] width 1261 height 634
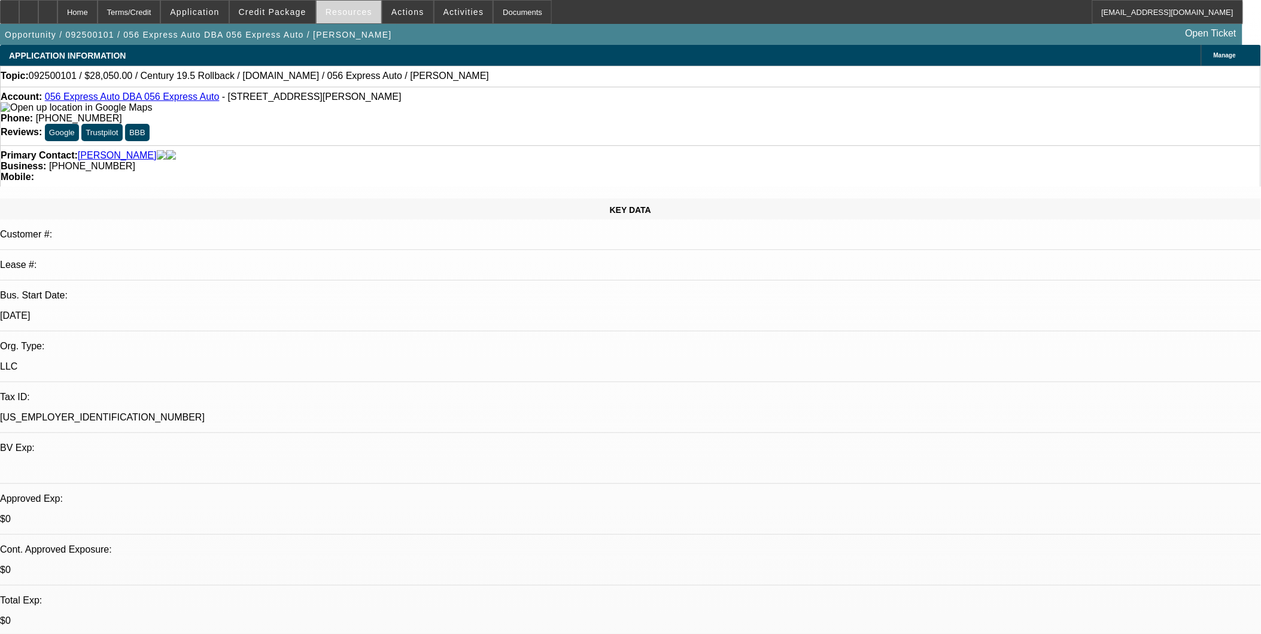
click at [371, 13] on span at bounding box center [349, 12] width 65 height 29
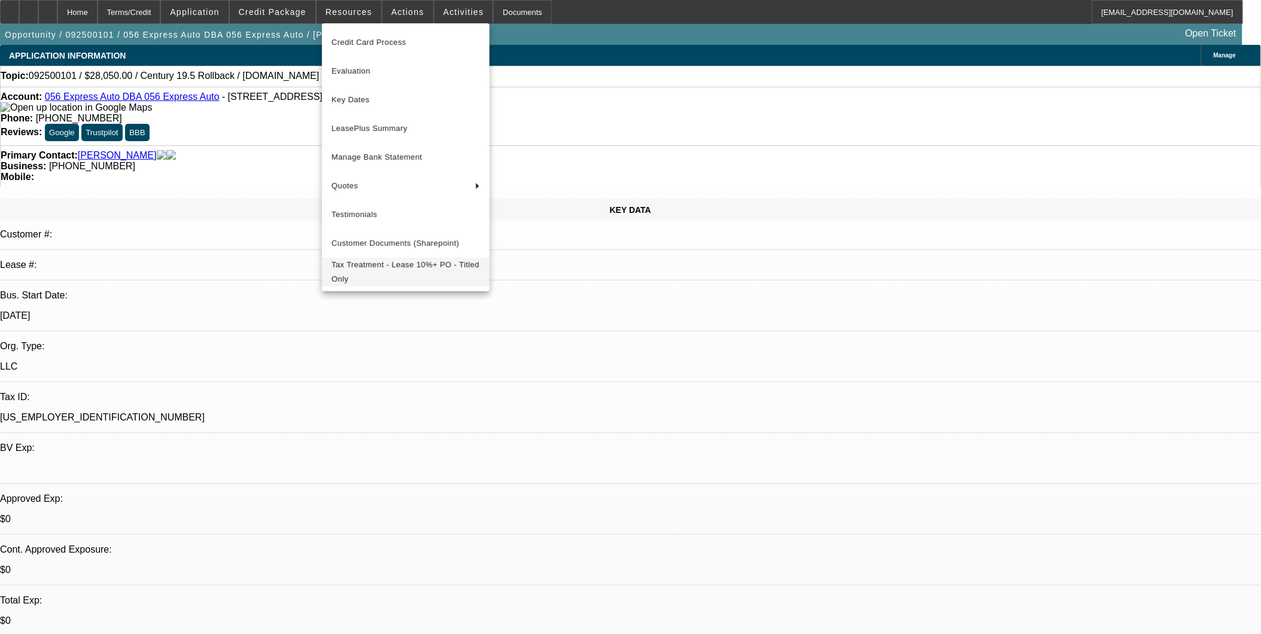
click at [390, 269] on span "Tax Treatment - Lease 10%+ PO - Titled Only" at bounding box center [406, 272] width 148 height 29
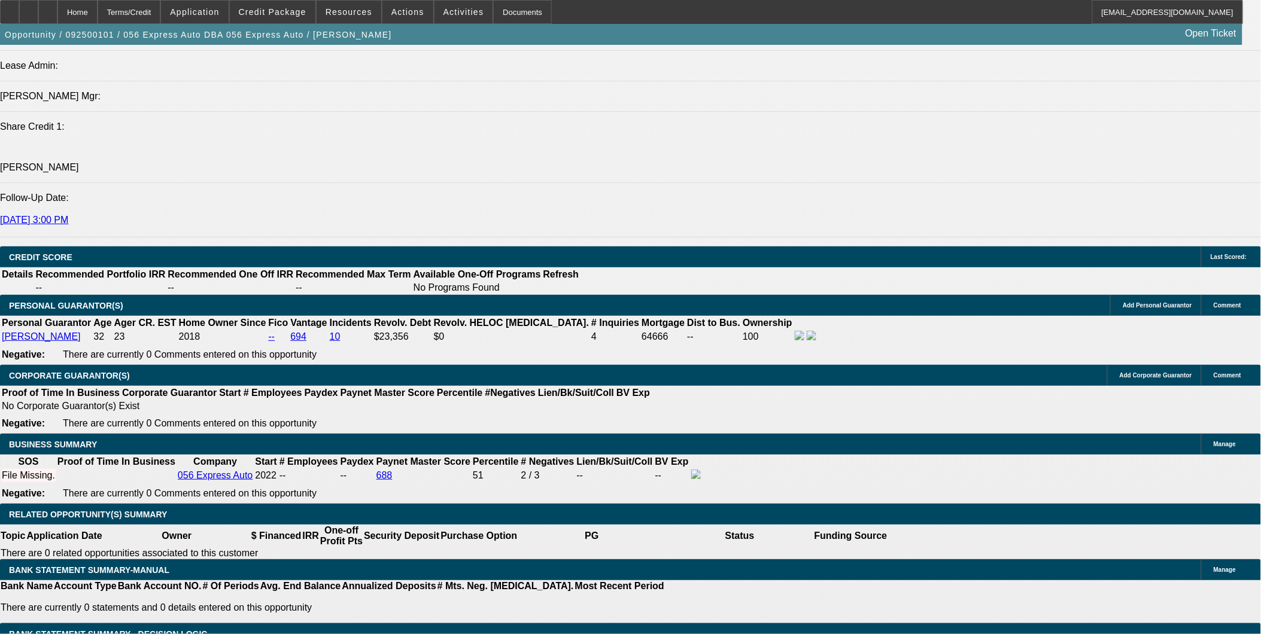
scroll to position [1529, 0]
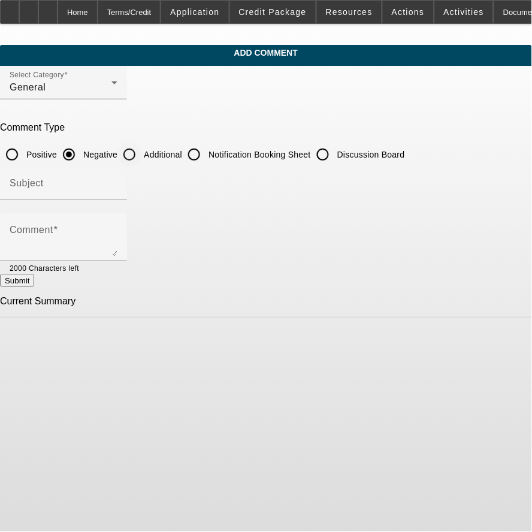
click at [141, 154] on input "Additional" at bounding box center [129, 154] width 24 height 24
radio input "true"
click at [117, 175] on div "Subject" at bounding box center [64, 183] width 108 height 34
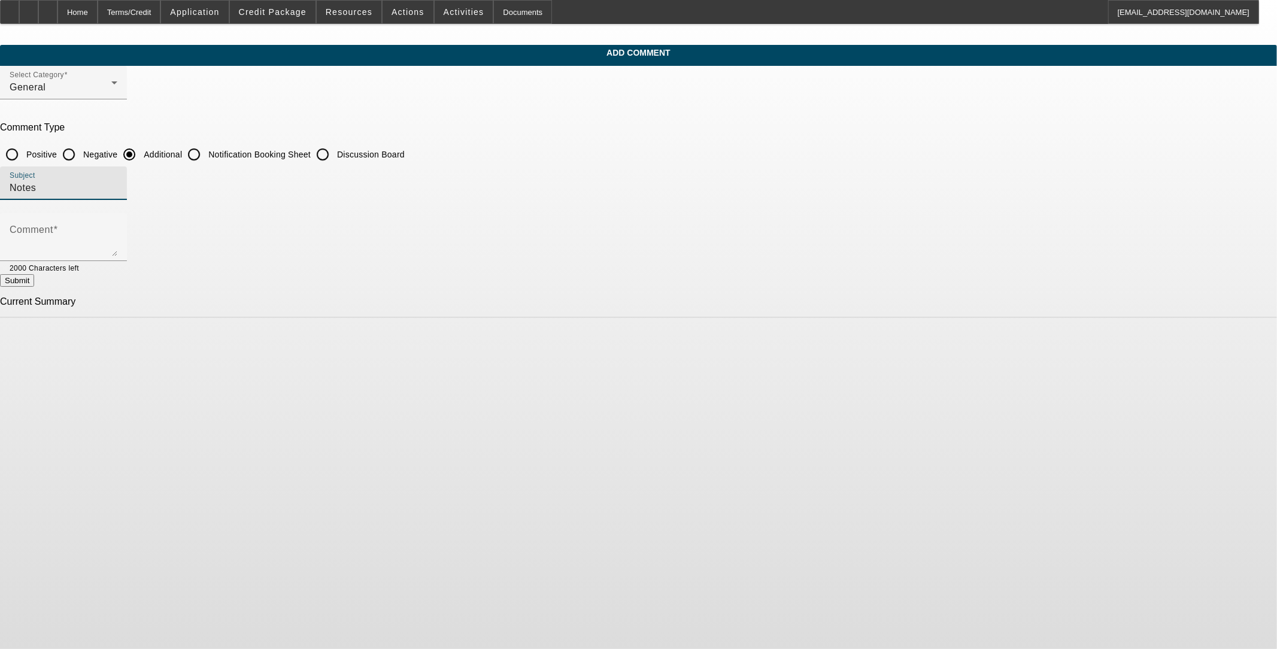
type input "Notes"
click at [117, 236] on textarea "9/5: Need banks," at bounding box center [64, 241] width 108 height 29
type textarea "9/5: Need banks, sell a lease for PA, short term= high IRR"
click at [34, 280] on button "Submit" at bounding box center [17, 280] width 34 height 13
radio input "true"
